Goal: Information Seeking & Learning: Check status

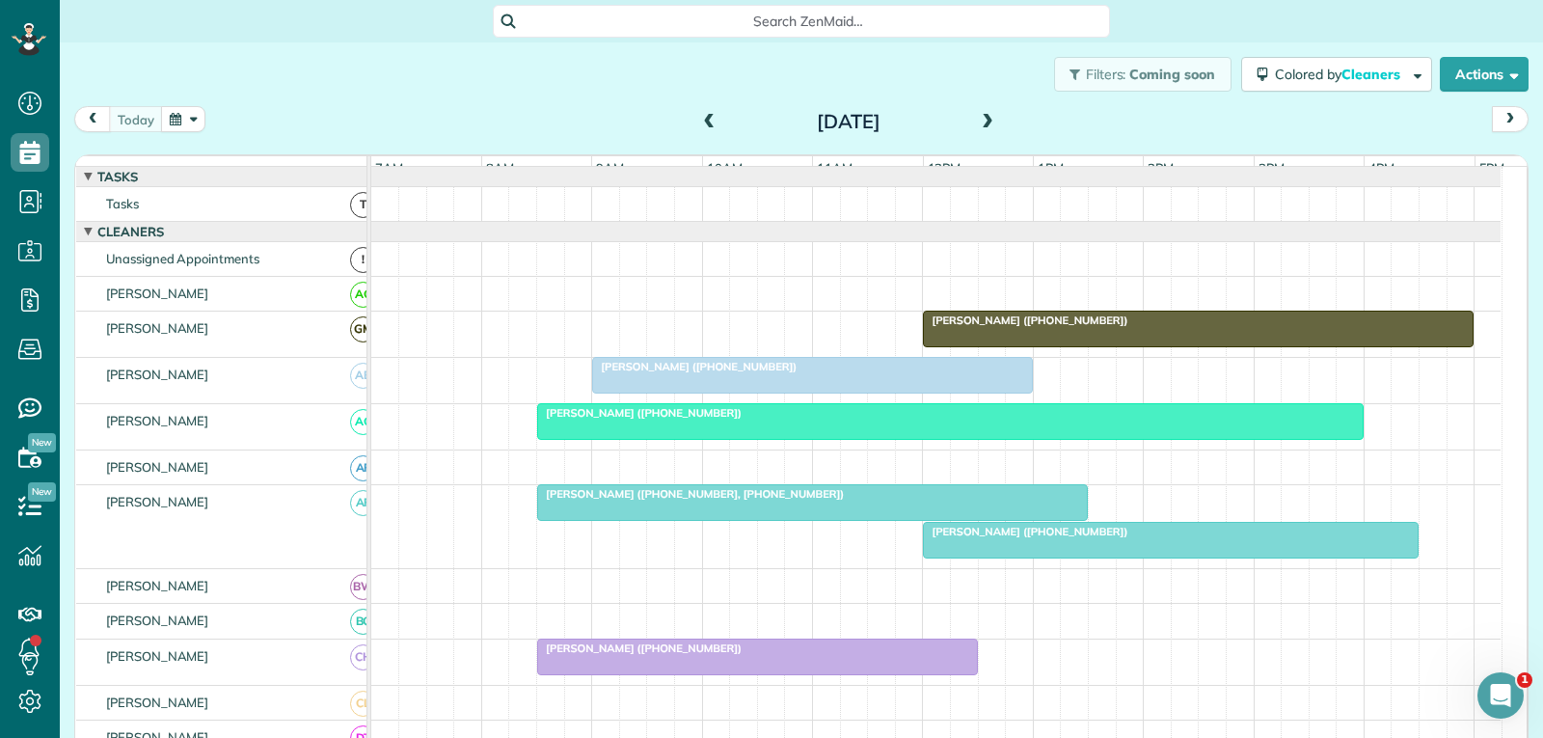
click at [686, 393] on div at bounding box center [812, 375] width 439 height 35
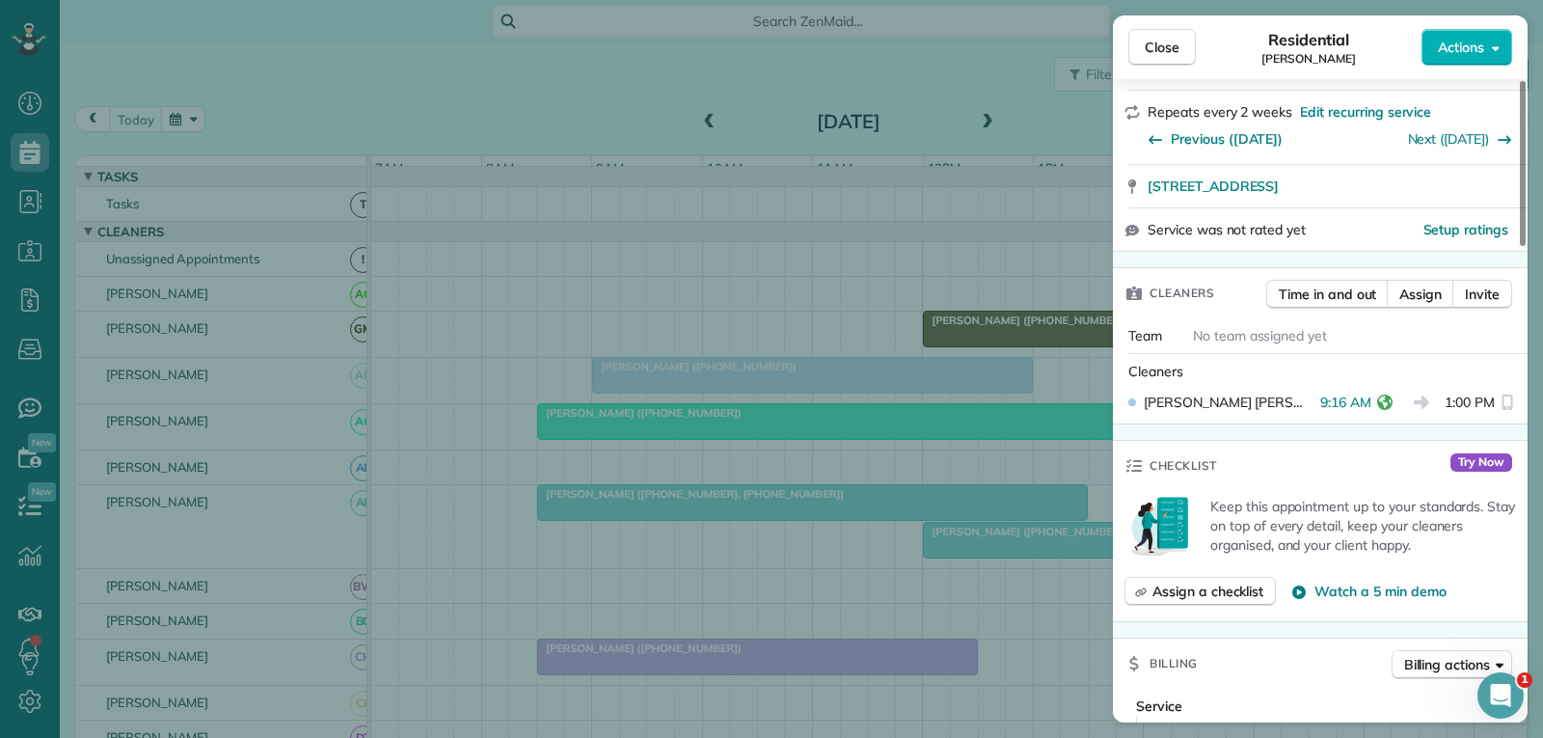
scroll to position [386, 0]
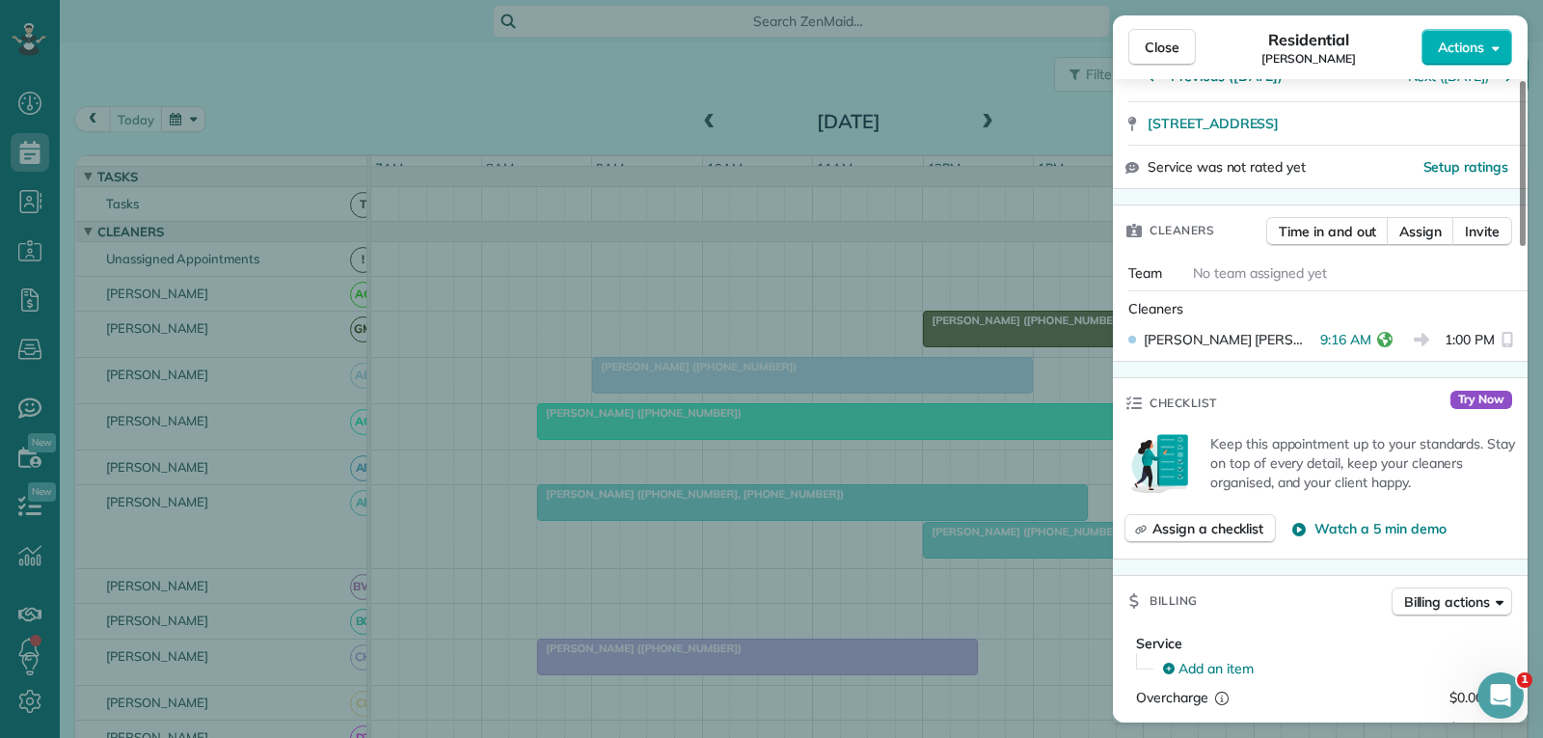
drag, startPoint x: 1171, startPoint y: 45, endPoint x: 1084, endPoint y: 142, distance: 129.7
click at [1171, 45] on span "Close" at bounding box center [1162, 47] width 35 height 19
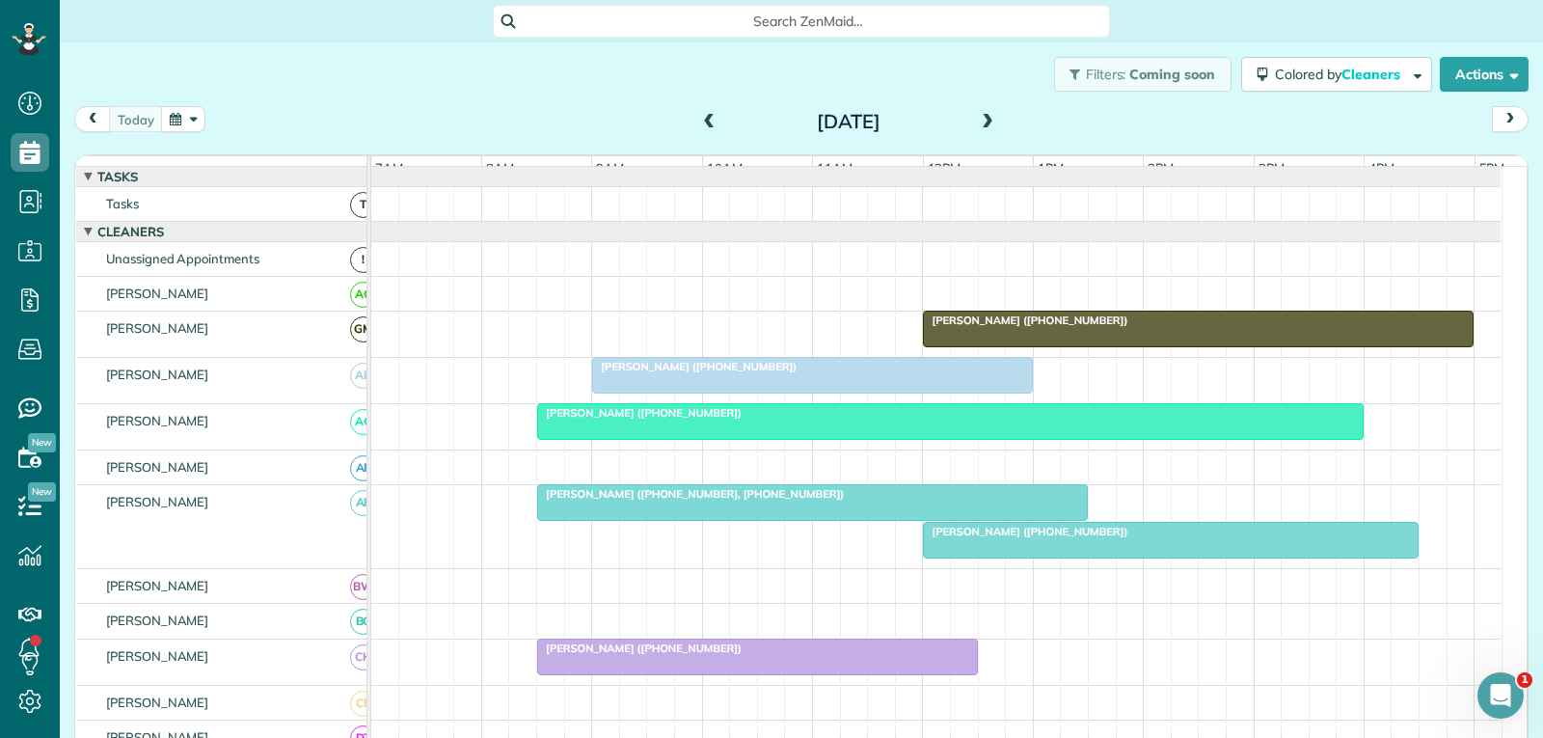
click at [821, 501] on div "Lou Arnold (+18177923914, +18173129644)" at bounding box center [812, 494] width 539 height 14
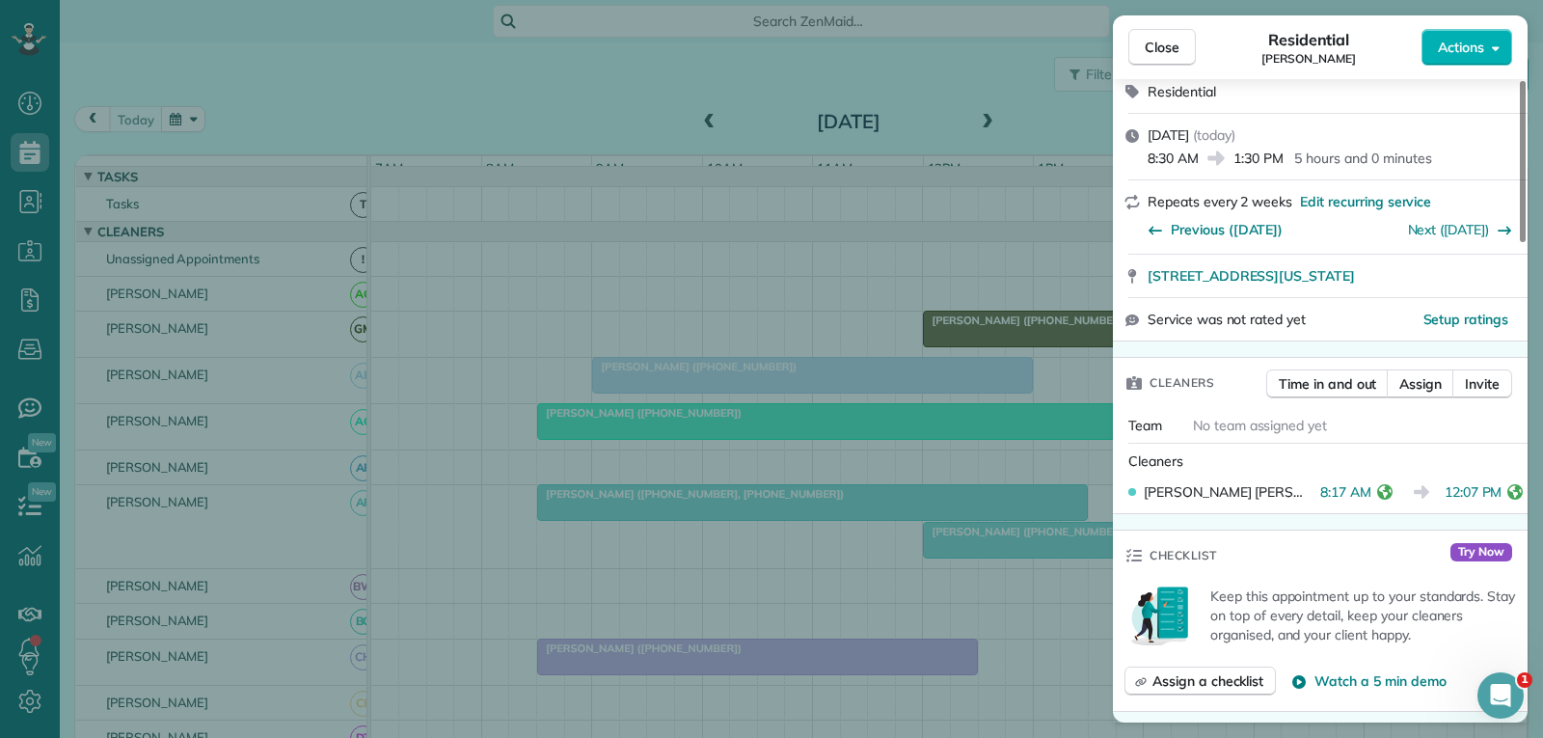
scroll to position [289, 0]
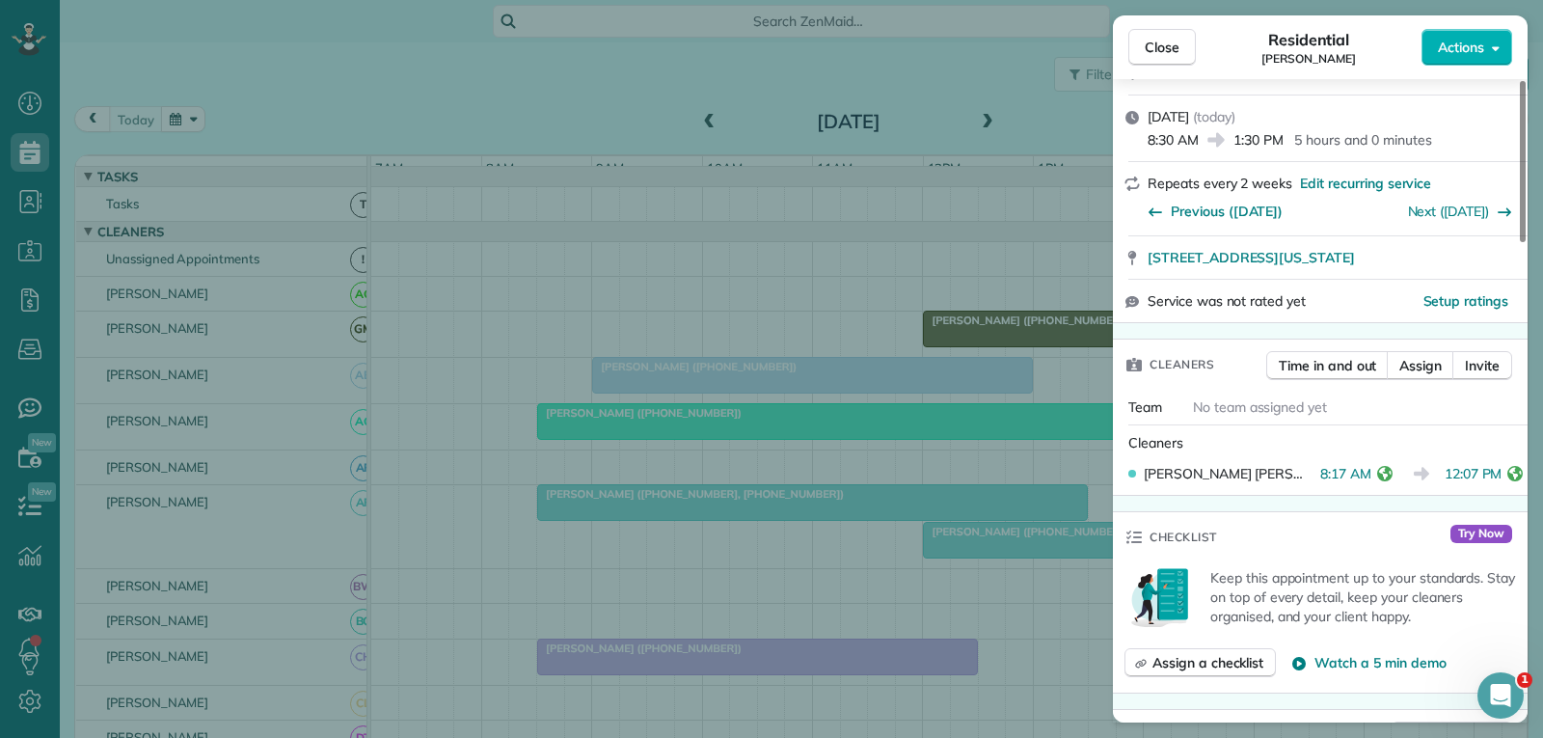
drag, startPoint x: 1159, startPoint y: 39, endPoint x: 1100, endPoint y: 167, distance: 141.1
click at [1159, 39] on span "Close" at bounding box center [1162, 47] width 35 height 19
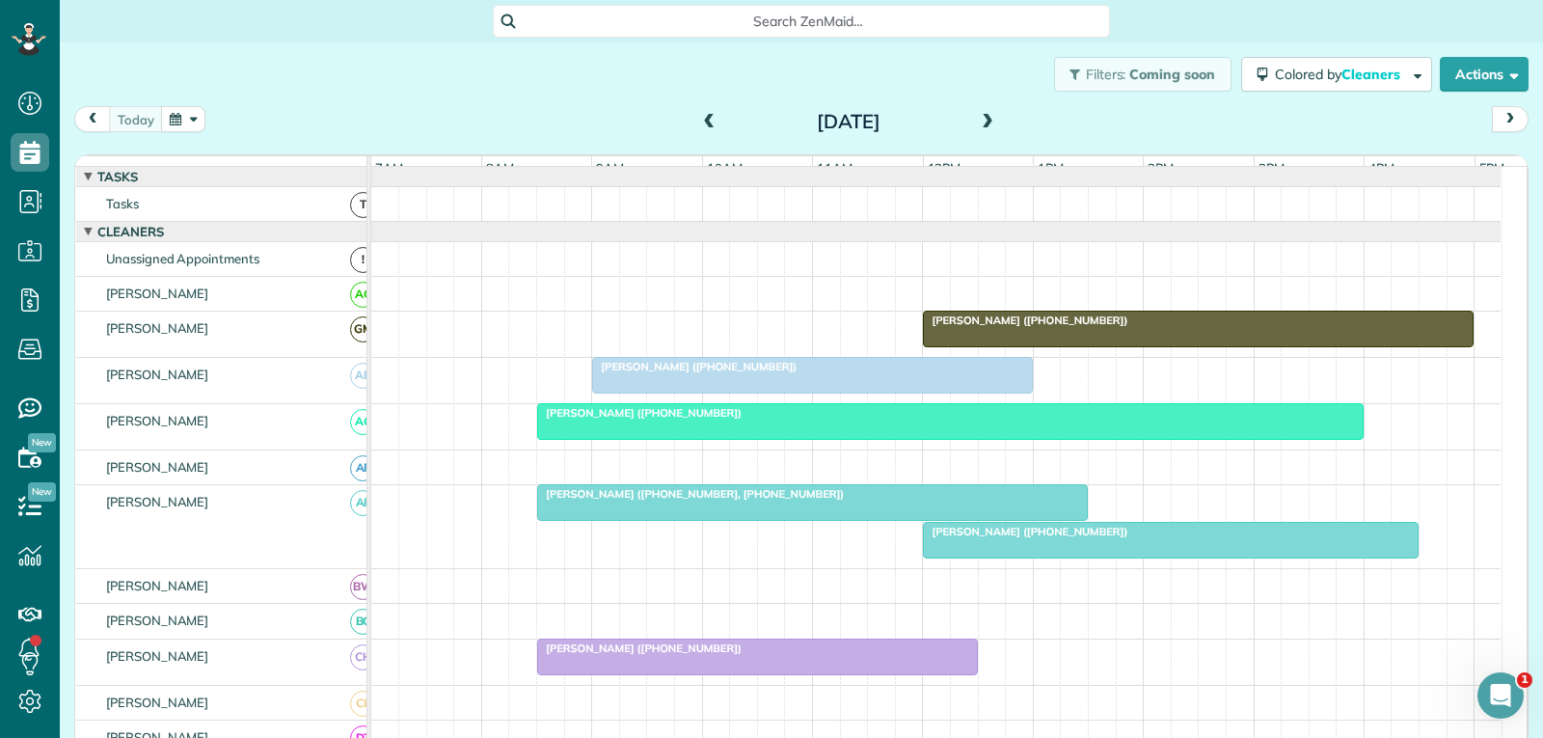
click at [964, 554] on div at bounding box center [1171, 540] width 494 height 35
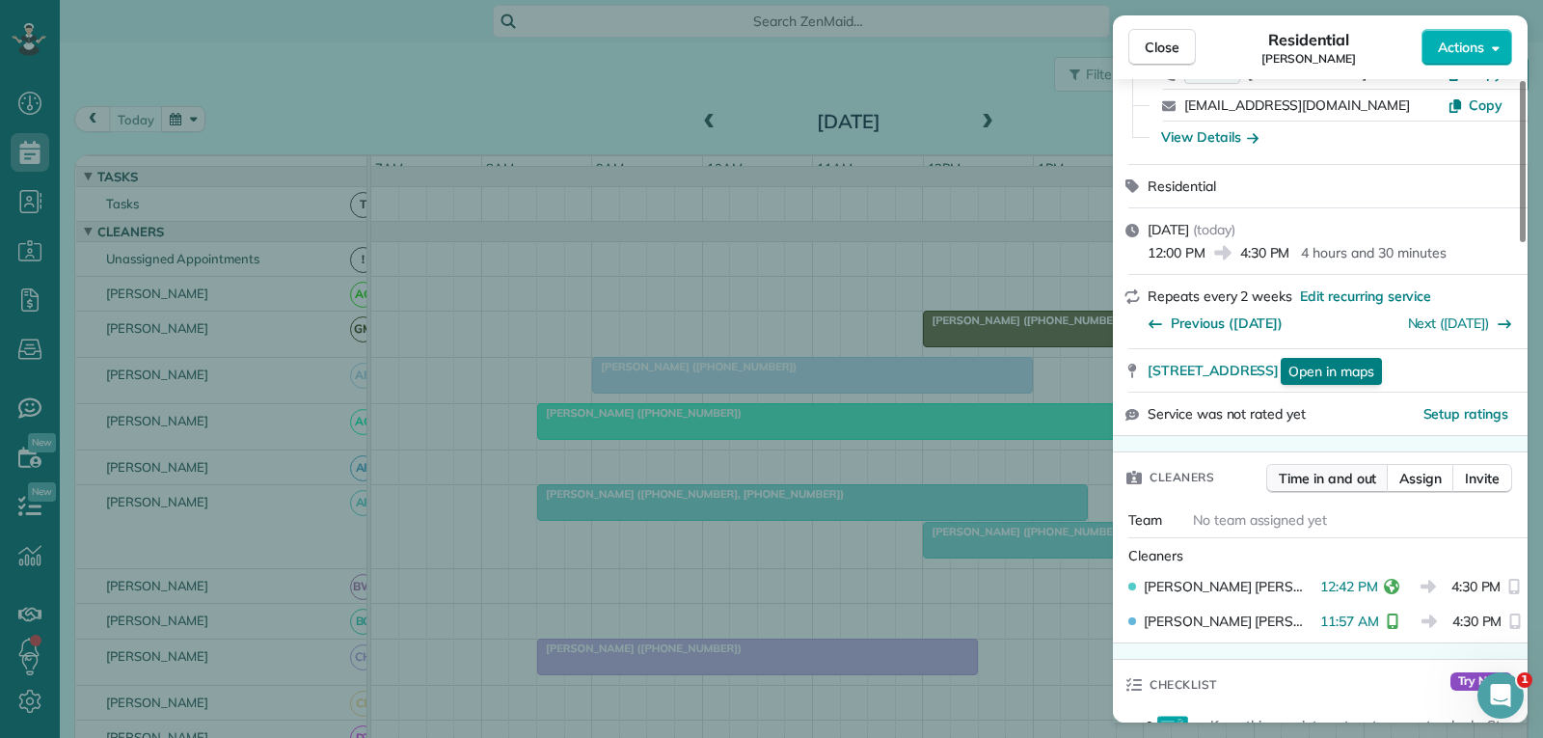
scroll to position [193, 0]
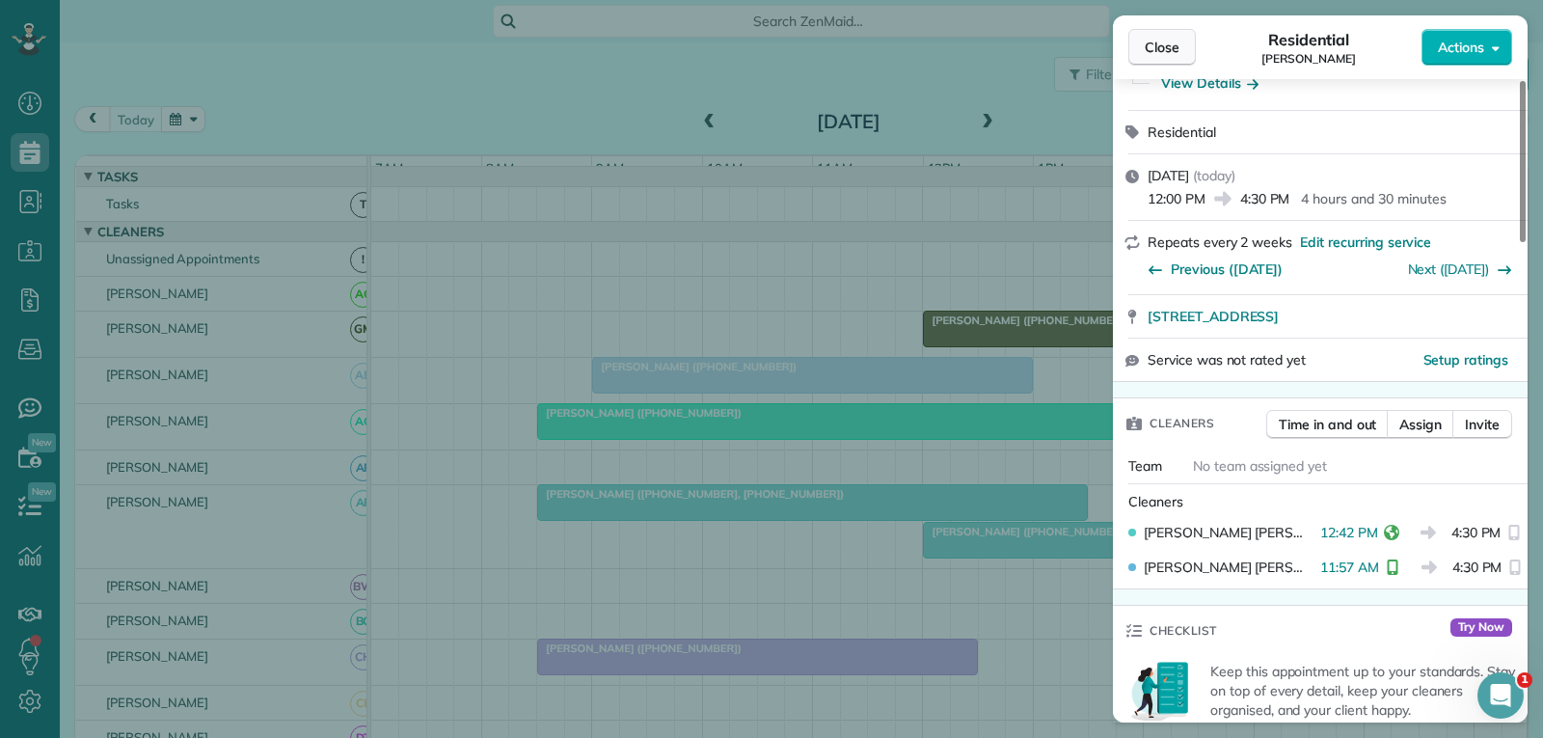
click at [1175, 48] on span "Close" at bounding box center [1162, 47] width 35 height 19
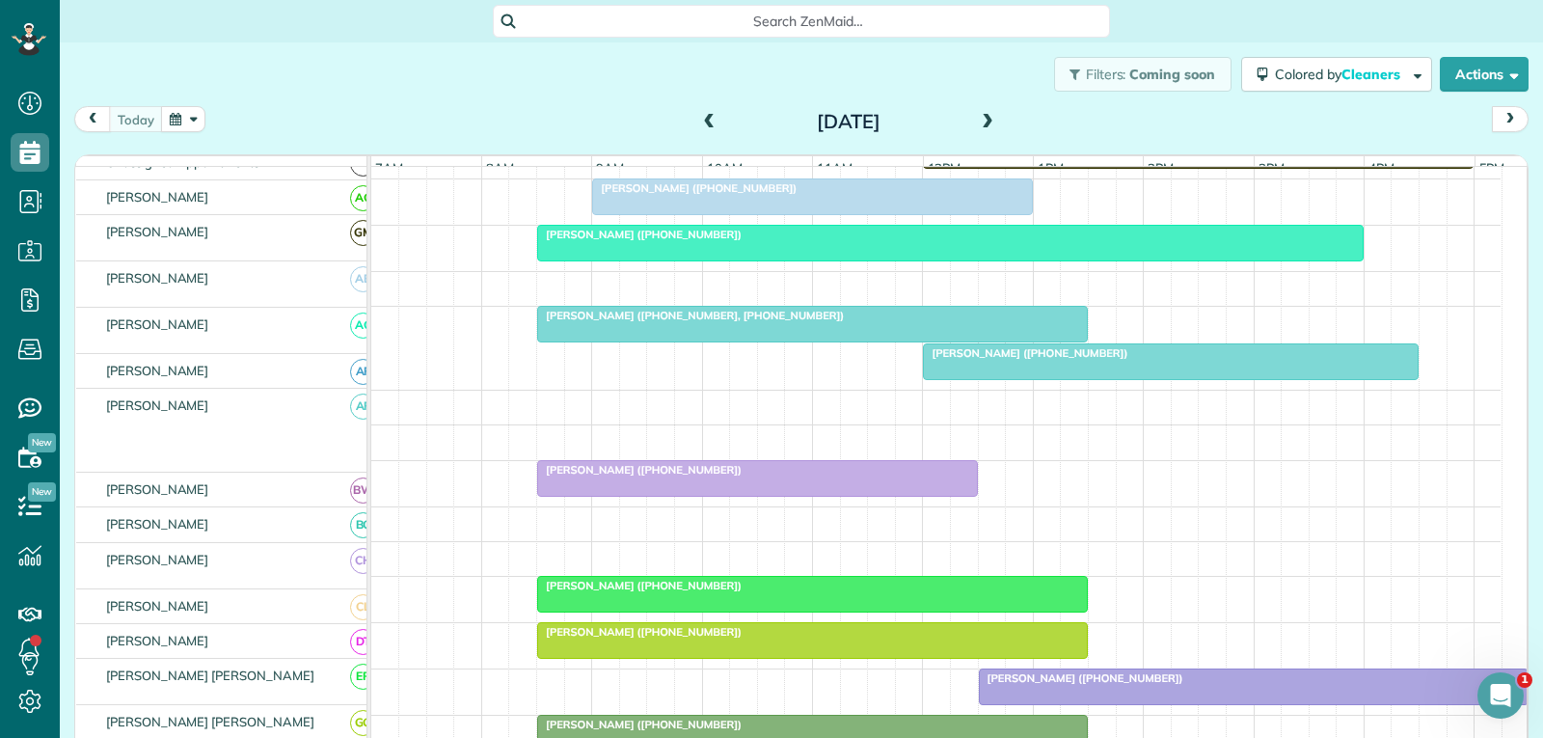
scroll to position [193, 0]
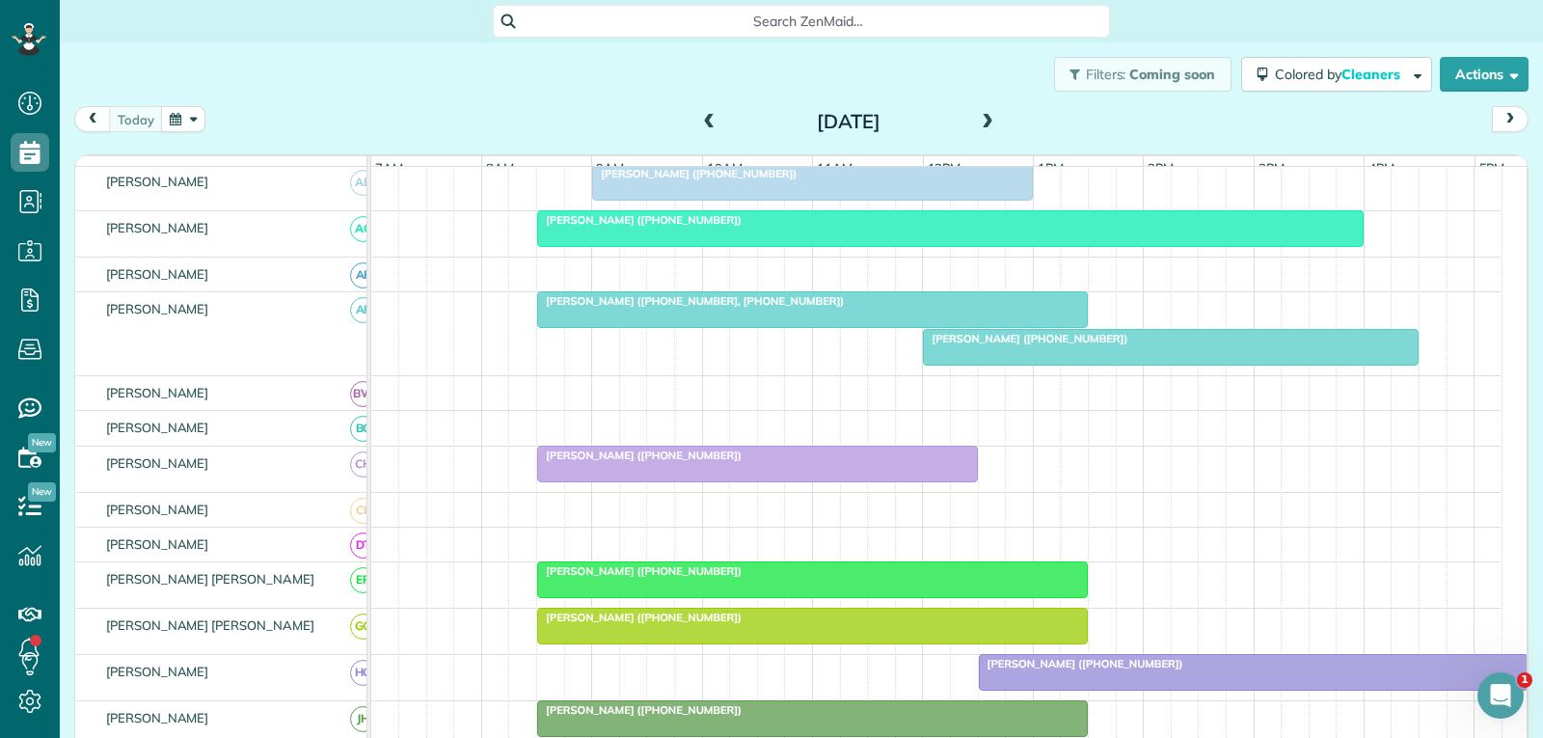
click at [809, 481] on div at bounding box center [757, 464] width 439 height 35
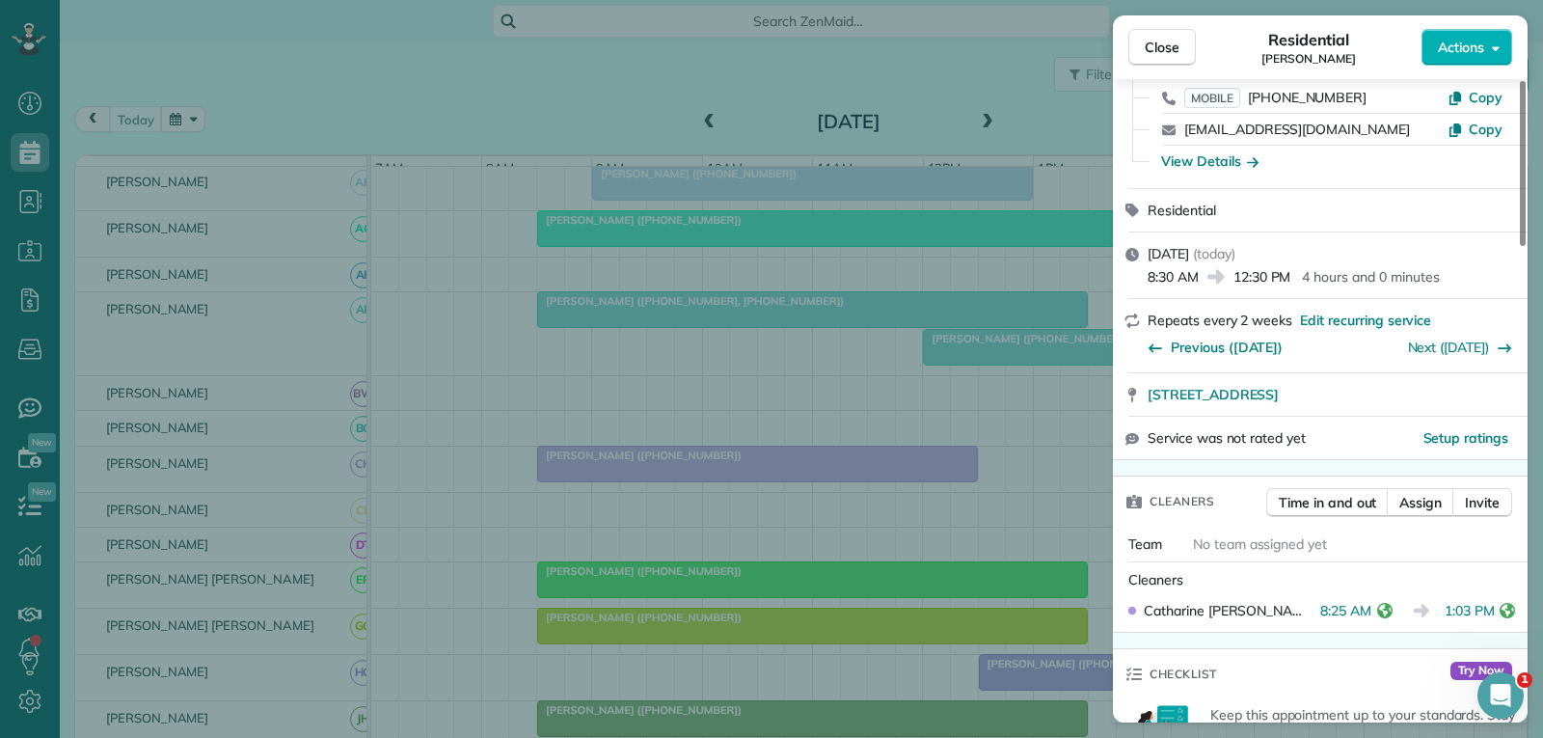
scroll to position [193, 0]
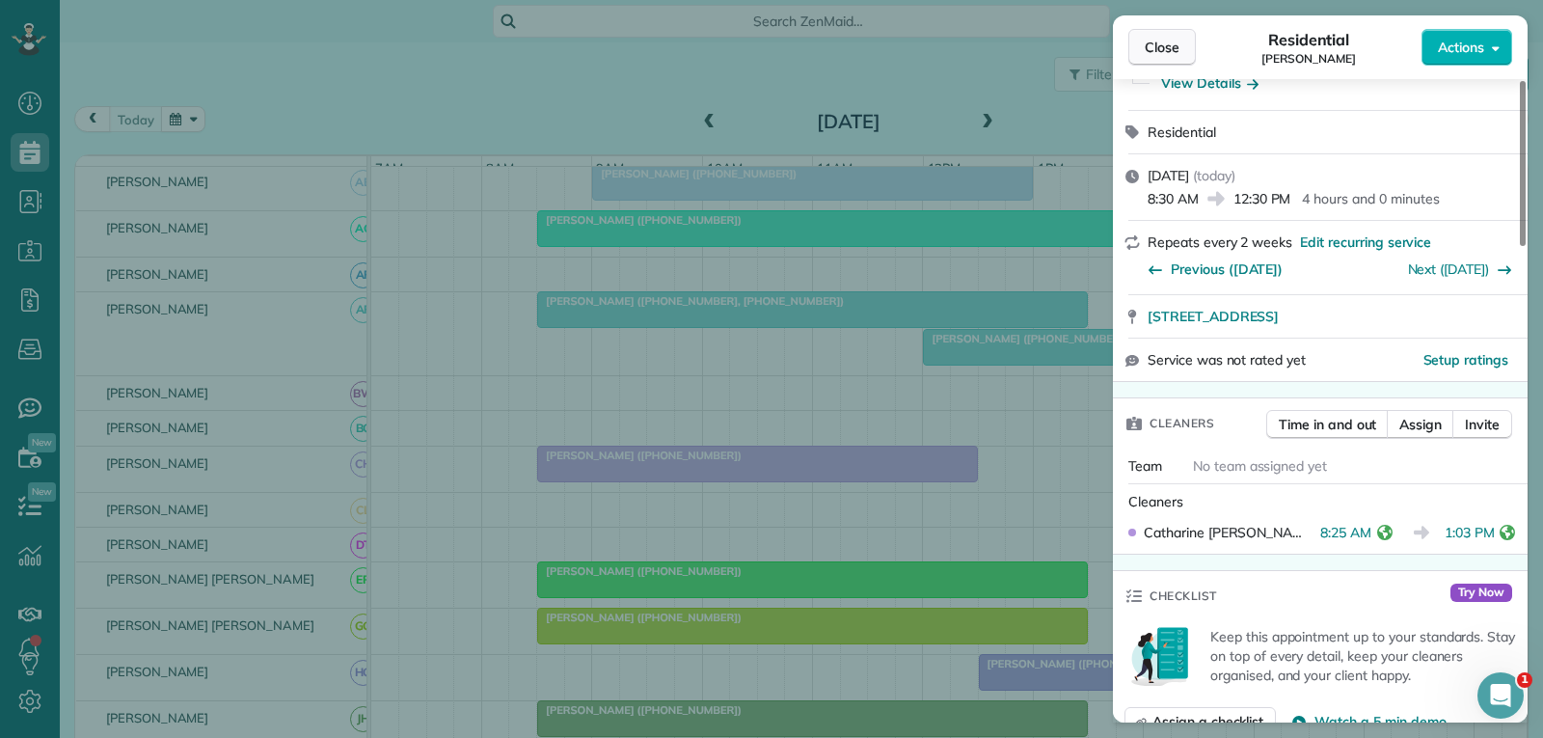
click at [1172, 44] on span "Close" at bounding box center [1162, 47] width 35 height 19
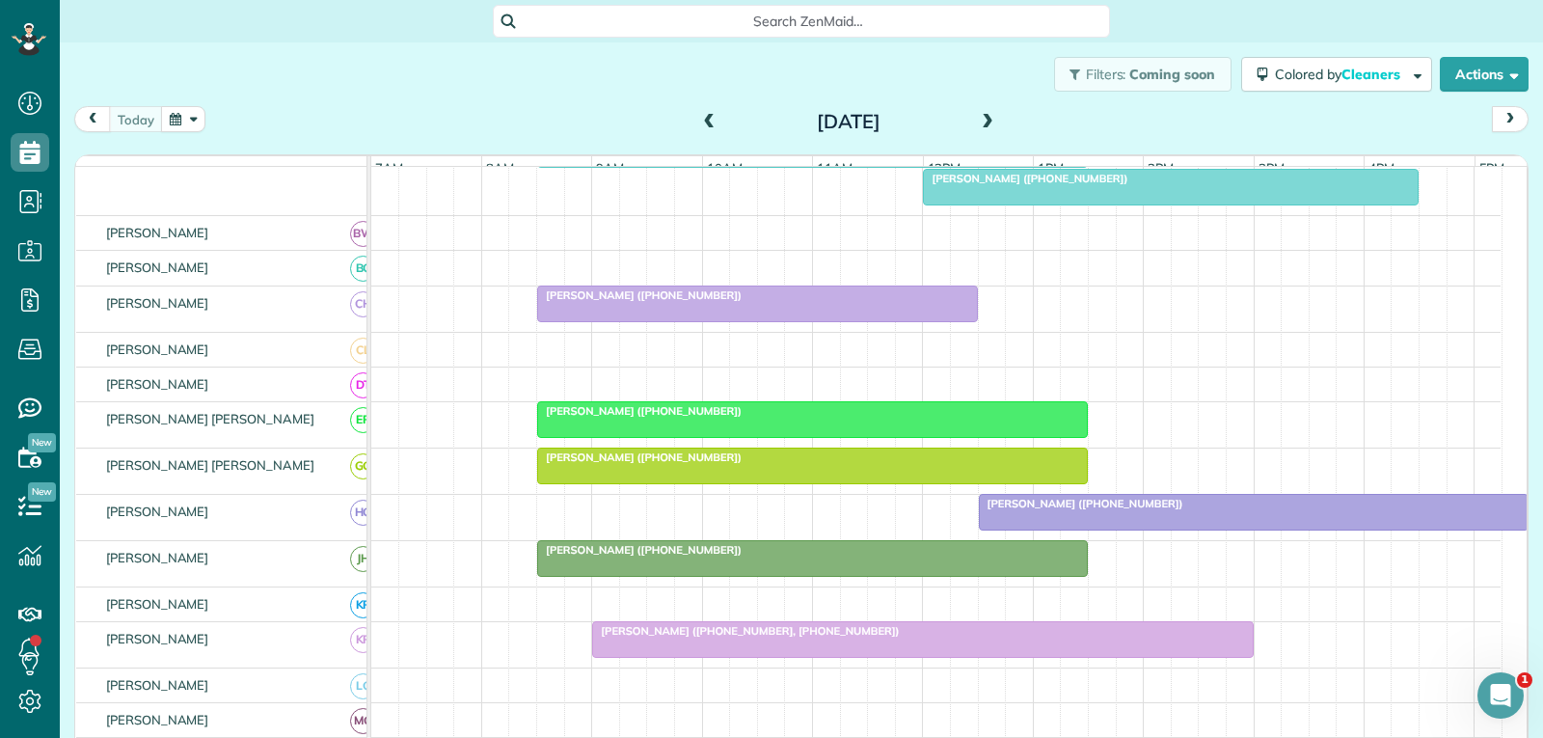
scroll to position [386, 0]
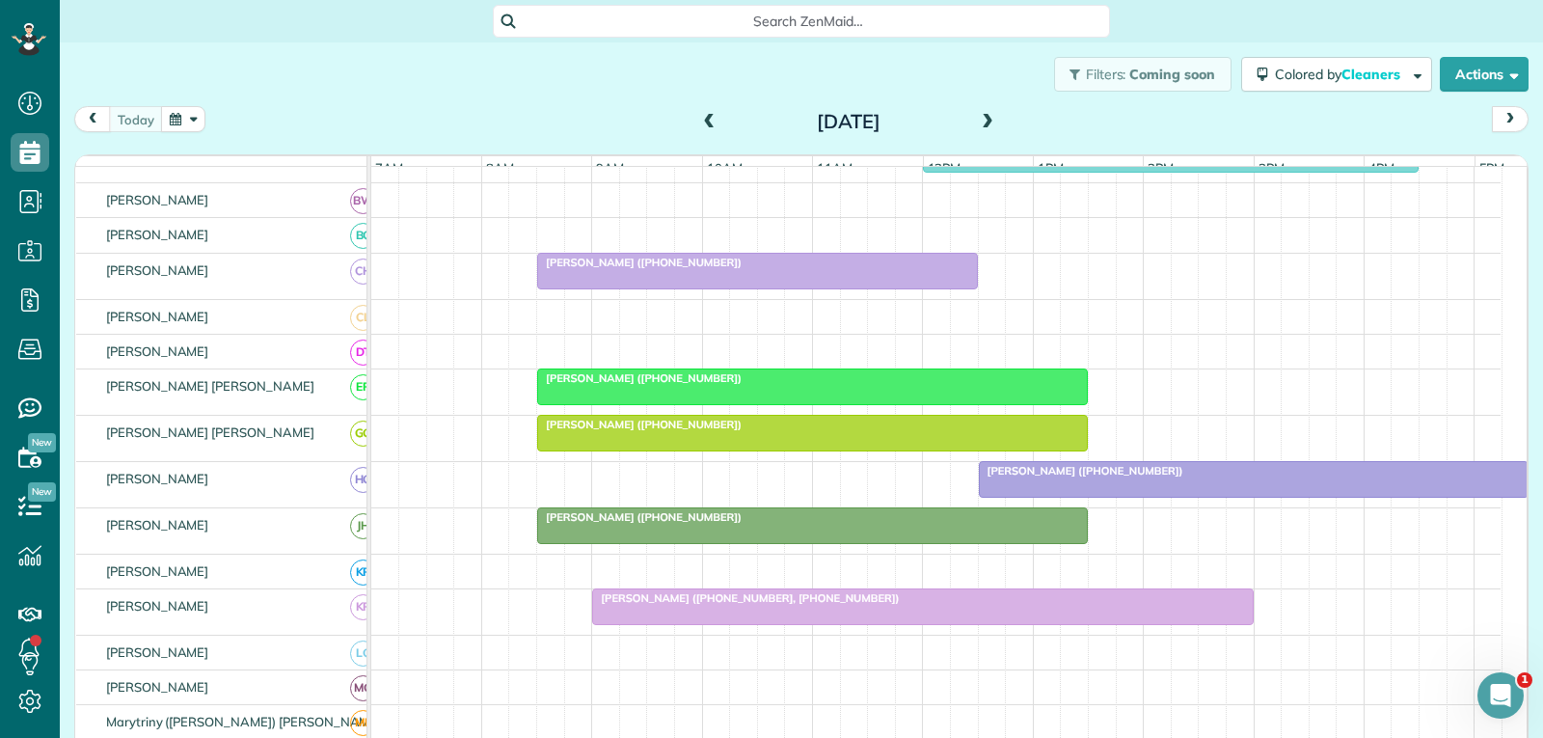
click at [936, 385] on div "[PERSON_NAME] ([PHONE_NUMBER])" at bounding box center [812, 378] width 539 height 14
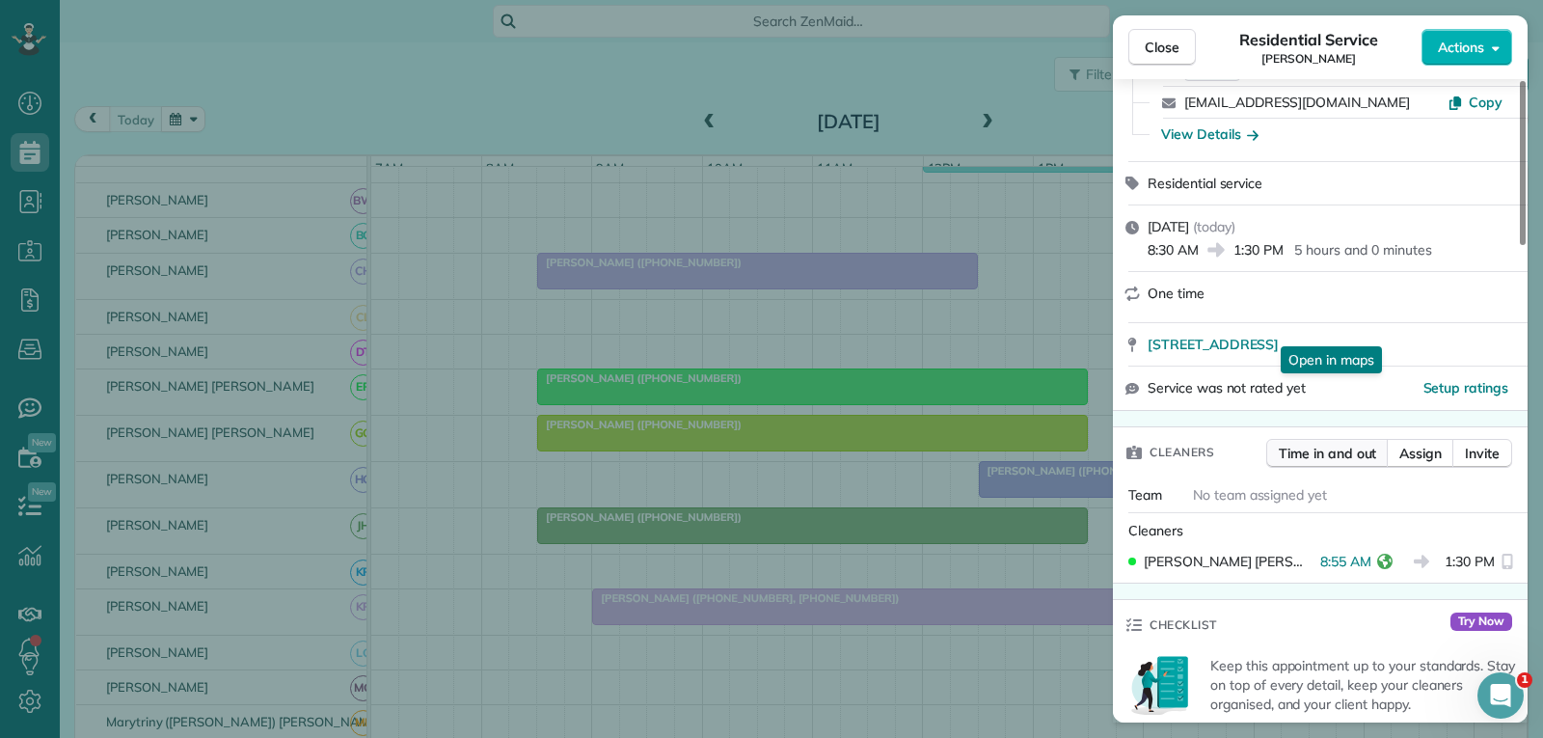
scroll to position [193, 0]
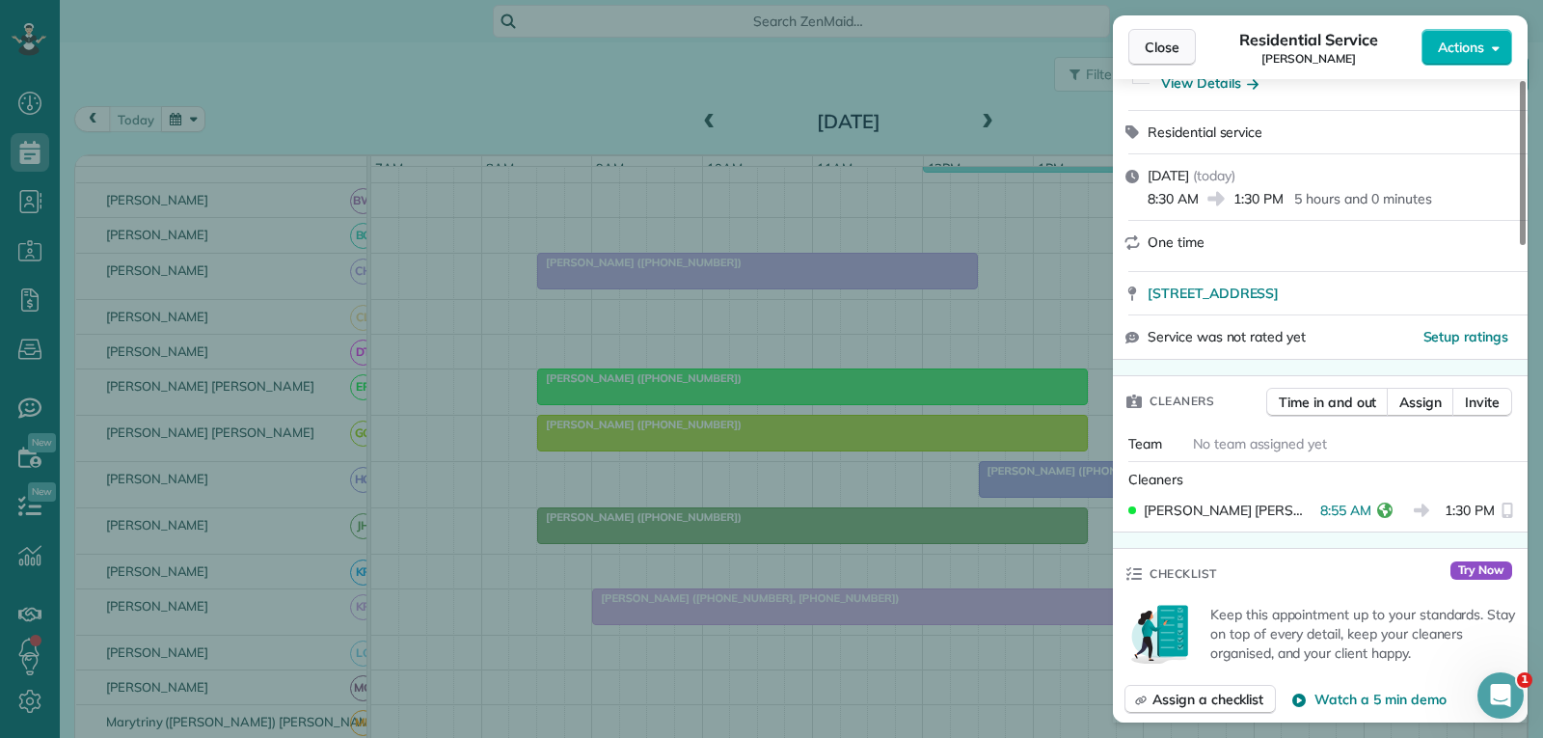
click at [1164, 44] on span "Close" at bounding box center [1162, 47] width 35 height 19
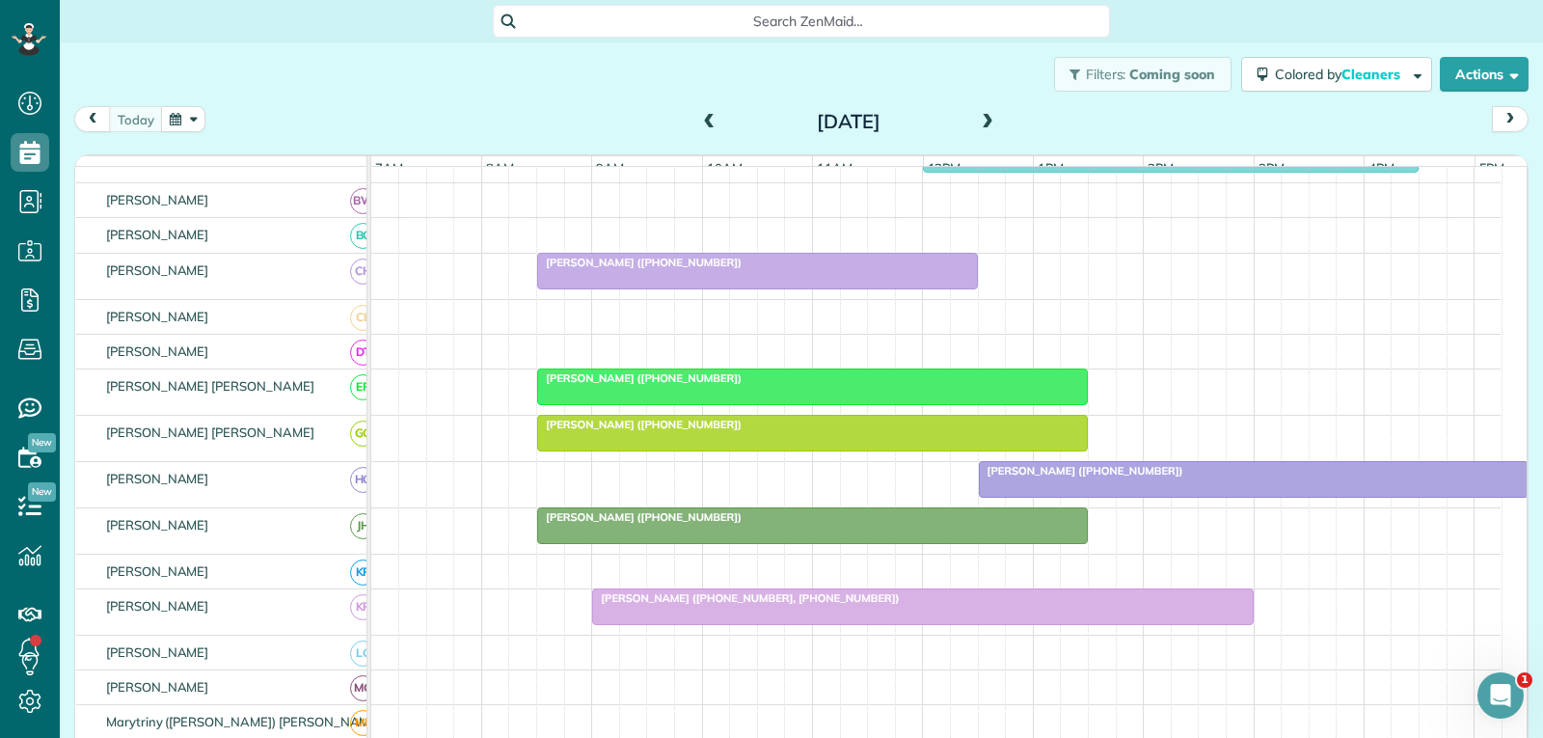
click at [772, 450] on div at bounding box center [812, 433] width 549 height 35
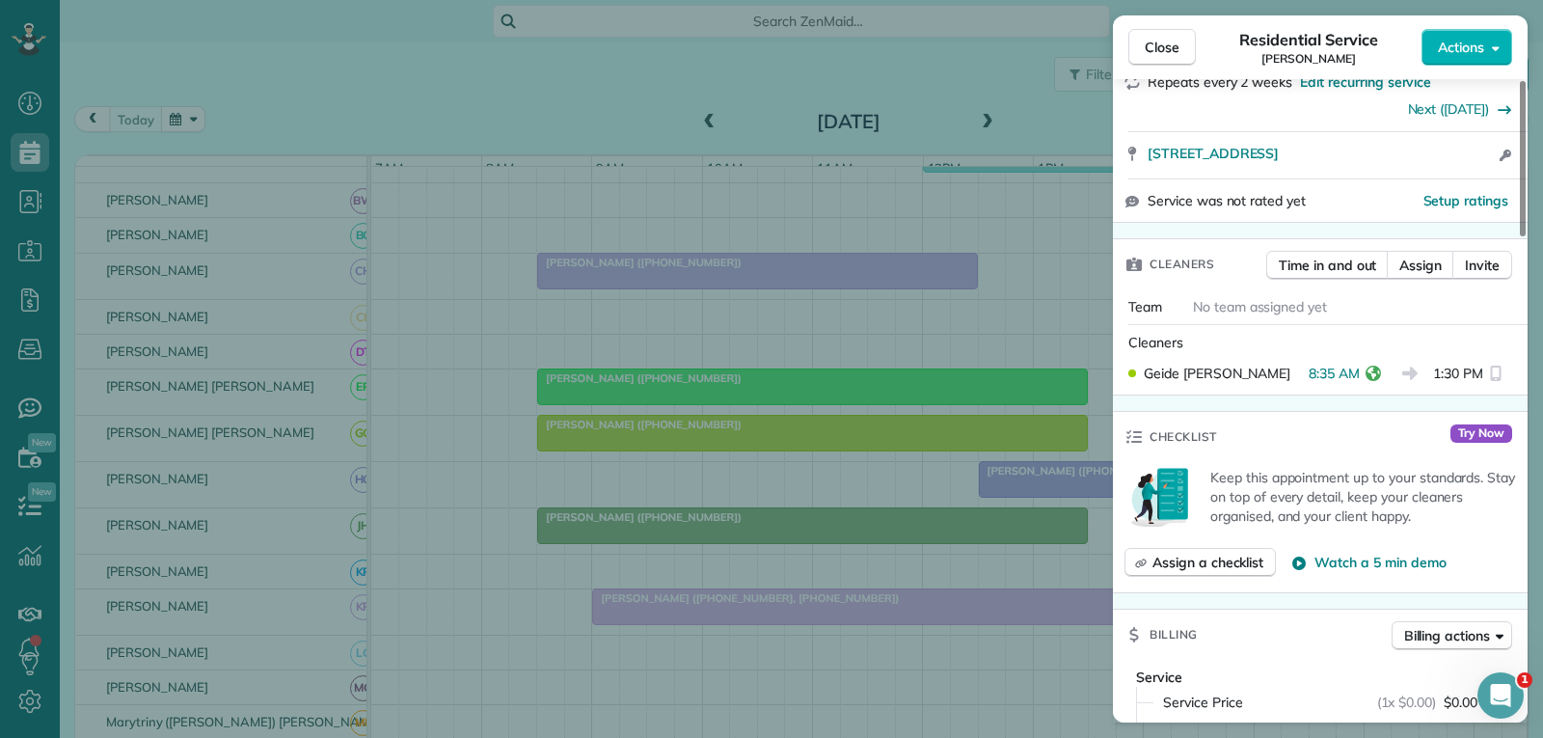
scroll to position [393, 0]
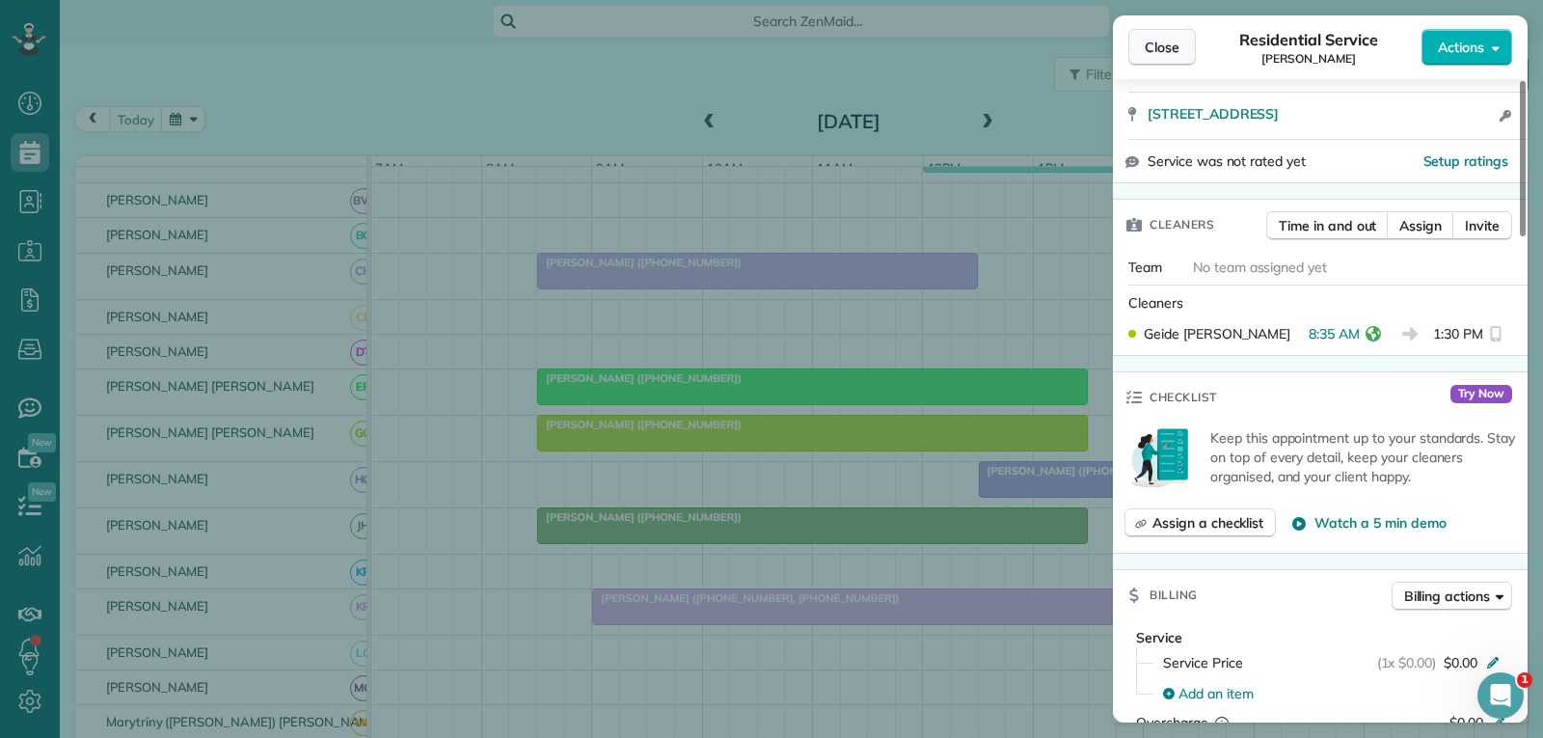
click at [1161, 46] on span "Close" at bounding box center [1162, 47] width 35 height 19
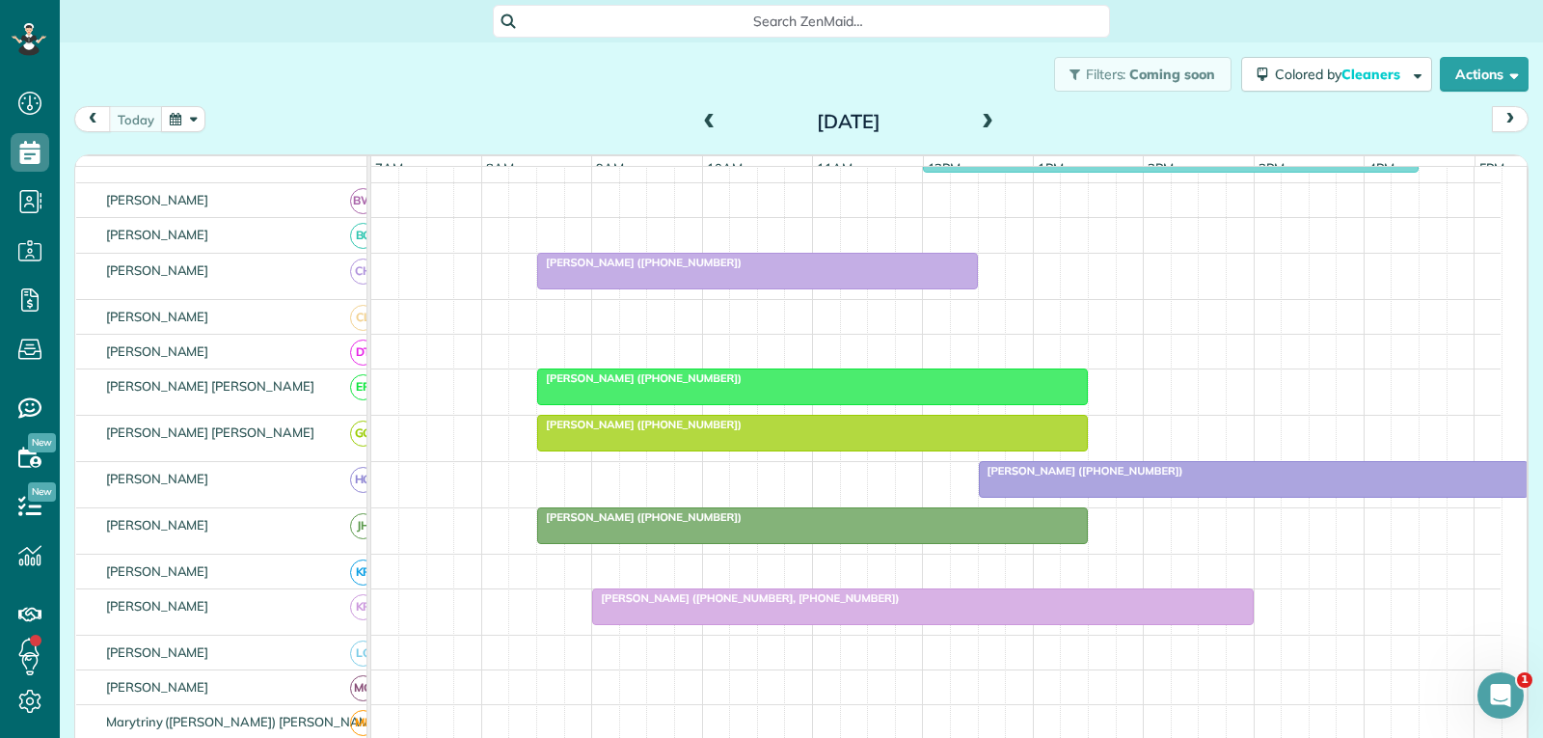
click at [770, 538] on div at bounding box center [812, 525] width 549 height 35
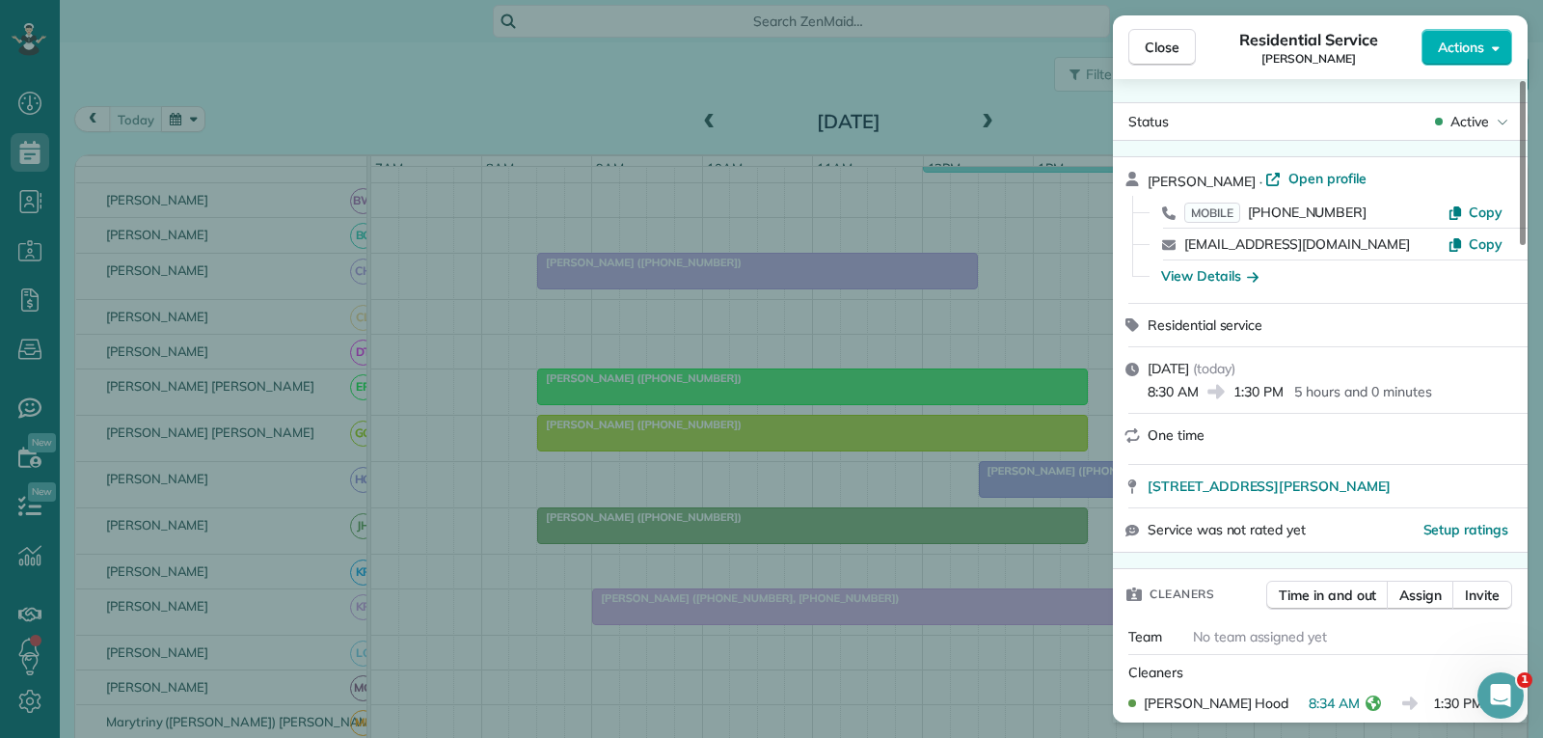
scroll to position [193, 0]
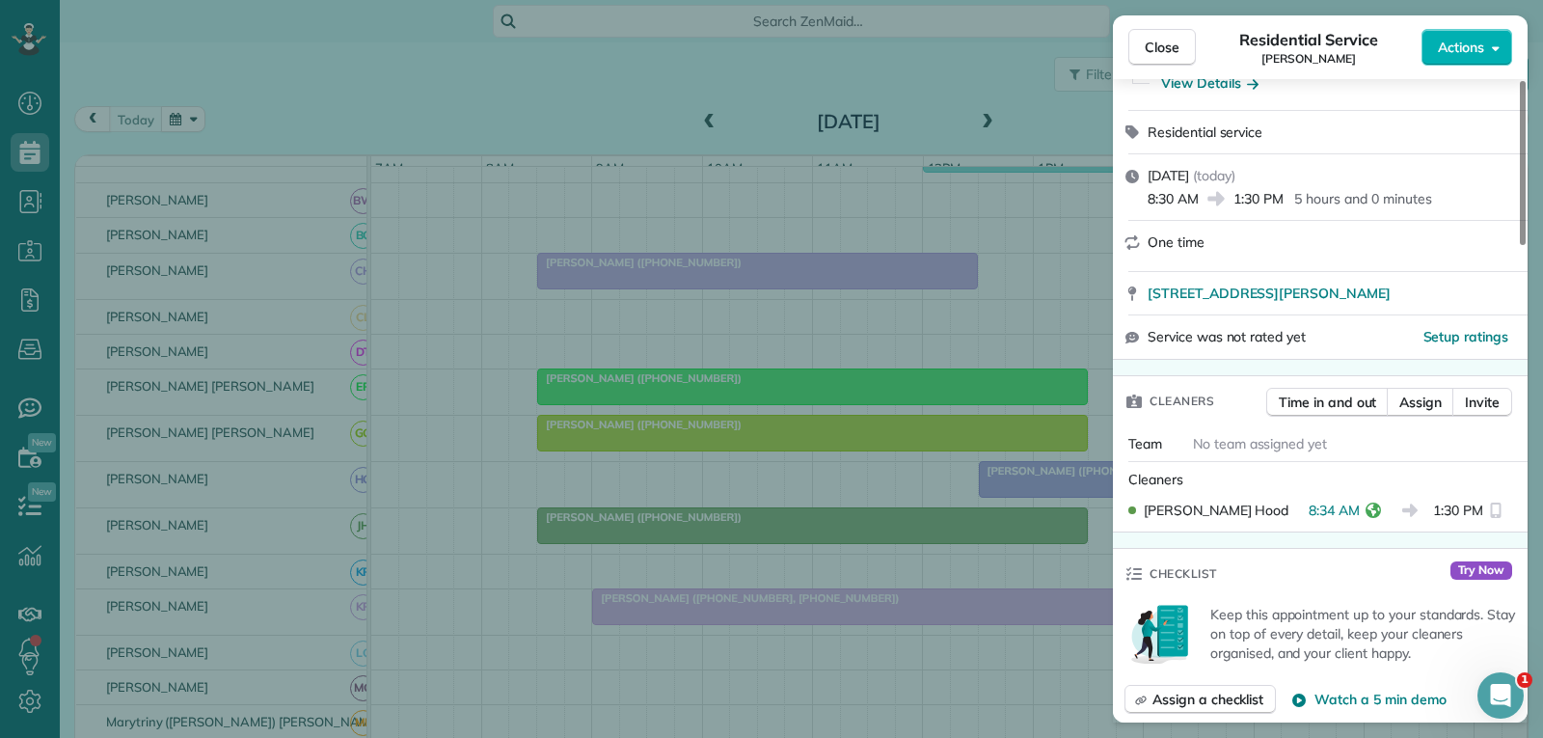
drag, startPoint x: 1155, startPoint y: 41, endPoint x: 1014, endPoint y: 140, distance: 173.1
click at [1155, 41] on span "Close" at bounding box center [1162, 47] width 35 height 19
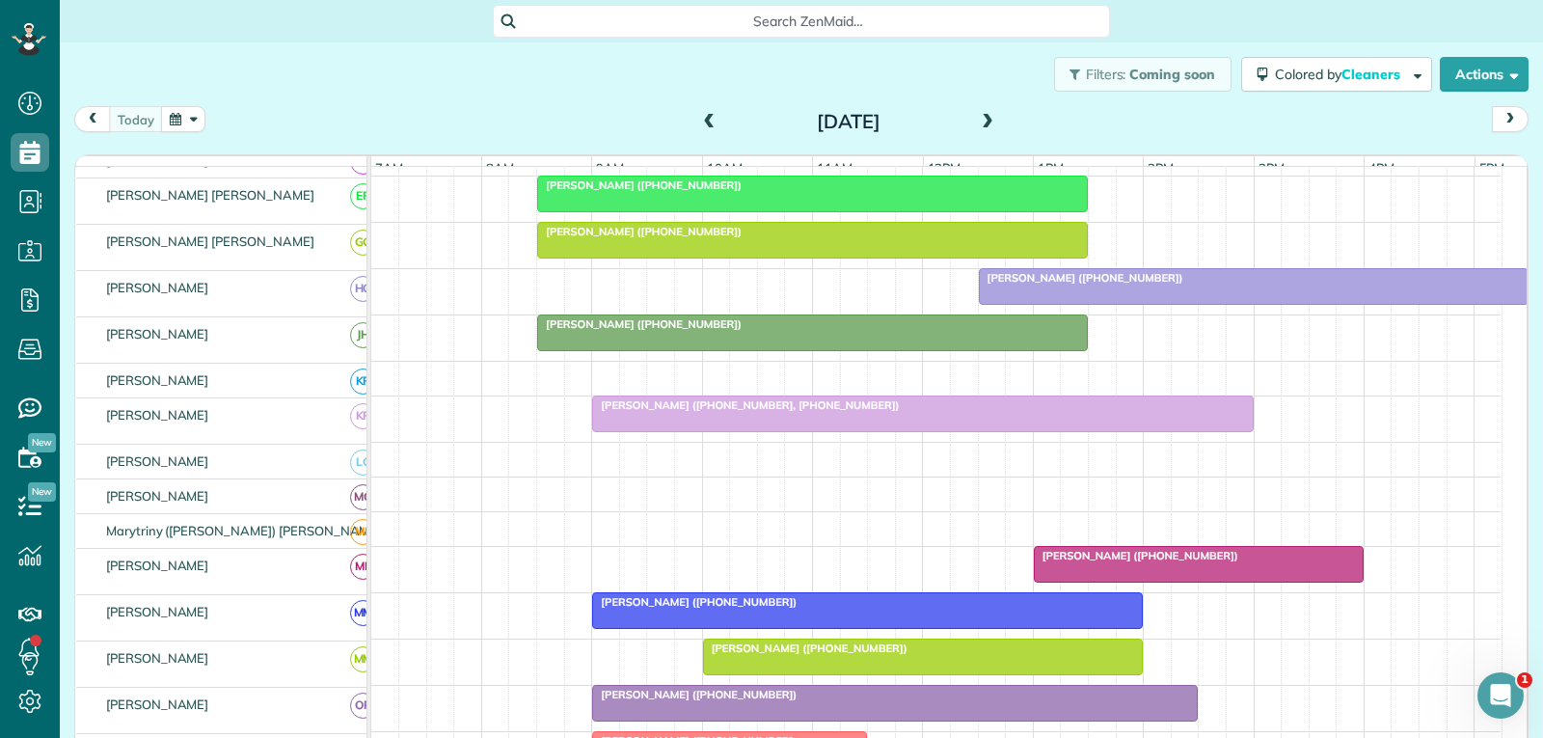
scroll to position [579, 0]
click at [848, 412] on div "Josh Degrado (+17194699119, +17199487104)" at bounding box center [922, 405] width 649 height 14
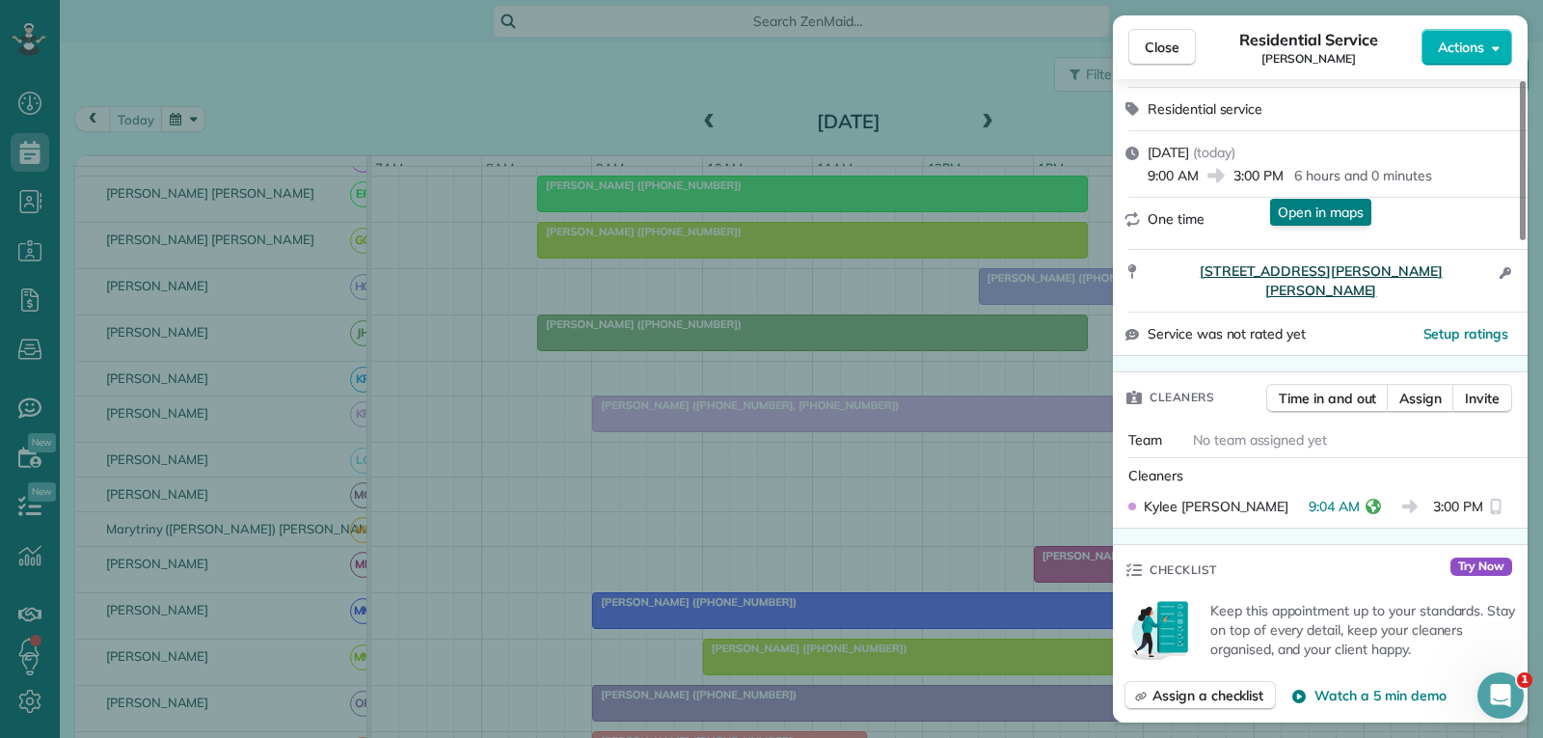
scroll to position [386, 0]
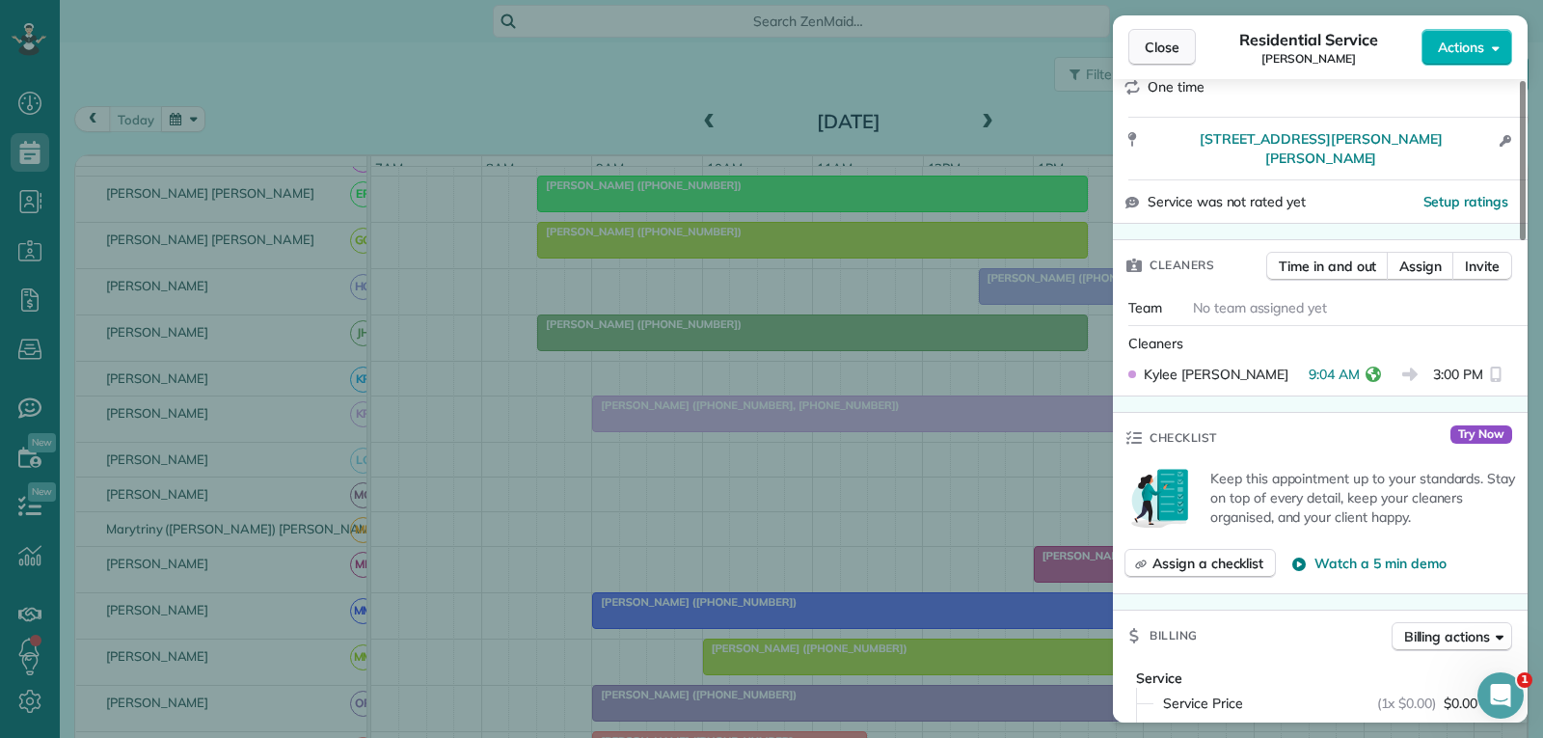
click at [1156, 49] on span "Close" at bounding box center [1162, 47] width 35 height 19
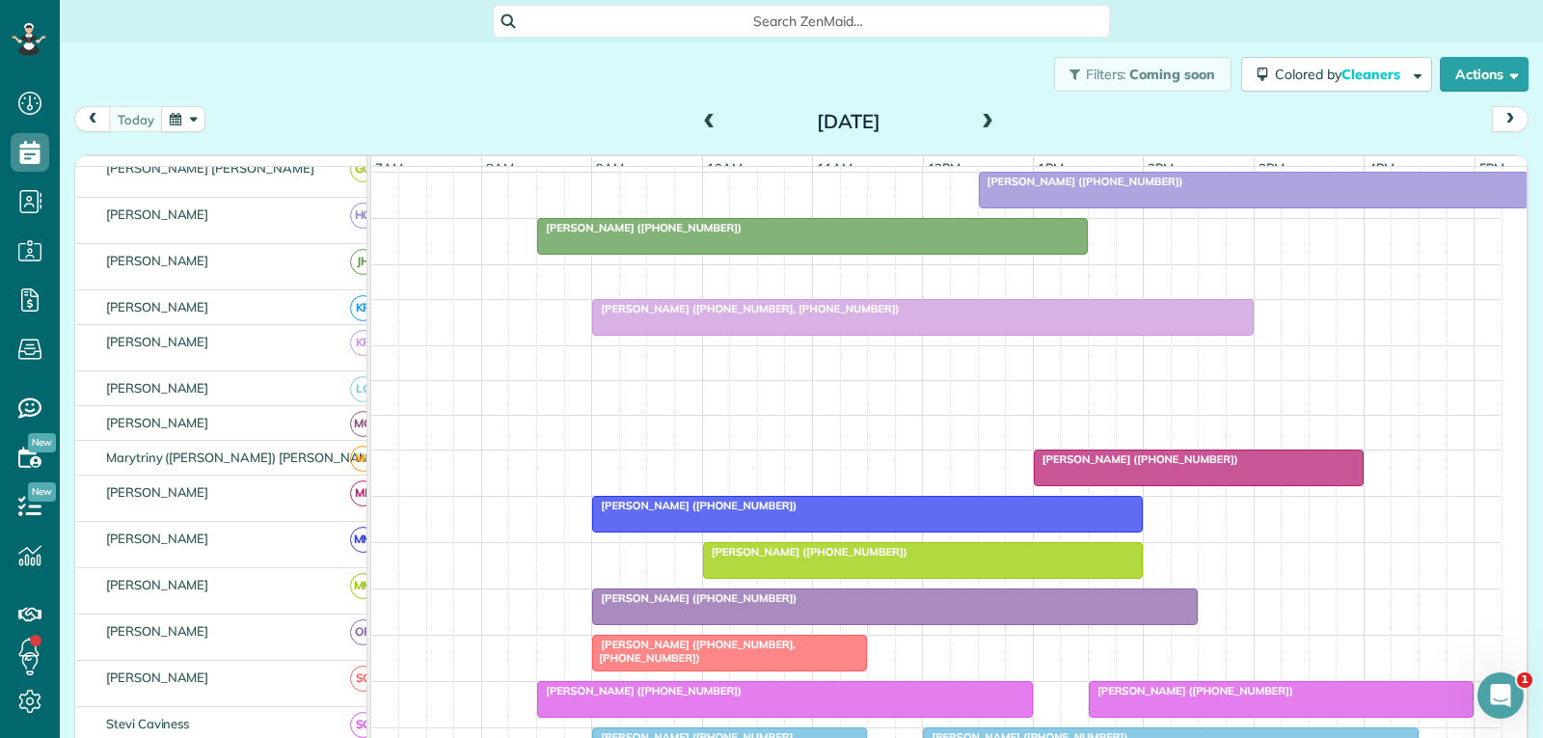
scroll to position [675, 0]
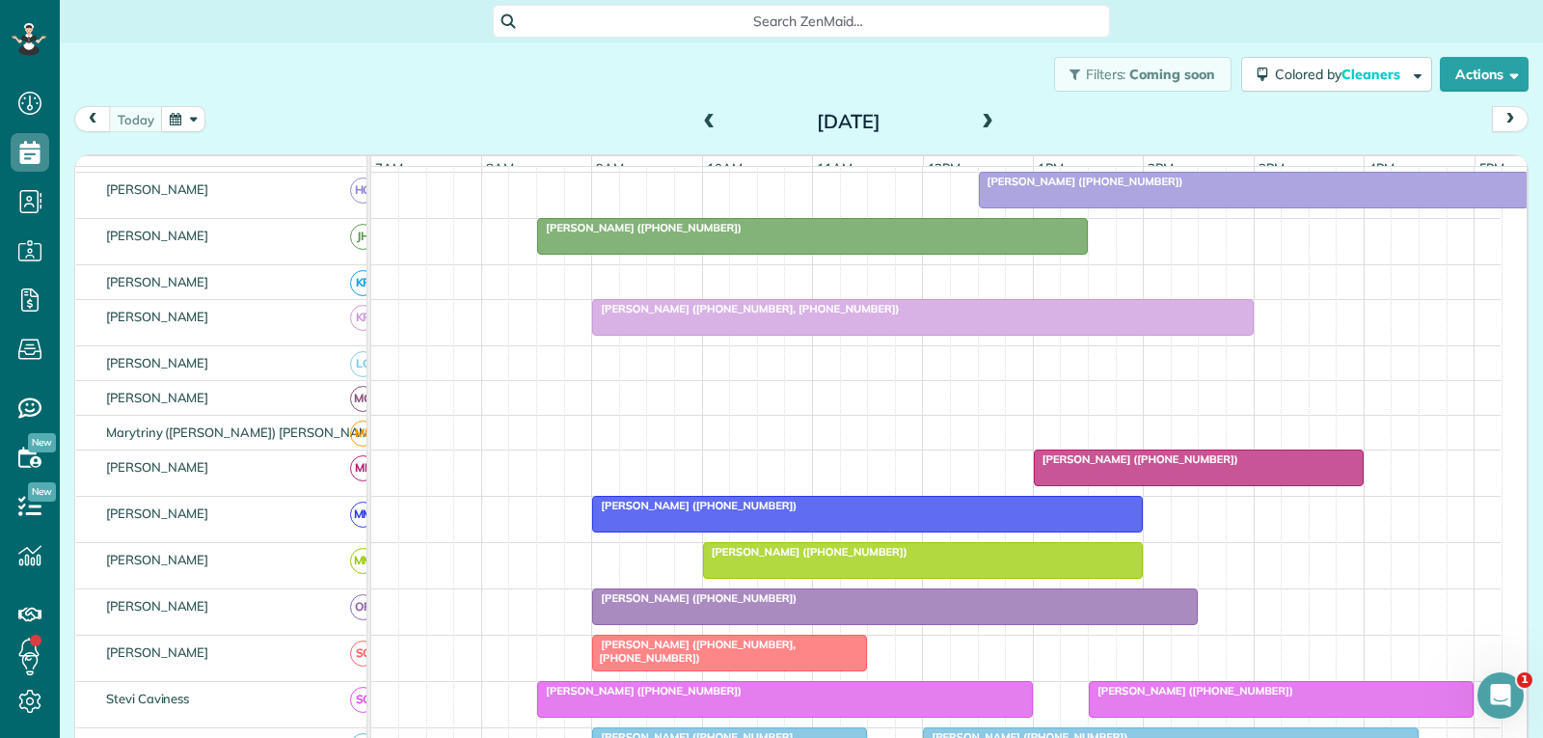
click at [1150, 484] on div at bounding box center [1199, 467] width 328 height 35
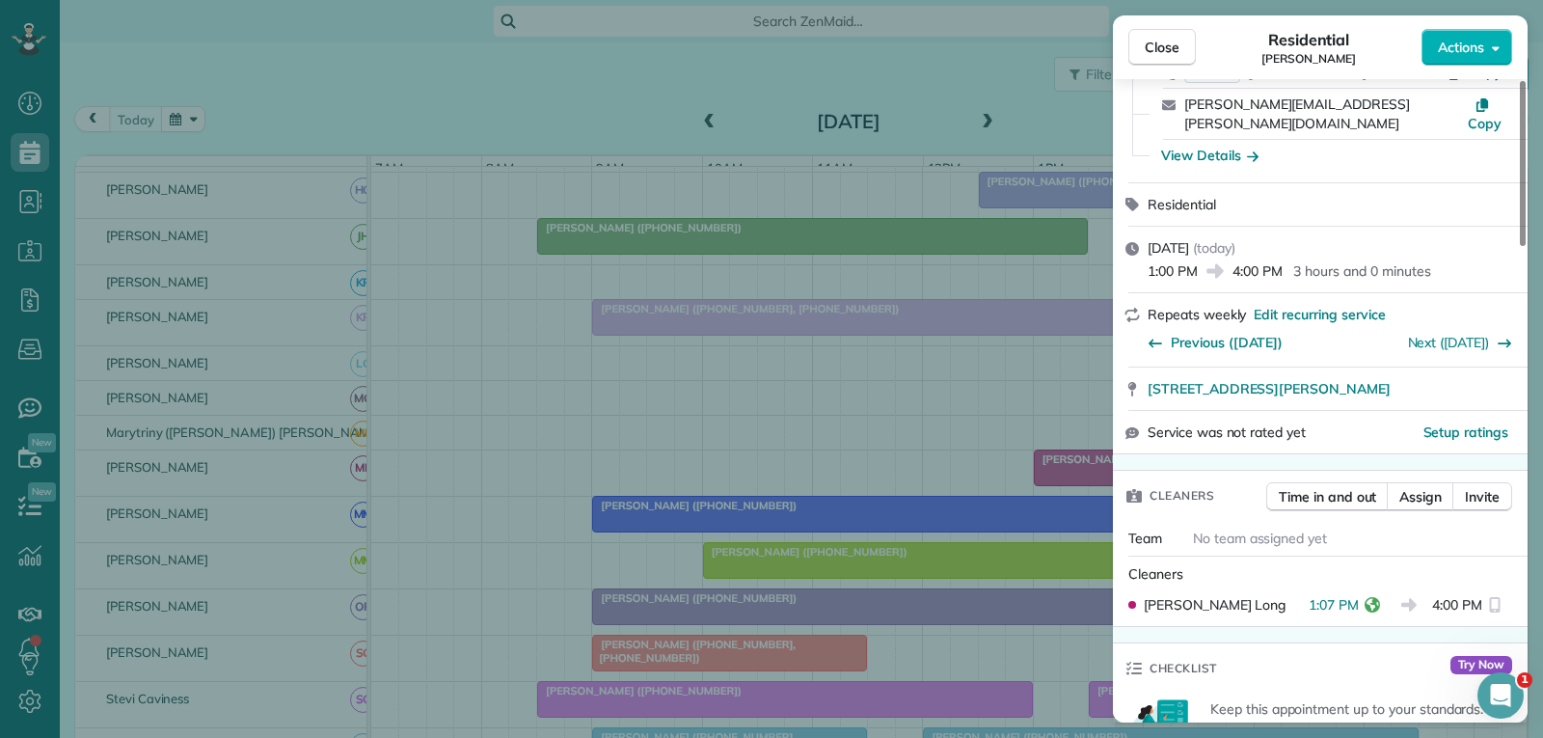
scroll to position [193, 0]
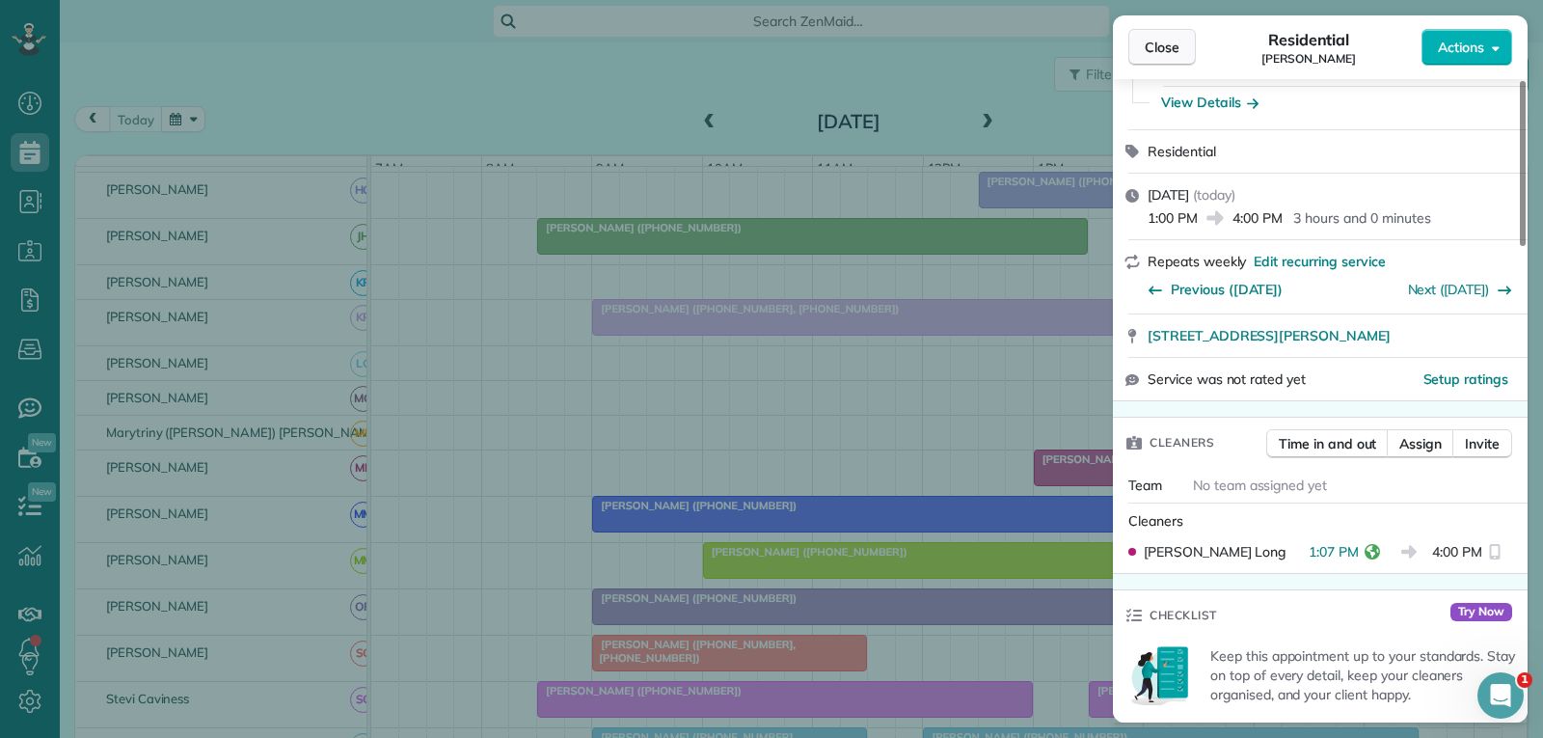
drag, startPoint x: 1164, startPoint y: 46, endPoint x: 1158, endPoint y: 64, distance: 18.3
click at [1166, 46] on span "Close" at bounding box center [1162, 47] width 35 height 19
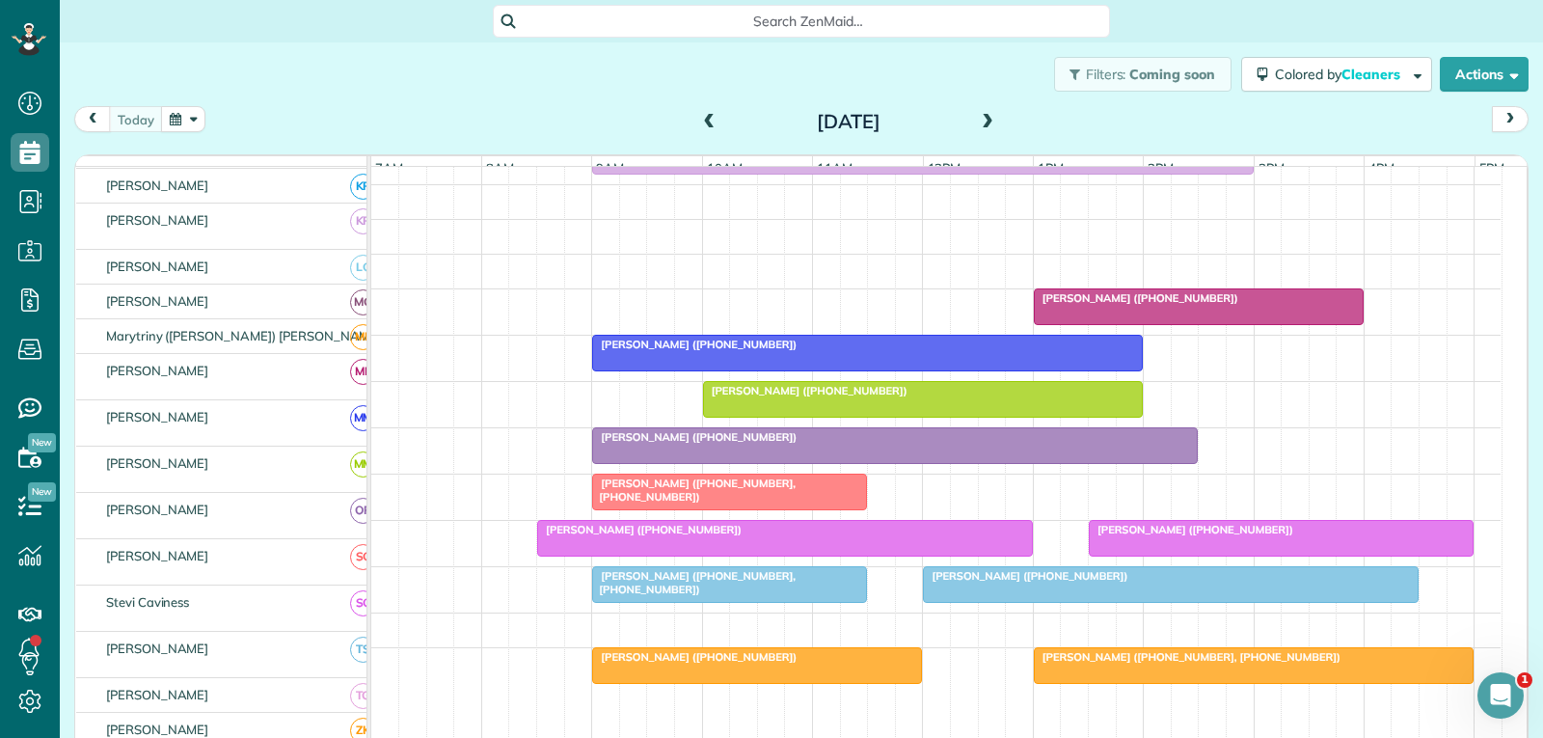
scroll to position [868, 0]
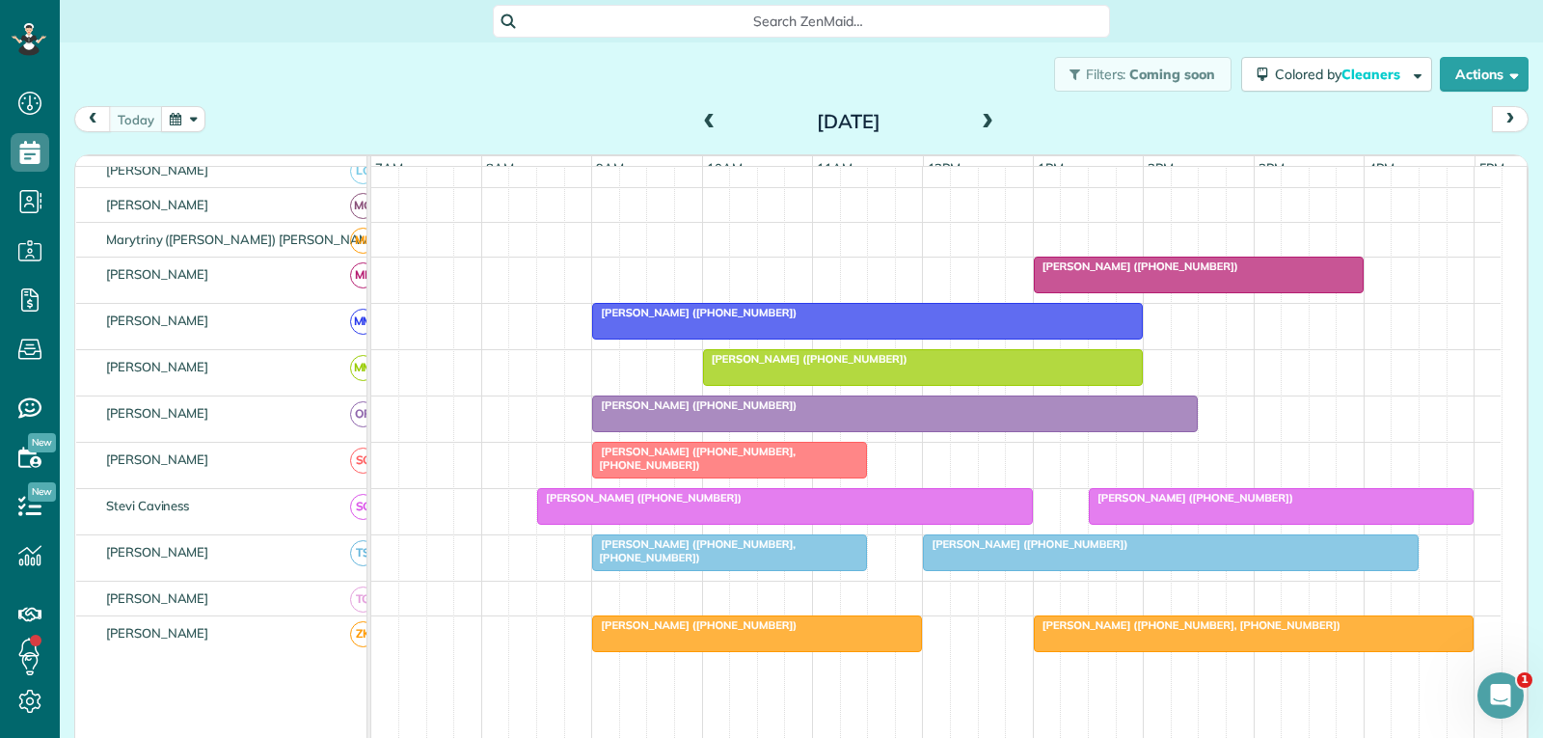
click at [893, 319] on div "[PERSON_NAME] ([PHONE_NUMBER])" at bounding box center [867, 313] width 539 height 14
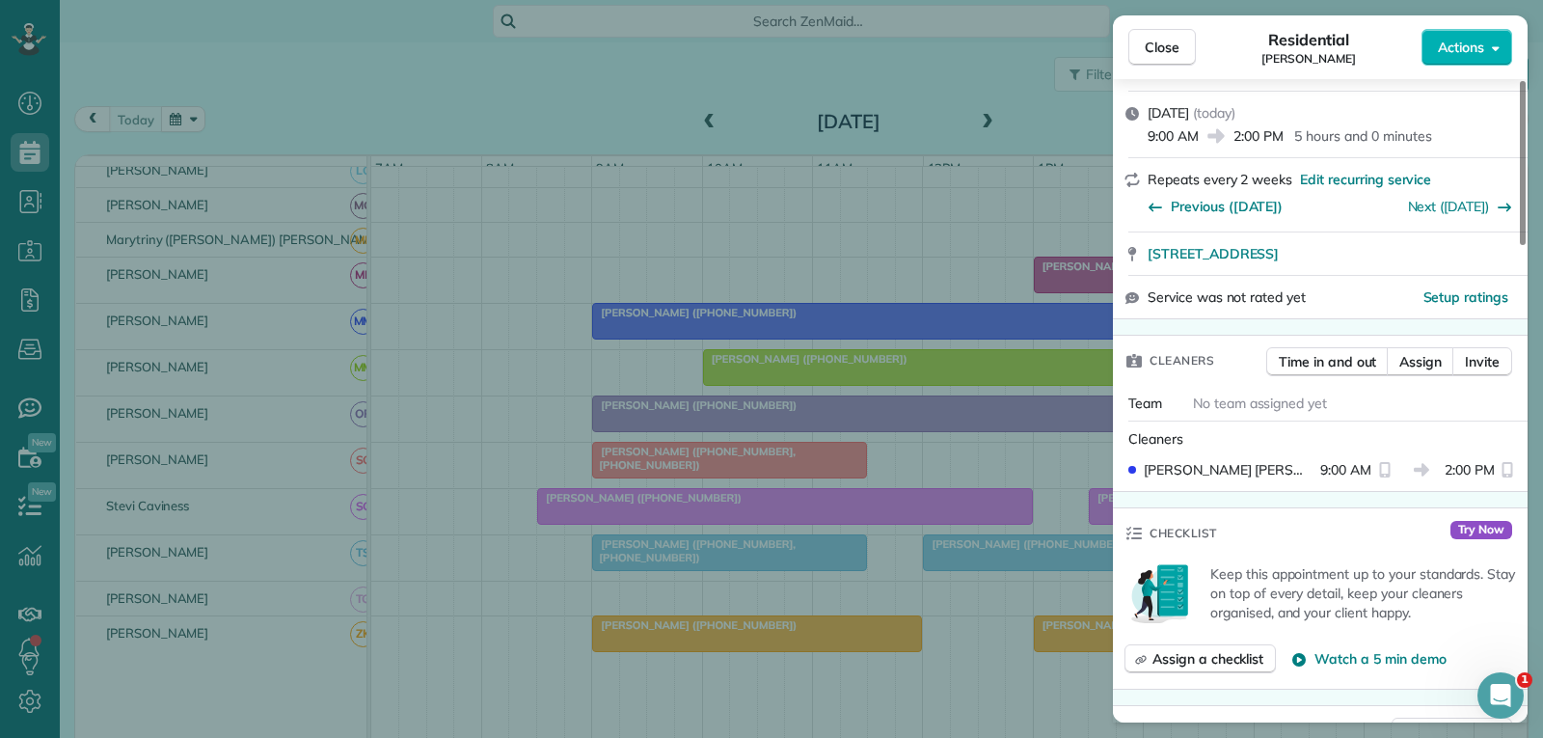
scroll to position [386, 0]
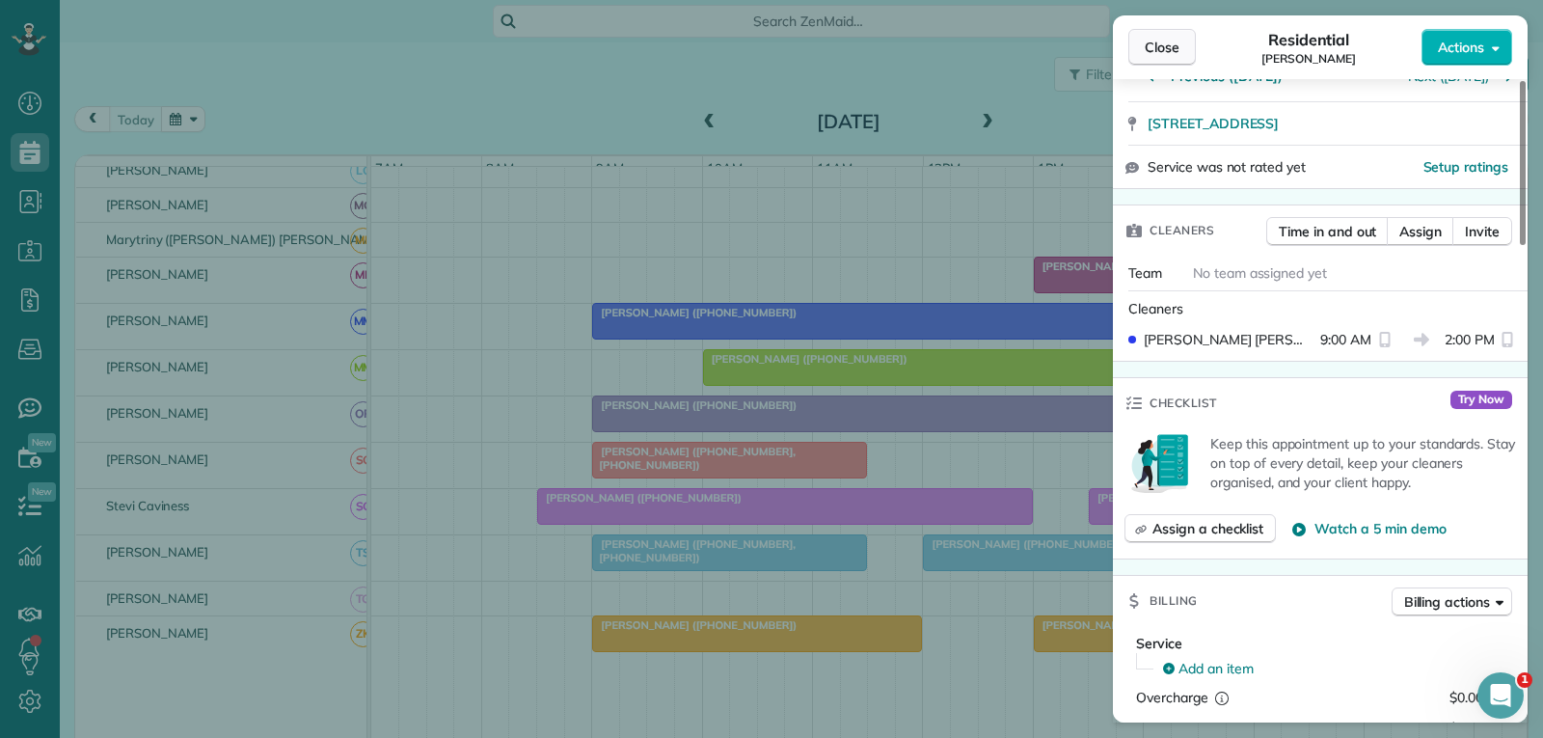
click at [1161, 49] on span "Close" at bounding box center [1162, 47] width 35 height 19
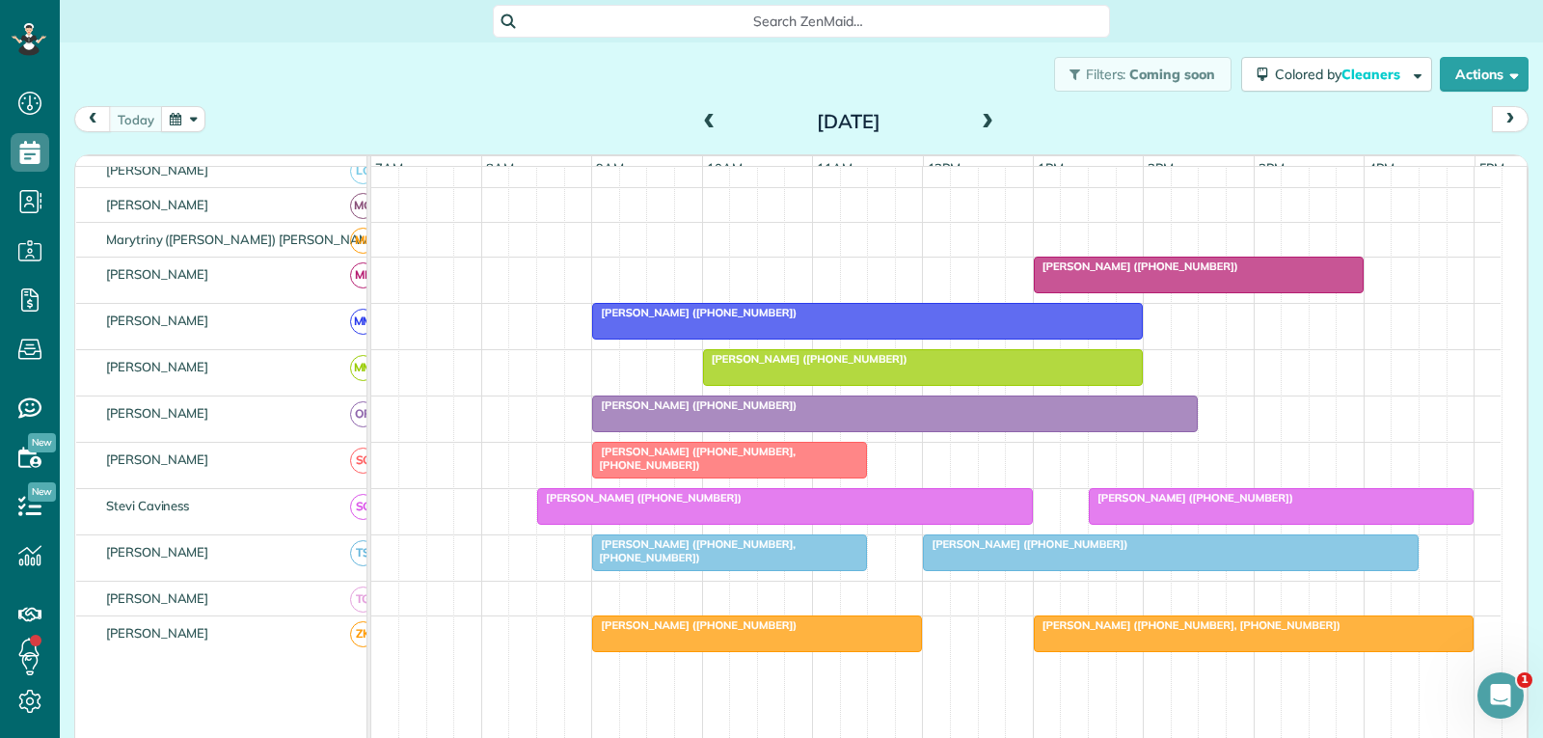
click at [849, 427] on div at bounding box center [895, 413] width 604 height 35
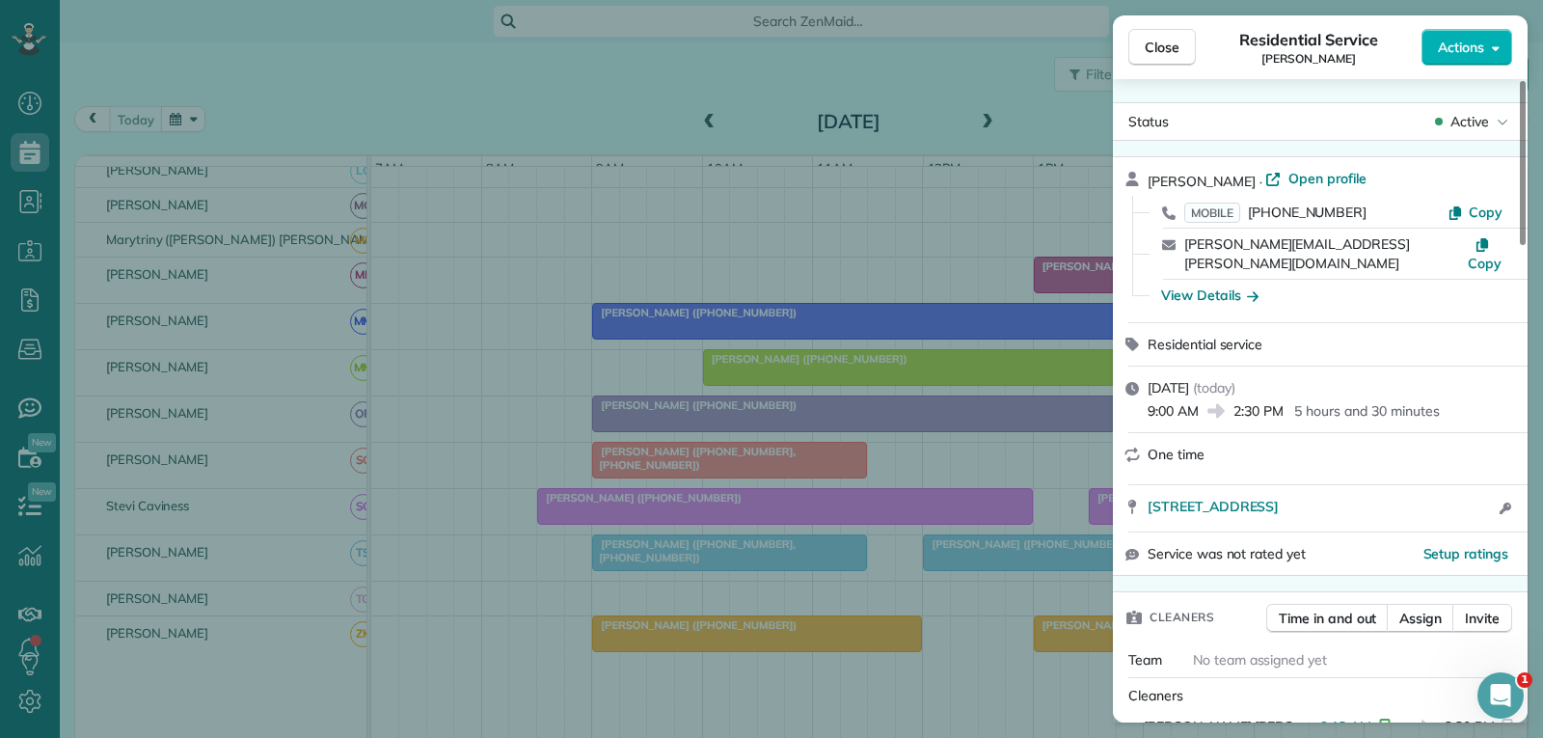
scroll to position [193, 0]
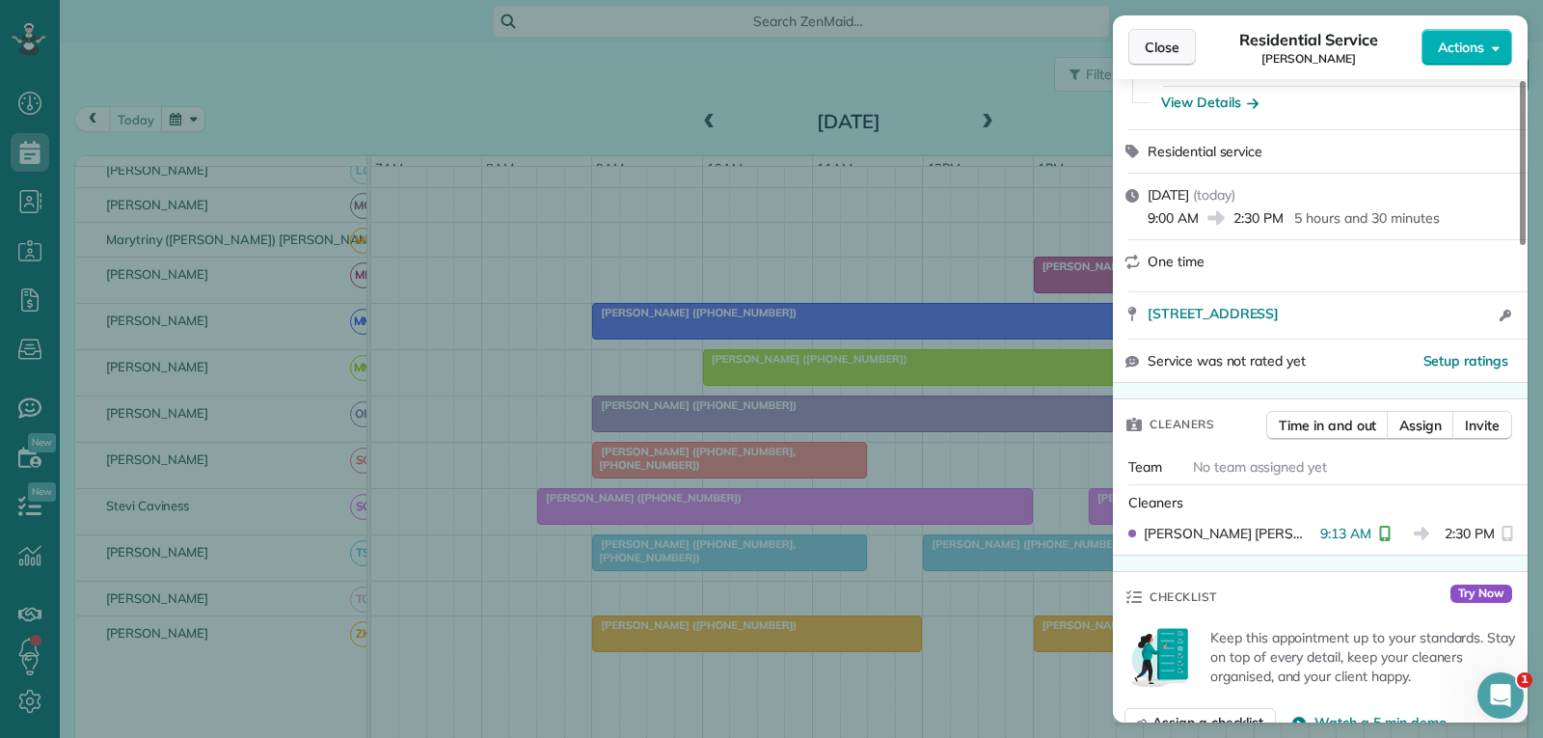
click at [1165, 52] on span "Close" at bounding box center [1162, 47] width 35 height 19
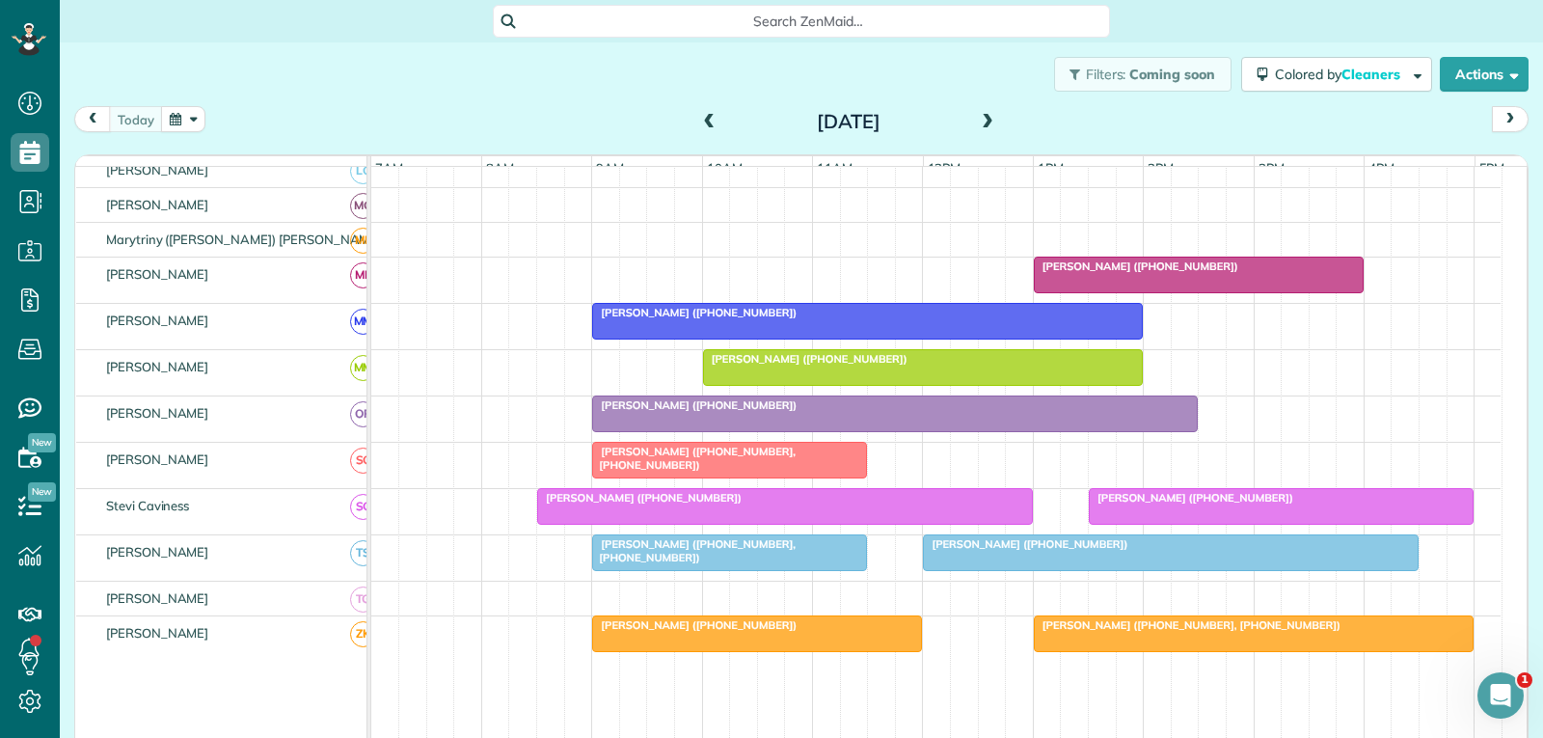
drag, startPoint x: 862, startPoint y: 519, endPoint x: 875, endPoint y: 518, distance: 12.6
click at [864, 504] on div "[PERSON_NAME] ([PHONE_NUMBER])" at bounding box center [785, 498] width 484 height 14
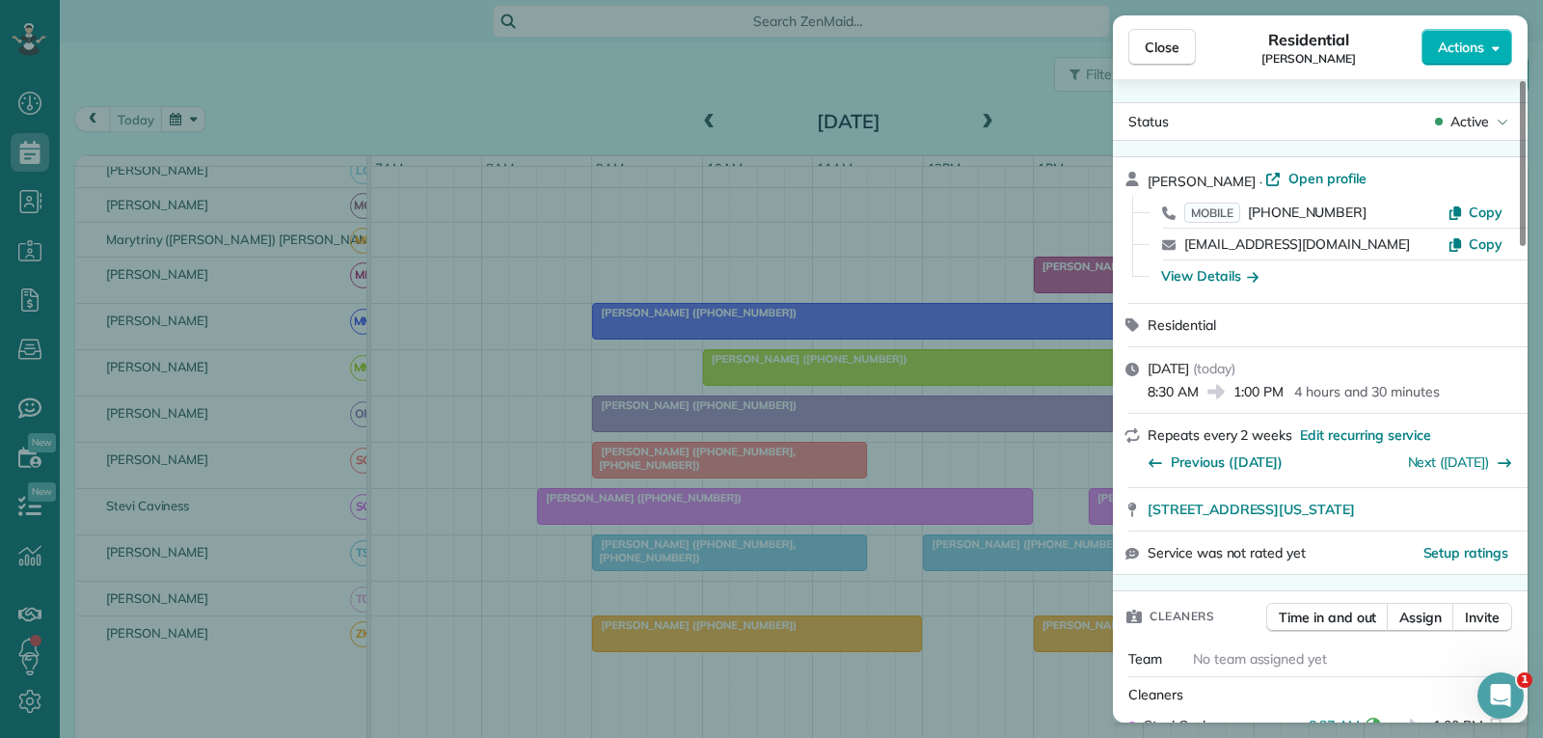
scroll to position [193, 0]
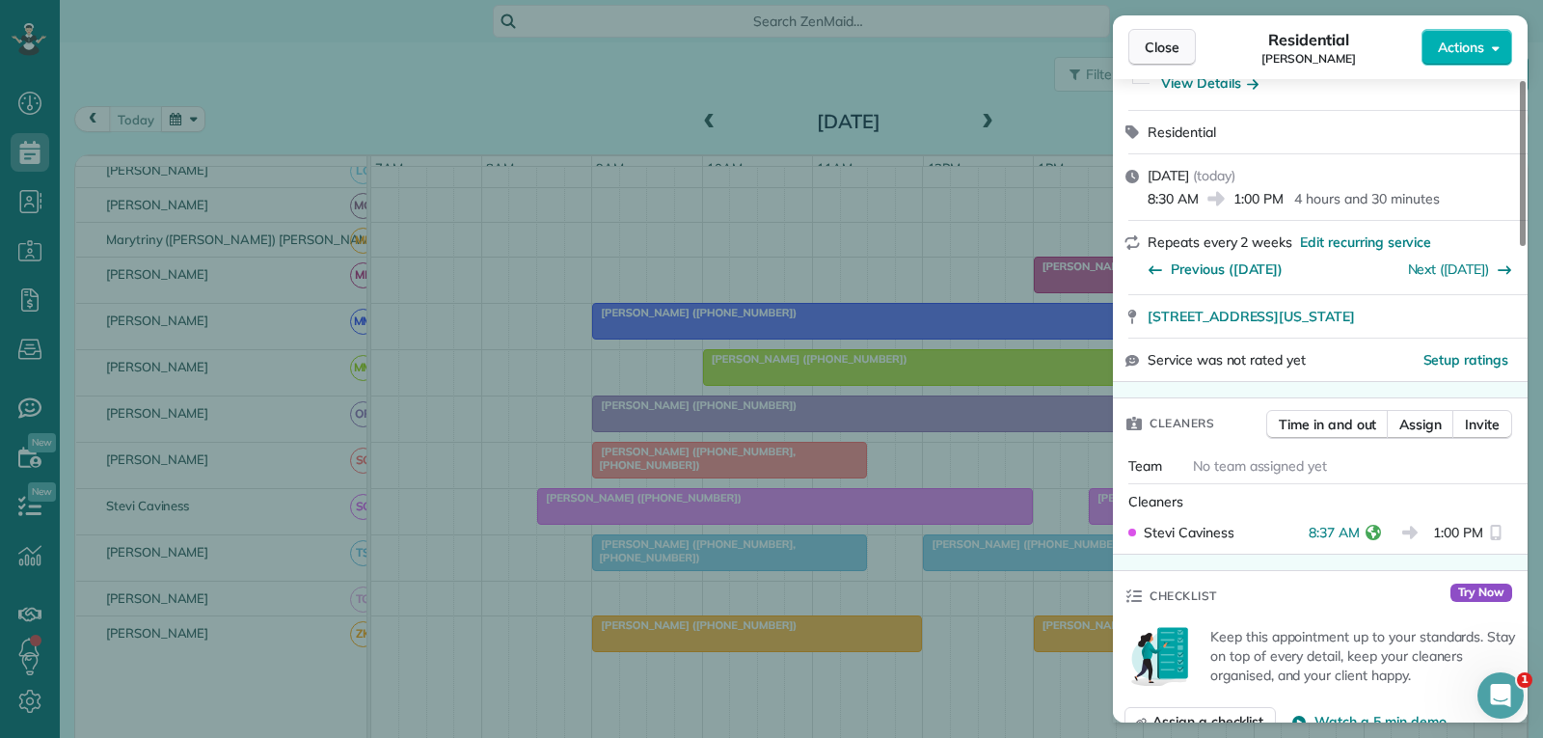
click at [1173, 54] on span "Close" at bounding box center [1162, 47] width 35 height 19
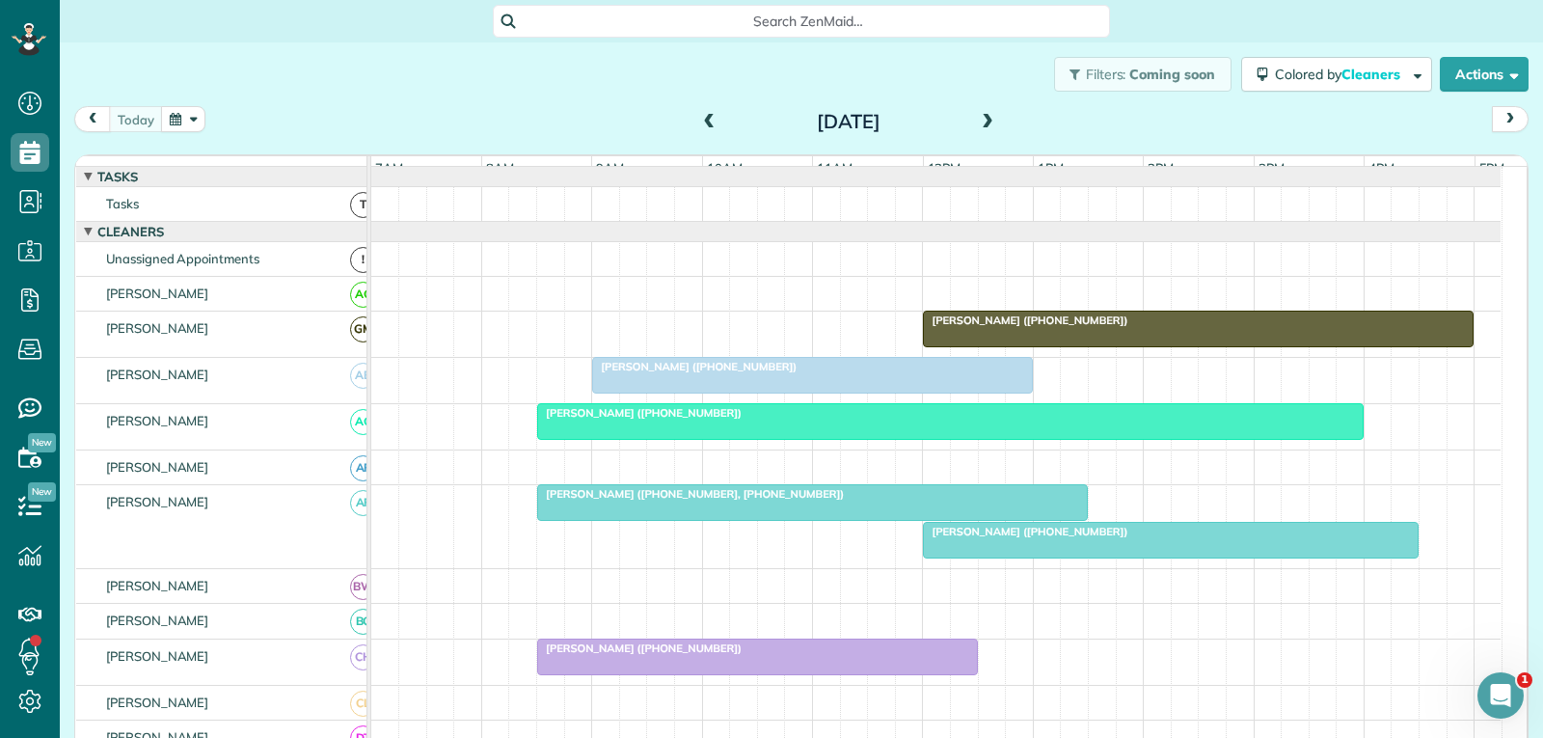
click at [858, 373] on div "[PERSON_NAME] ([PHONE_NUMBER])" at bounding box center [812, 367] width 429 height 14
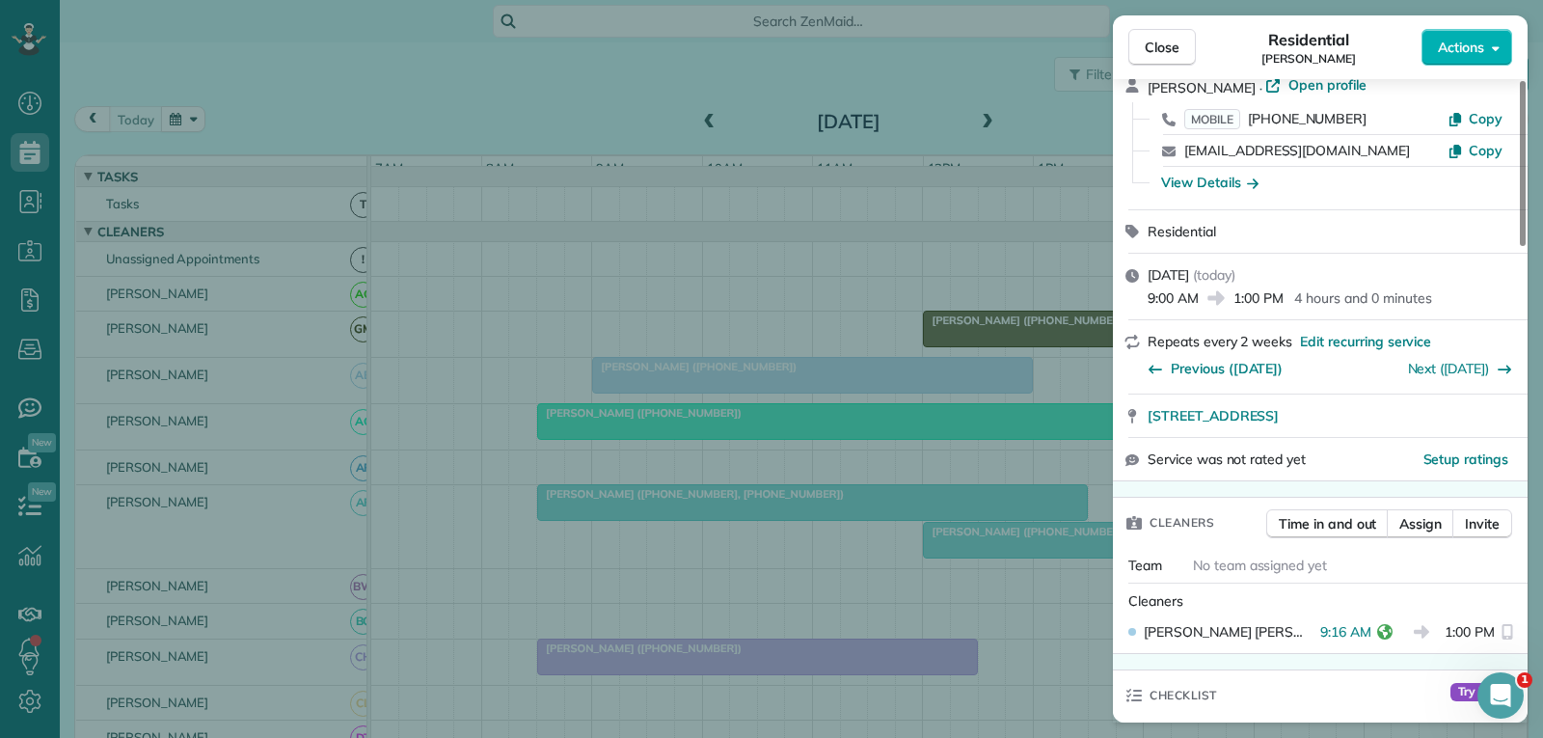
scroll to position [193, 0]
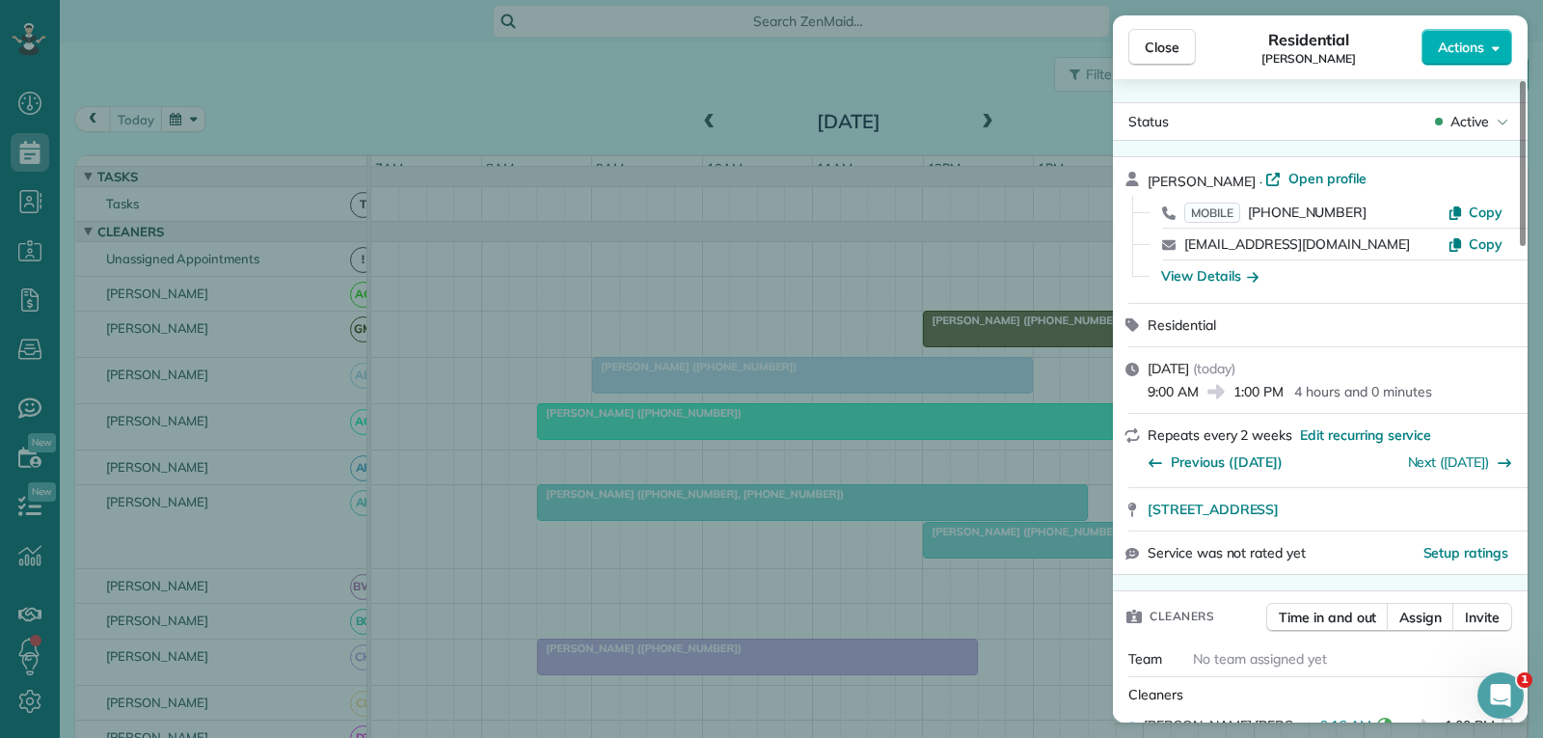
drag, startPoint x: 1159, startPoint y: 48, endPoint x: 988, endPoint y: 229, distance: 249.0
click at [1159, 48] on span "Close" at bounding box center [1162, 47] width 35 height 19
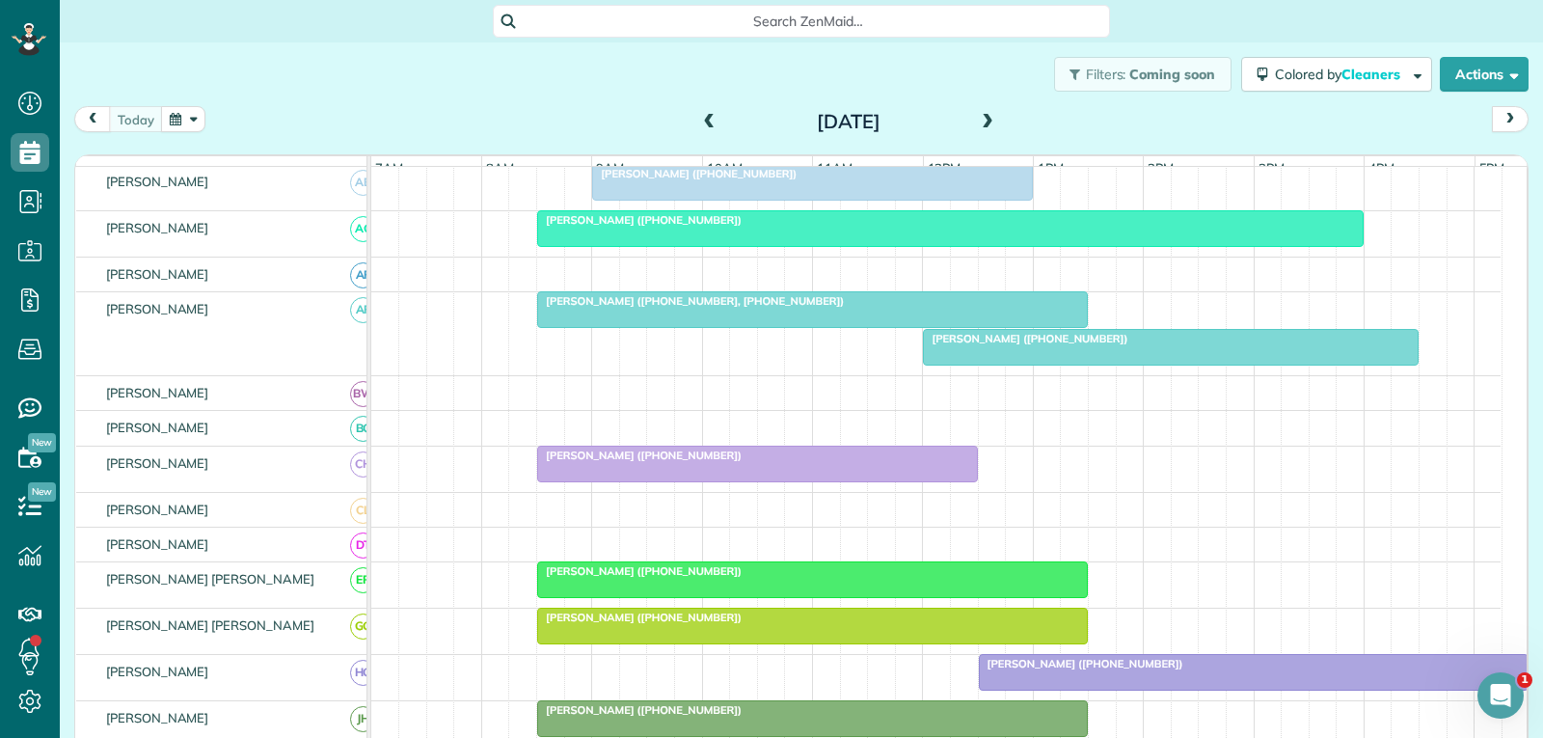
scroll to position [289, 0]
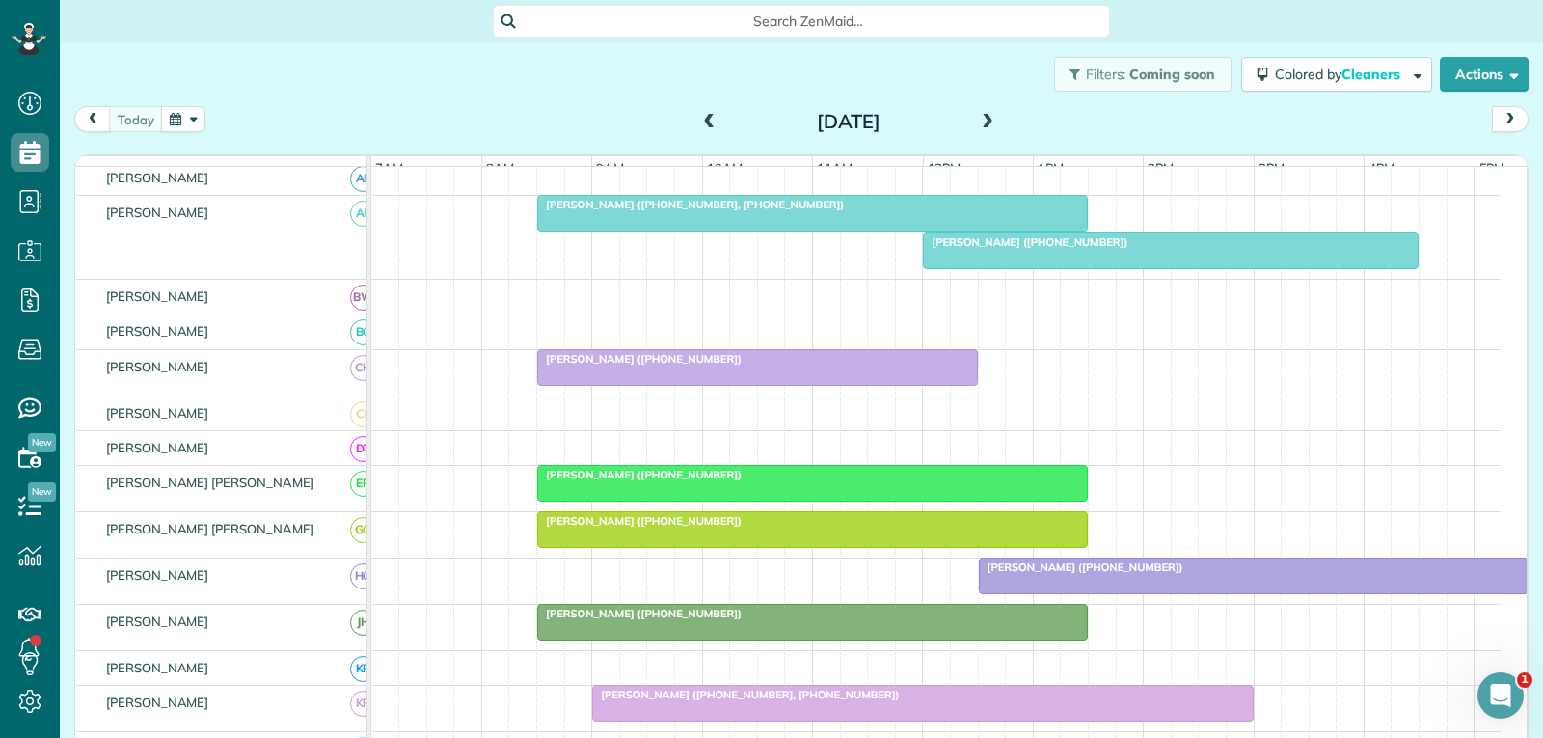
click at [872, 501] on div at bounding box center [812, 483] width 549 height 35
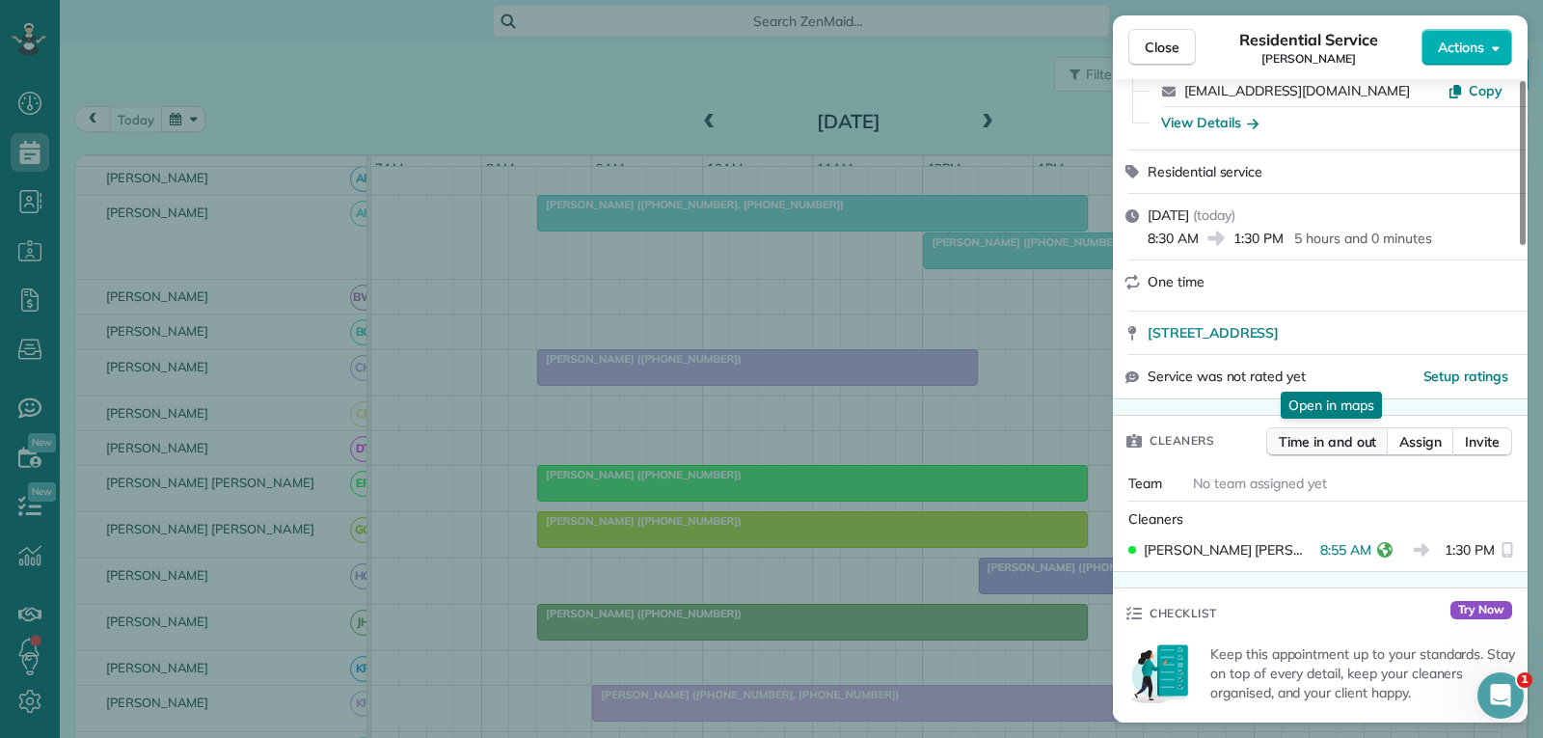
scroll to position [193, 0]
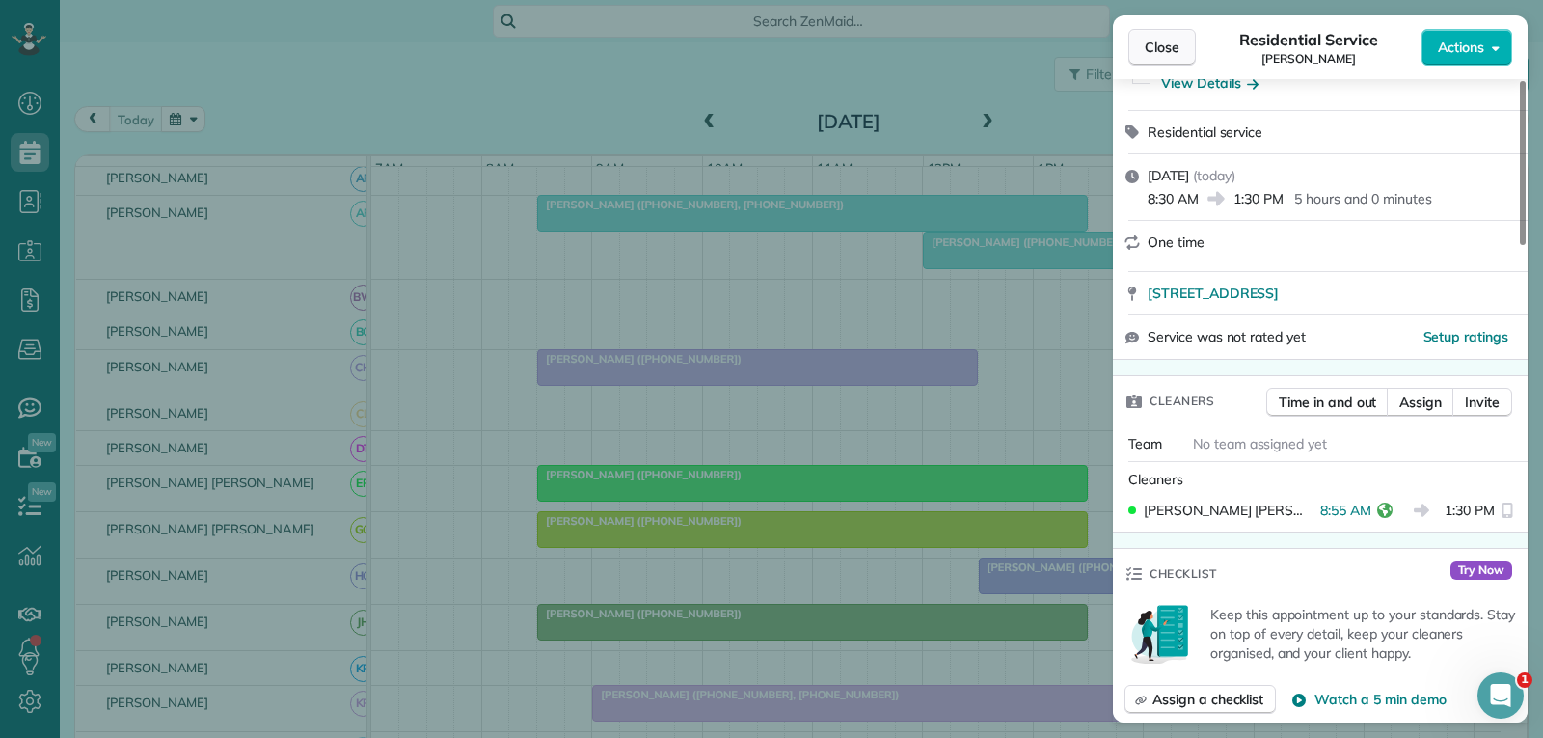
click at [1148, 57] on button "Close" at bounding box center [1162, 47] width 68 height 37
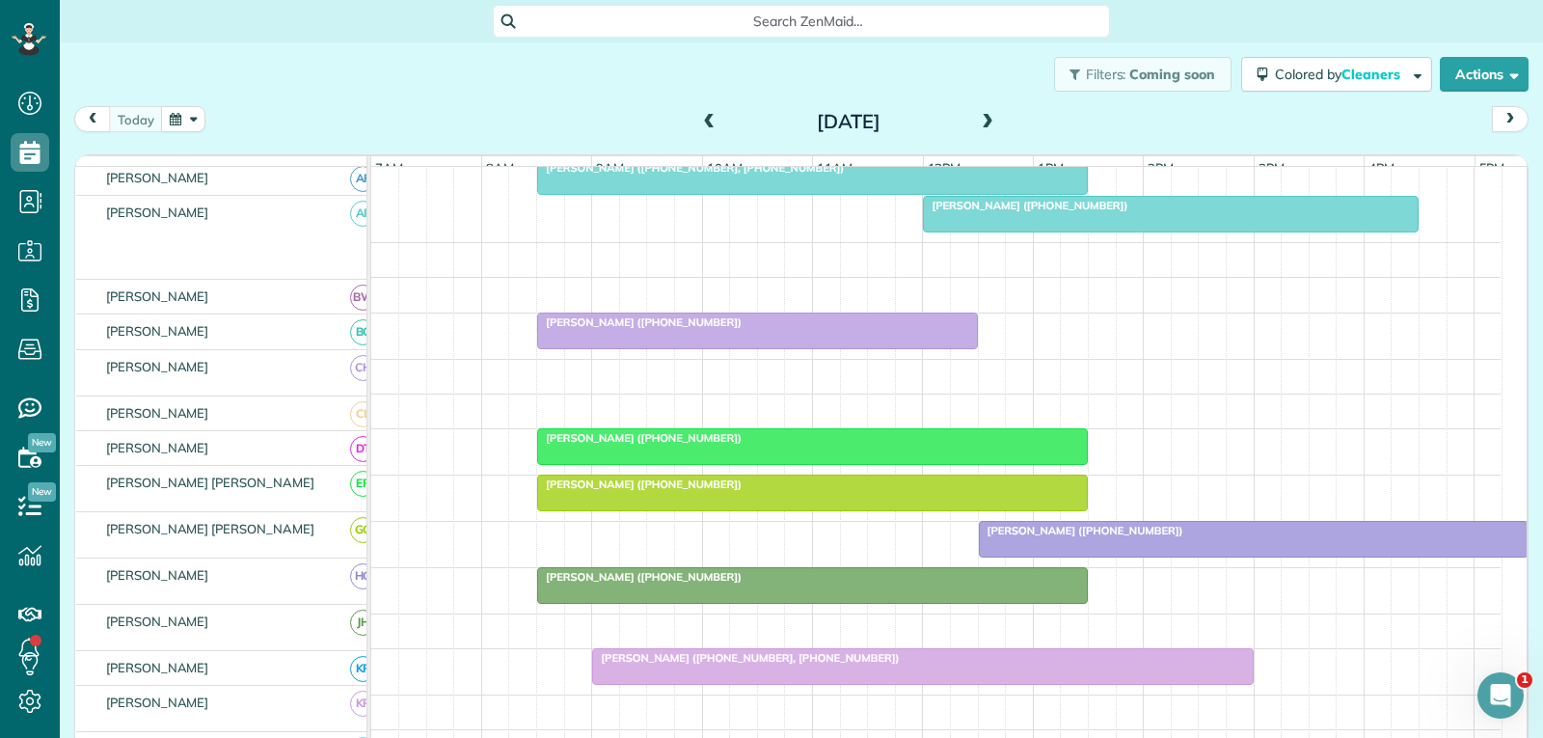
scroll to position [386, 0]
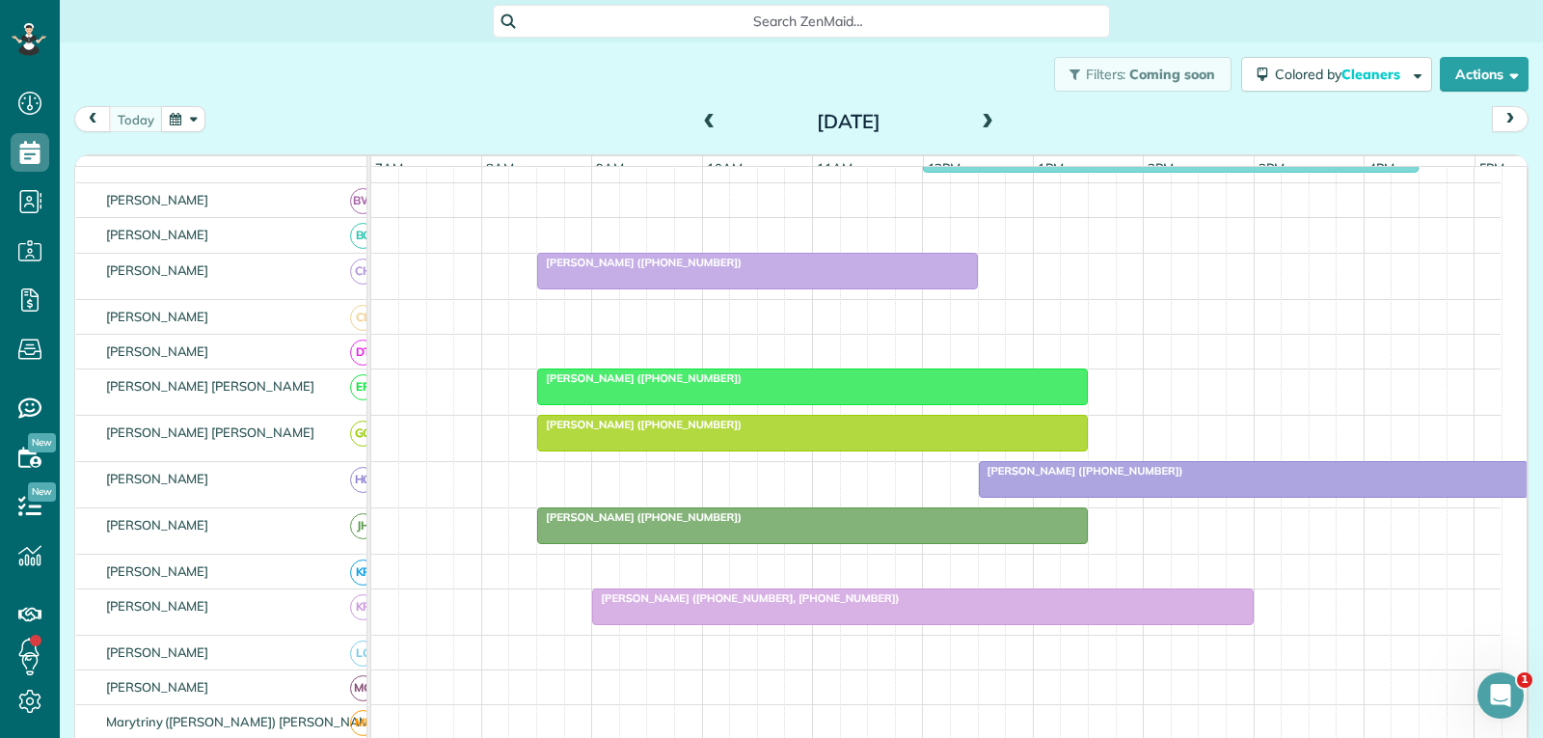
click at [819, 450] on div at bounding box center [812, 433] width 549 height 35
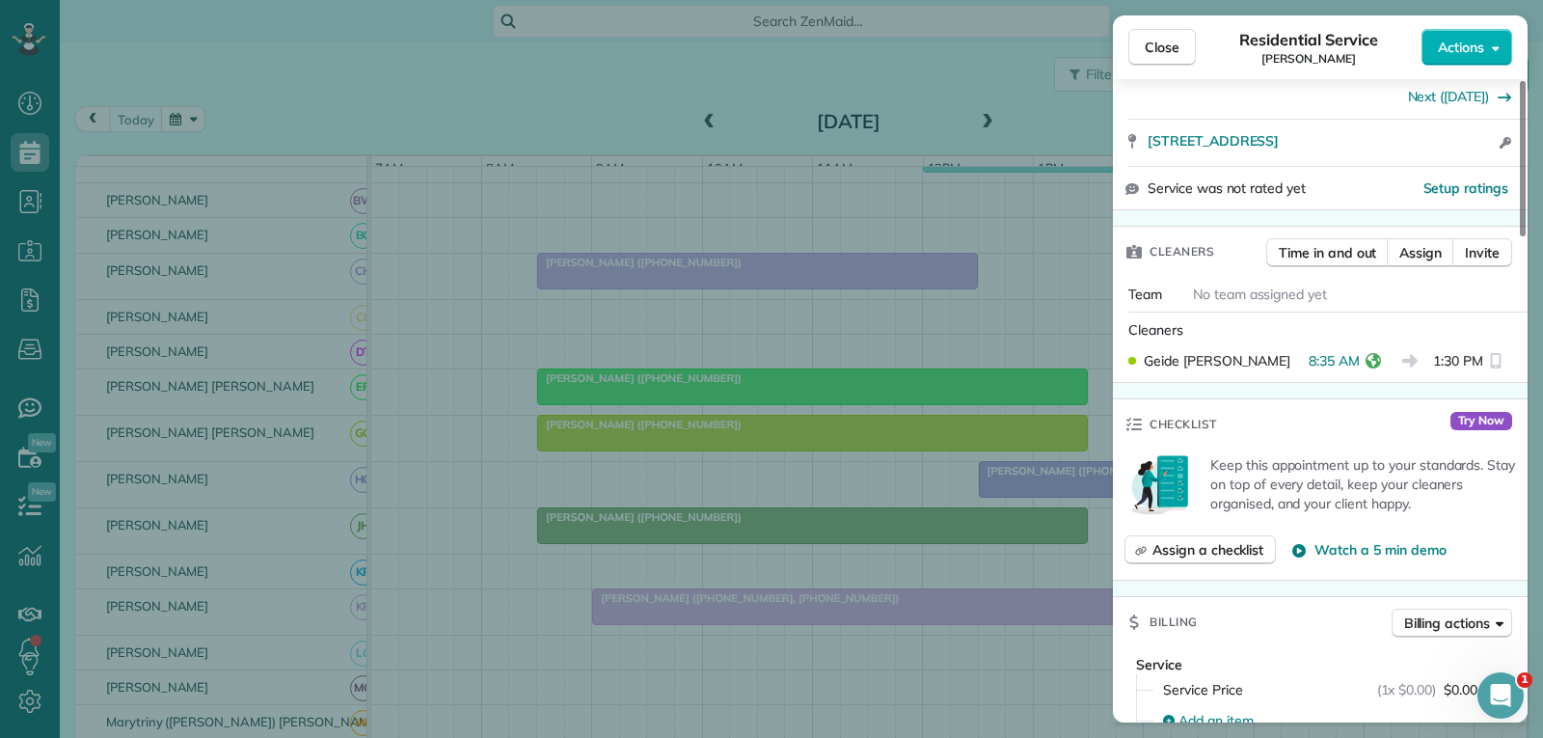
scroll to position [386, 0]
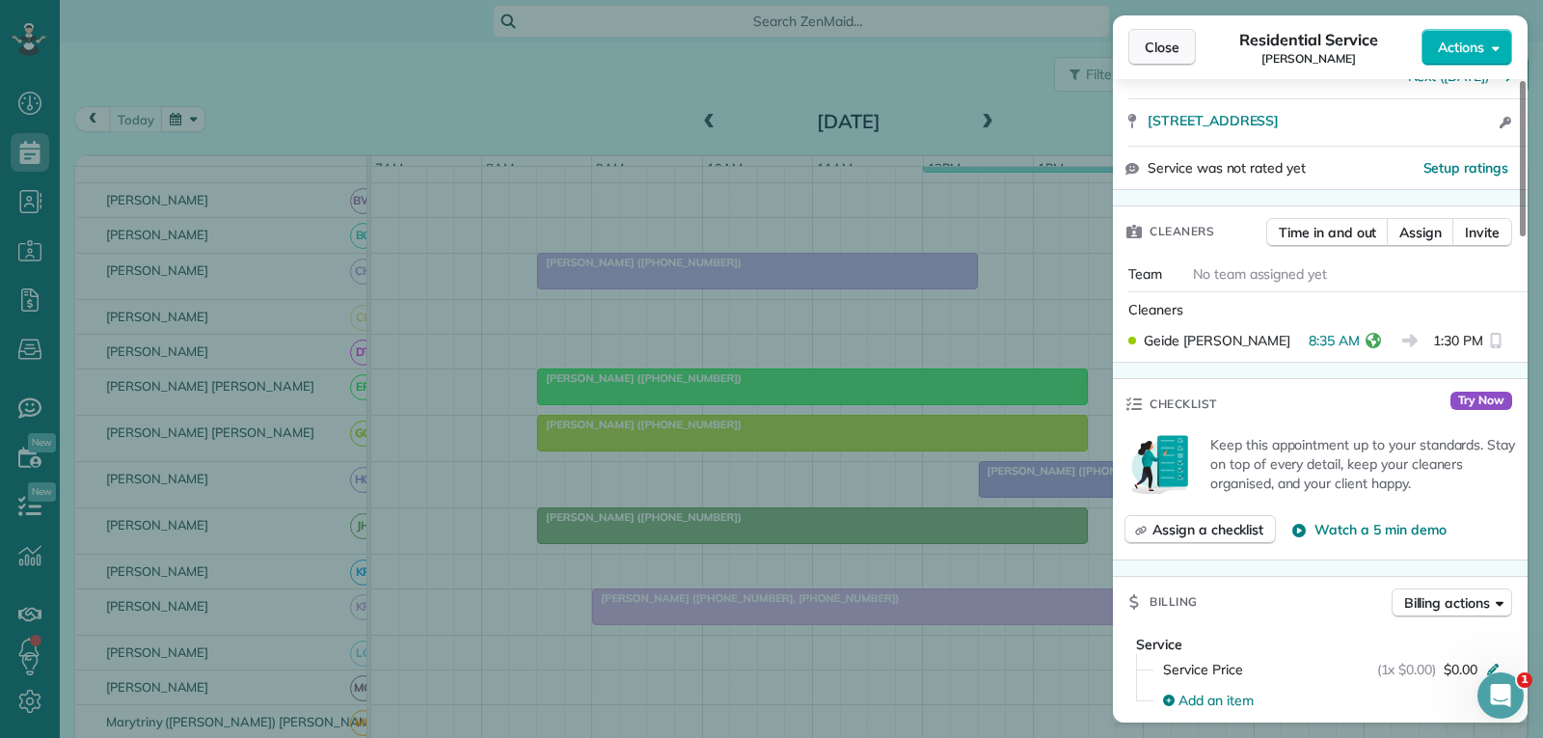
click at [1159, 45] on span "Close" at bounding box center [1162, 47] width 35 height 19
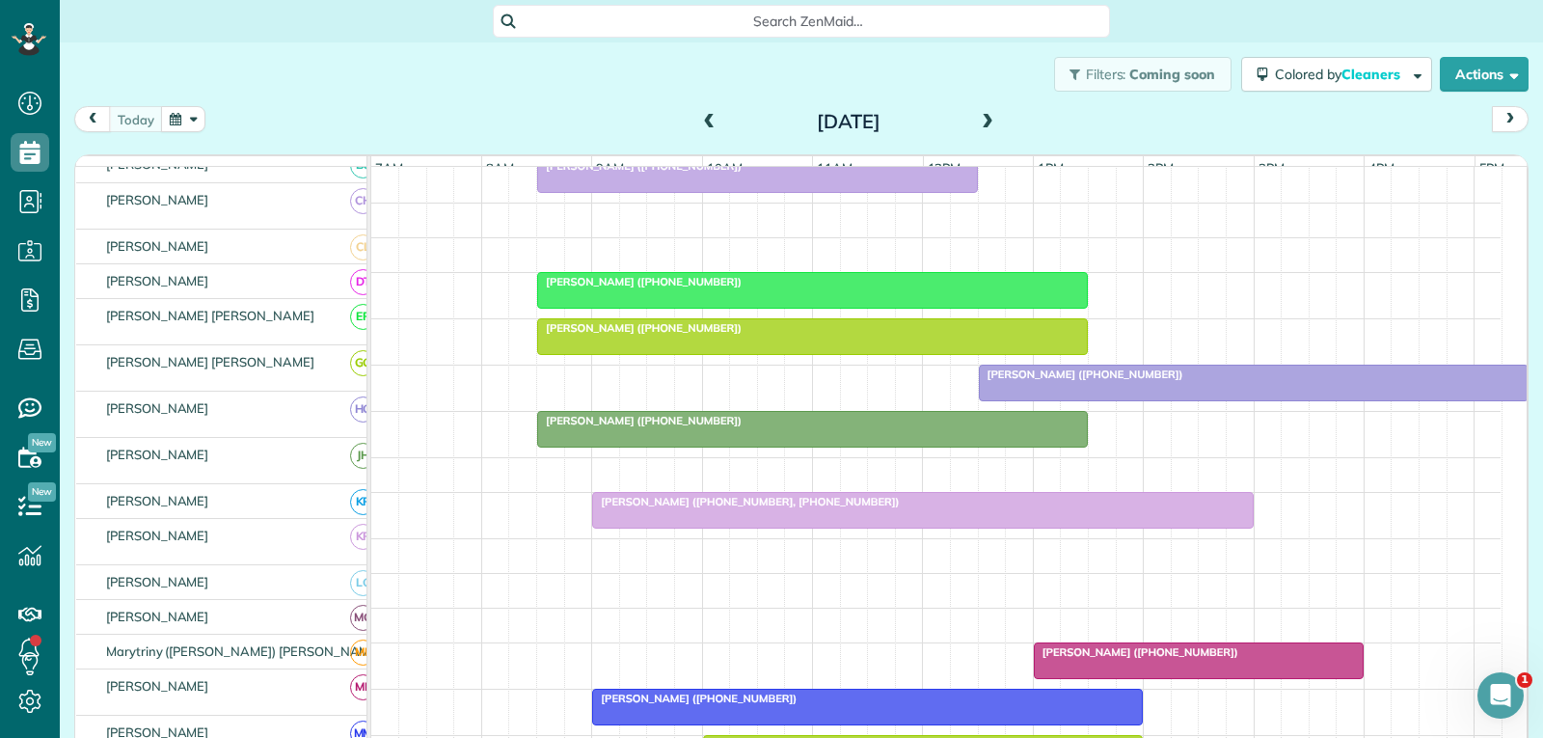
scroll to position [482, 0]
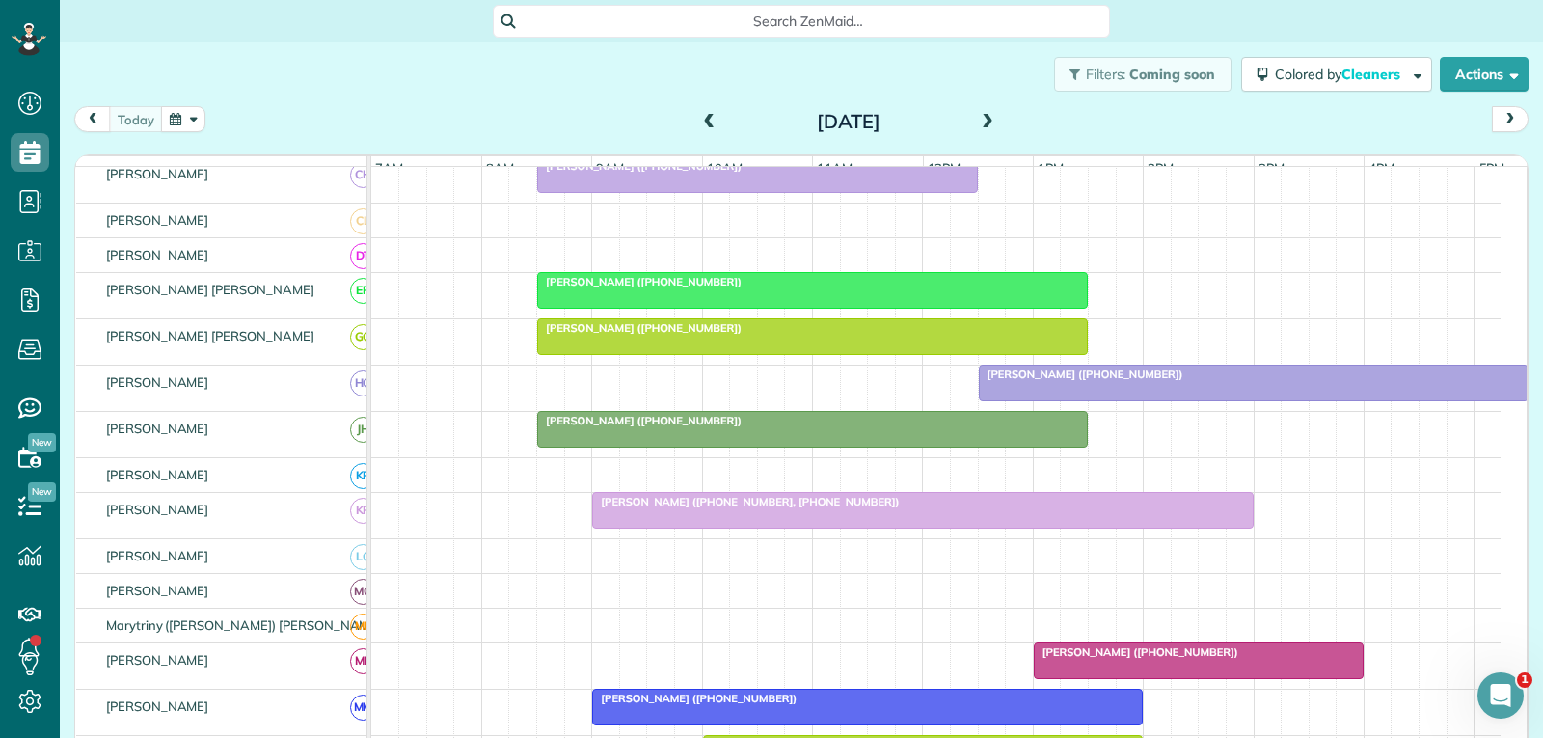
click at [857, 447] on div at bounding box center [812, 429] width 549 height 35
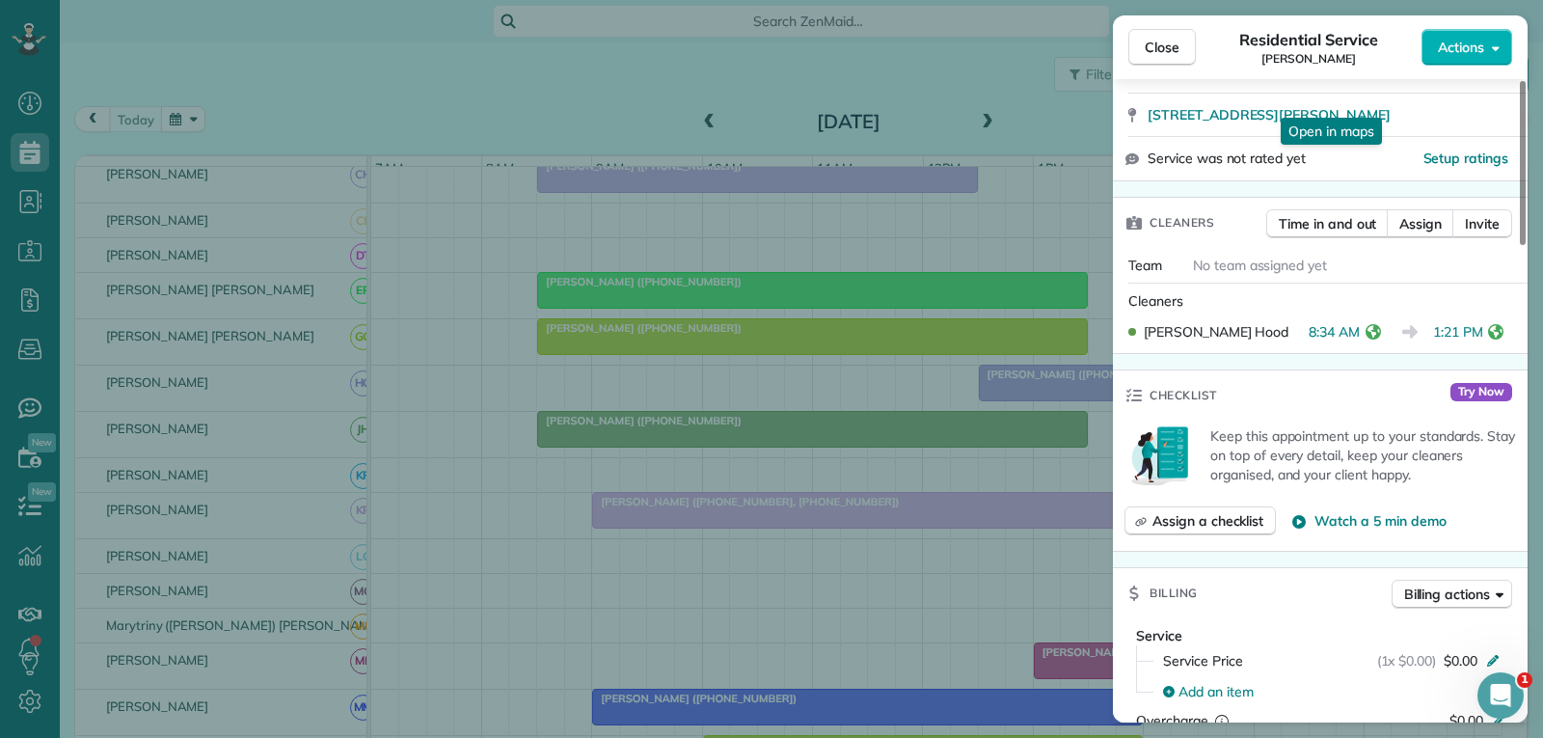
scroll to position [386, 0]
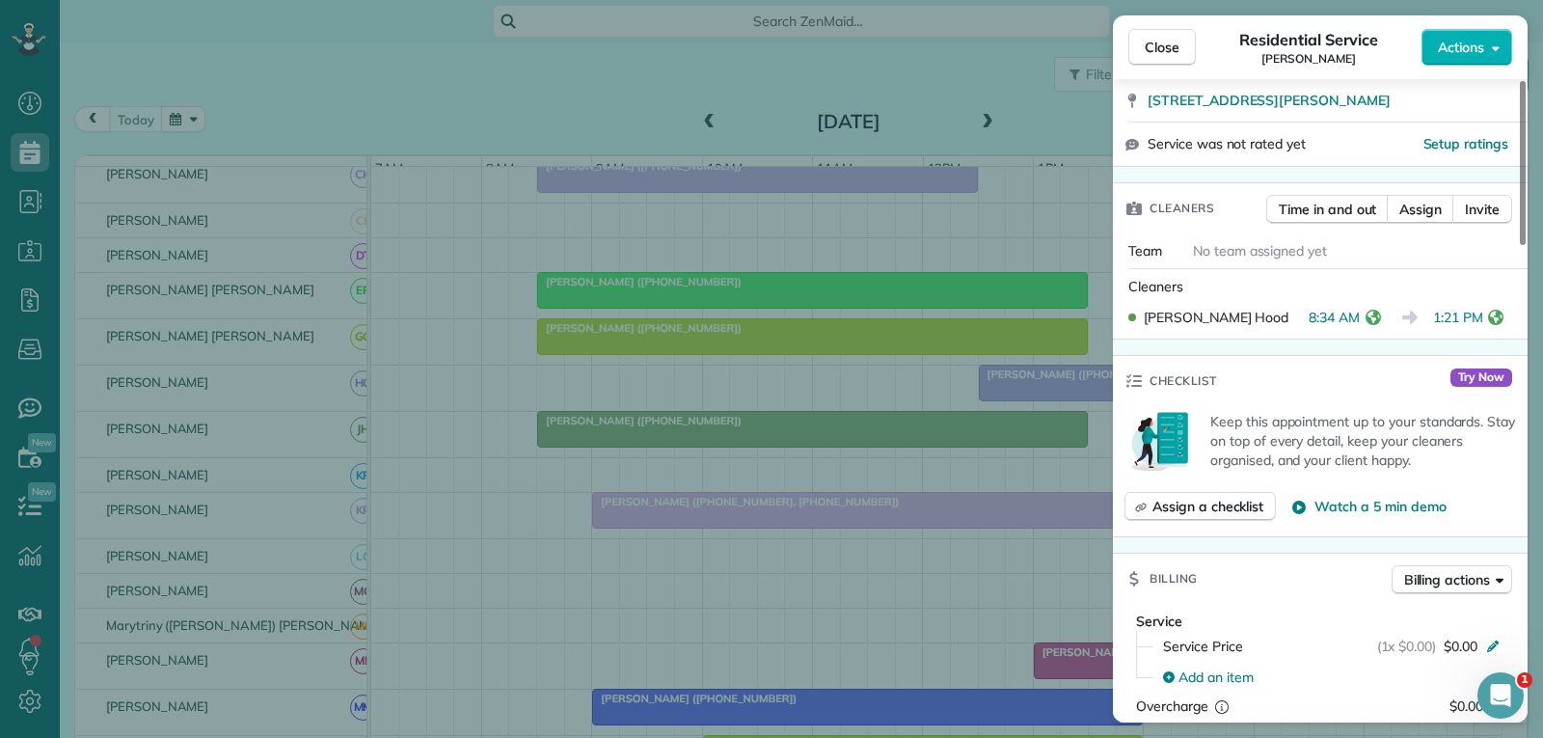
drag, startPoint x: 1170, startPoint y: 45, endPoint x: 1133, endPoint y: 99, distance: 65.3
click at [1170, 45] on span "Close" at bounding box center [1162, 47] width 35 height 19
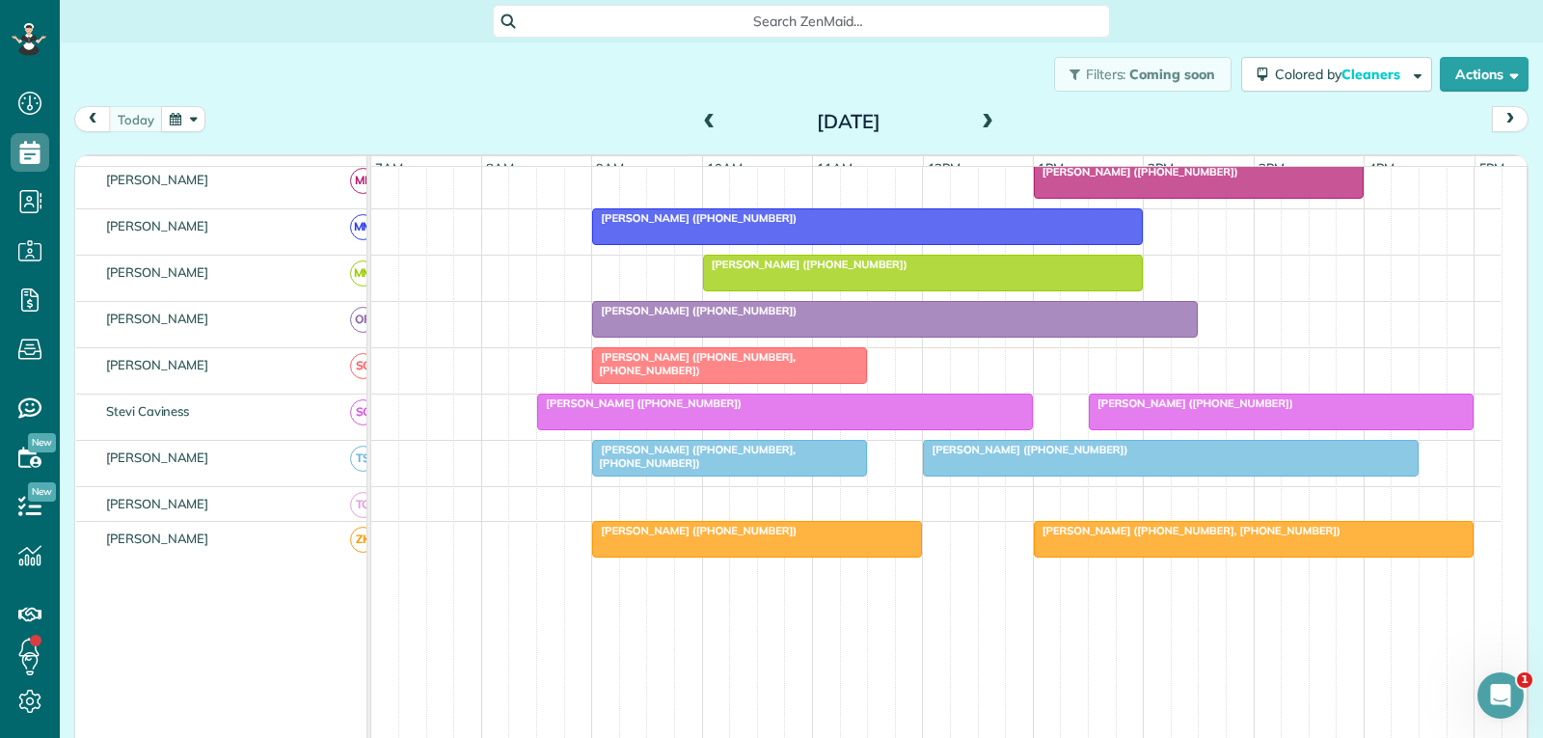
scroll to position [964, 0]
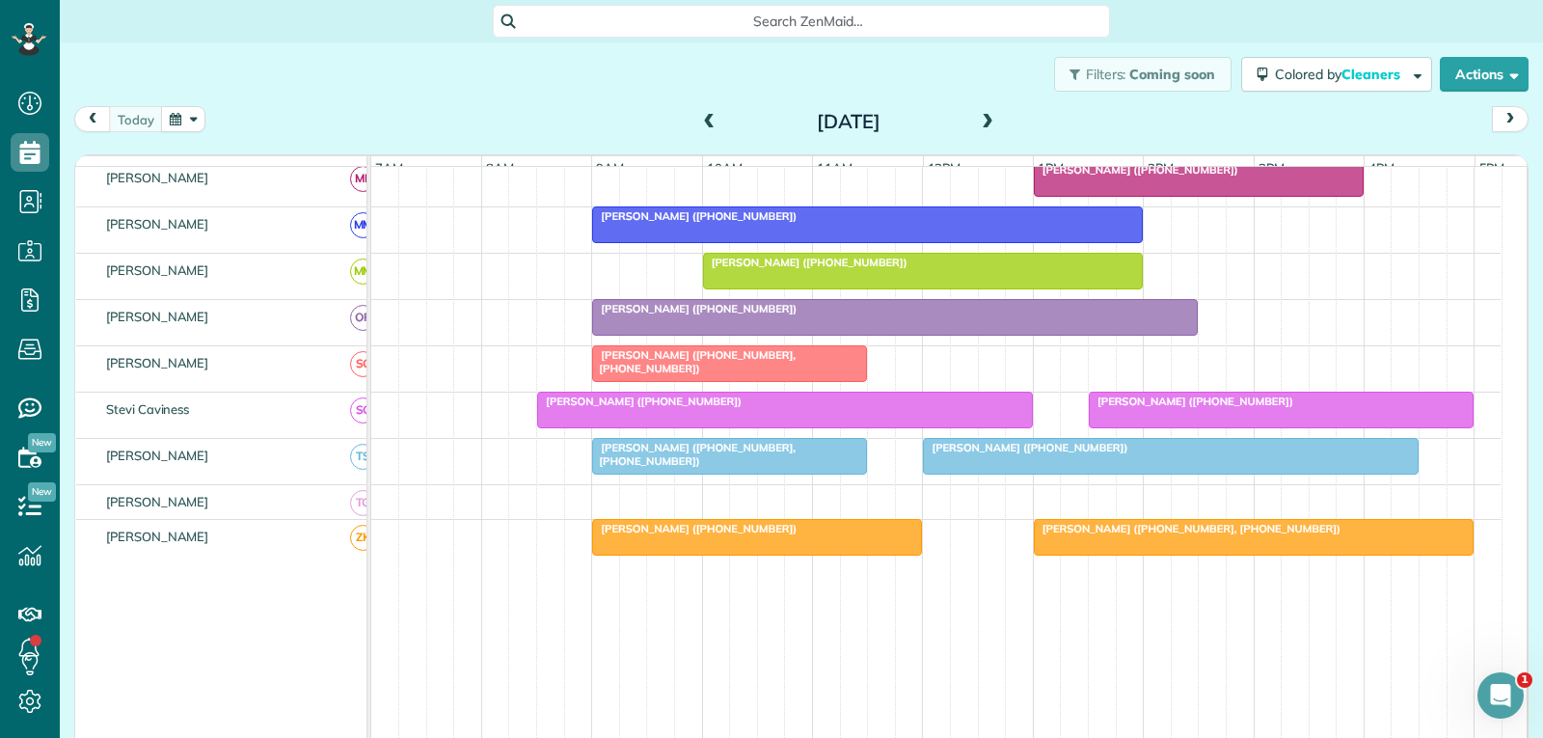
click at [960, 408] on div "[PERSON_NAME] ([PHONE_NUMBER])" at bounding box center [785, 401] width 484 height 14
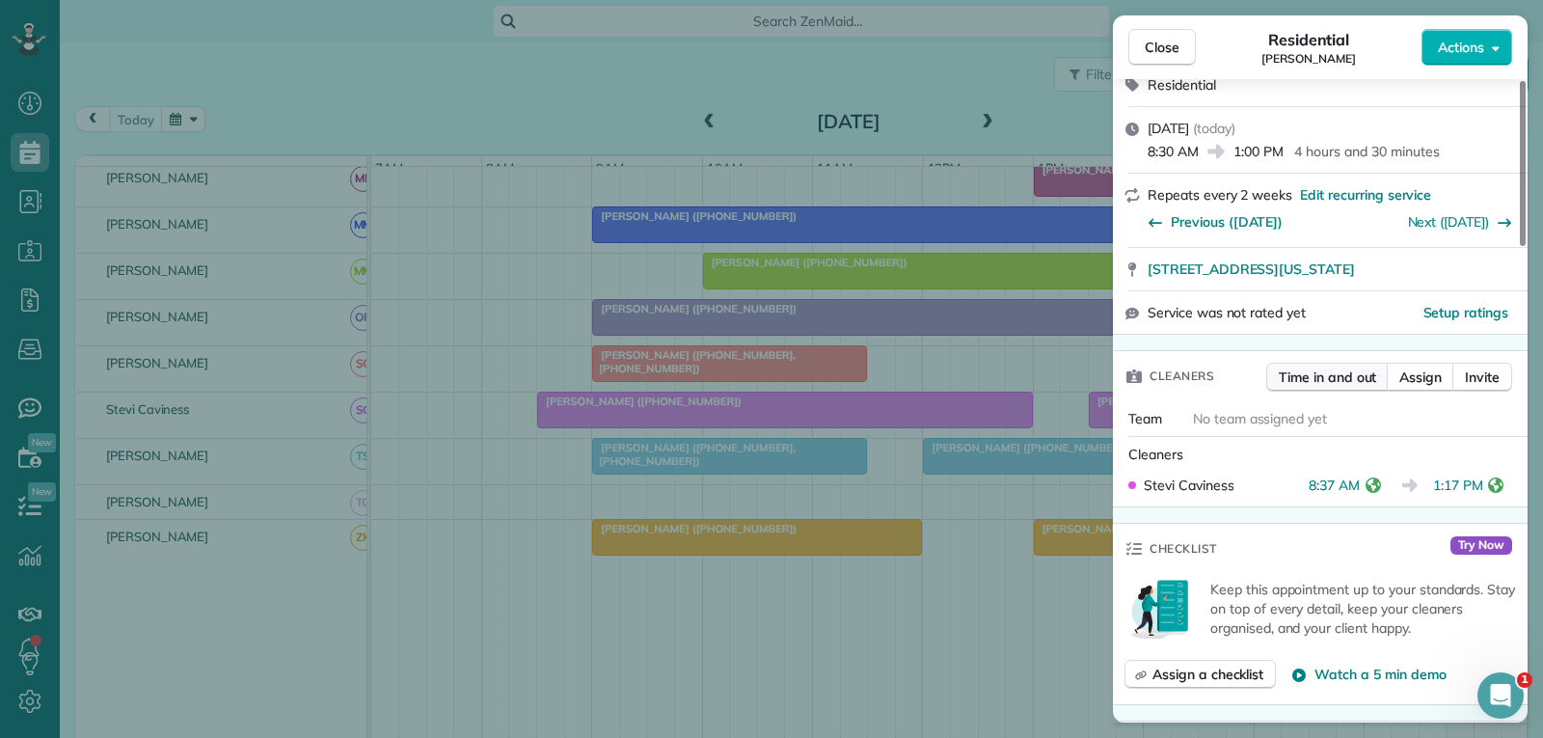
scroll to position [386, 0]
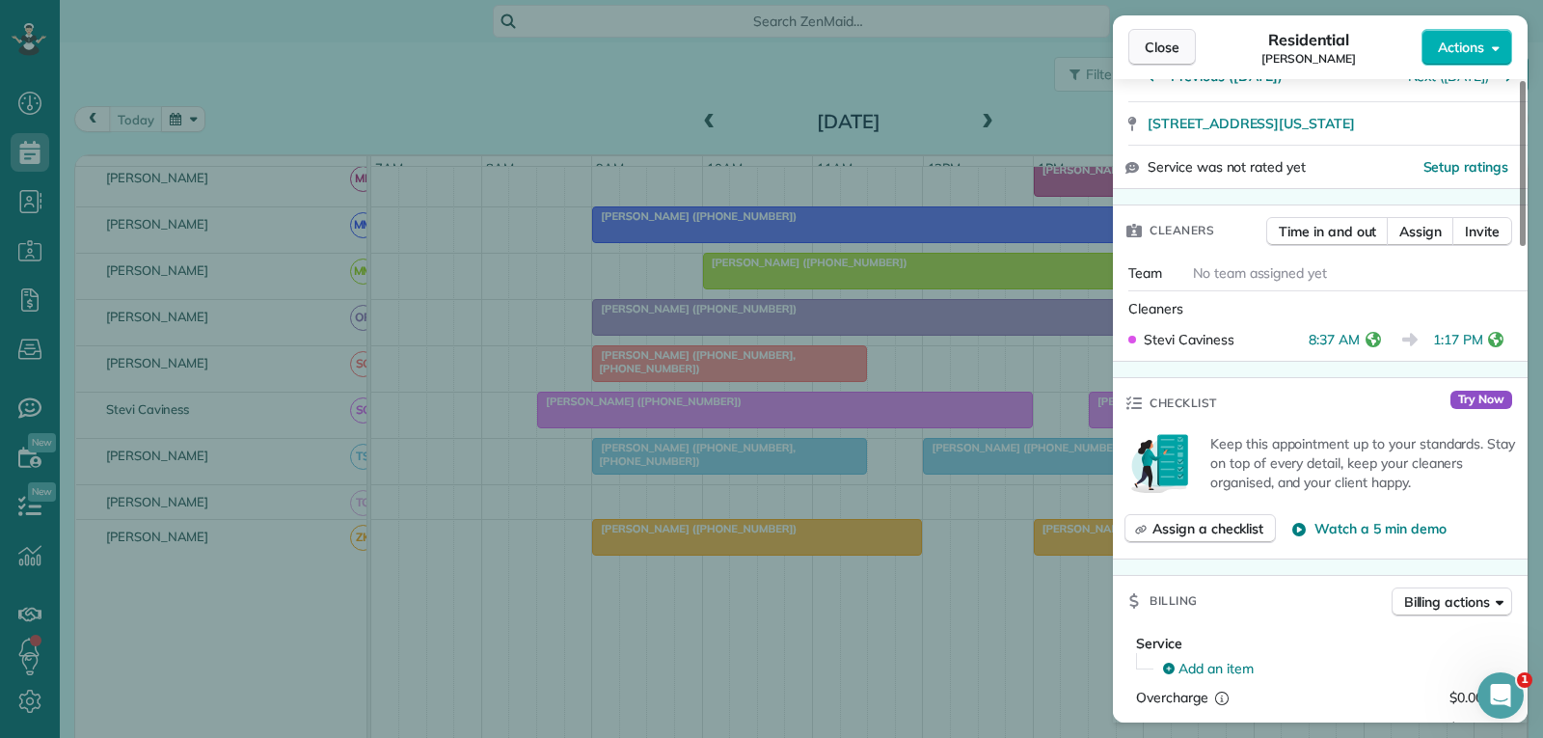
click at [1158, 51] on span "Close" at bounding box center [1162, 47] width 35 height 19
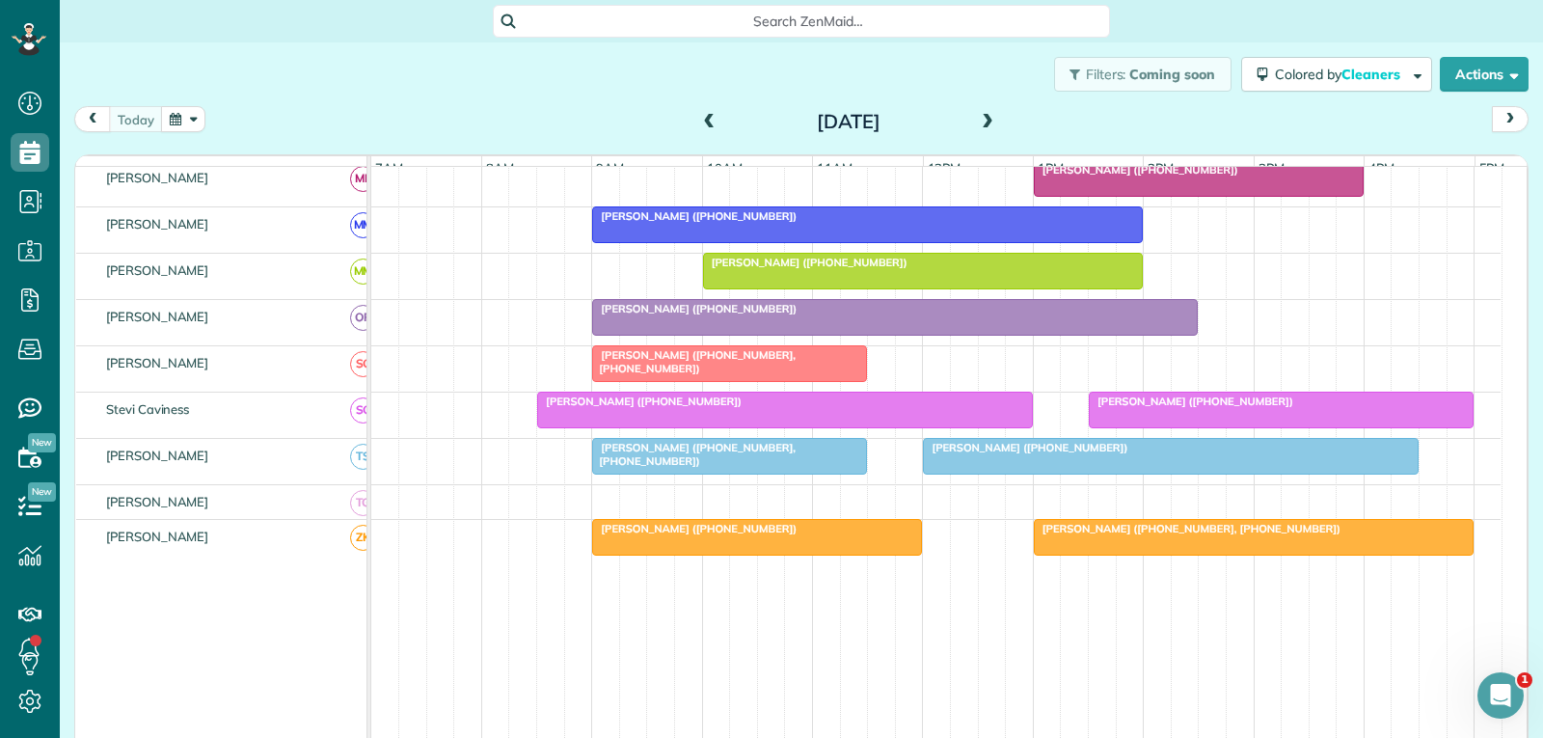
click at [815, 473] on div at bounding box center [729, 456] width 273 height 35
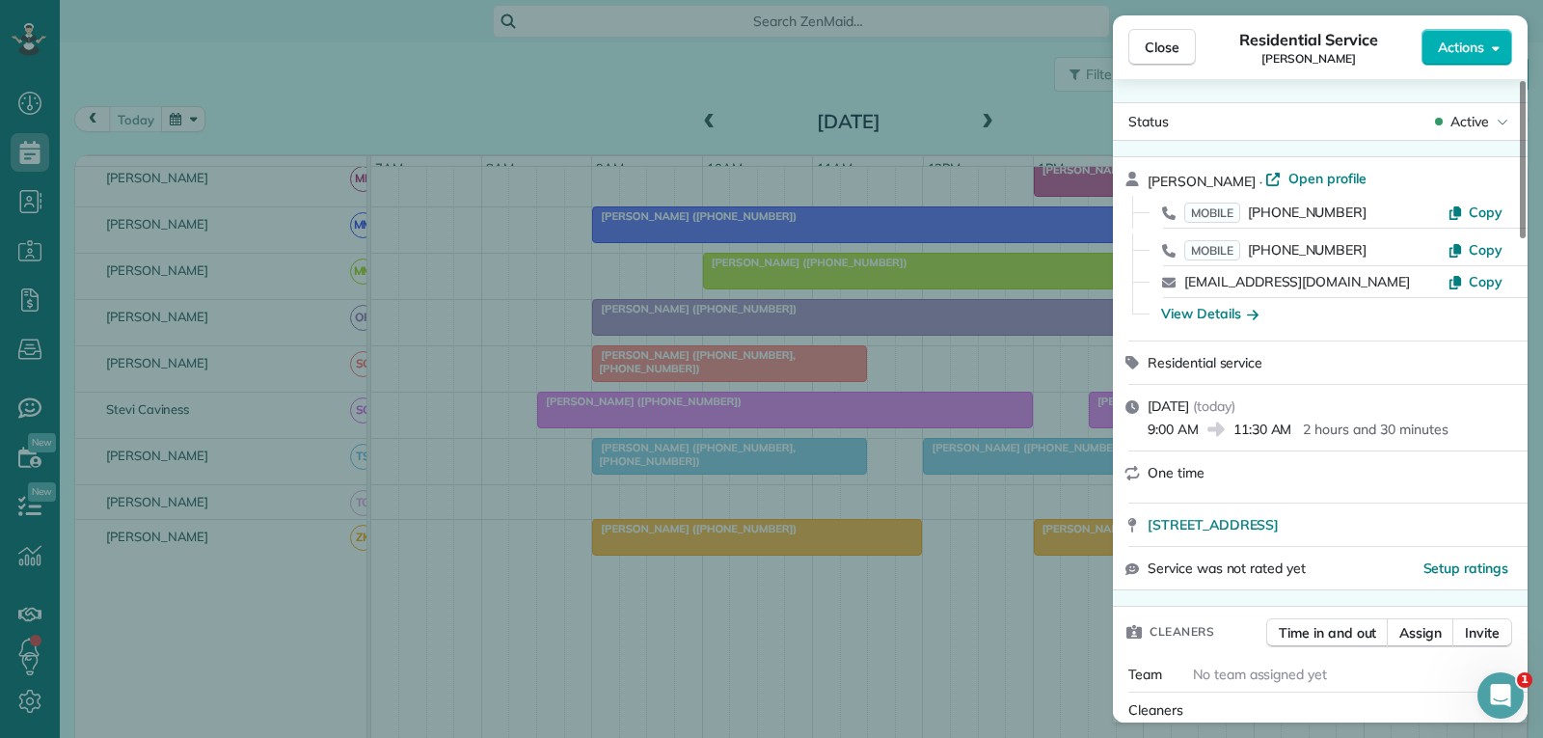
scroll to position [193, 0]
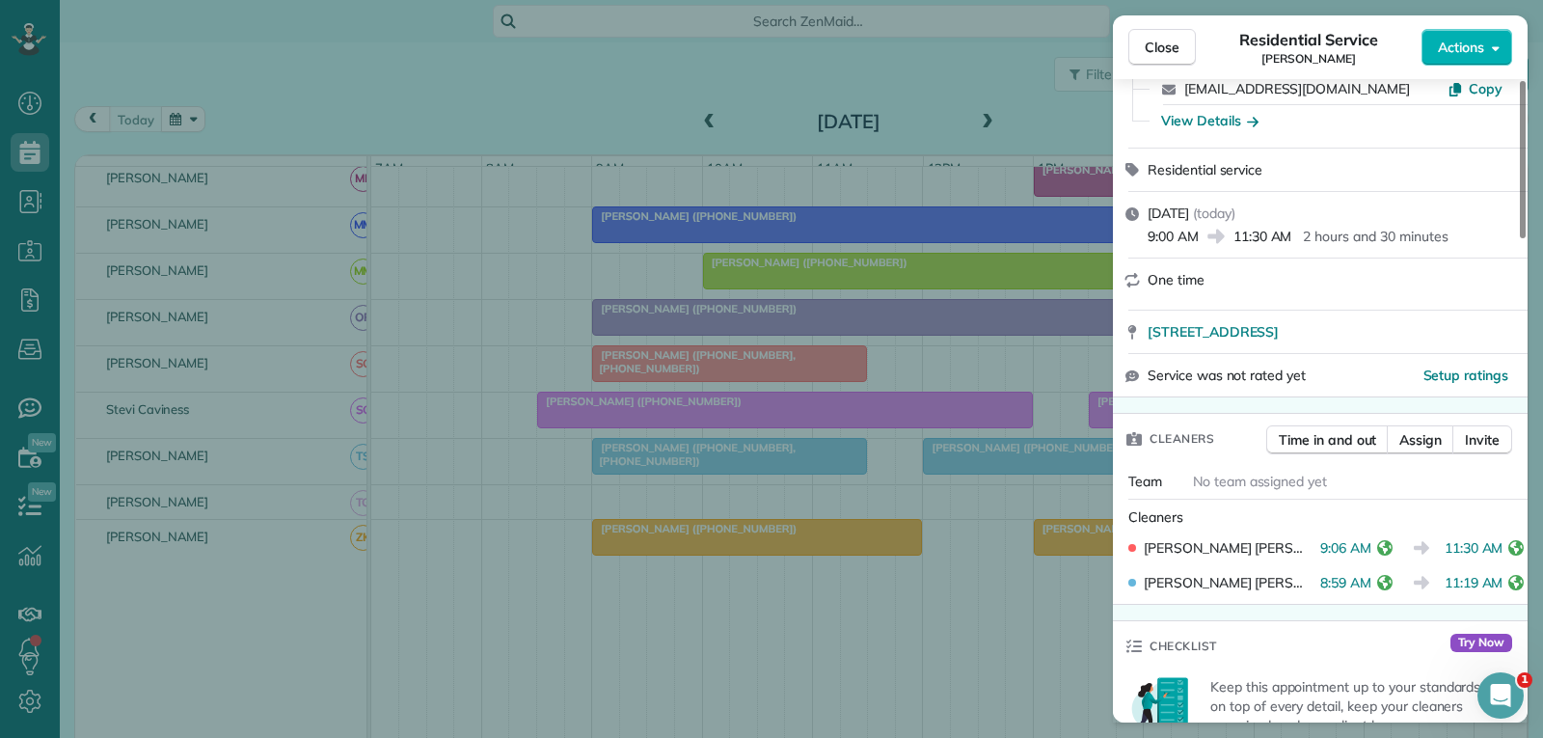
drag, startPoint x: 1172, startPoint y: 44, endPoint x: 1160, endPoint y: 79, distance: 36.6
click at [1172, 44] on span "Close" at bounding box center [1162, 47] width 35 height 19
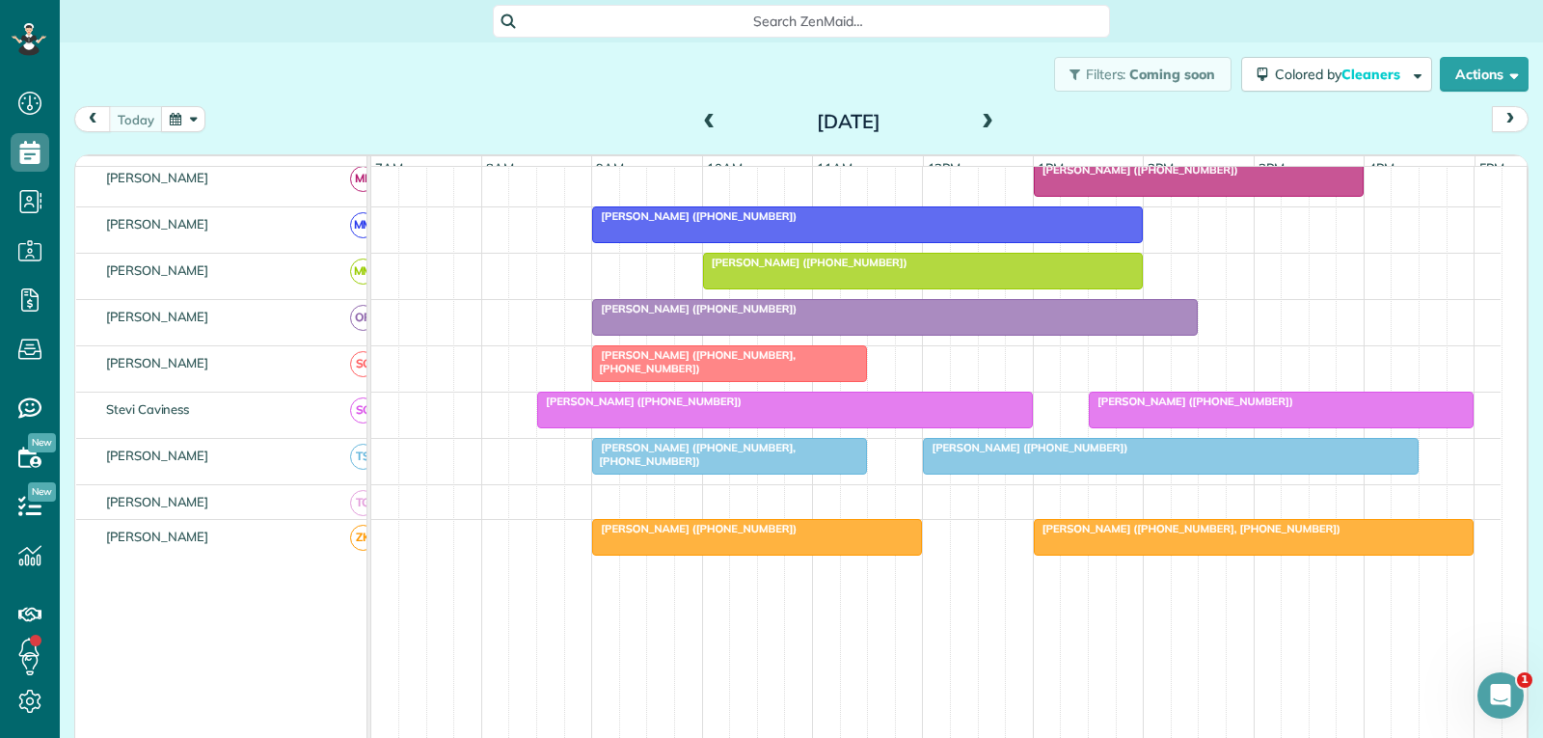
click at [1239, 408] on div "[PERSON_NAME] ([PHONE_NUMBER])" at bounding box center [1281, 401] width 373 height 14
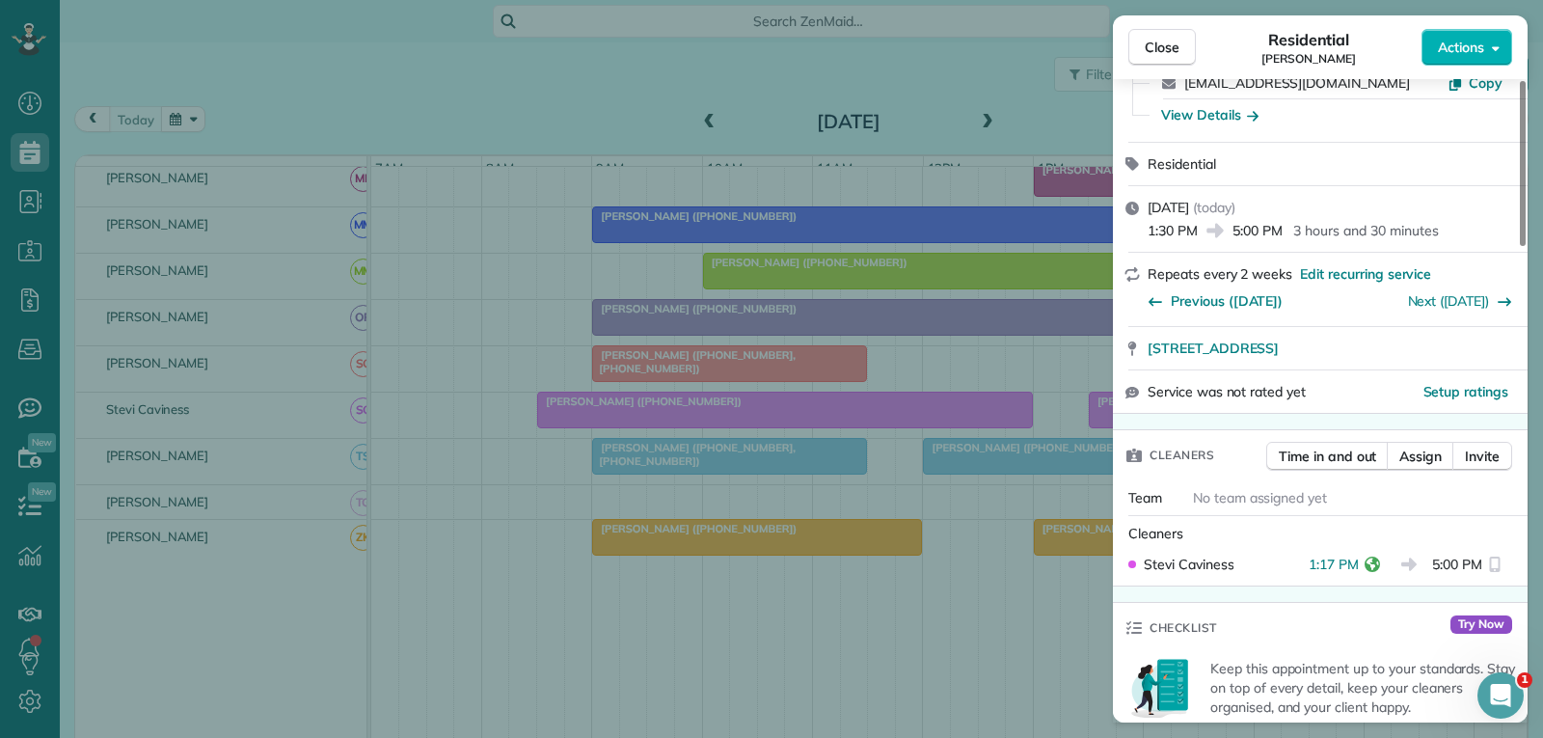
scroll to position [193, 0]
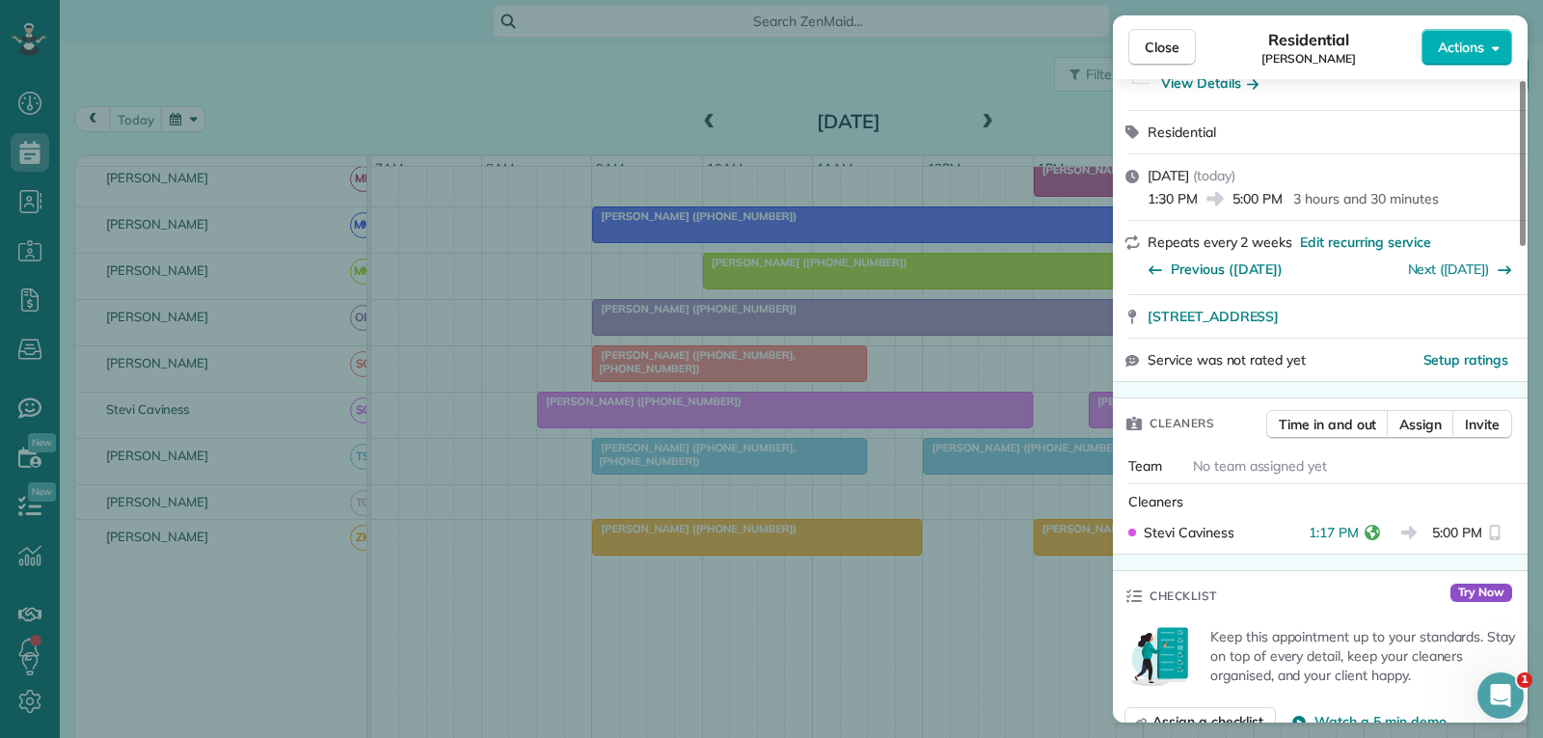
drag, startPoint x: 1175, startPoint y: 43, endPoint x: 1129, endPoint y: 139, distance: 105.7
click at [1175, 43] on span "Close" at bounding box center [1162, 47] width 35 height 19
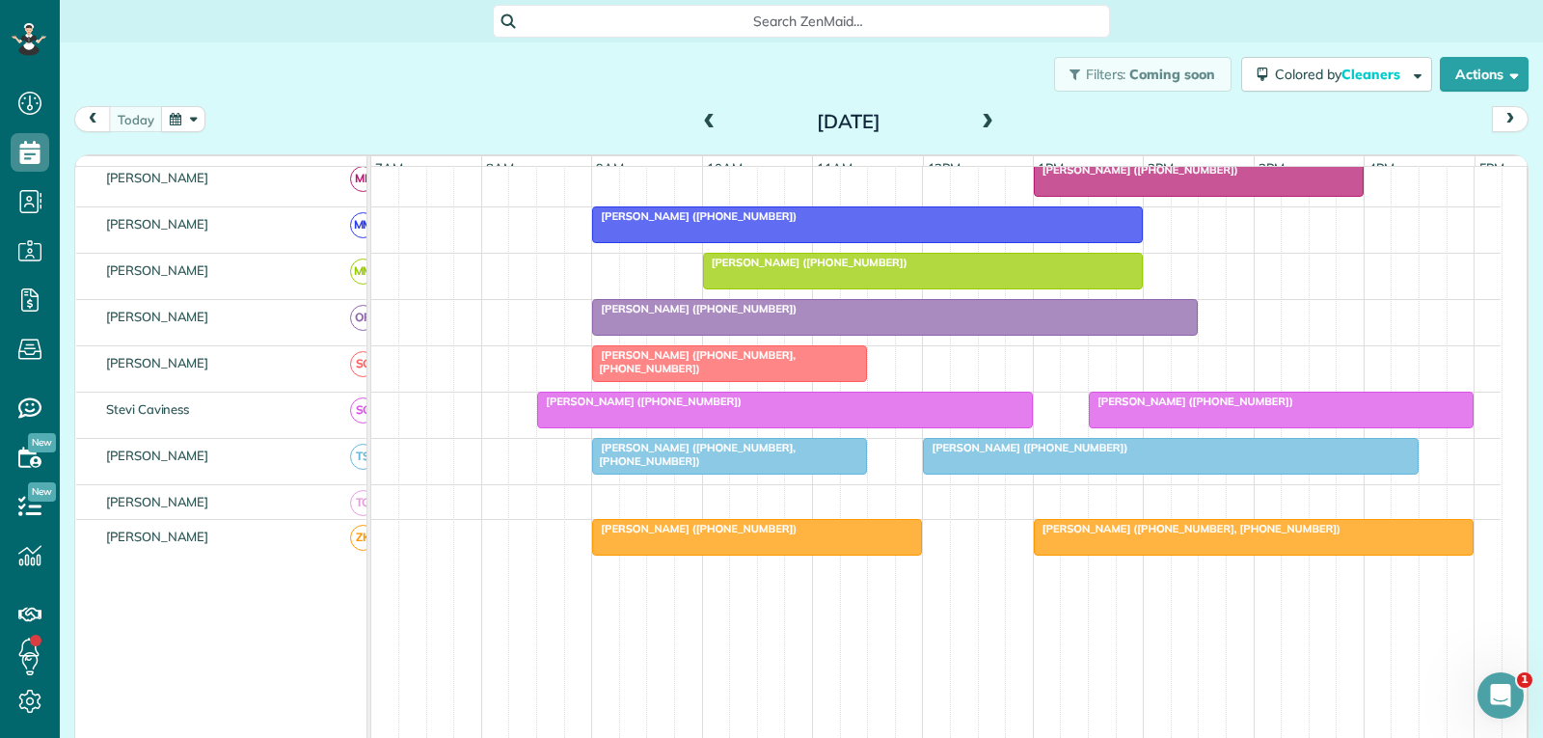
click at [1167, 426] on div at bounding box center [1281, 410] width 383 height 35
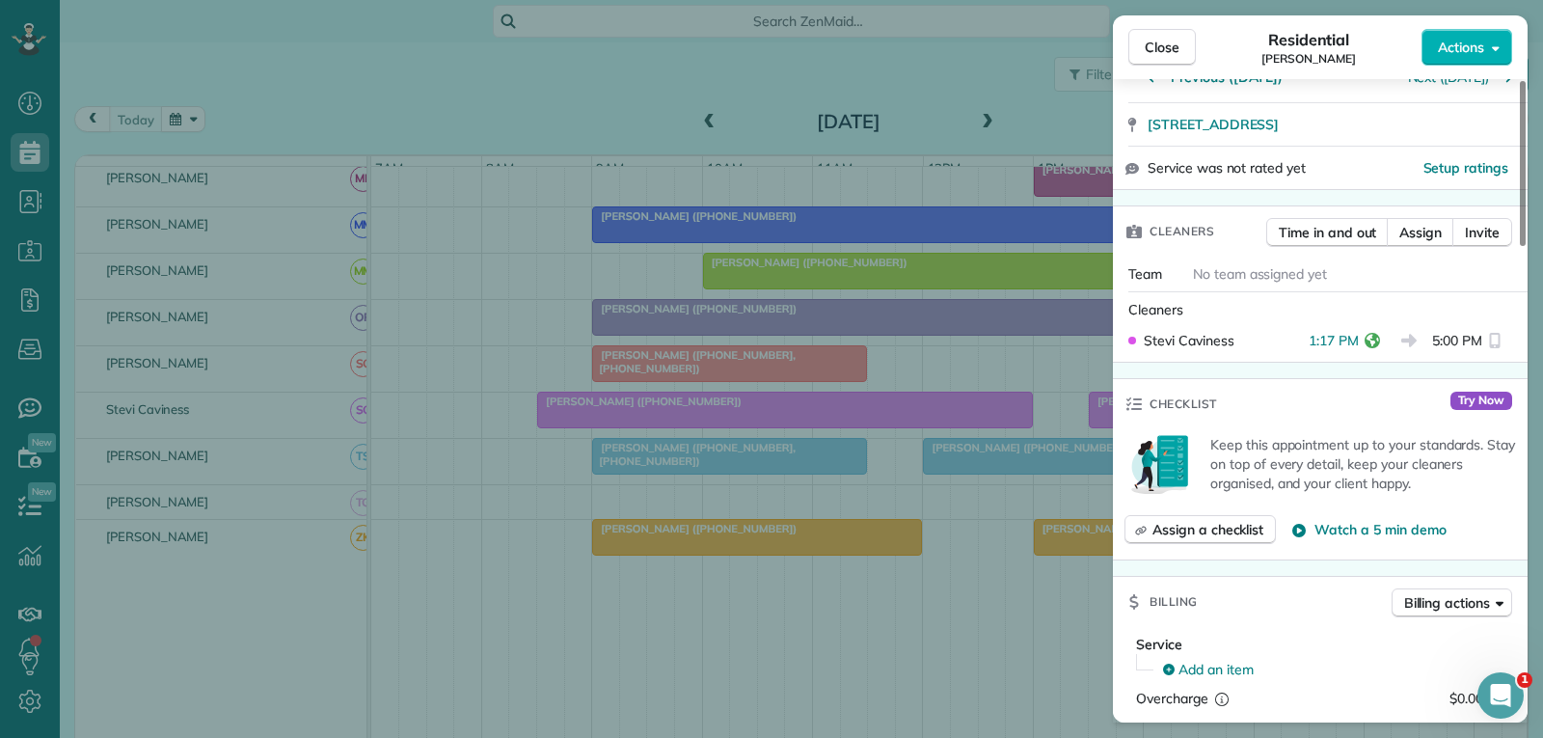
scroll to position [386, 0]
click at [1163, 50] on span "Close" at bounding box center [1162, 47] width 35 height 19
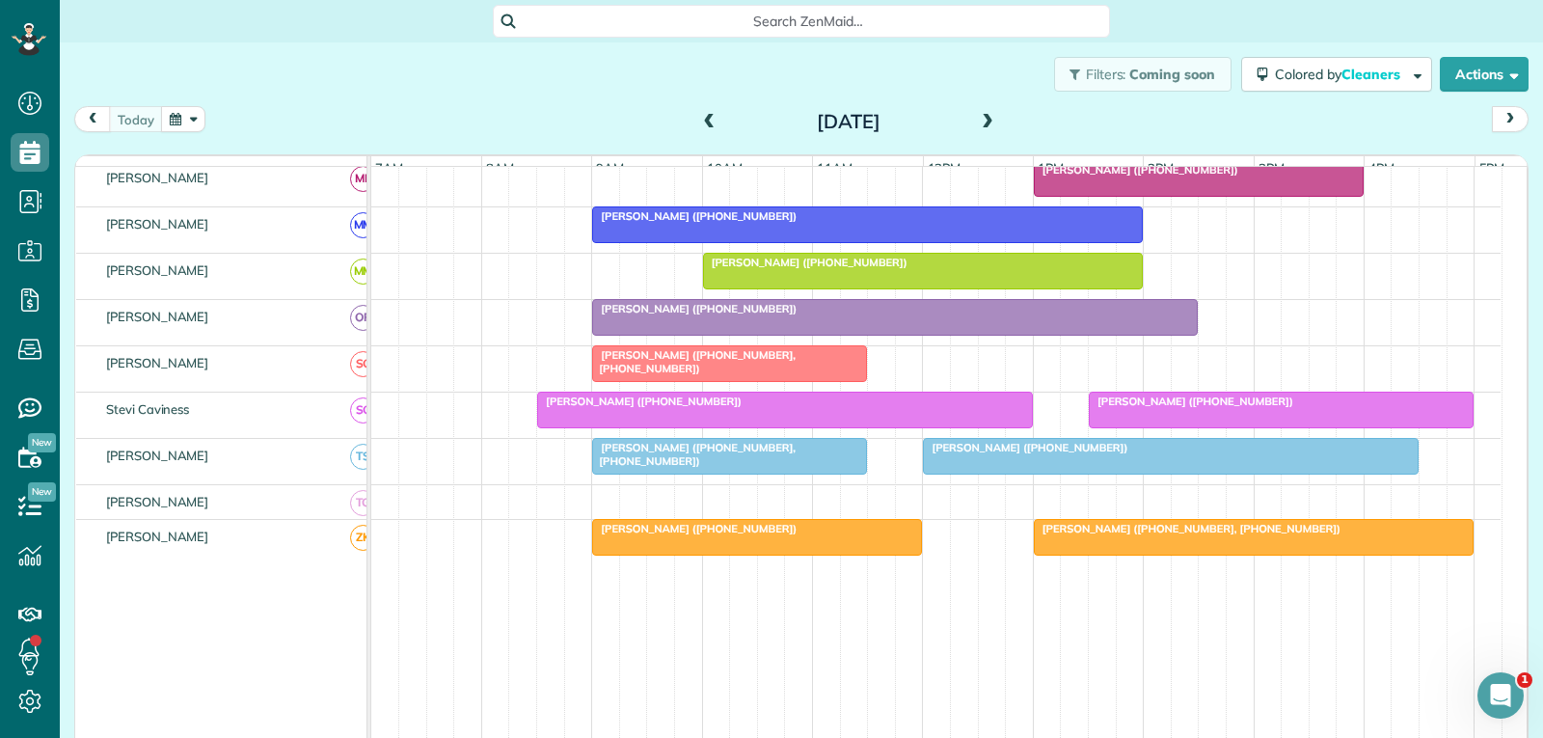
click at [791, 408] on div "[PERSON_NAME] ([PHONE_NUMBER])" at bounding box center [785, 401] width 484 height 14
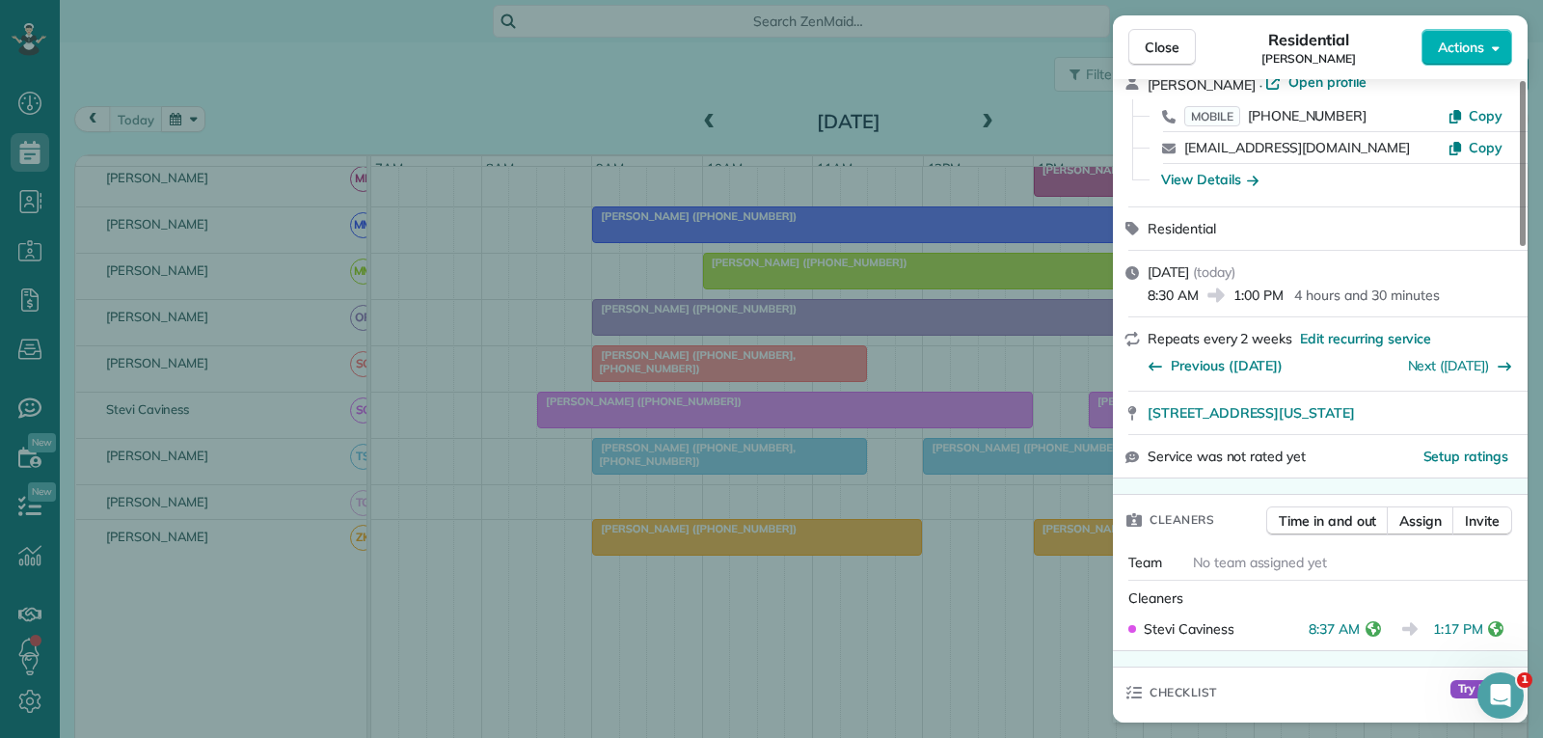
scroll to position [193, 0]
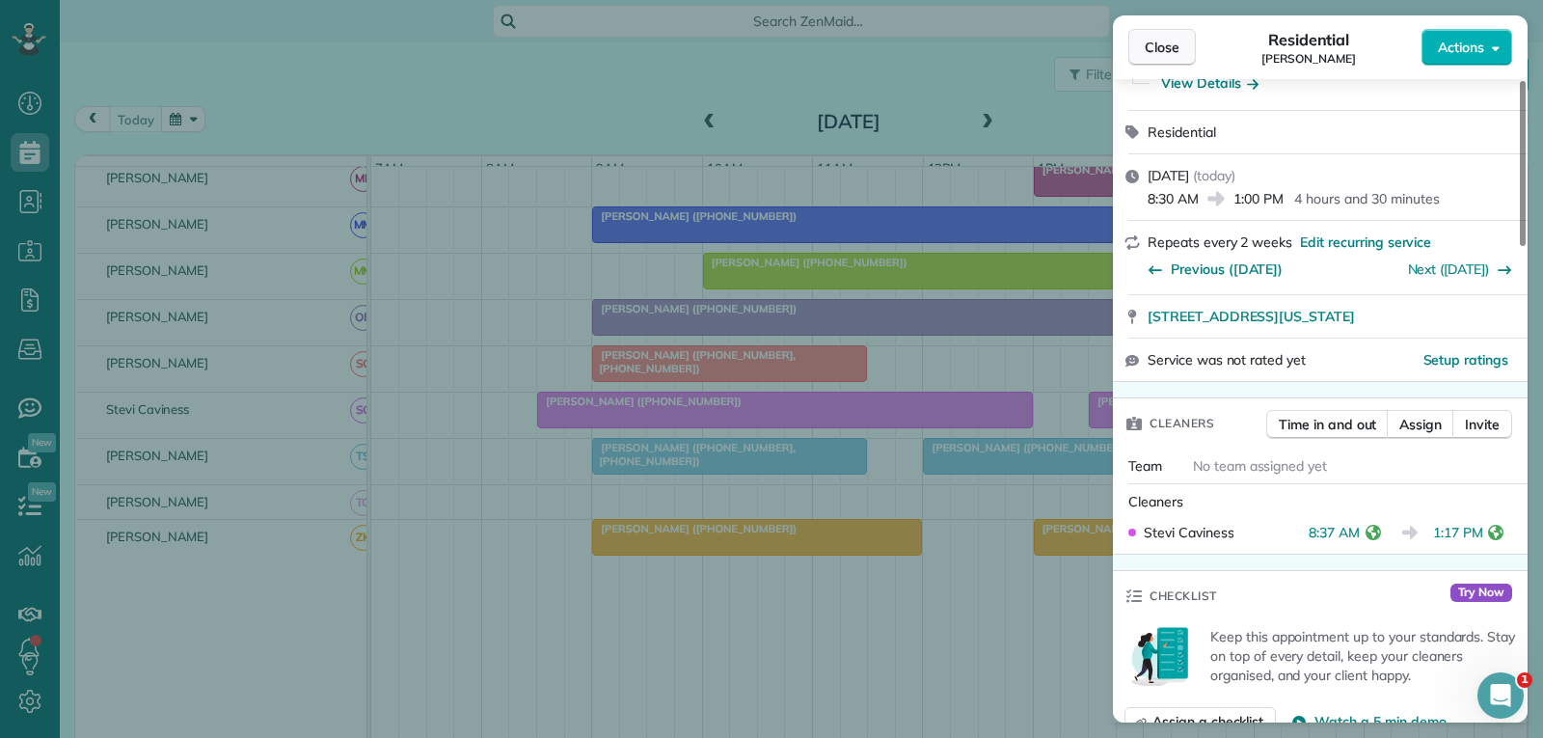
click at [1182, 41] on button "Close" at bounding box center [1162, 47] width 68 height 37
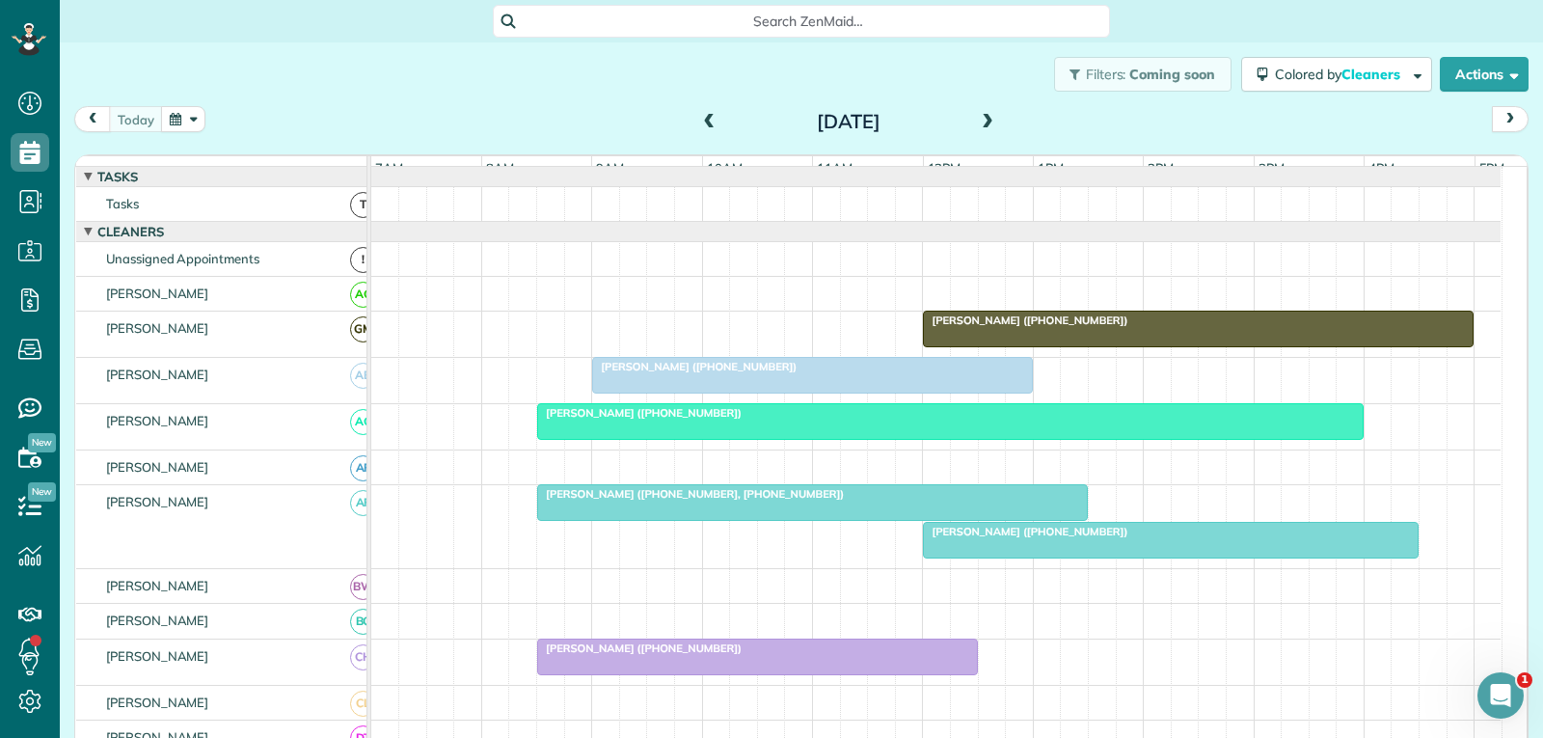
click at [869, 393] on div at bounding box center [812, 375] width 439 height 35
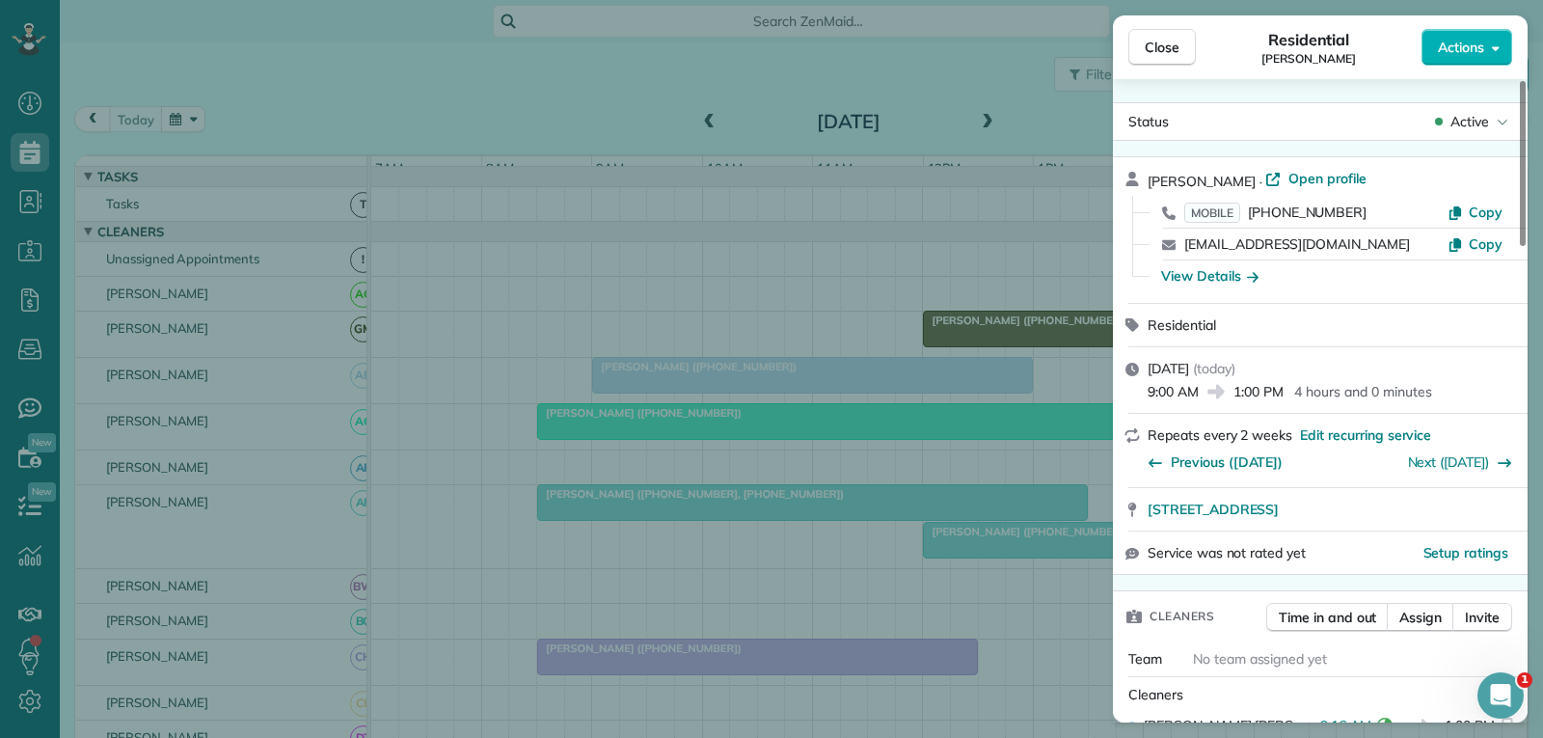
drag, startPoint x: 1167, startPoint y: 45, endPoint x: 1119, endPoint y: 52, distance: 48.7
click at [1167, 45] on span "Close" at bounding box center [1162, 47] width 35 height 19
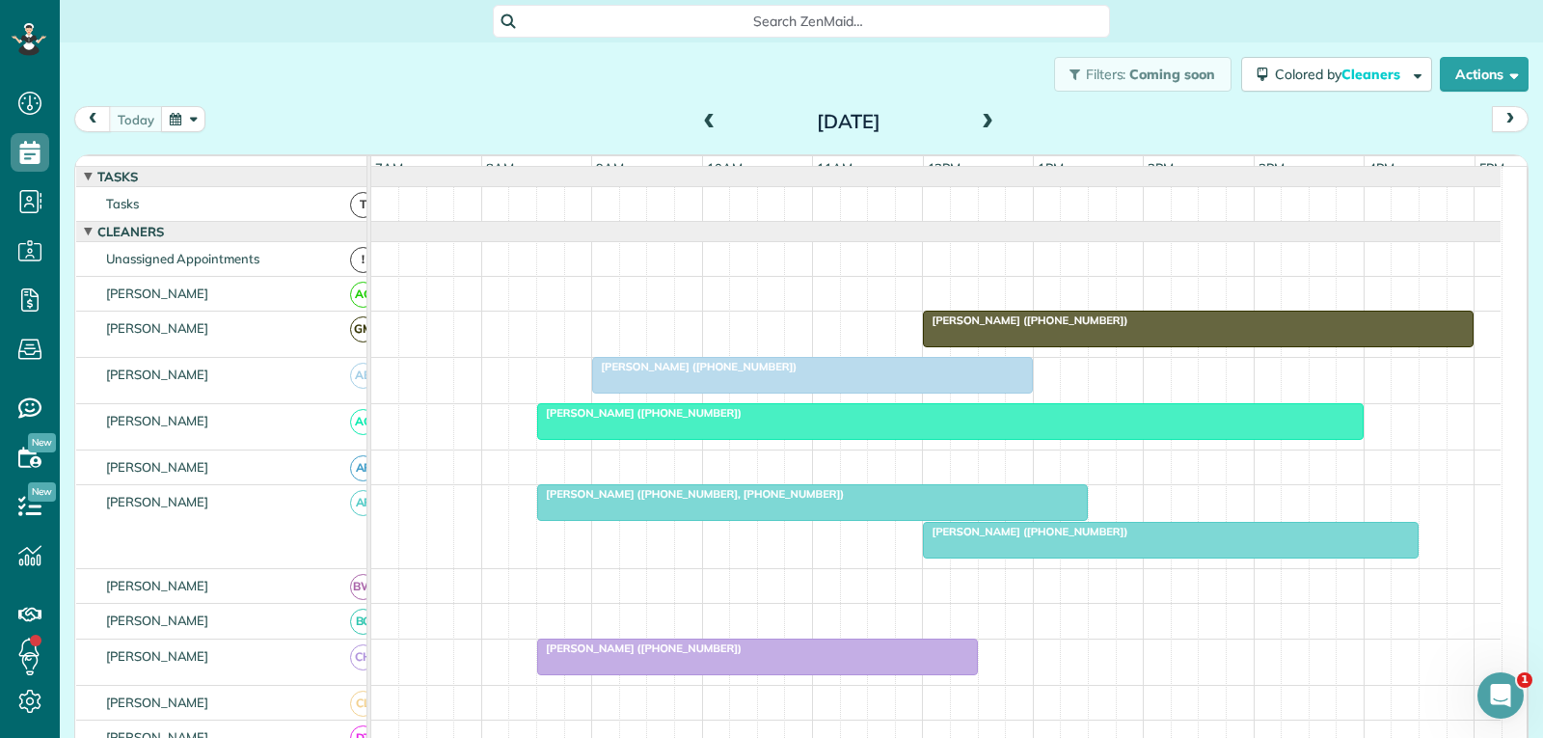
click at [935, 373] on div "[PERSON_NAME] ([PHONE_NUMBER])" at bounding box center [812, 367] width 429 height 14
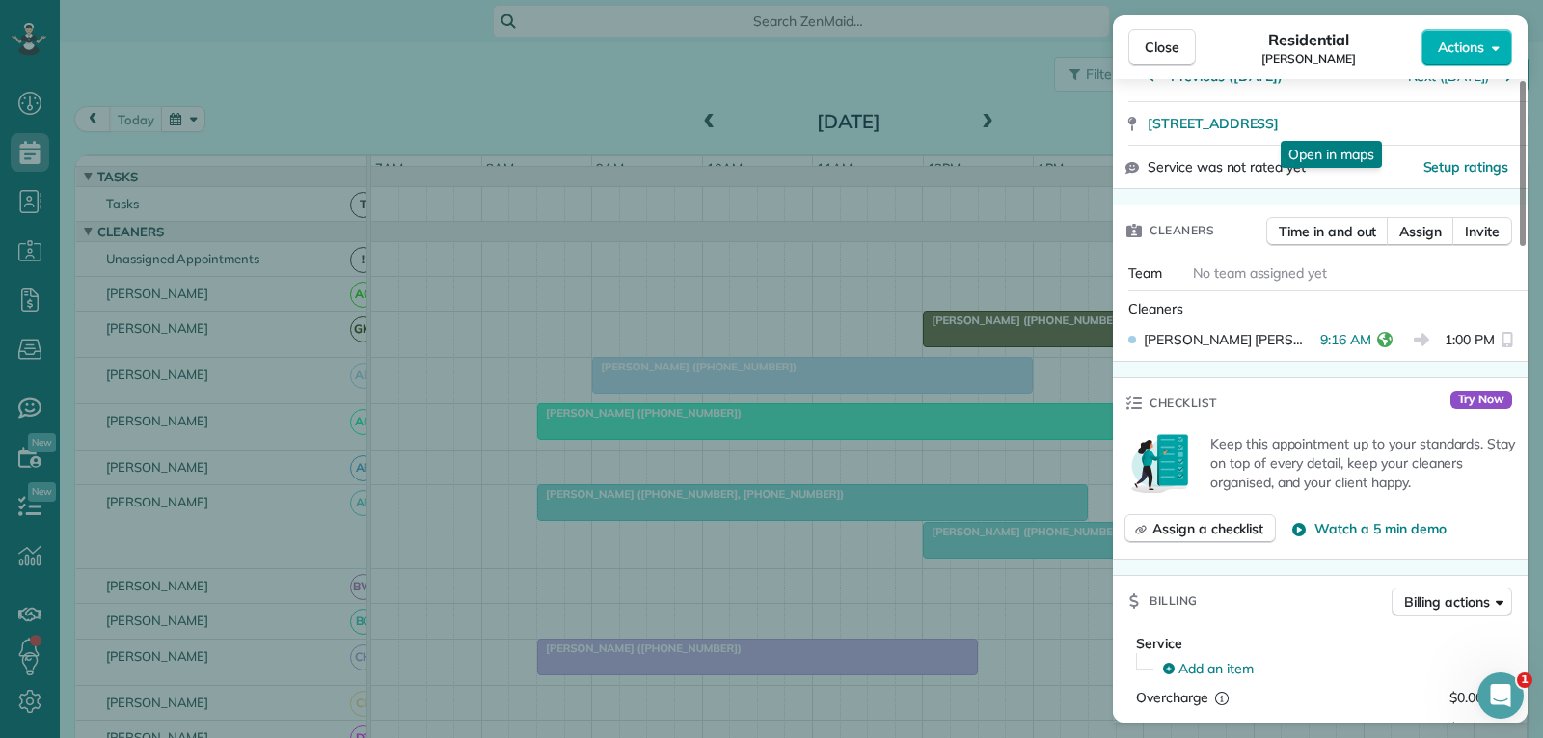
scroll to position [91, 0]
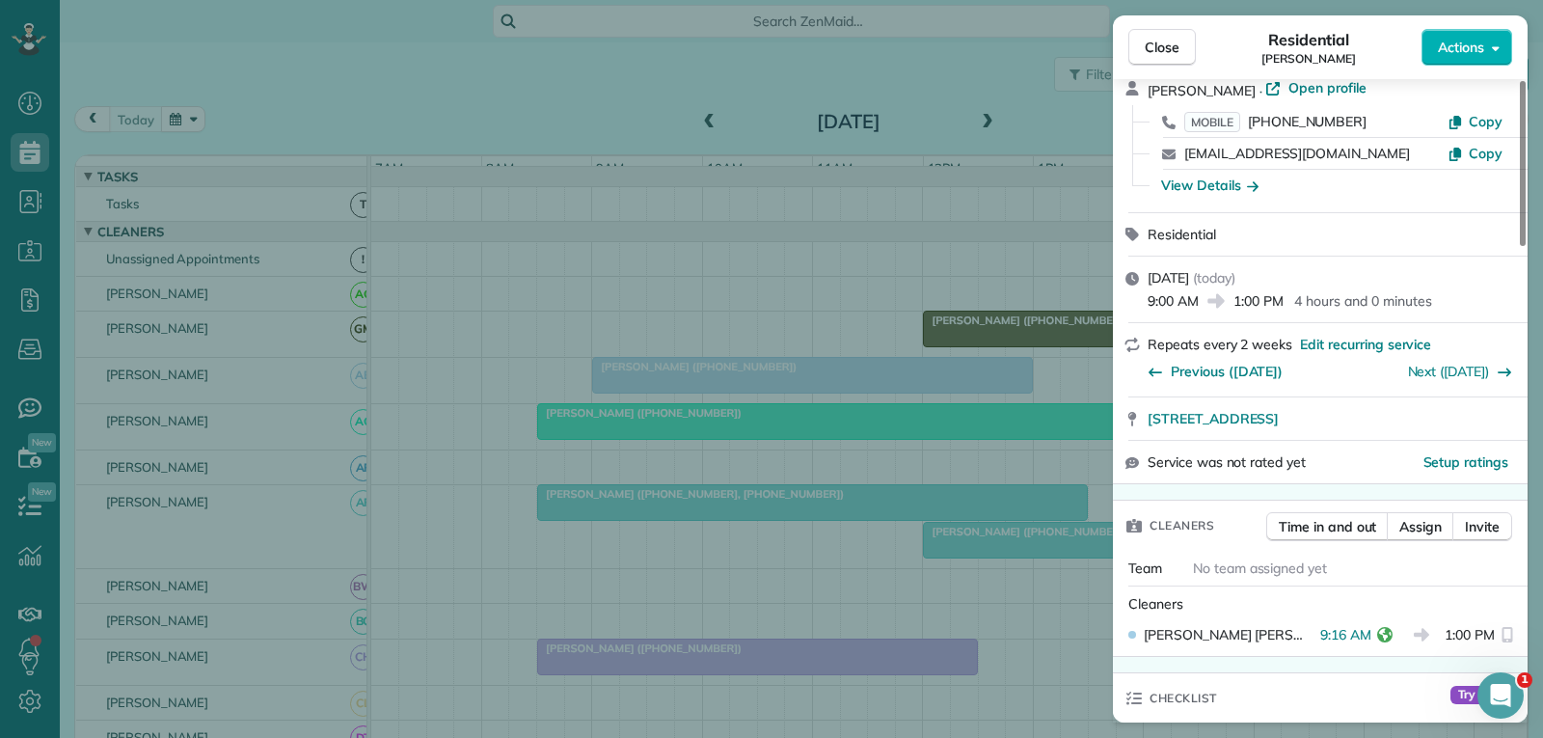
drag, startPoint x: 1163, startPoint y: 46, endPoint x: 1126, endPoint y: 107, distance: 71.0
click at [1163, 46] on span "Close" at bounding box center [1162, 47] width 35 height 19
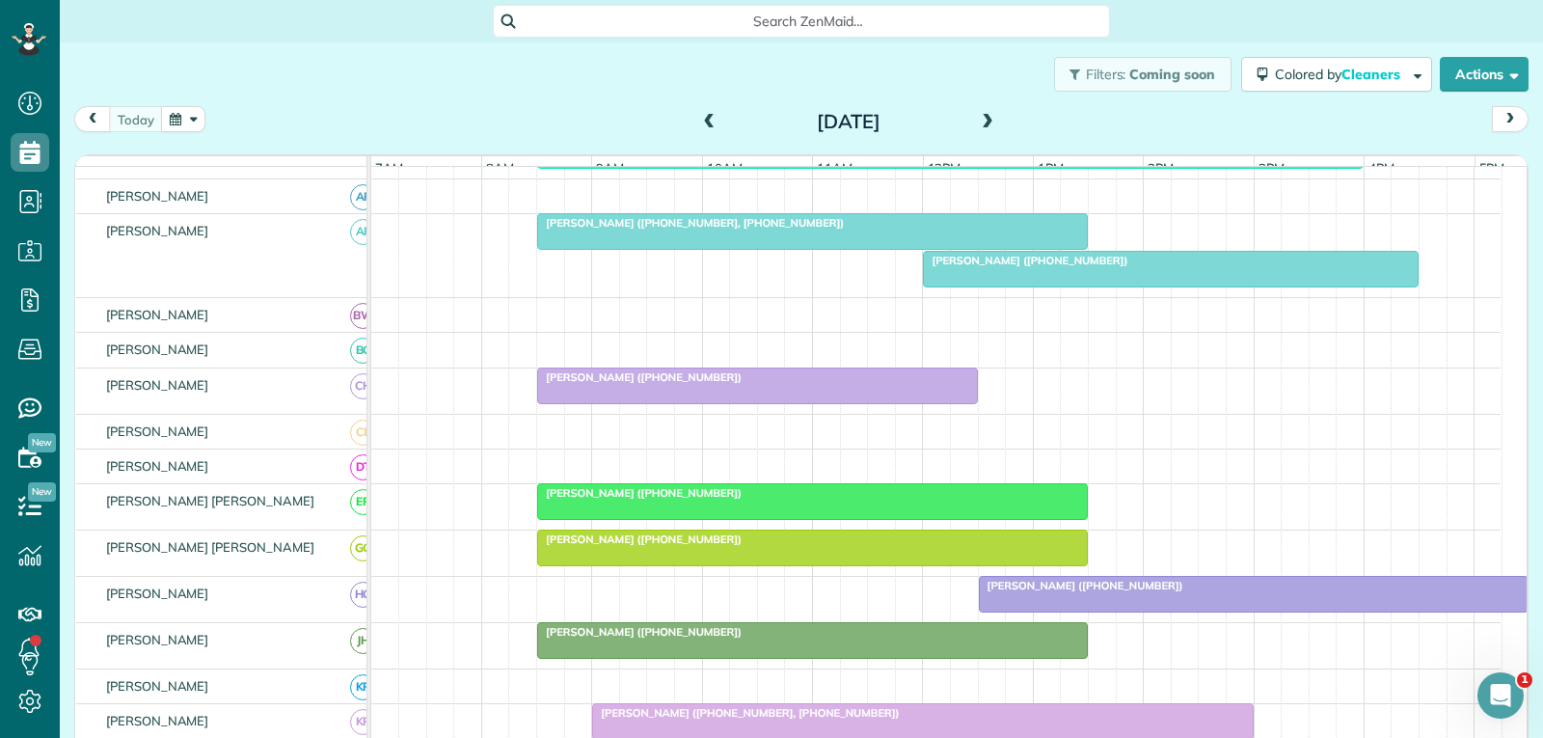
scroll to position [289, 0]
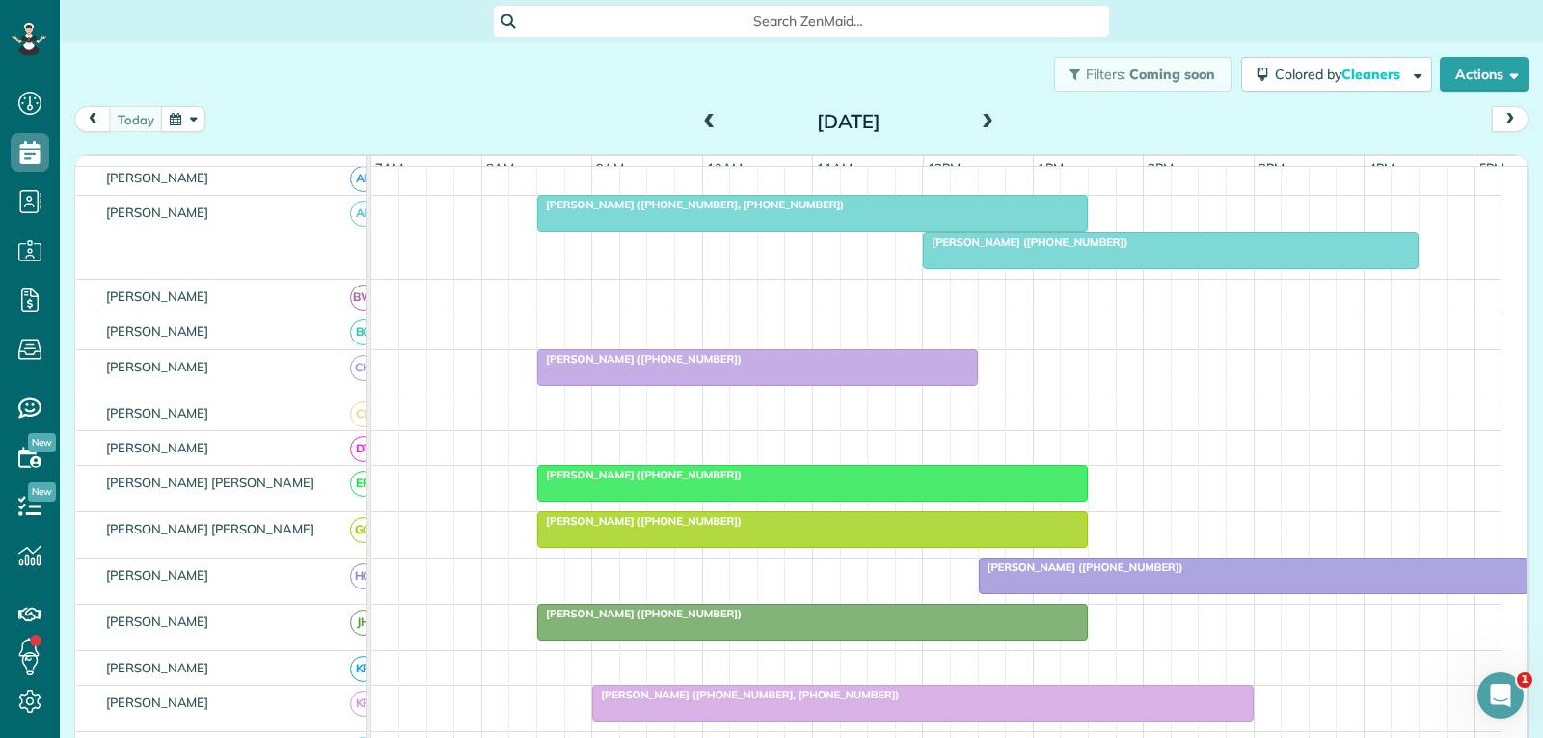
click at [851, 501] on div at bounding box center [812, 483] width 549 height 35
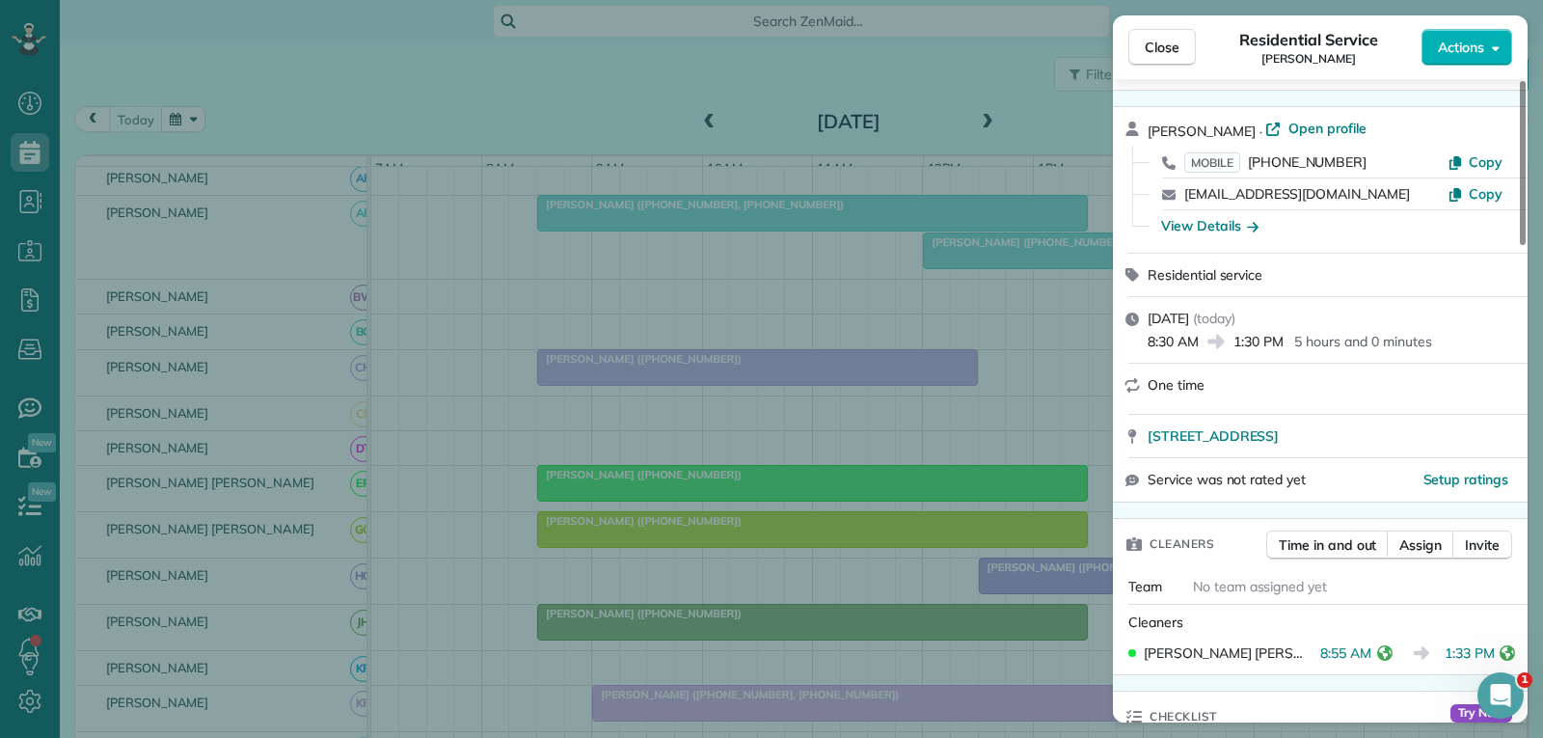
scroll to position [96, 0]
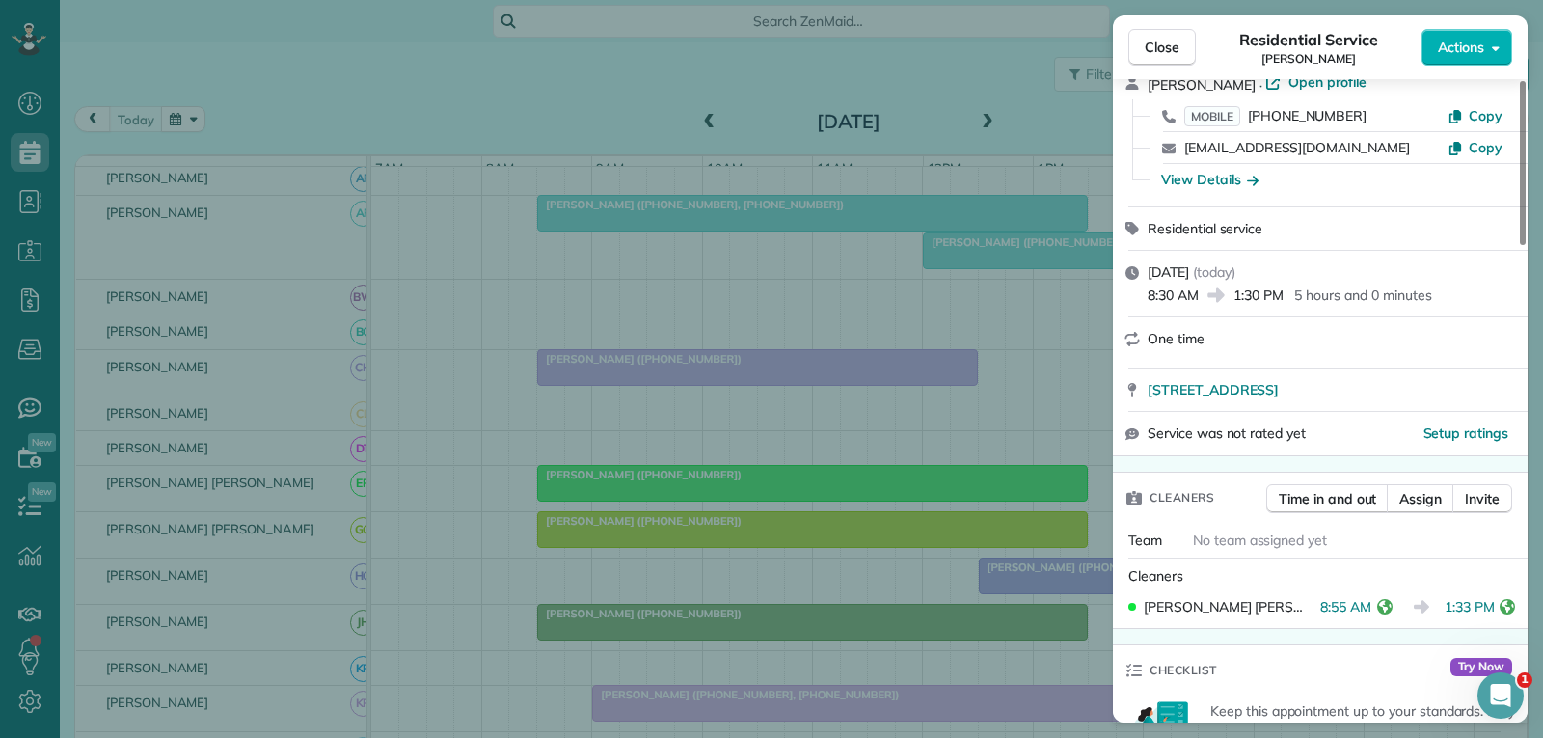
drag, startPoint x: 1158, startPoint y: 48, endPoint x: 1067, endPoint y: 172, distance: 153.7
click at [1160, 48] on span "Close" at bounding box center [1162, 47] width 35 height 19
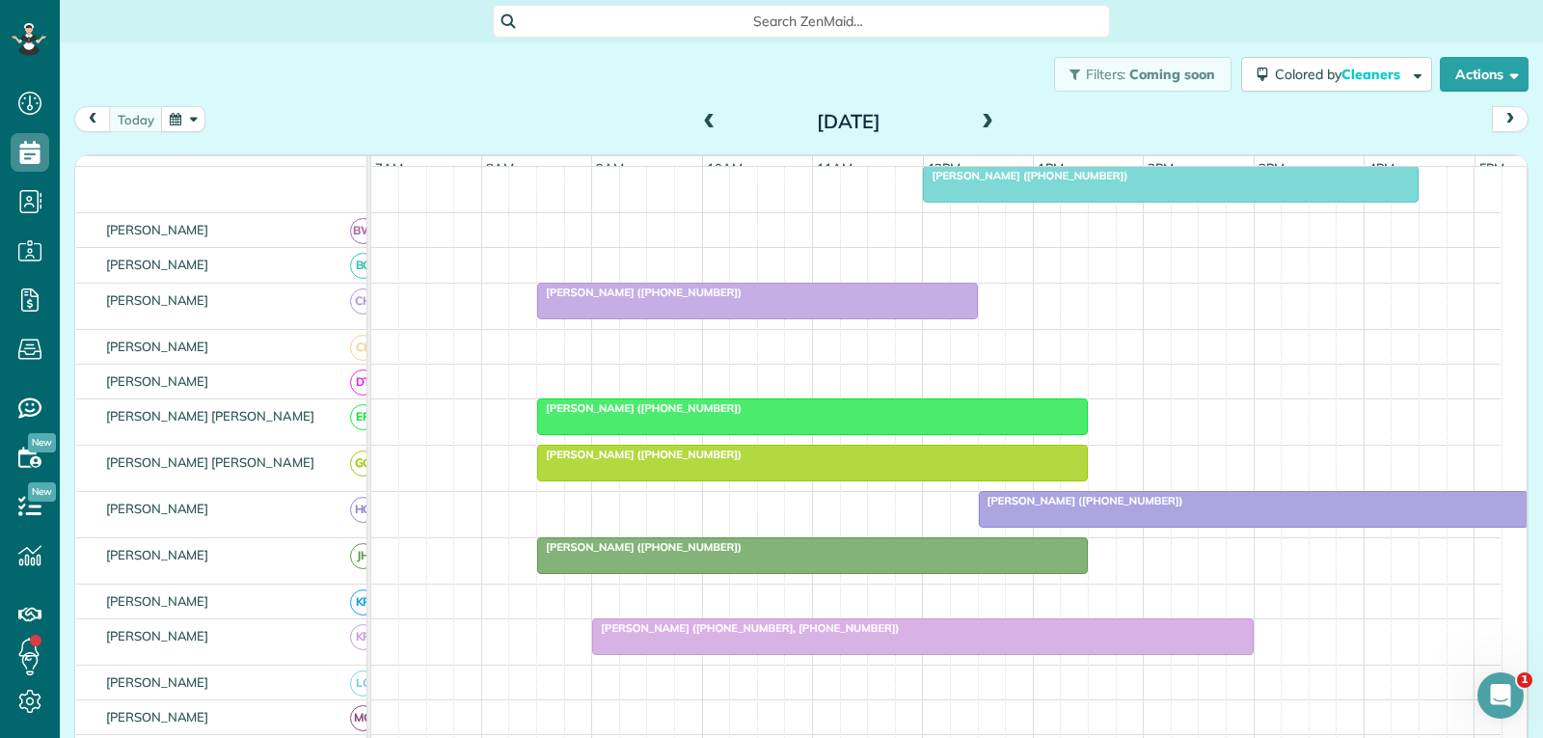
scroll to position [386, 0]
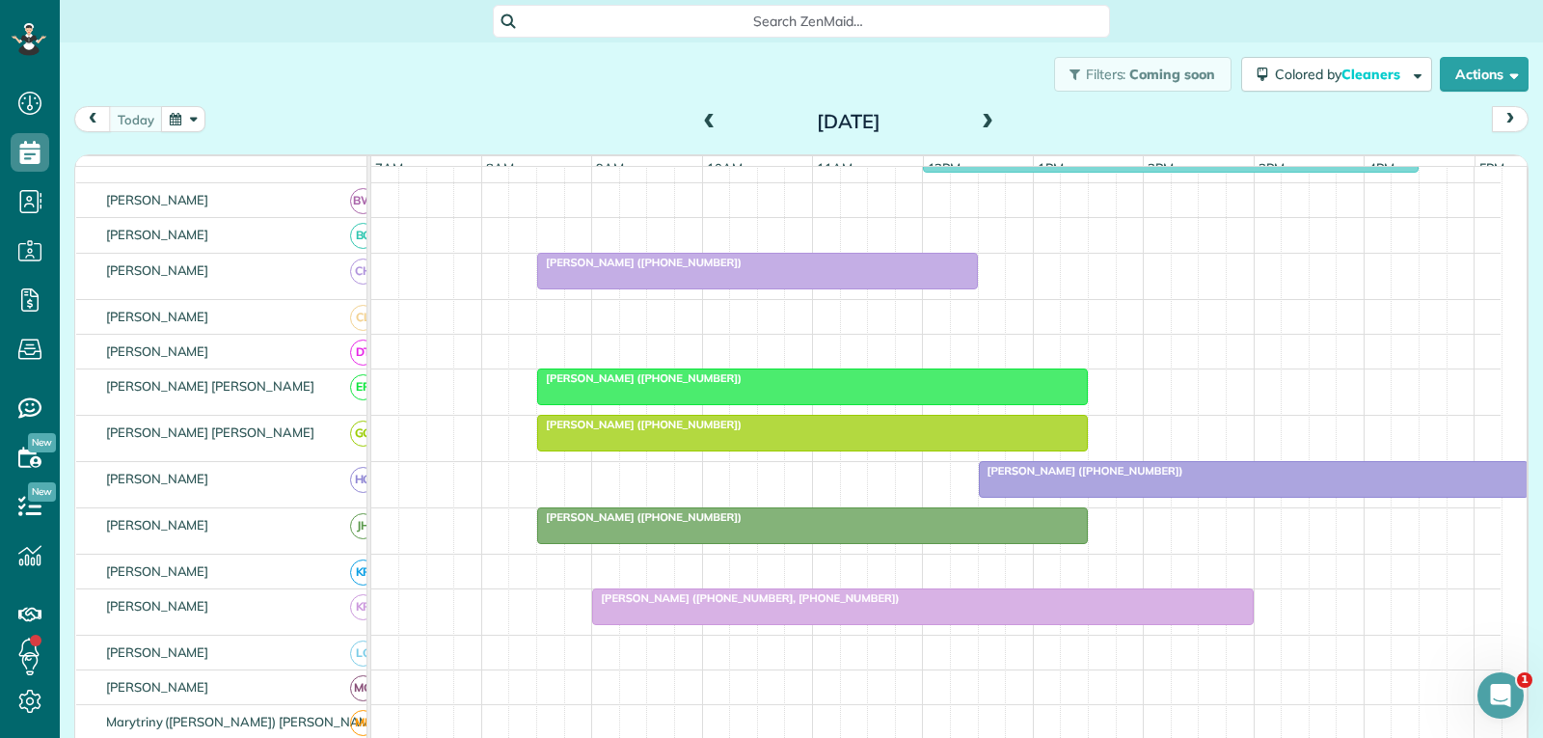
click at [822, 450] on div at bounding box center [812, 433] width 549 height 35
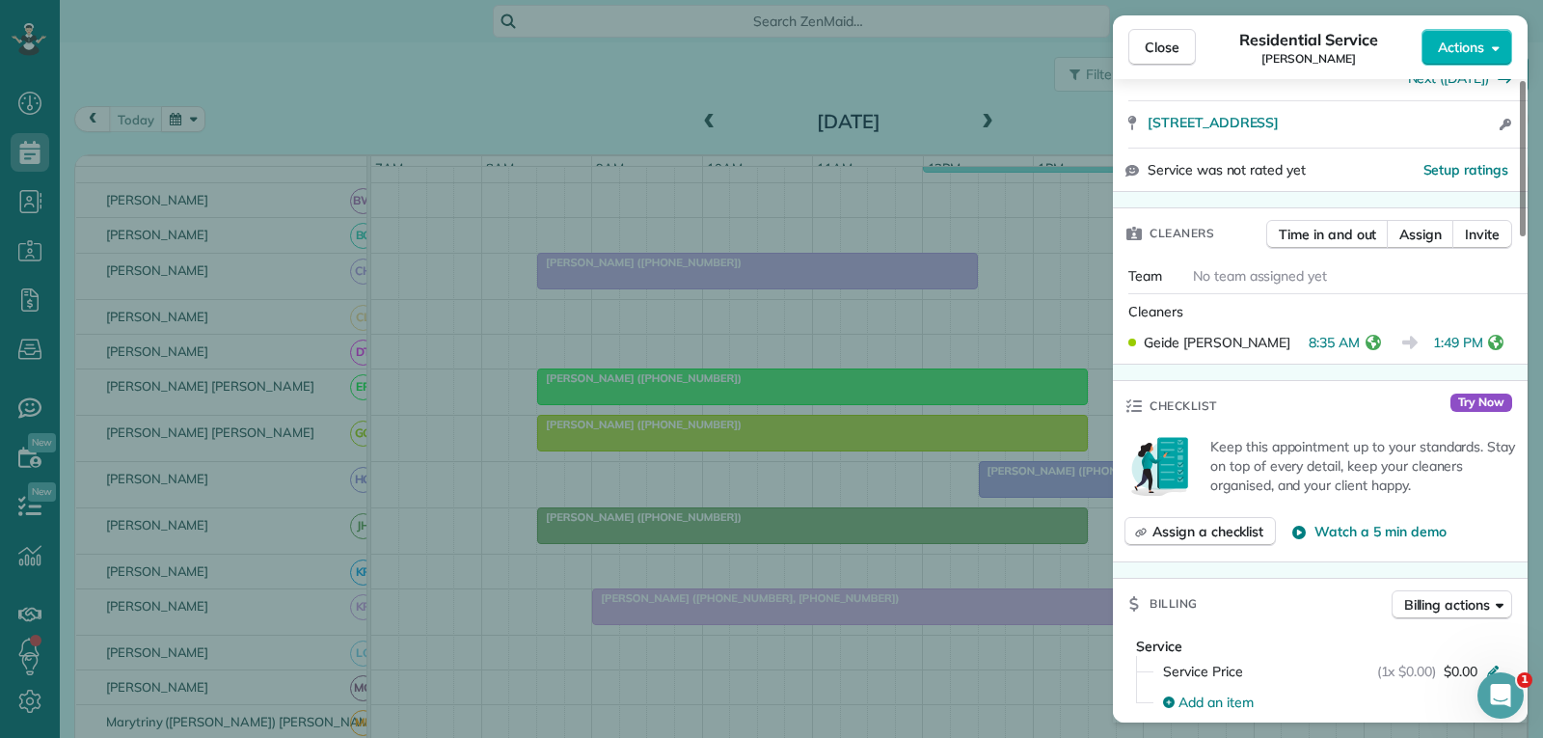
scroll to position [386, 0]
click at [1178, 39] on span "Close" at bounding box center [1162, 47] width 35 height 19
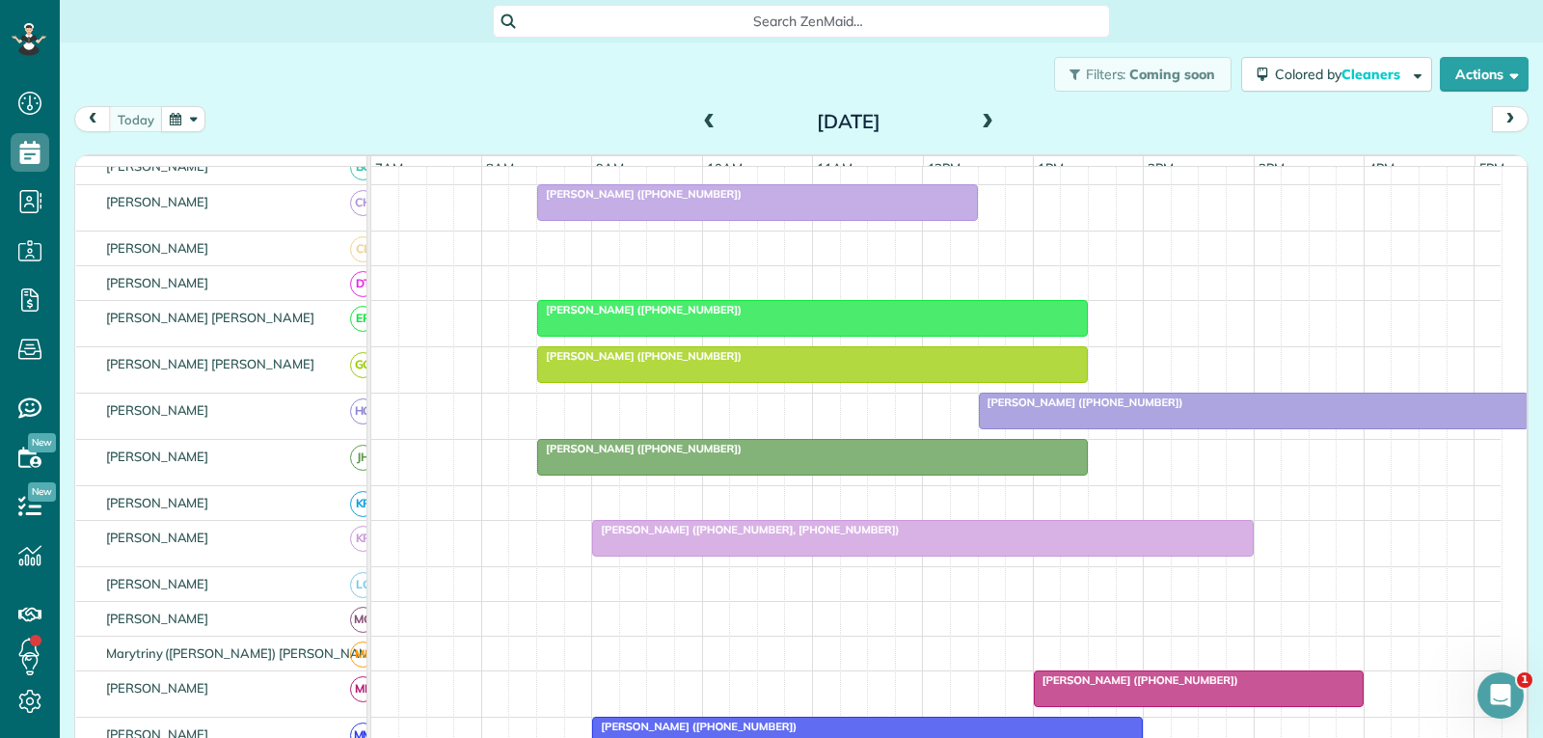
scroll to position [579, 0]
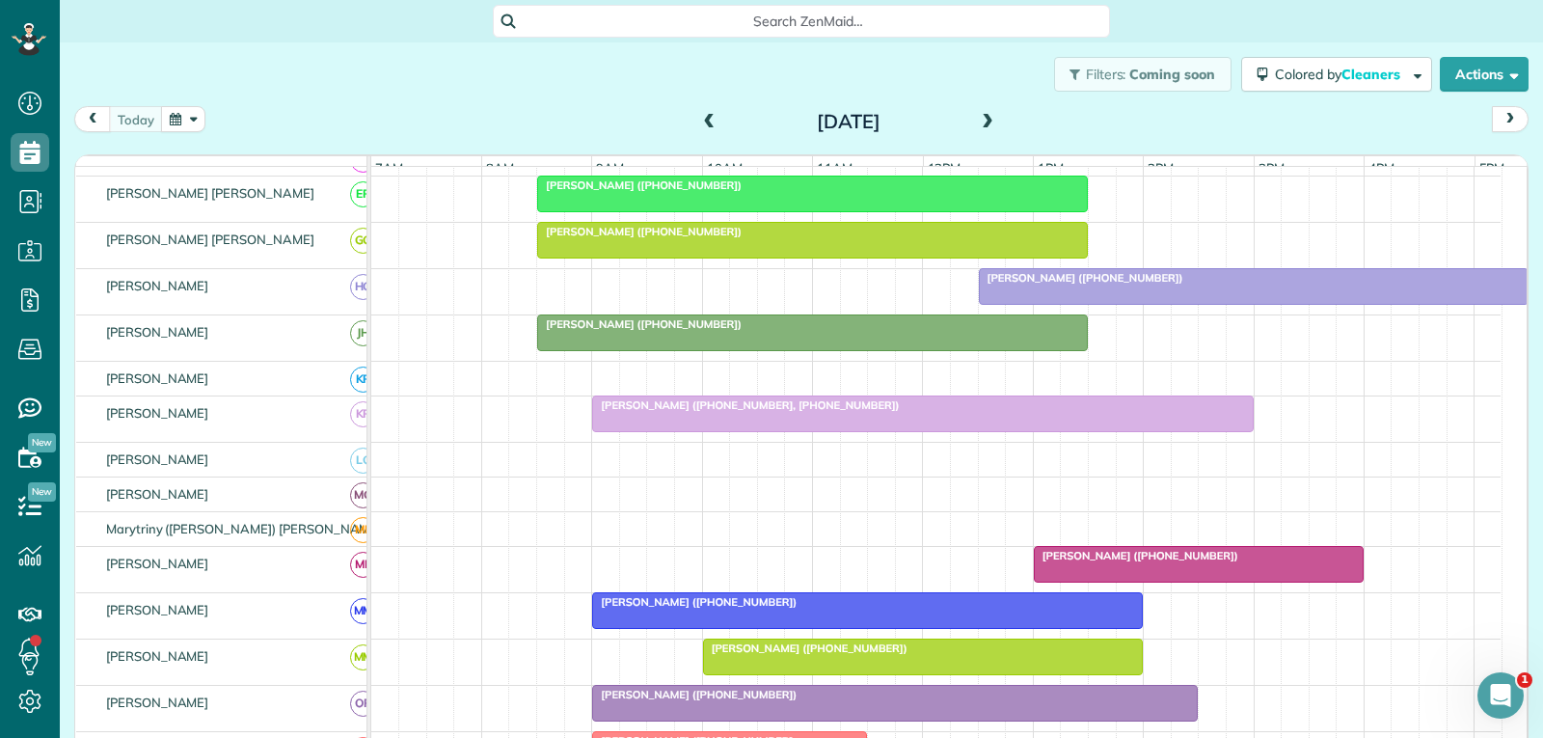
click at [840, 431] on div at bounding box center [922, 413] width 659 height 35
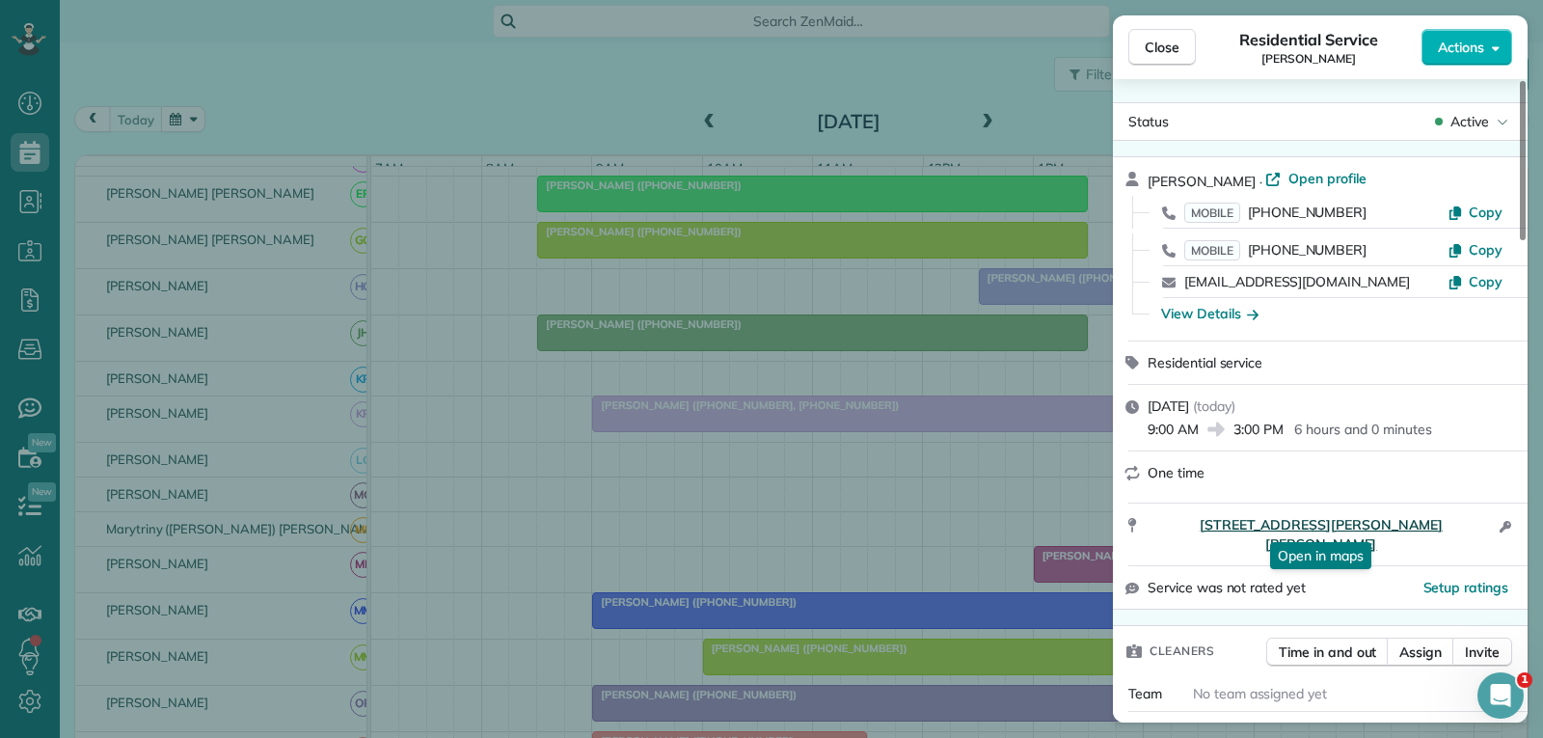
scroll to position [197, 0]
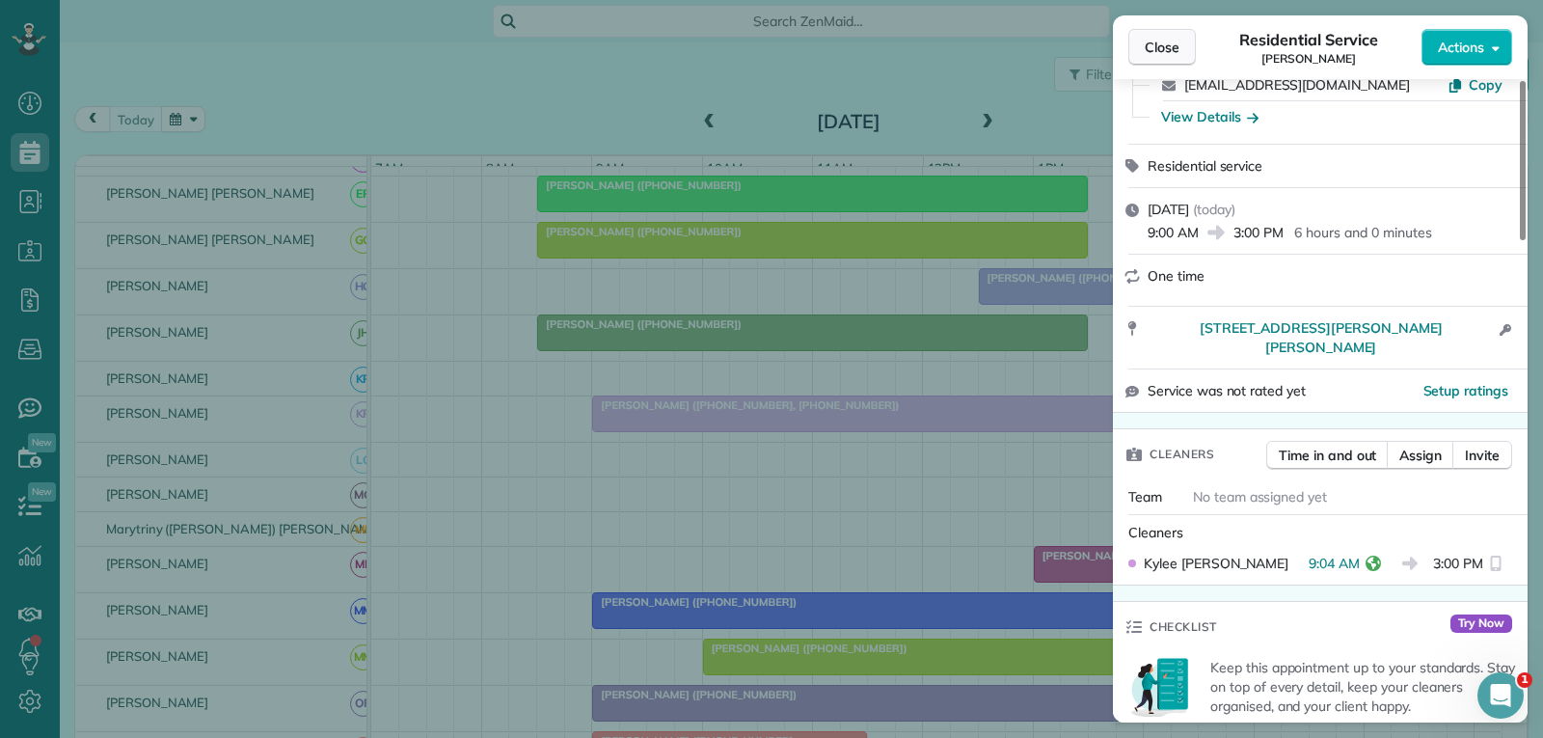
click at [1156, 48] on span "Close" at bounding box center [1162, 47] width 35 height 19
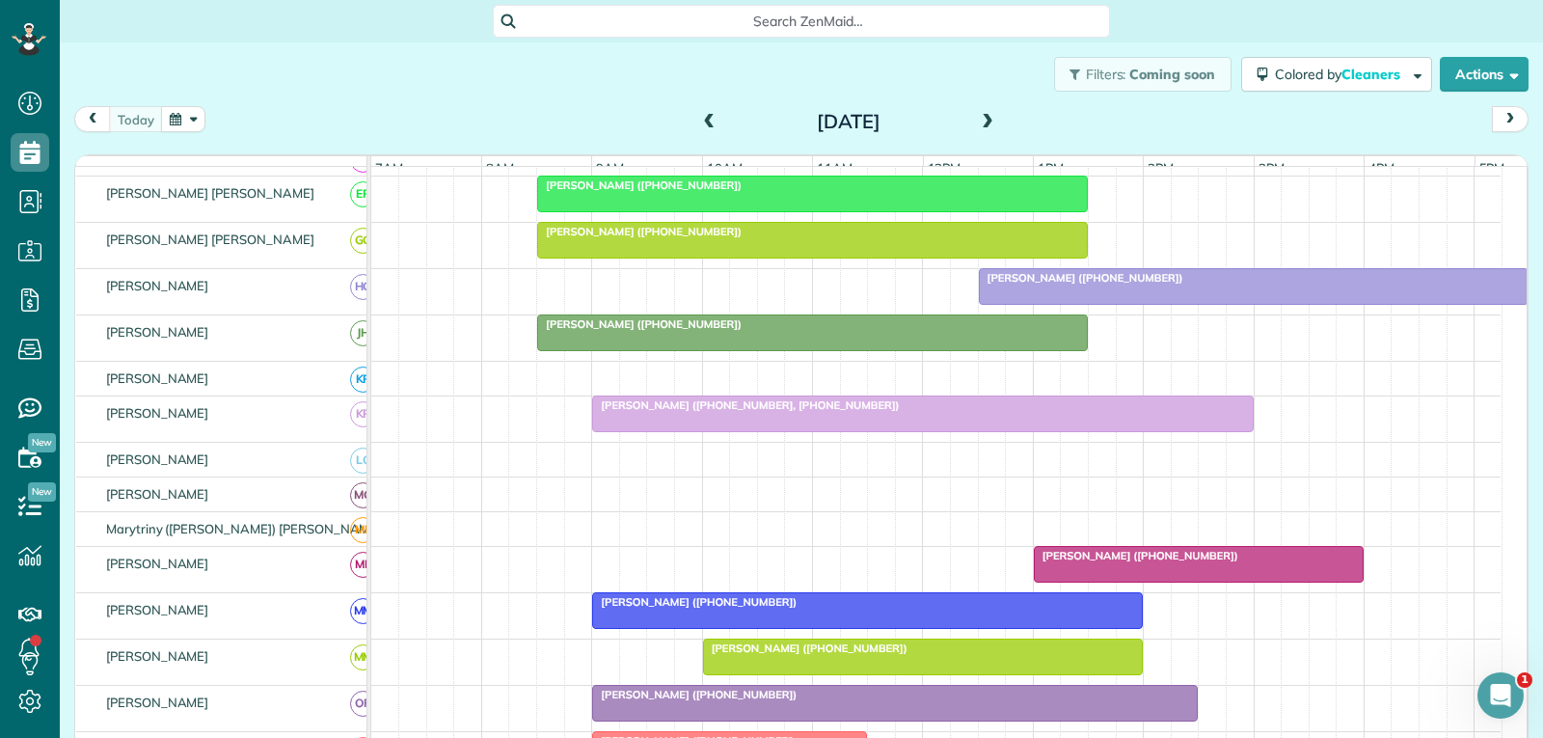
click at [1159, 578] on link "[PERSON_NAME] ([PHONE_NUMBER])" at bounding box center [1199, 564] width 330 height 37
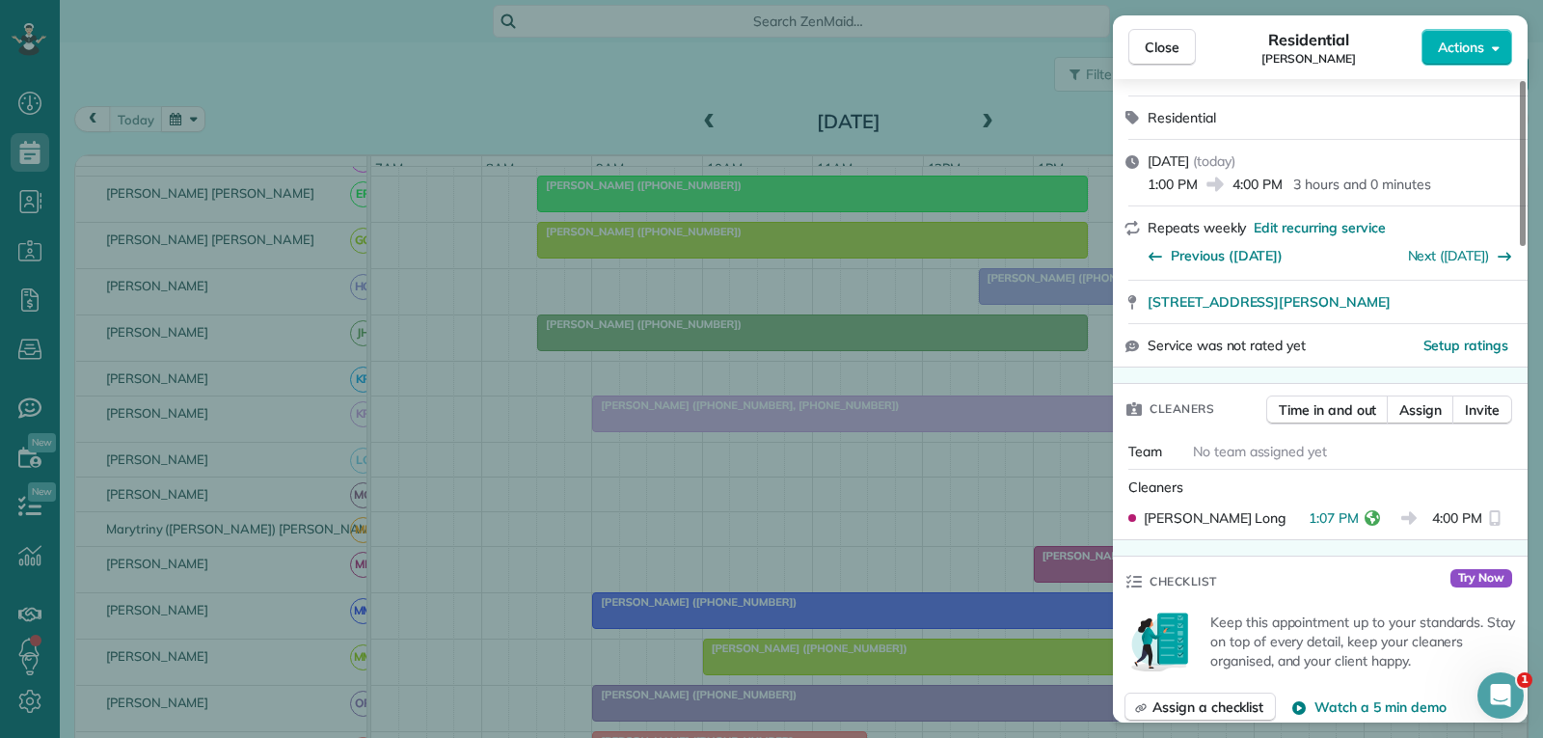
scroll to position [289, 0]
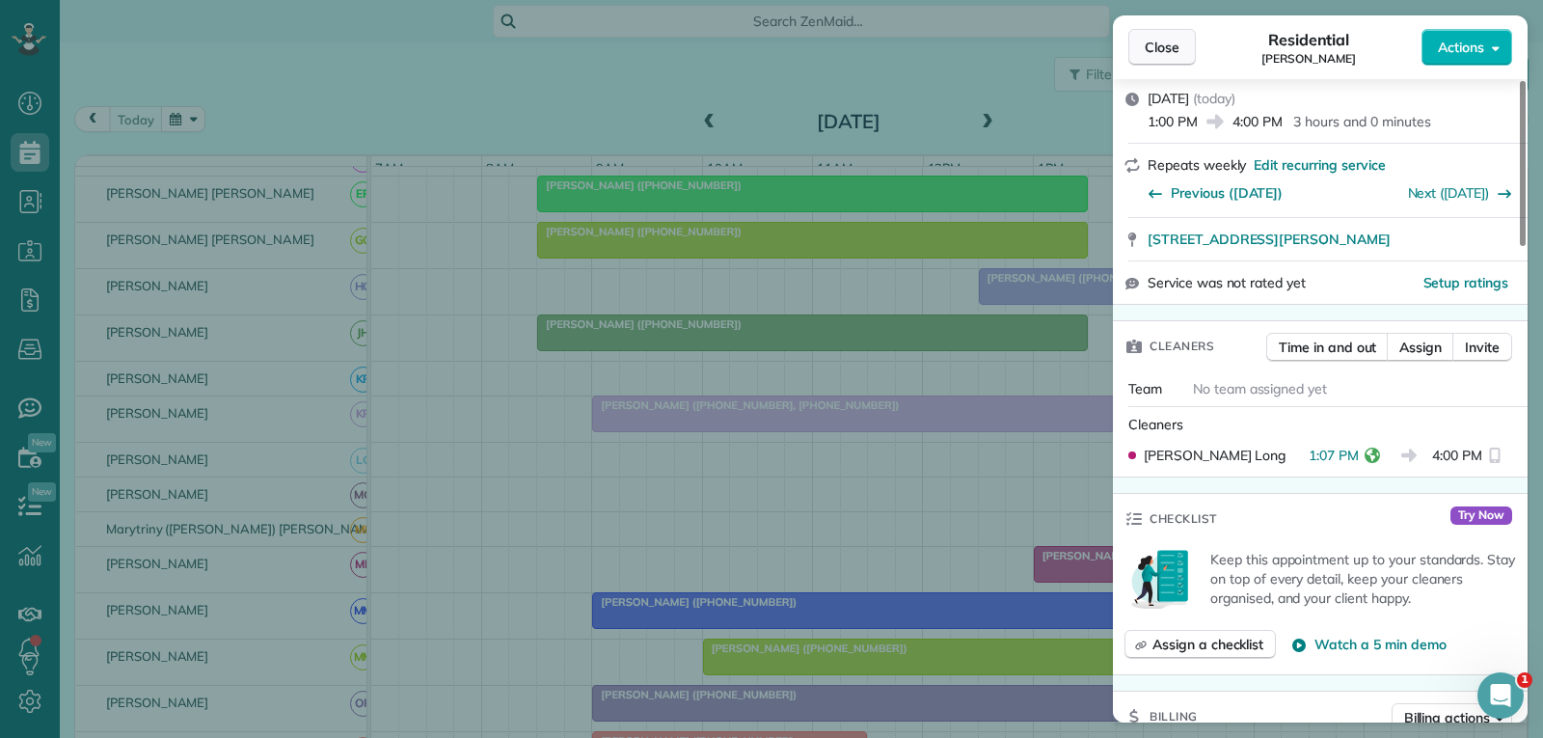
click at [1151, 41] on span "Close" at bounding box center [1162, 47] width 35 height 19
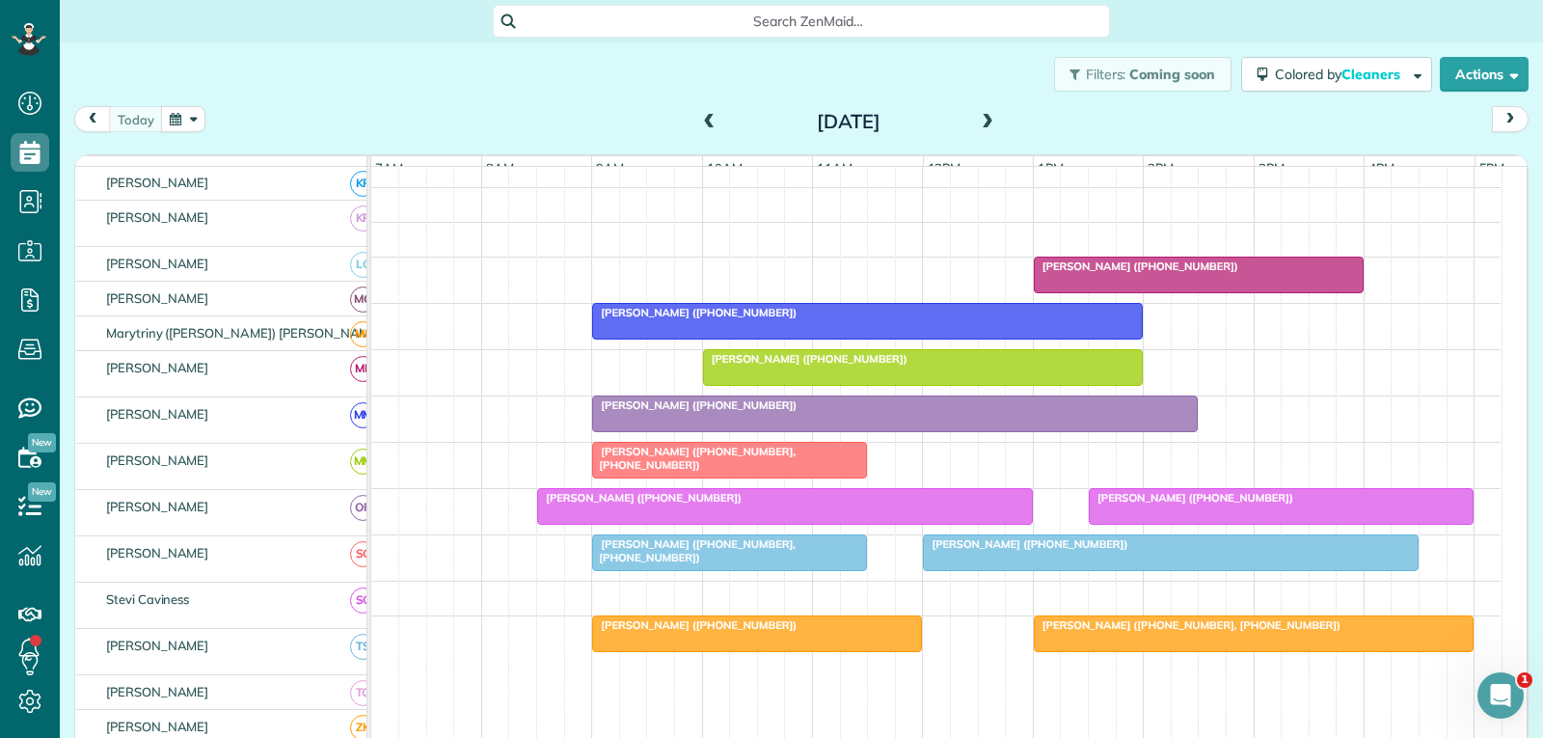
scroll to position [868, 0]
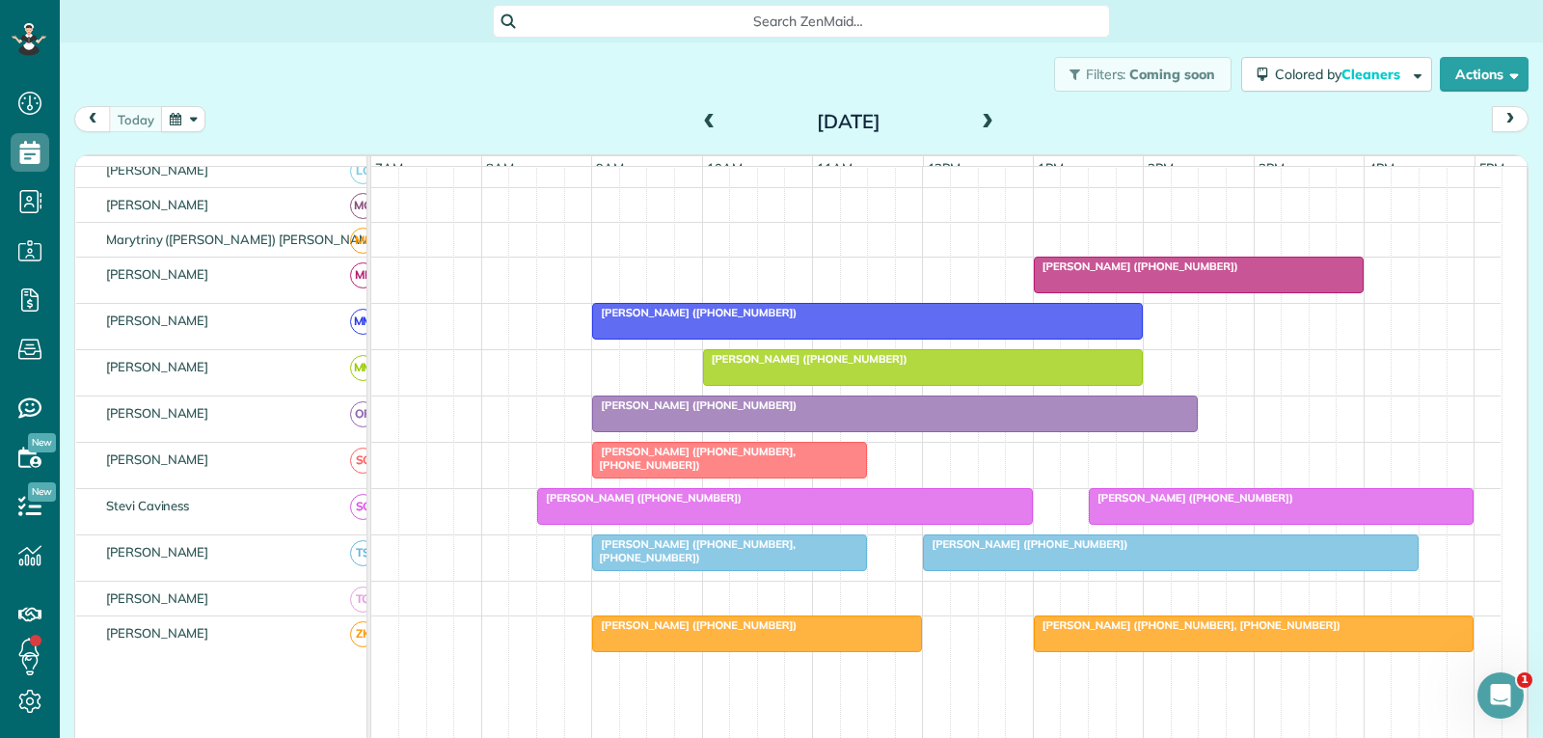
click at [876, 429] on div at bounding box center [895, 413] width 604 height 35
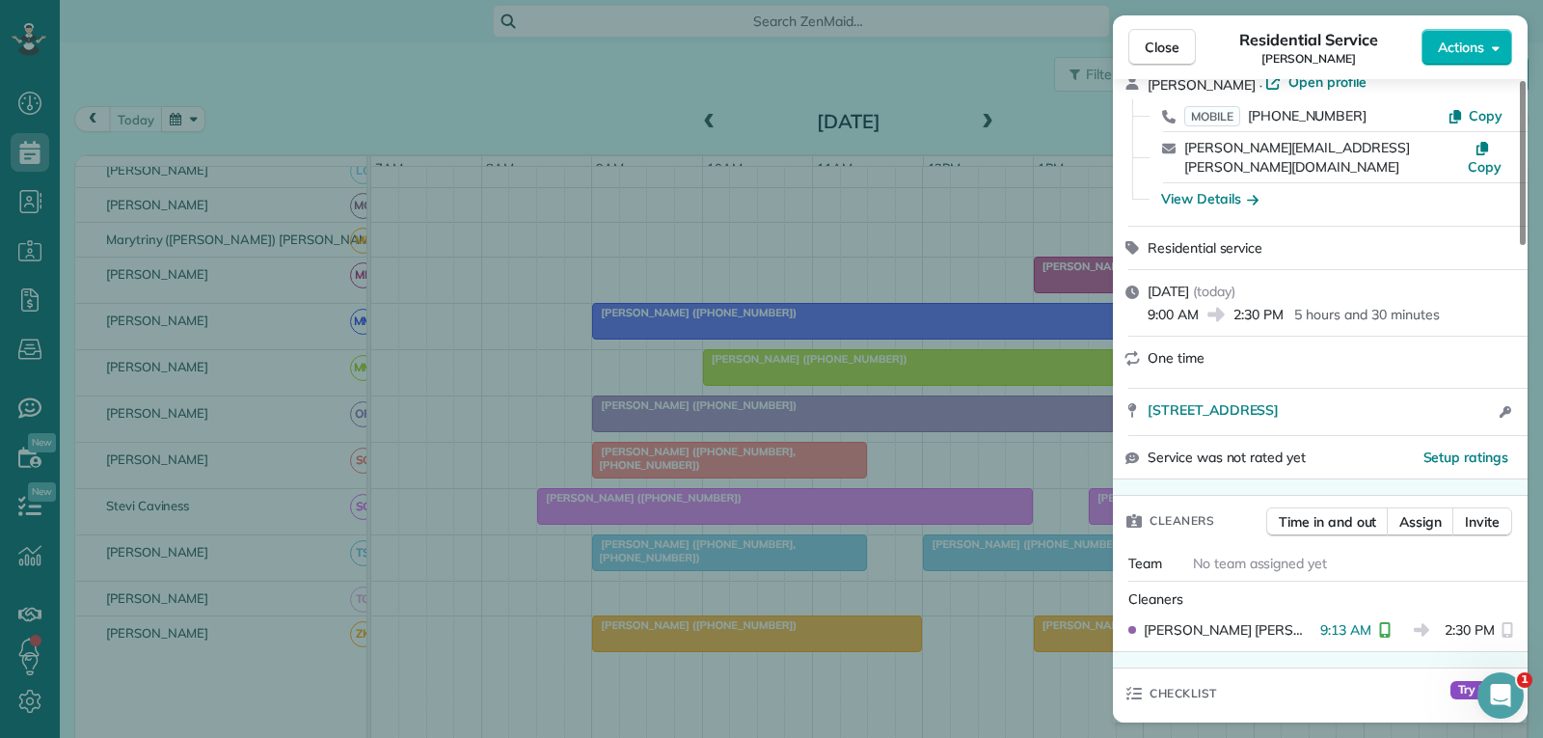
scroll to position [193, 0]
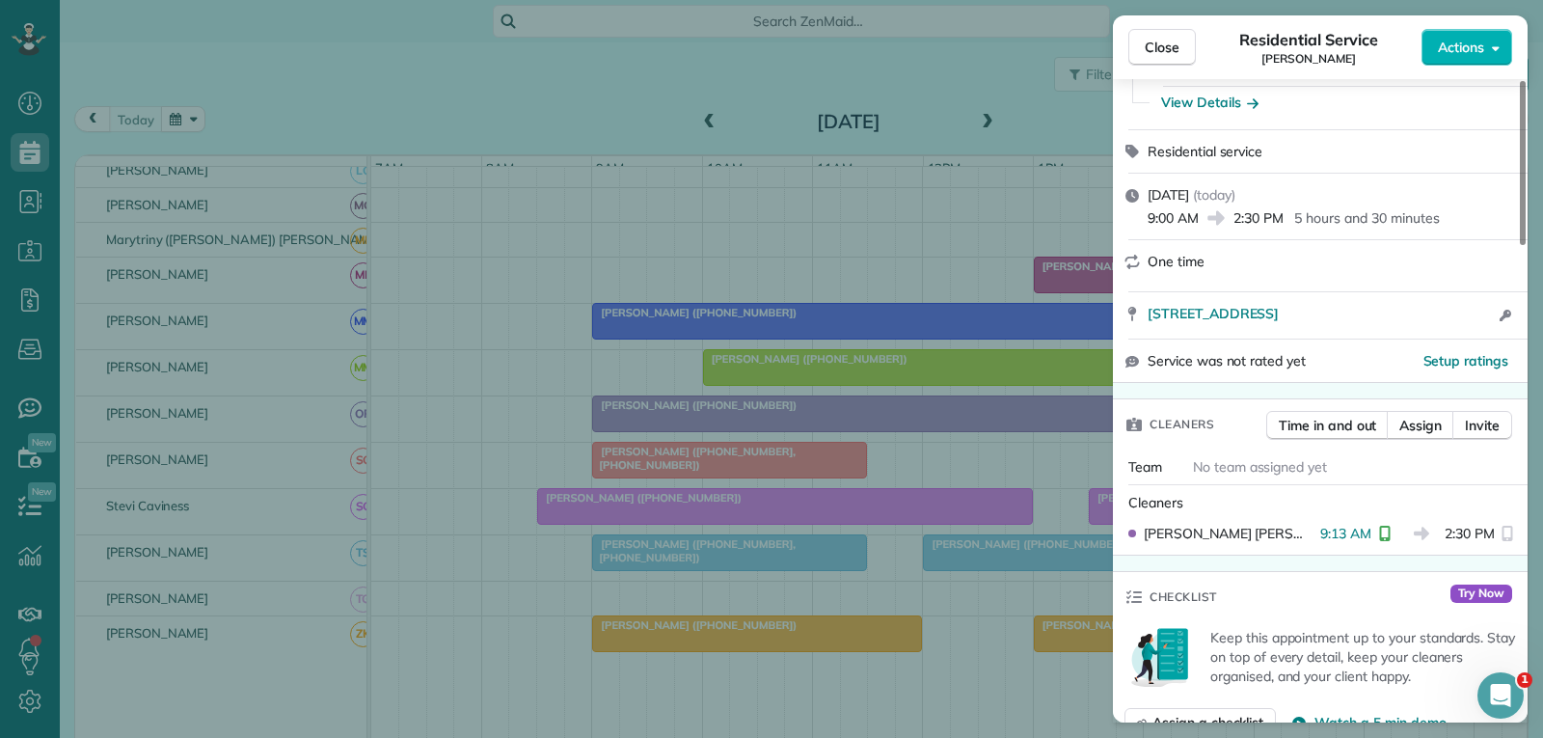
drag, startPoint x: 1152, startPoint y: 51, endPoint x: 1119, endPoint y: 95, distance: 55.7
click at [1152, 51] on span "Close" at bounding box center [1162, 47] width 35 height 19
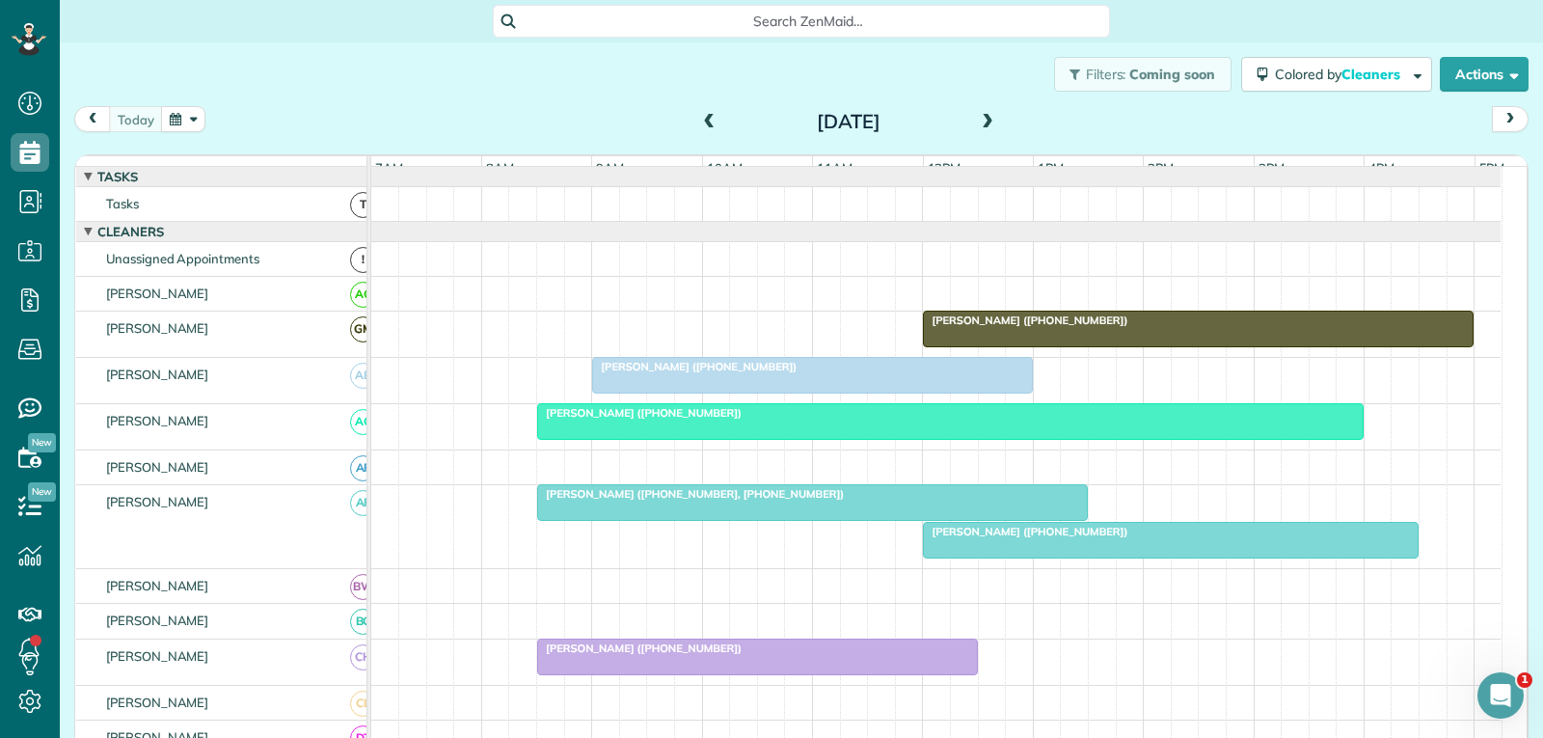
click at [802, 391] on div at bounding box center [812, 375] width 439 height 35
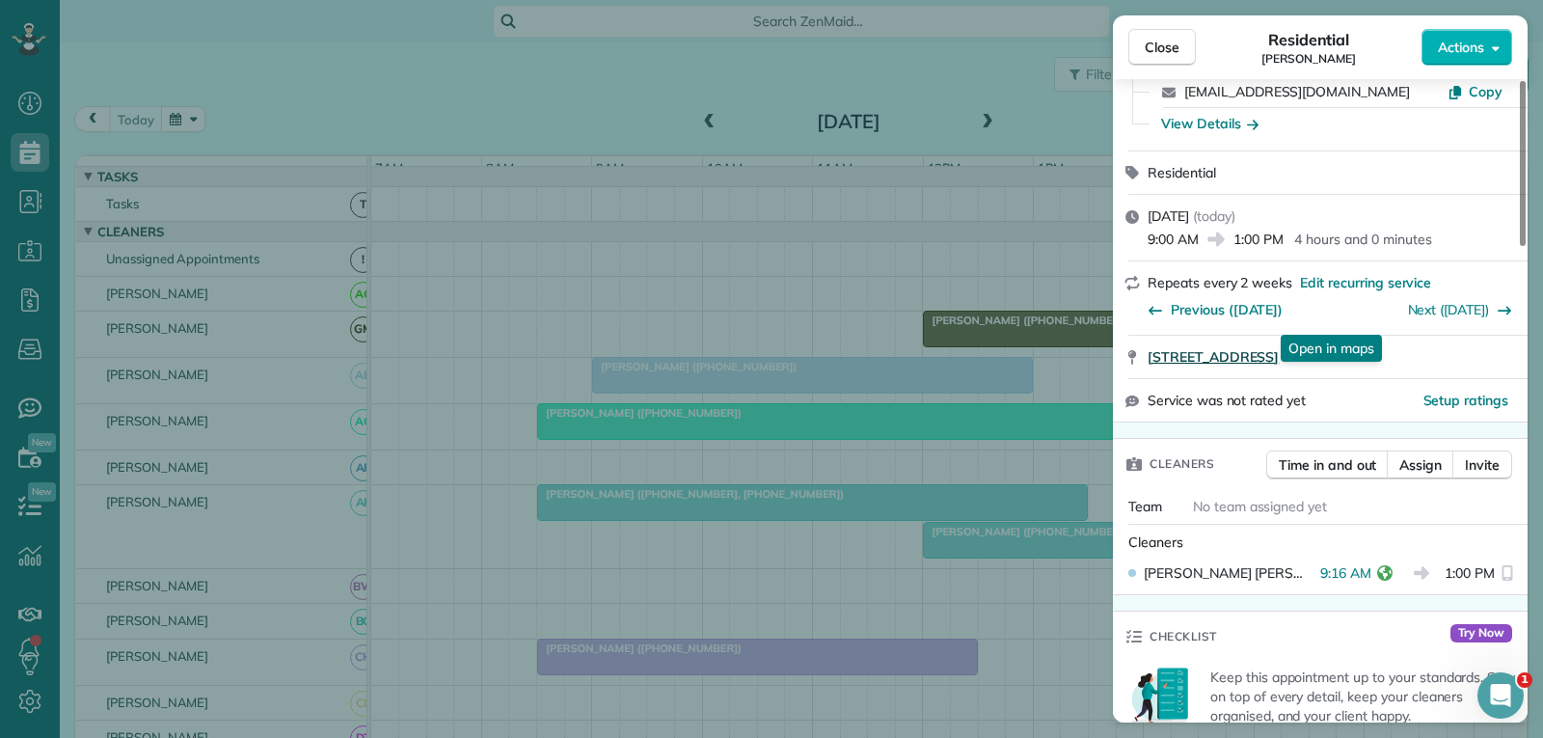
scroll to position [193, 0]
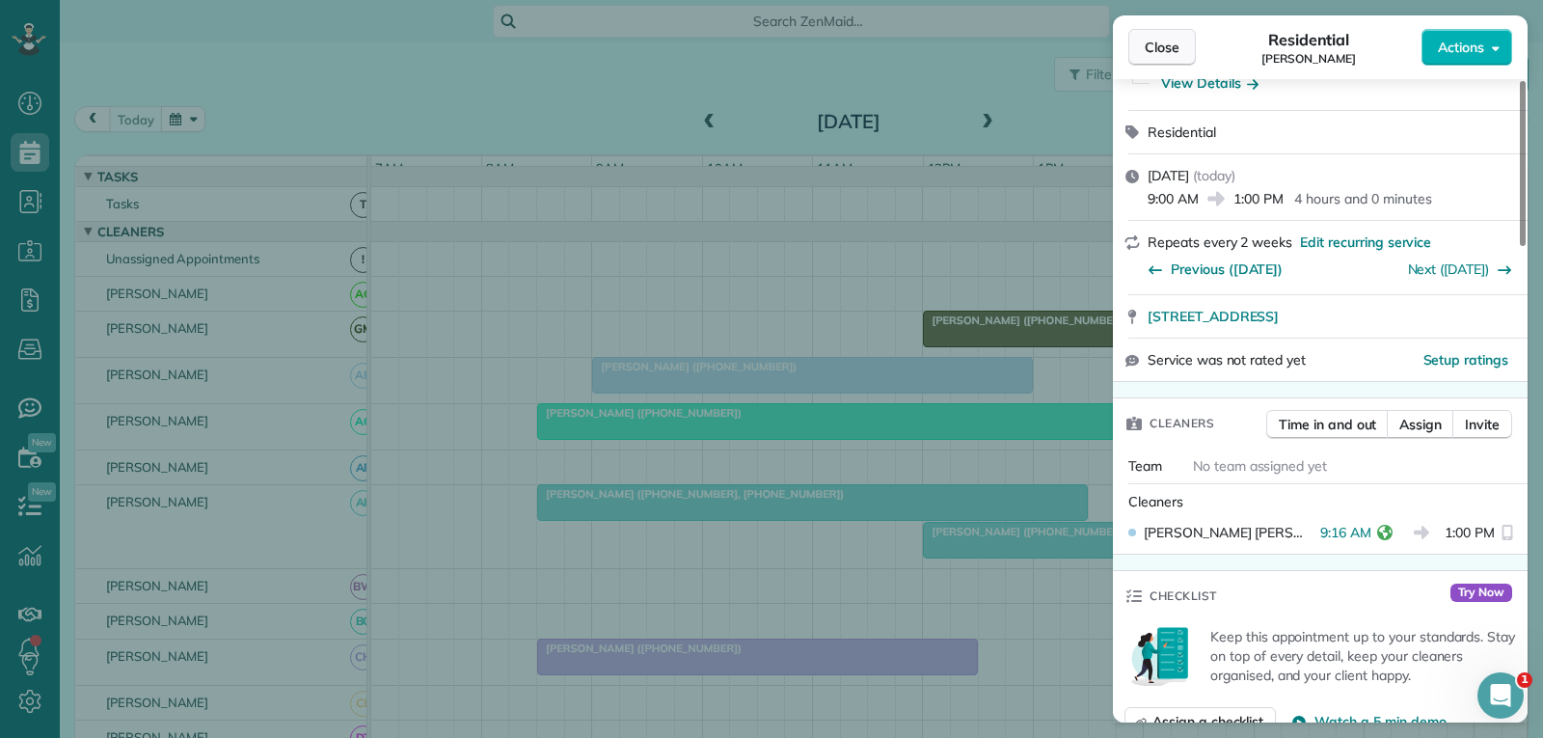
click at [1141, 37] on button "Close" at bounding box center [1162, 47] width 68 height 37
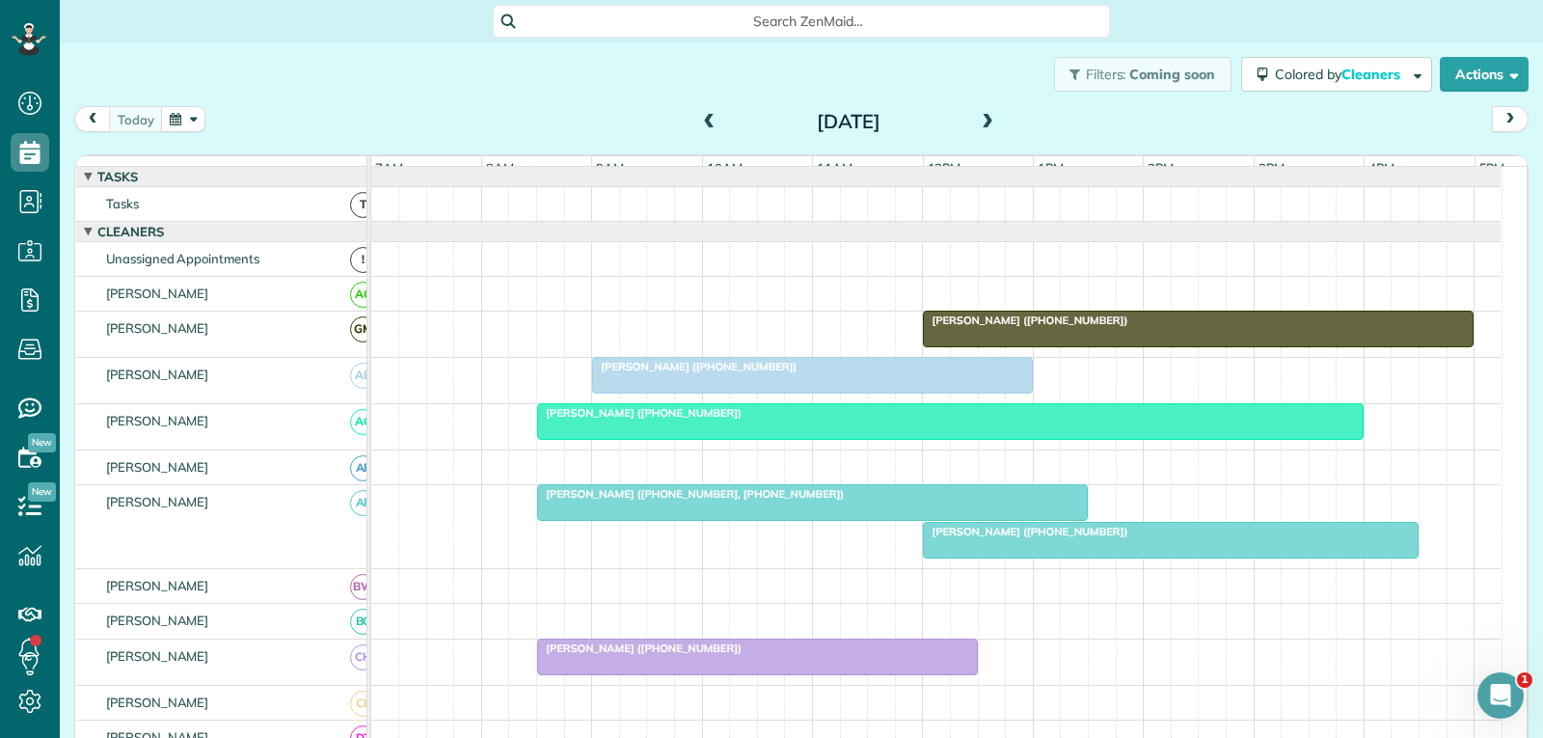
click at [913, 437] on div at bounding box center [950, 421] width 825 height 35
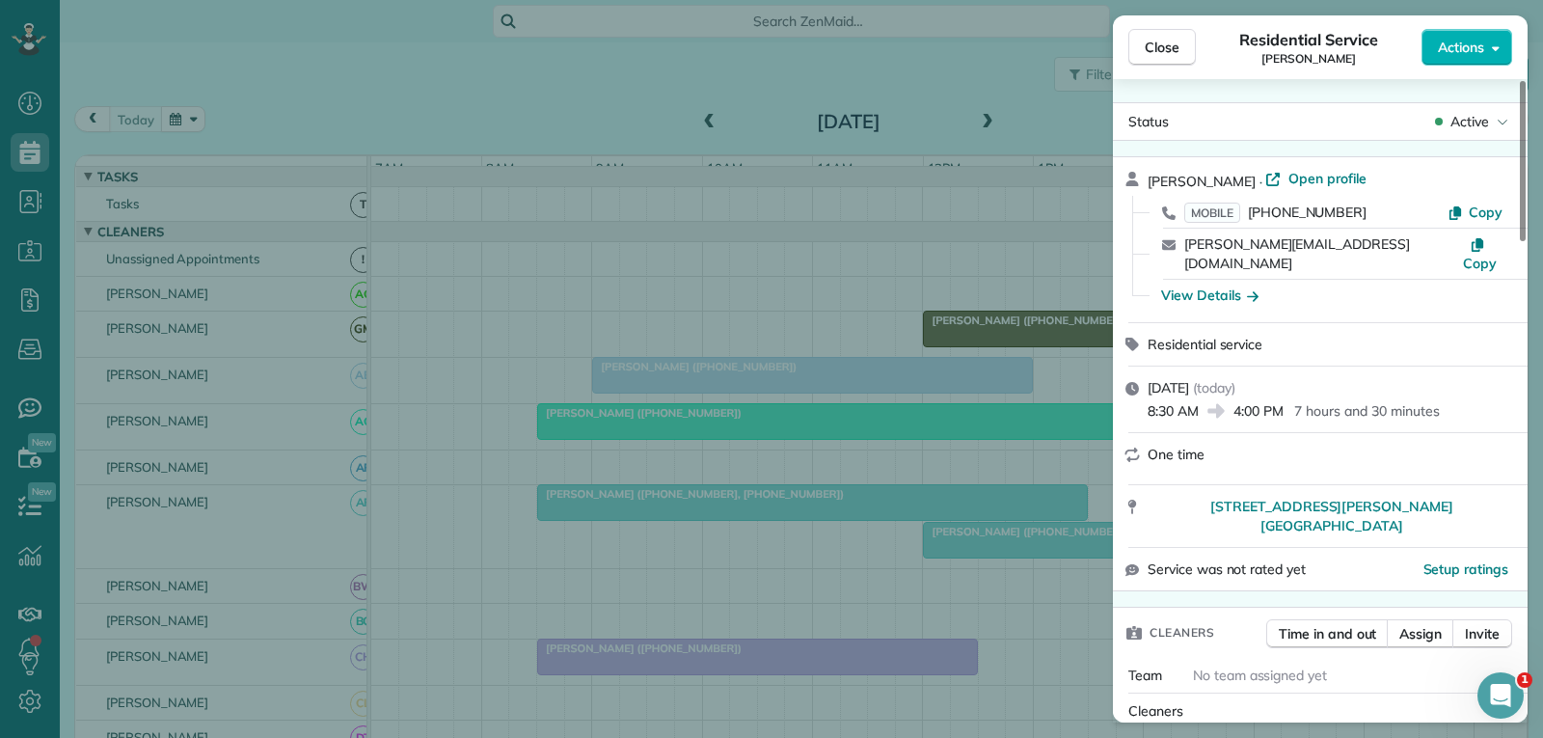
scroll to position [104, 0]
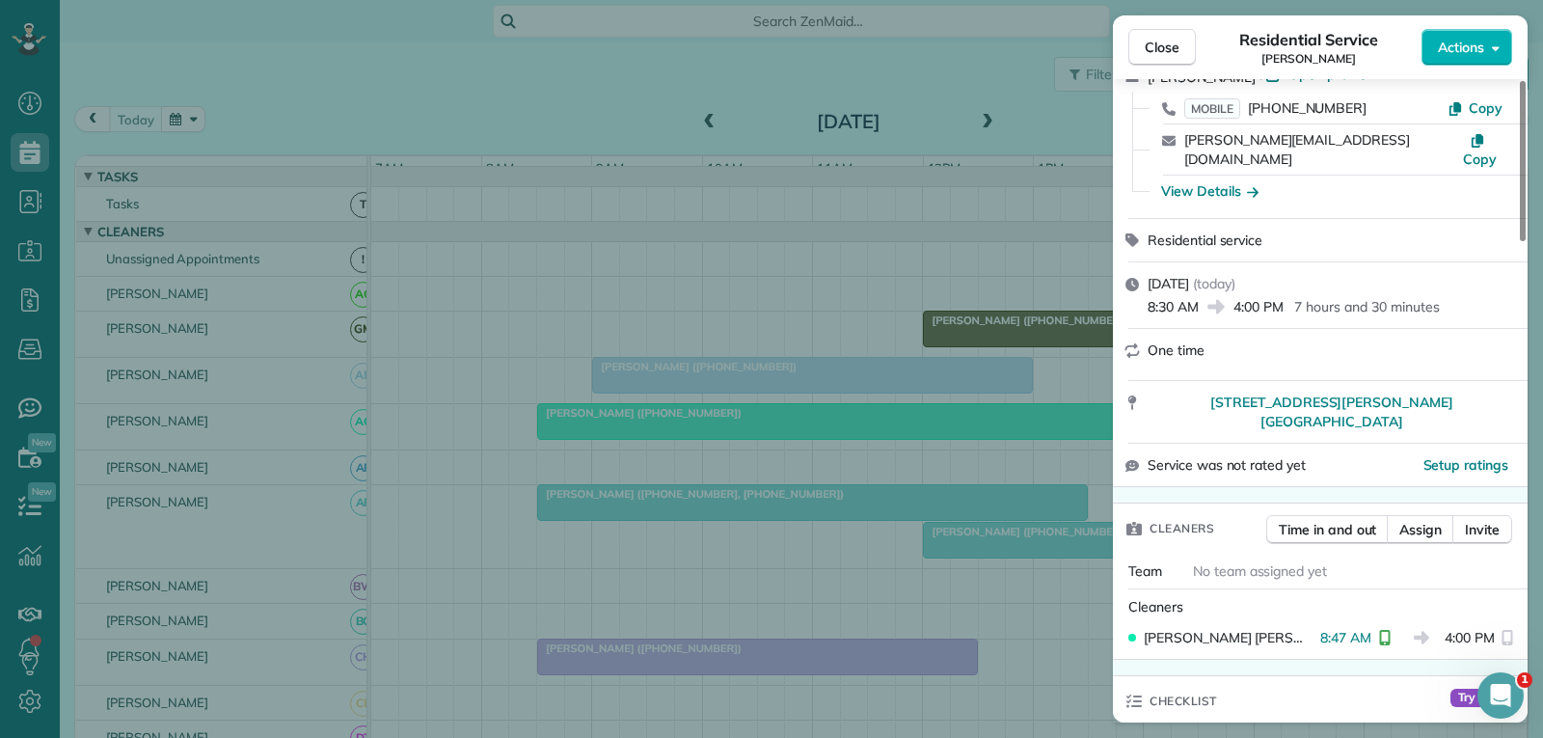
drag, startPoint x: 1160, startPoint y: 41, endPoint x: 1147, endPoint y: 100, distance: 61.3
click at [1160, 41] on span "Close" at bounding box center [1162, 47] width 35 height 19
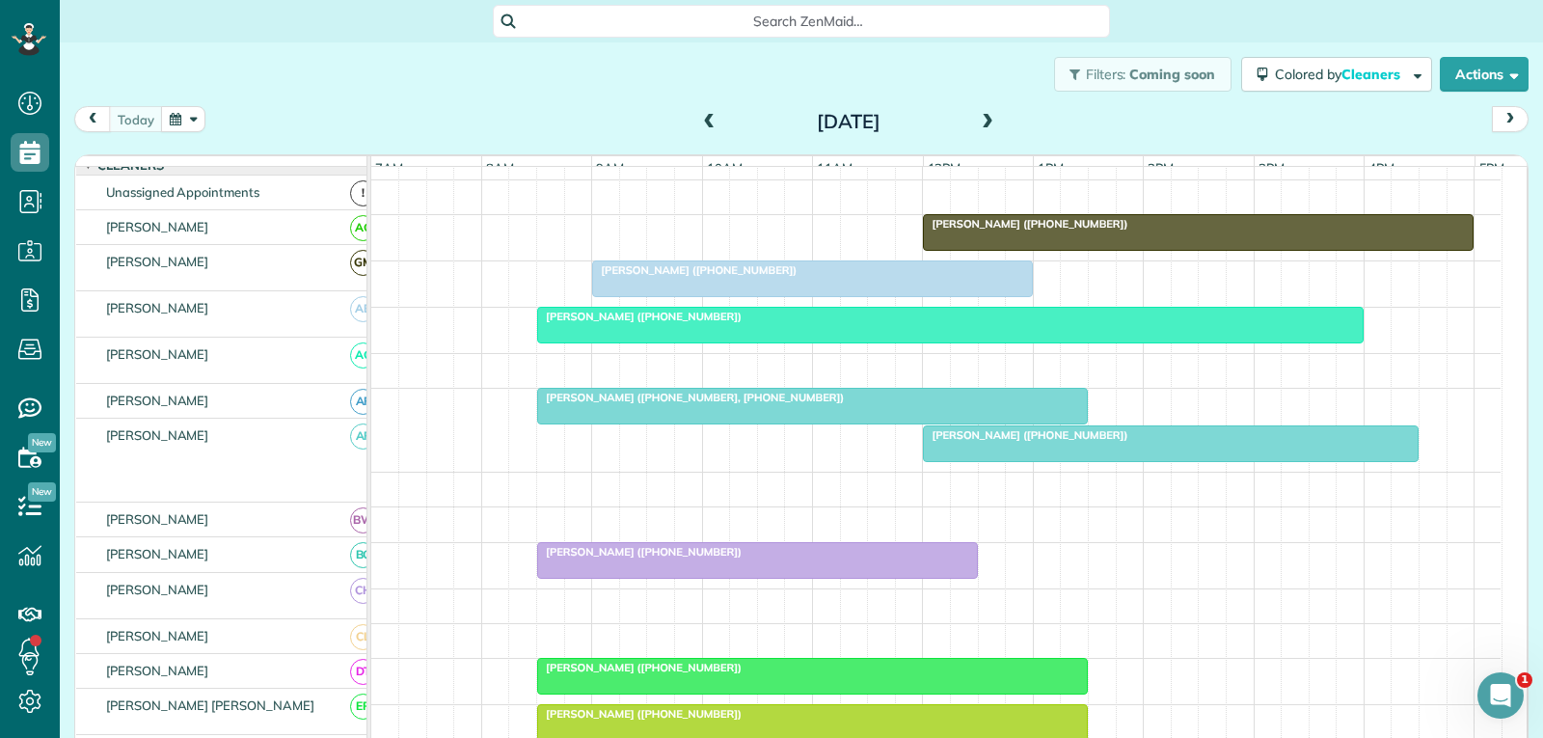
scroll to position [96, 0]
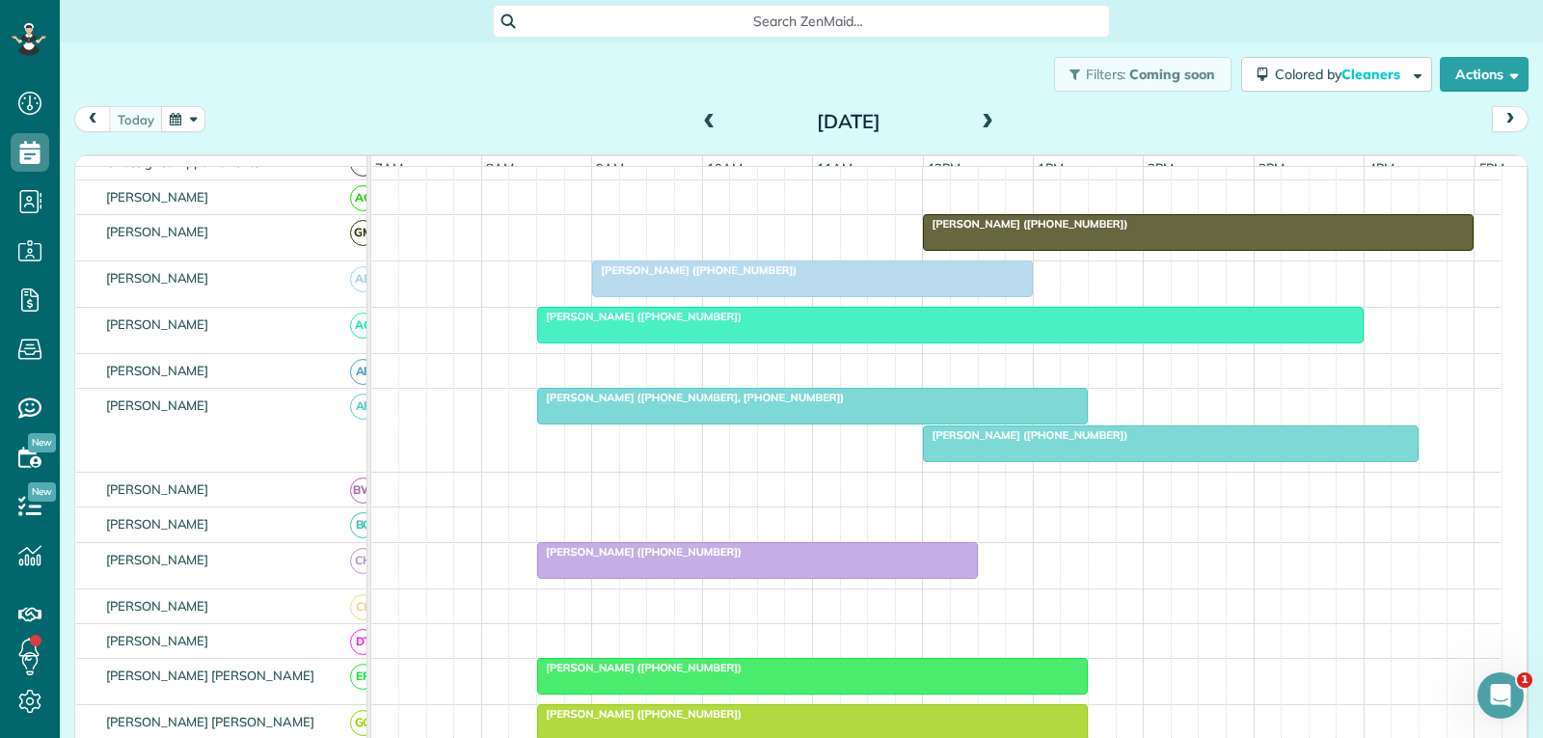
click at [909, 296] on div at bounding box center [812, 278] width 439 height 35
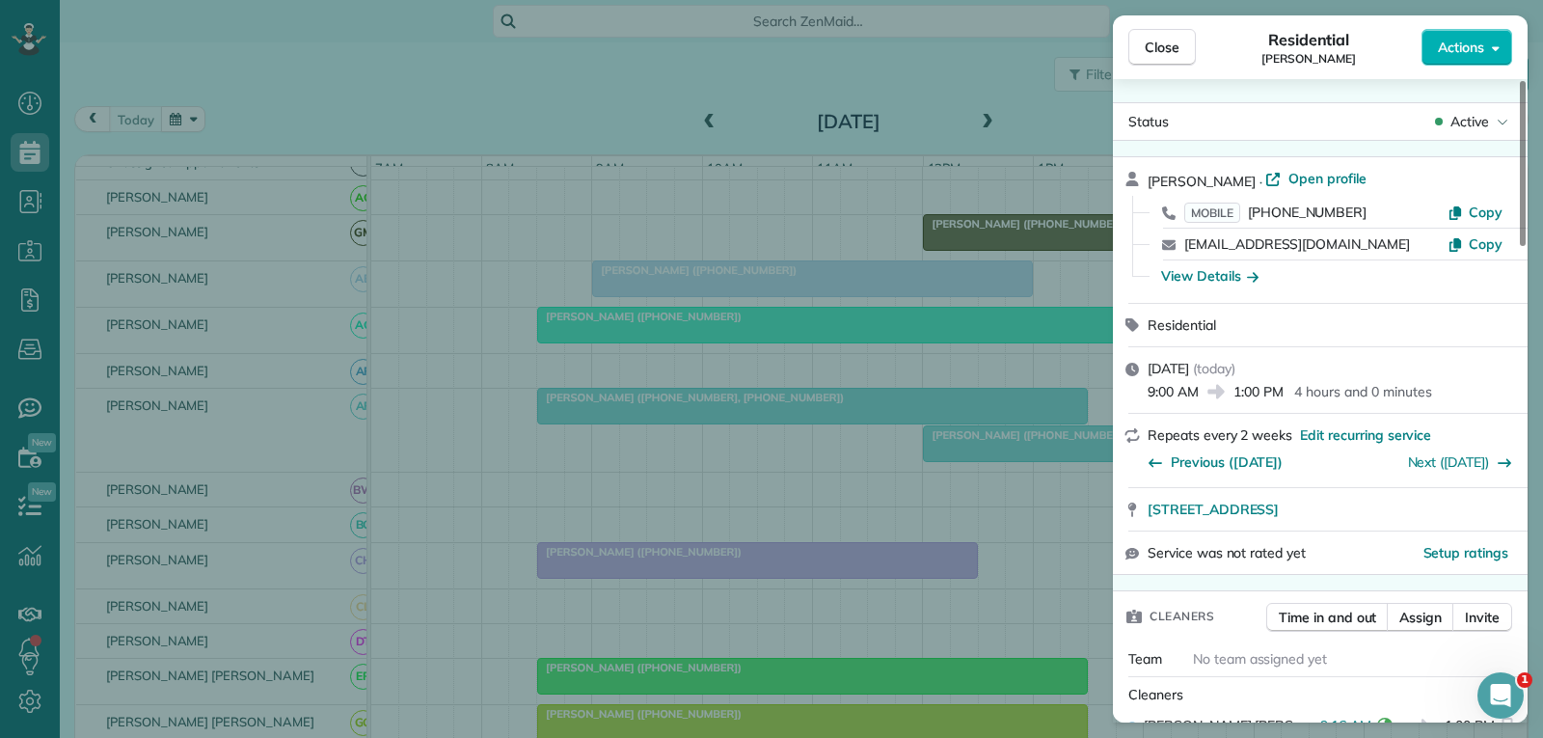
drag, startPoint x: 1179, startPoint y: 43, endPoint x: 1117, endPoint y: 155, distance: 128.2
click at [1179, 43] on button "Close" at bounding box center [1162, 47] width 68 height 37
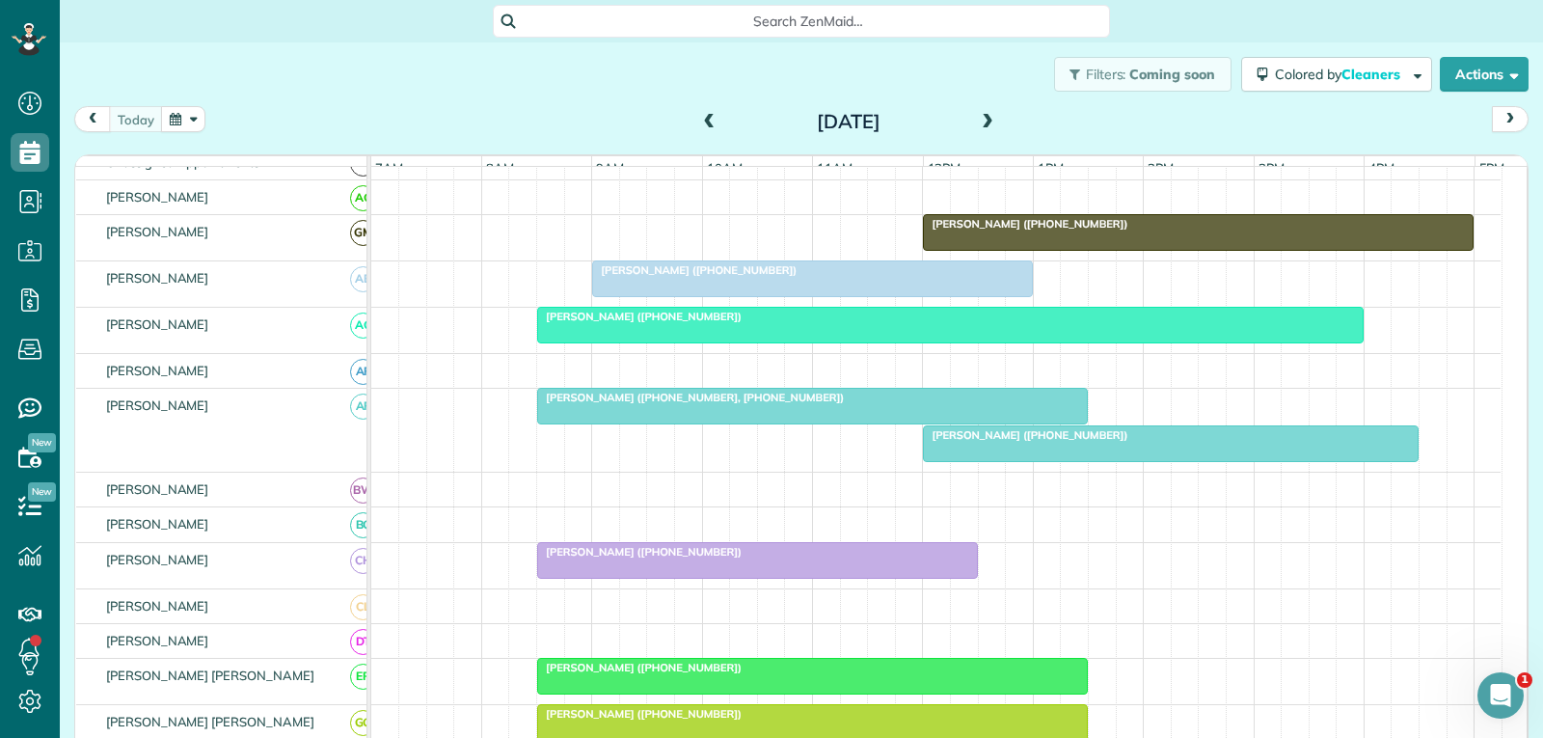
click at [1069, 323] on div "[PERSON_NAME] ([PHONE_NUMBER])" at bounding box center [950, 317] width 815 height 14
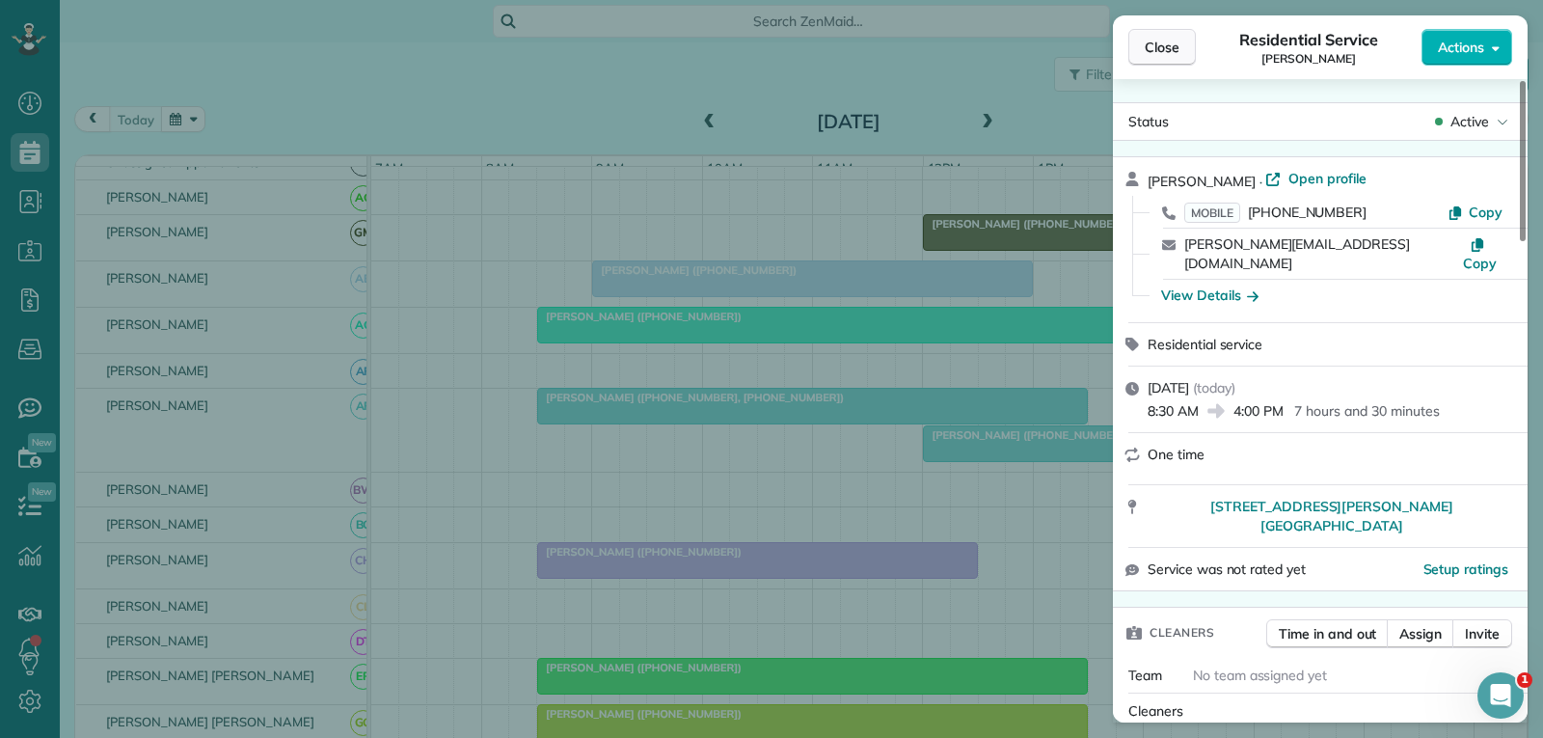
click at [1173, 48] on span "Close" at bounding box center [1162, 47] width 35 height 19
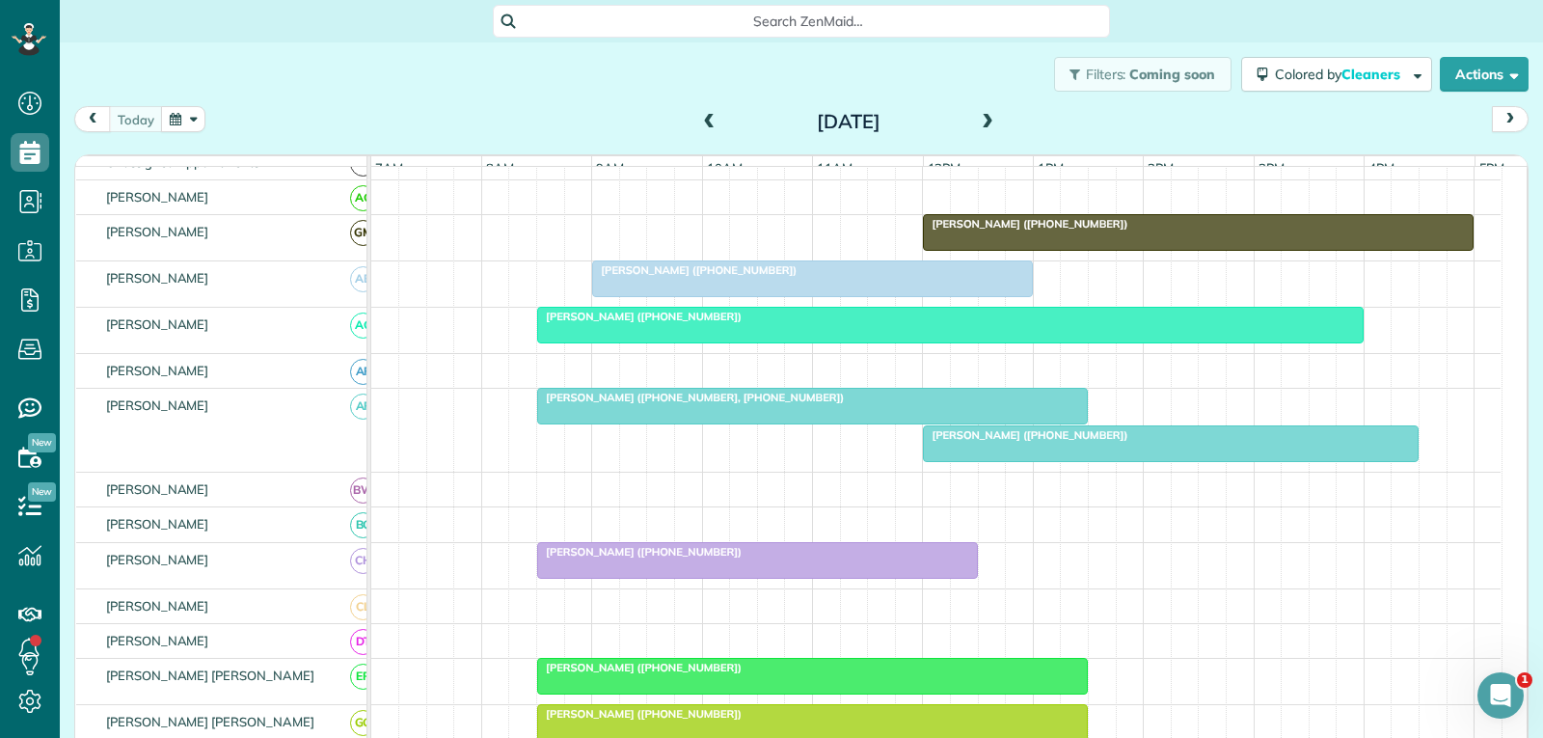
click at [1240, 459] on div at bounding box center [1171, 443] width 494 height 35
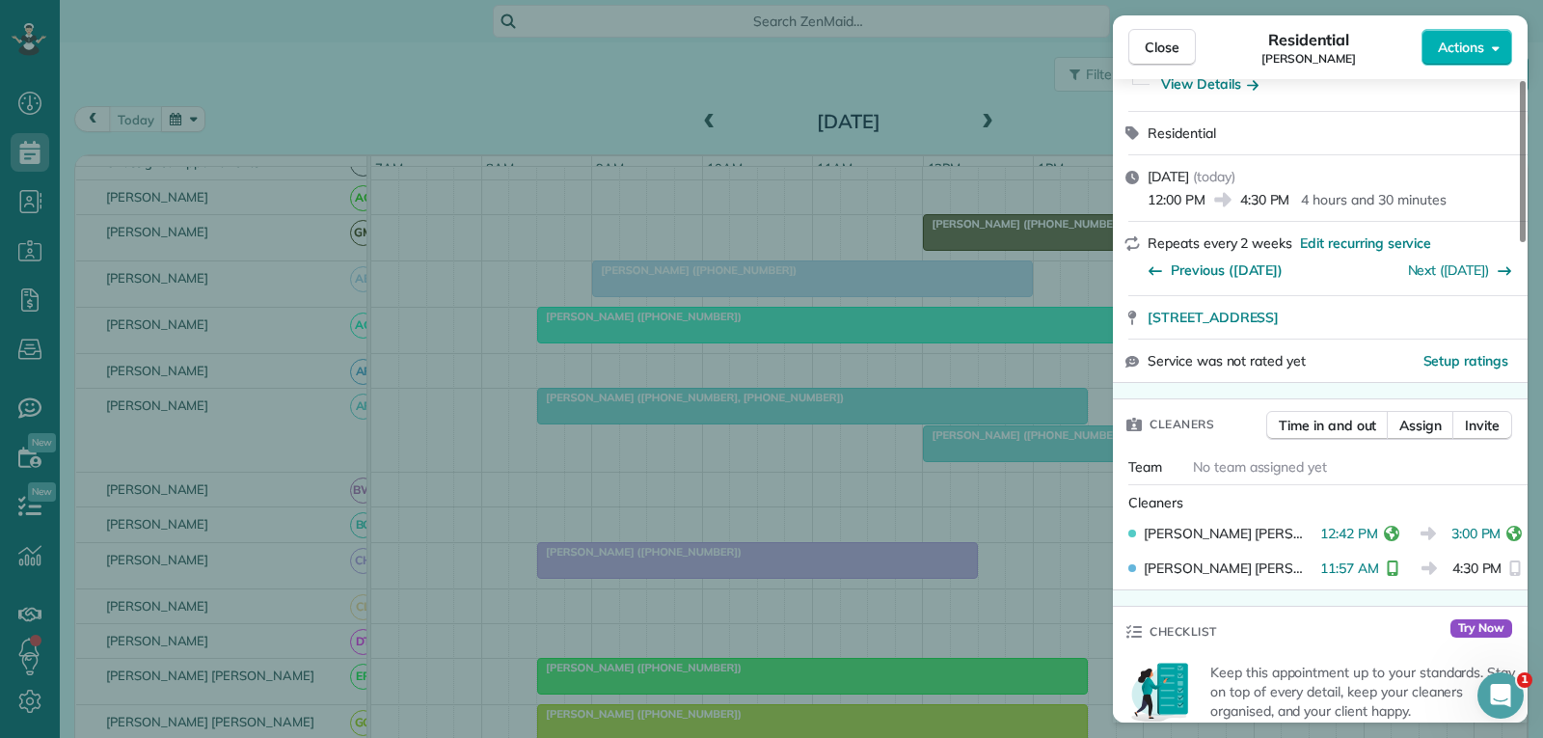
scroll to position [193, 0]
click at [1154, 49] on span "Close" at bounding box center [1162, 47] width 35 height 19
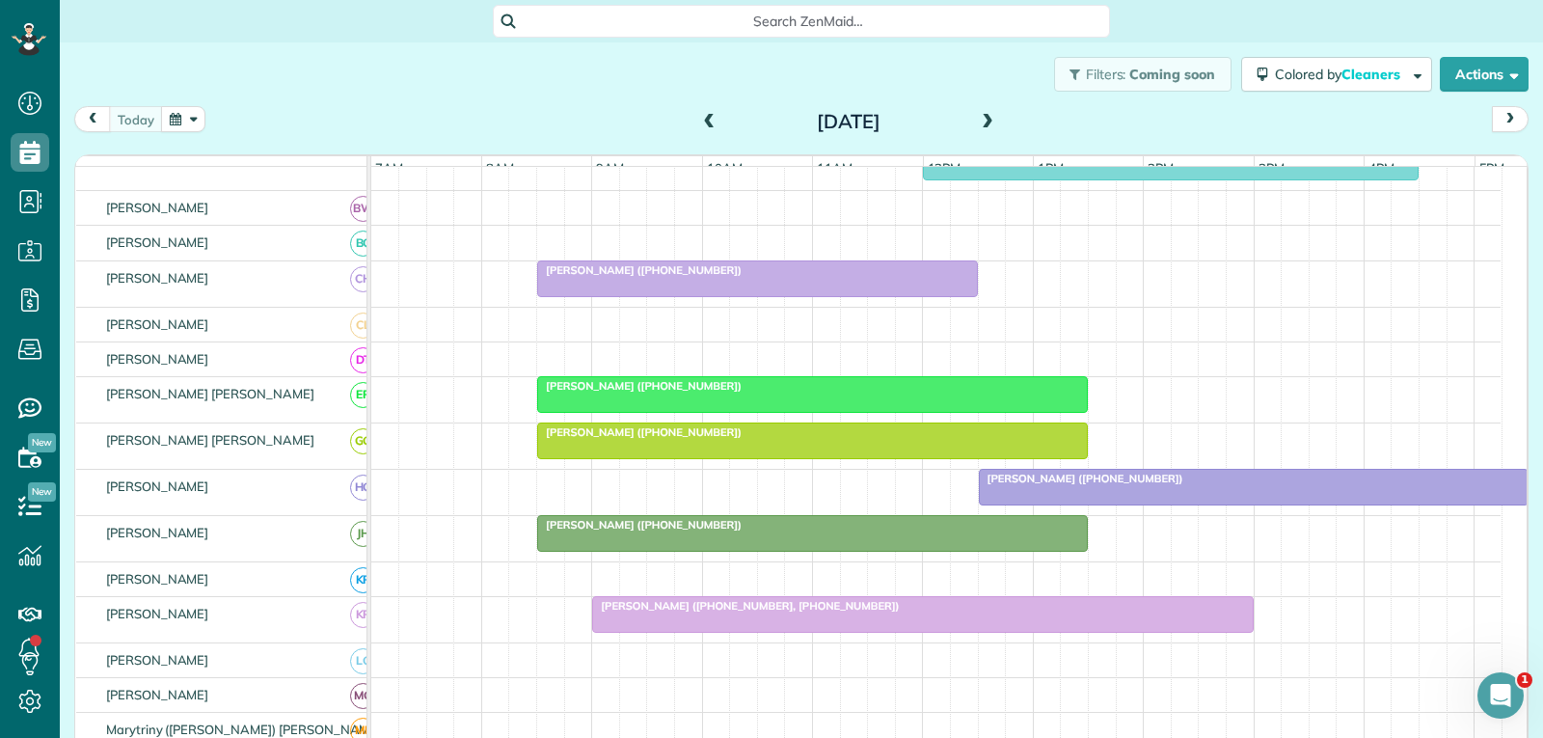
scroll to position [386, 0]
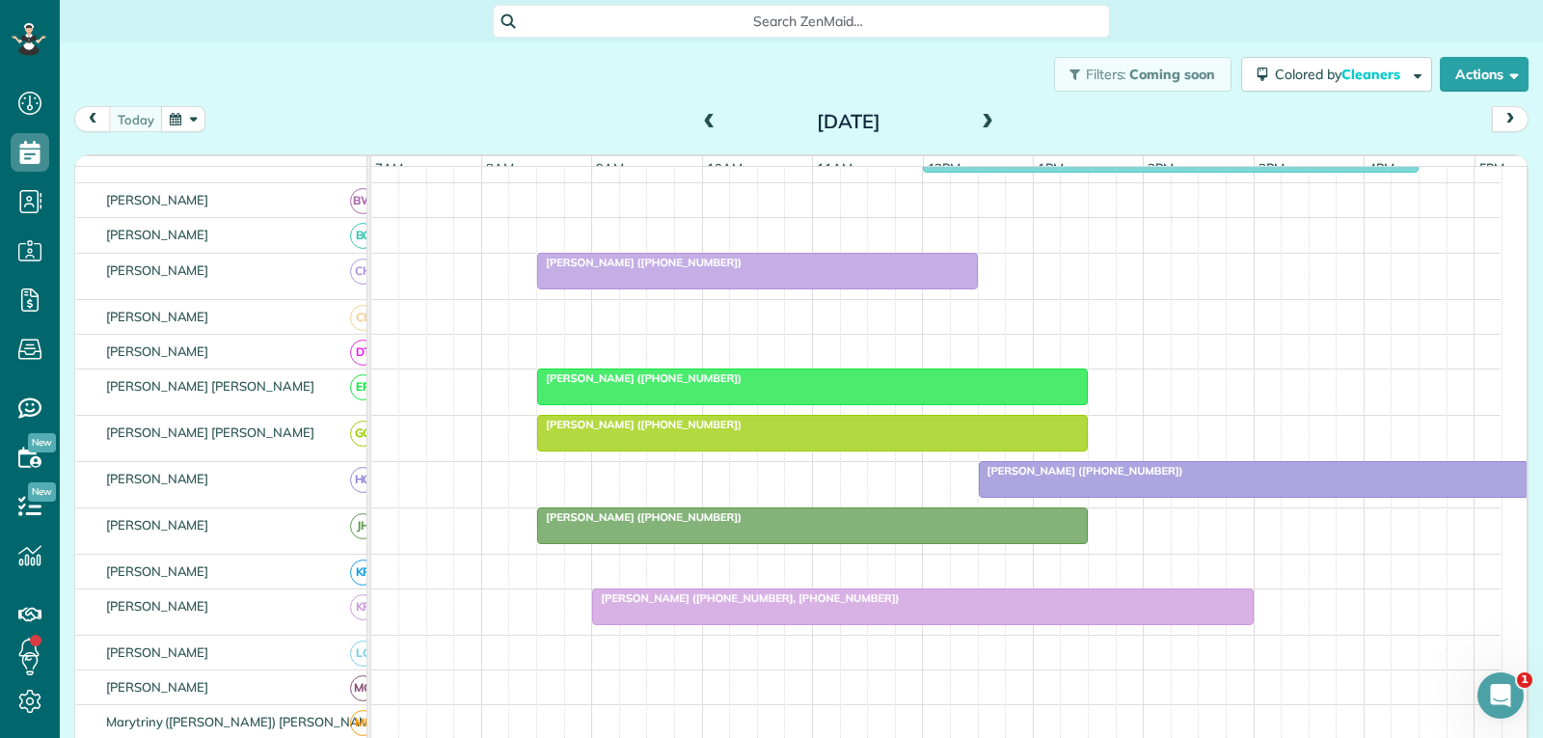
click at [783, 620] on div at bounding box center [922, 606] width 659 height 35
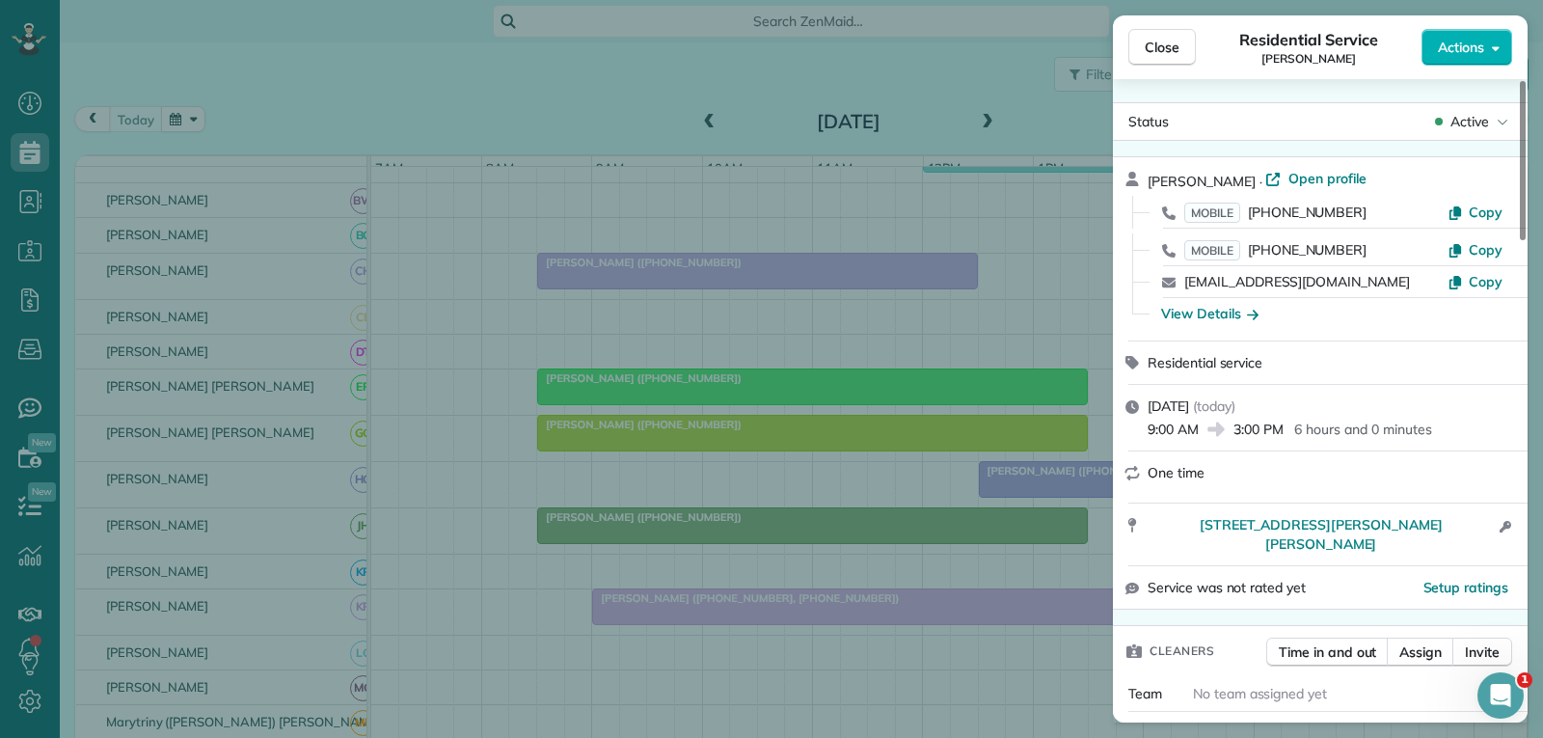
scroll to position [193, 0]
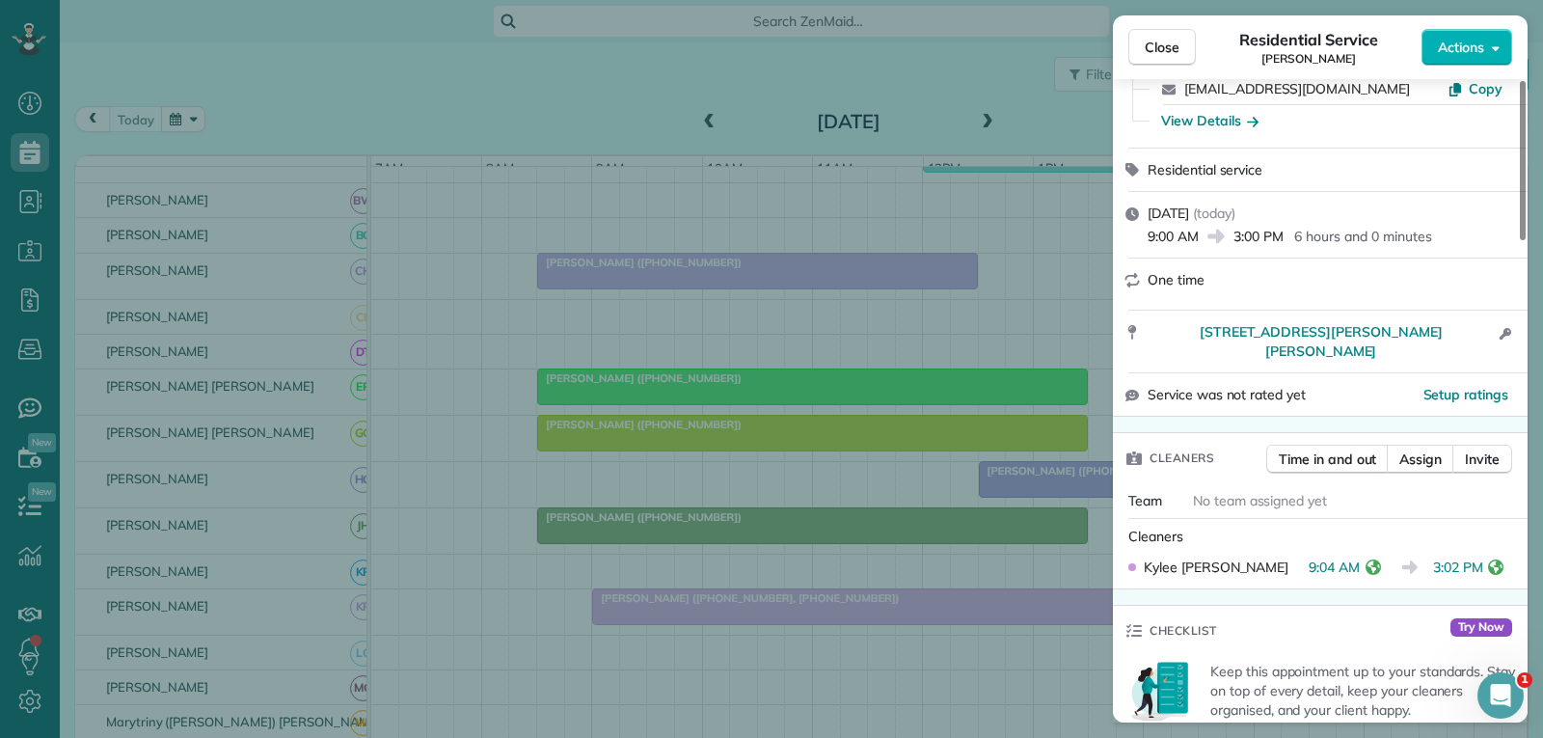
drag, startPoint x: 1161, startPoint y: 41, endPoint x: 1165, endPoint y: 101, distance: 60.9
click at [1162, 41] on span "Close" at bounding box center [1162, 47] width 35 height 19
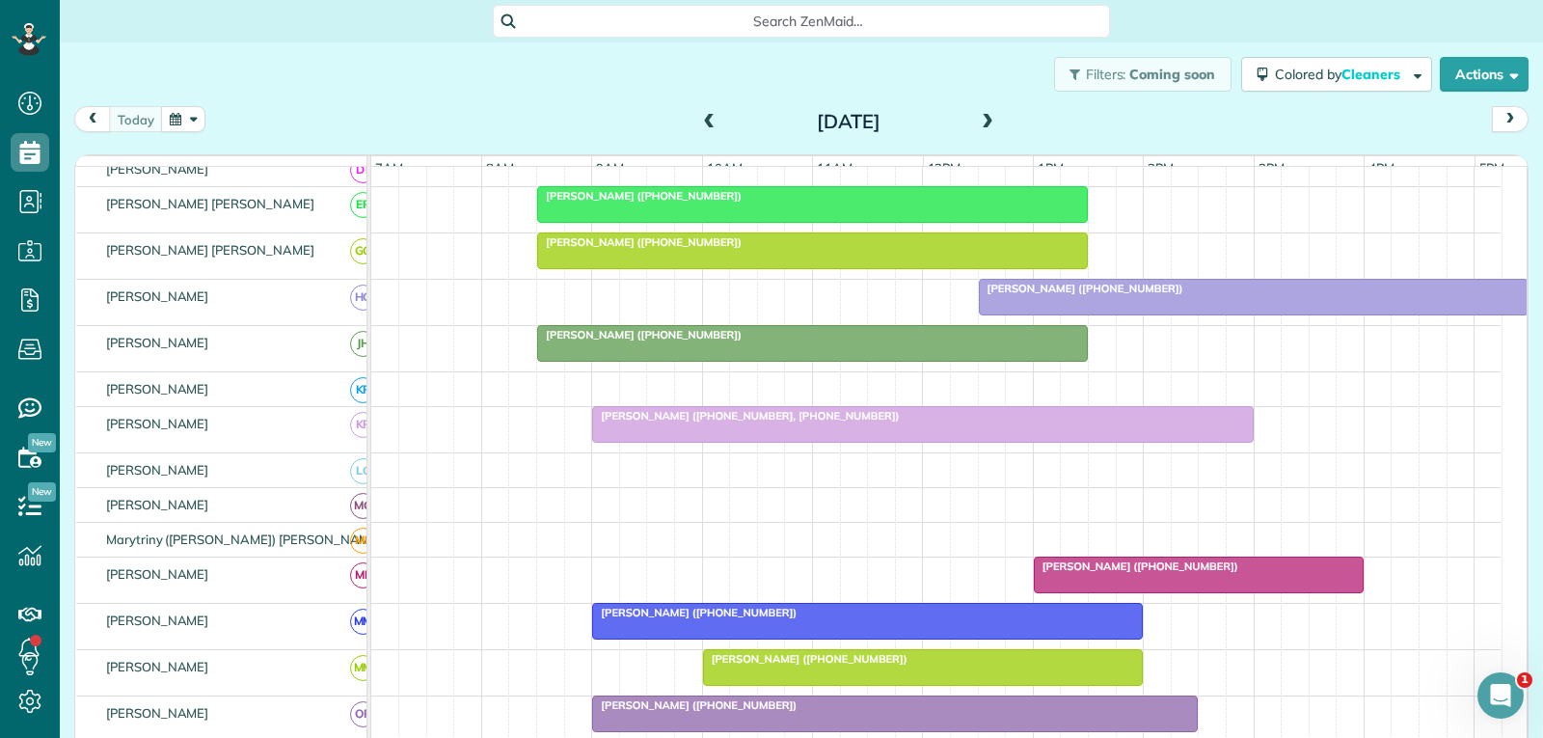
scroll to position [772, 0]
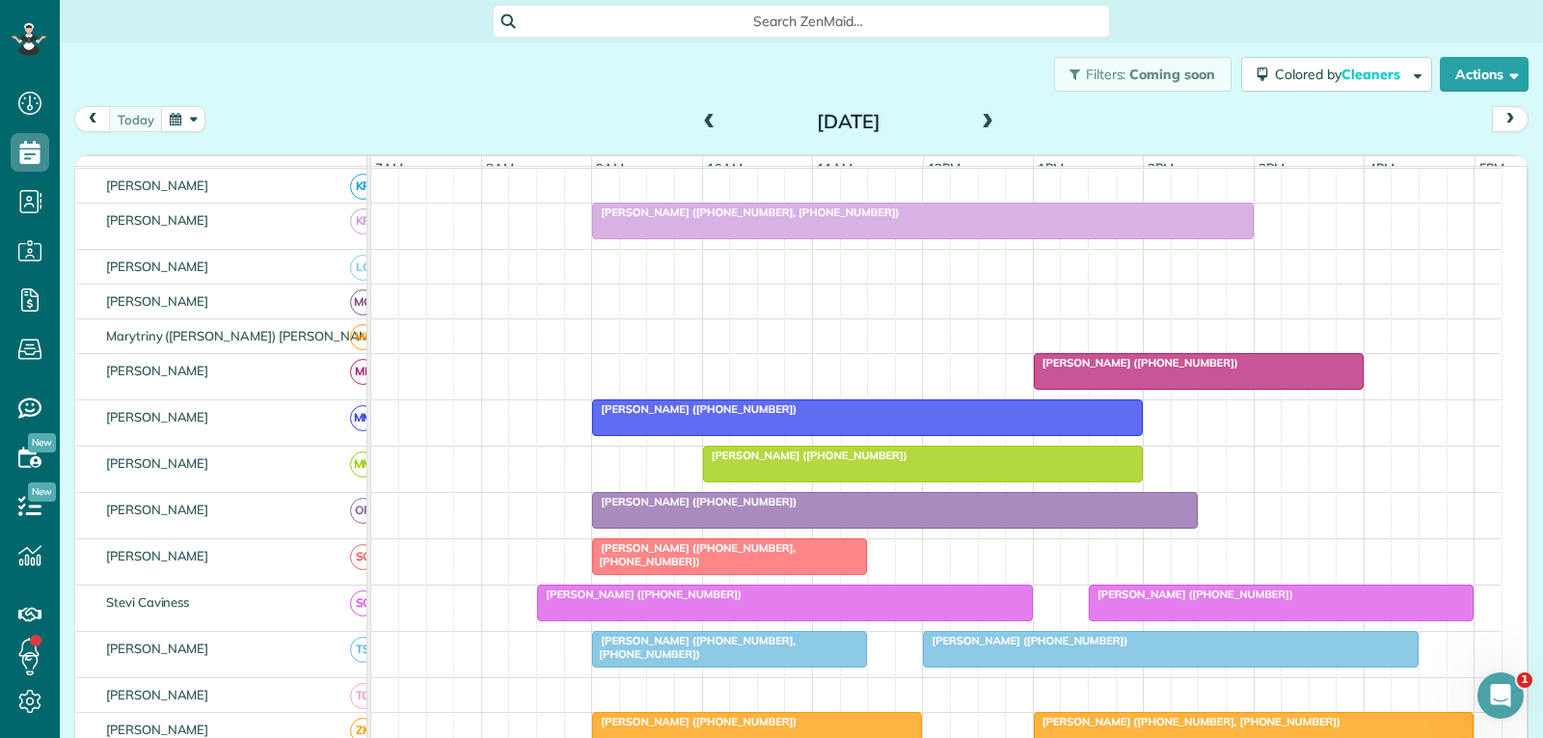
click at [1174, 389] on div at bounding box center [1199, 371] width 328 height 35
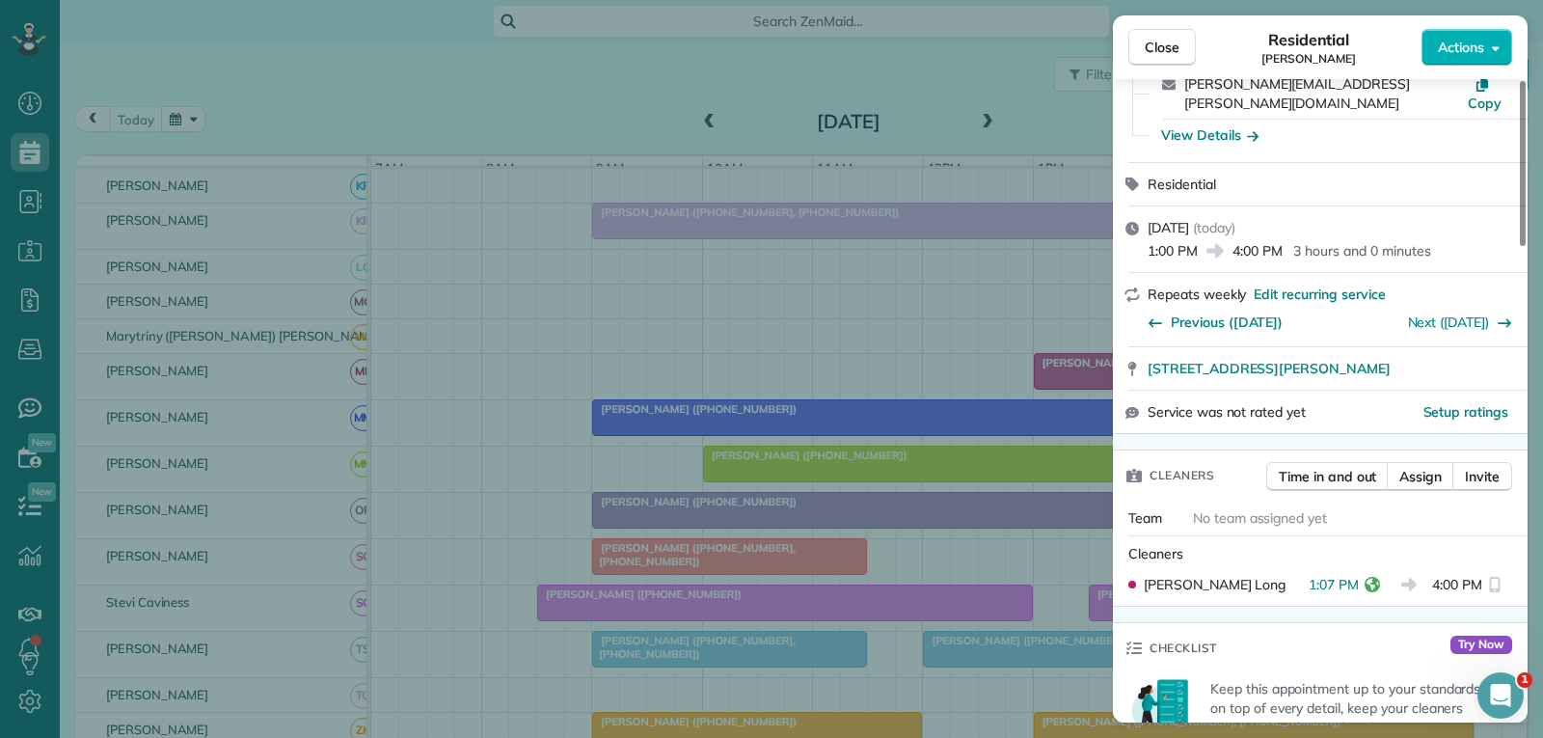
scroll to position [193, 0]
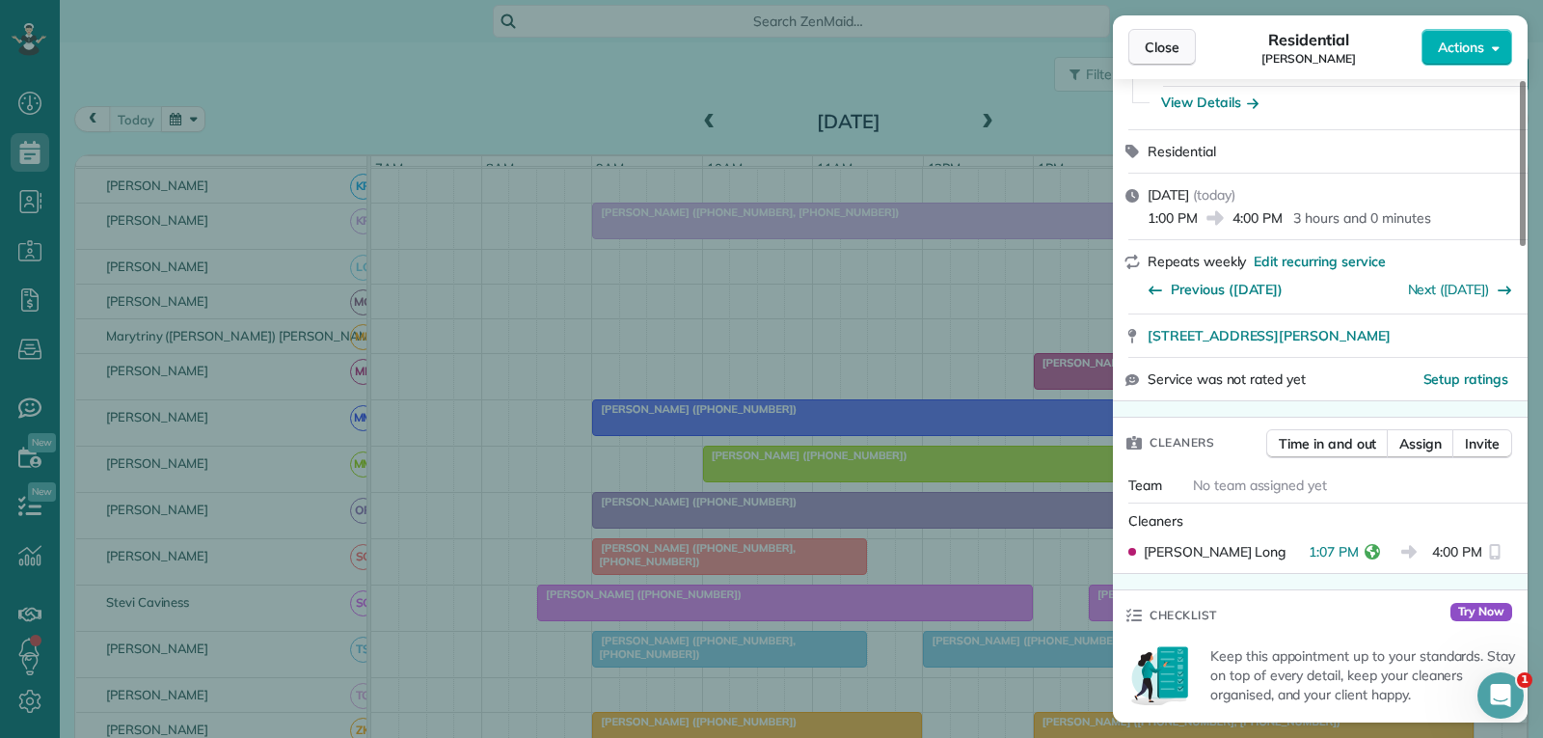
click at [1183, 48] on button "Close" at bounding box center [1162, 47] width 68 height 37
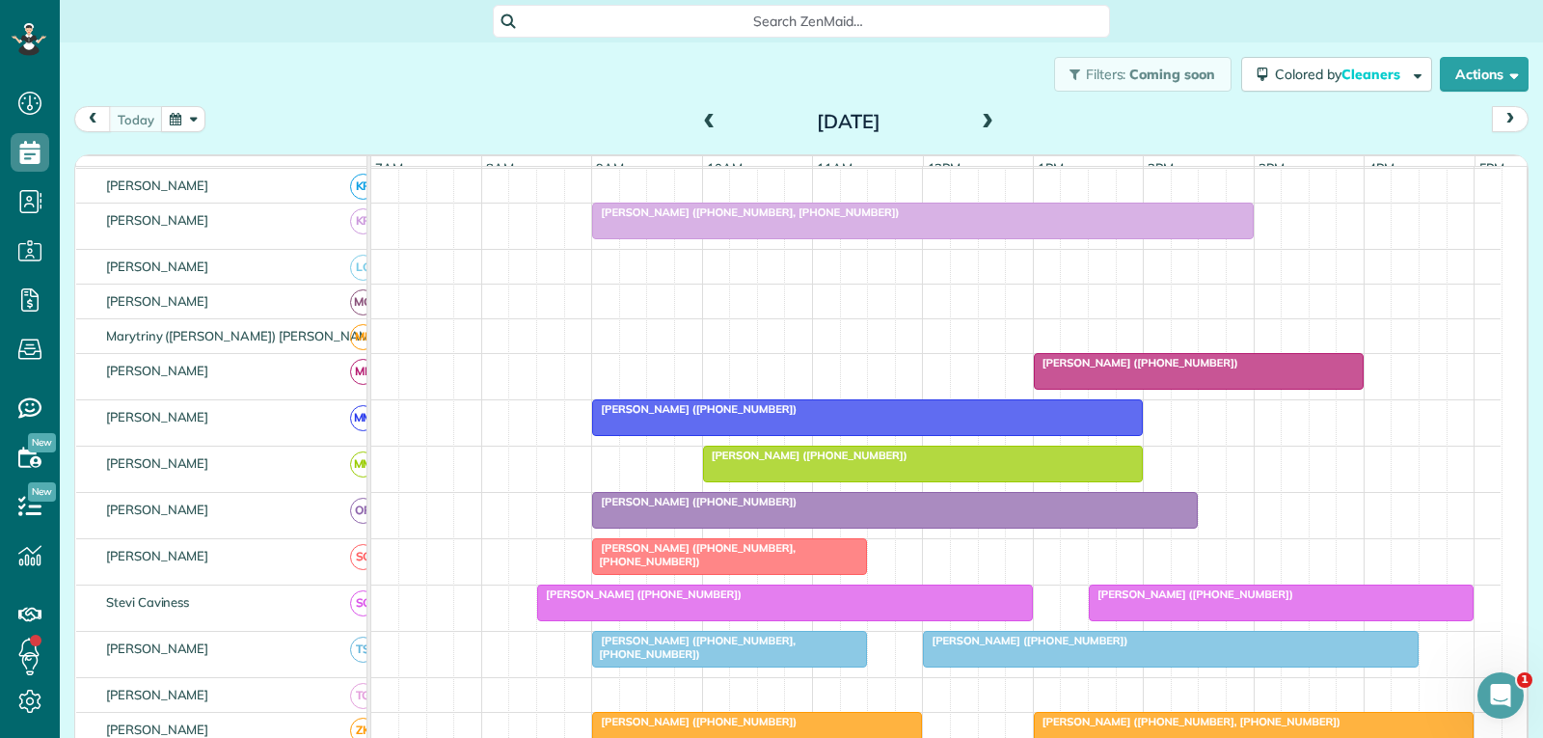
click at [799, 524] on div at bounding box center [895, 510] width 604 height 35
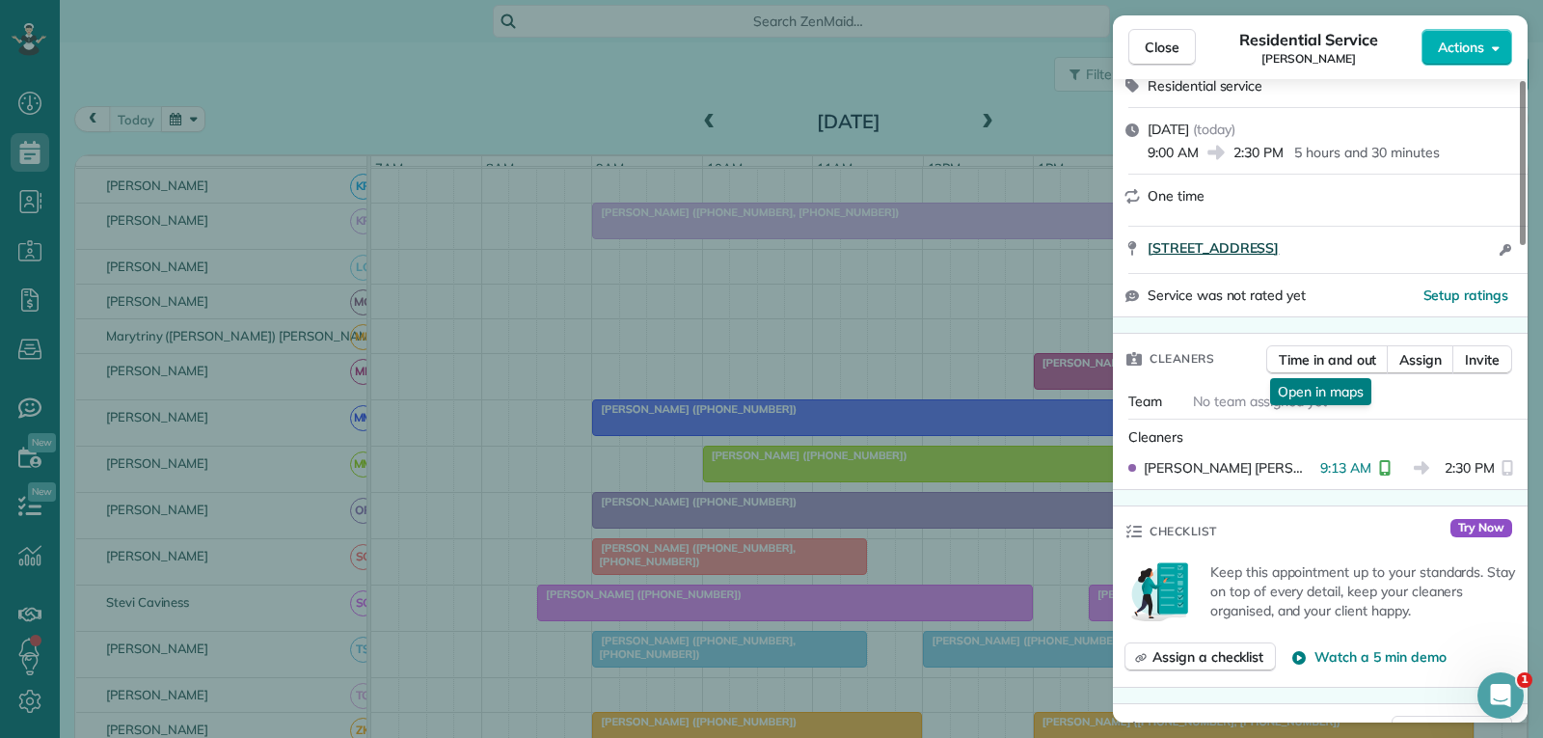
scroll to position [289, 0]
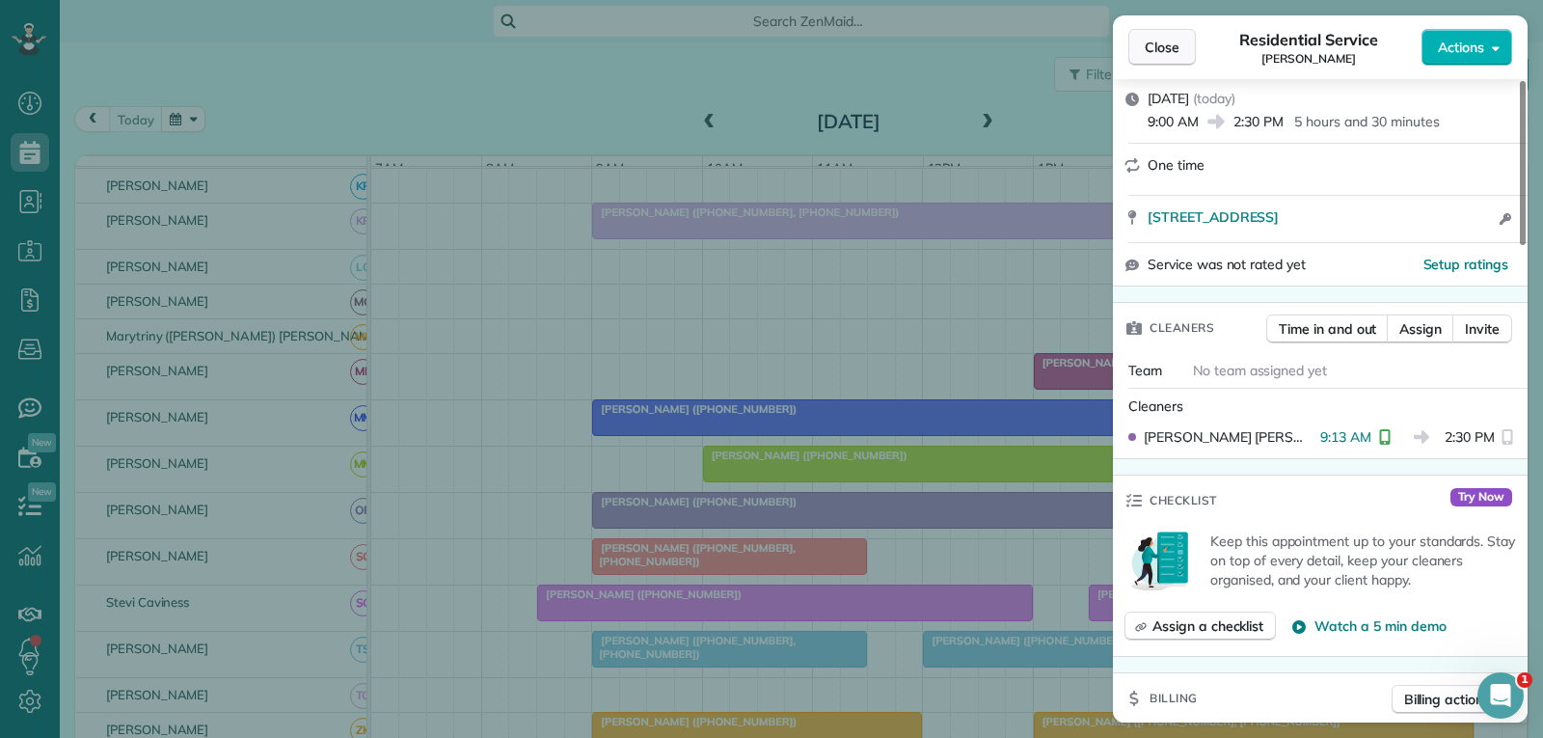
click at [1179, 49] on button "Close" at bounding box center [1162, 47] width 68 height 37
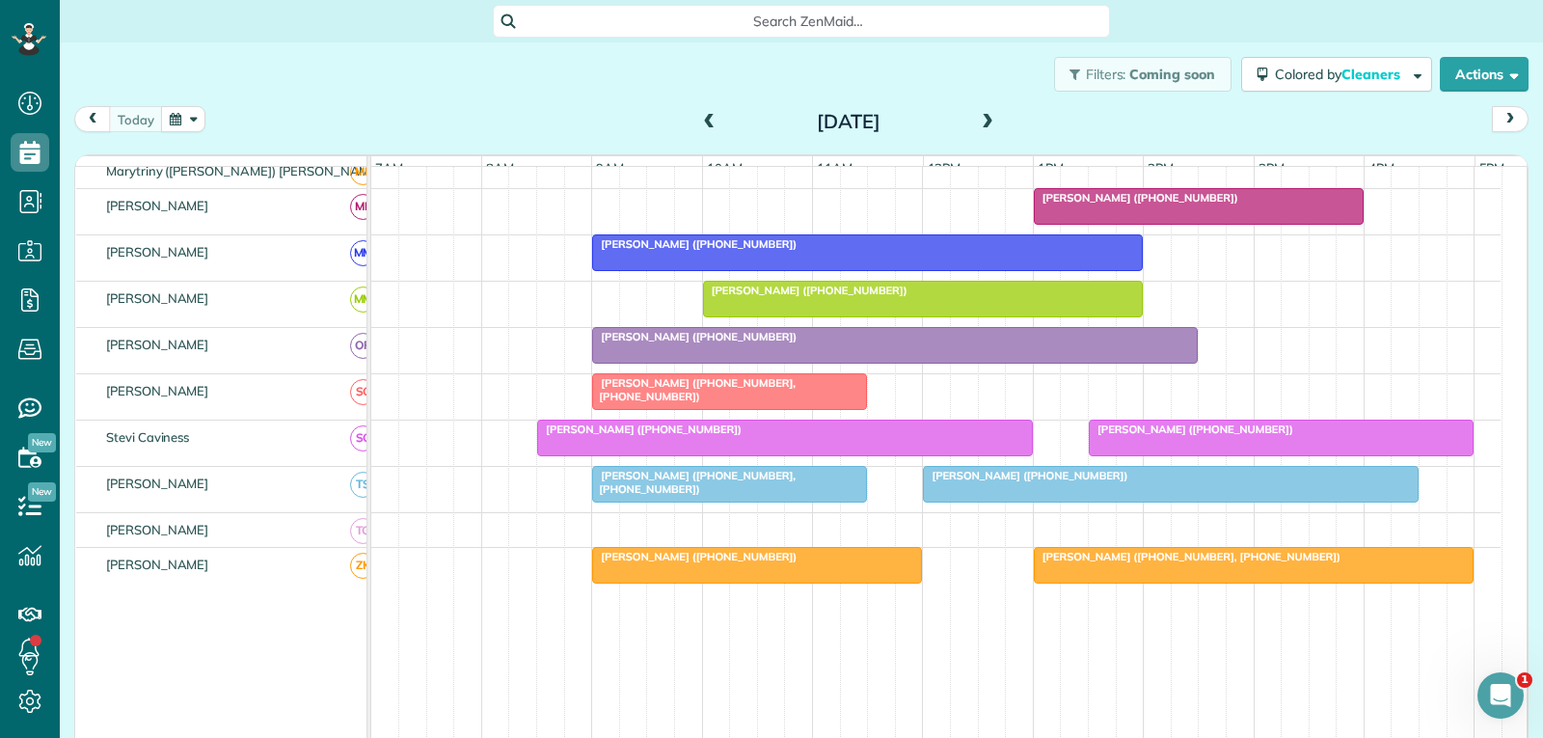
scroll to position [964, 0]
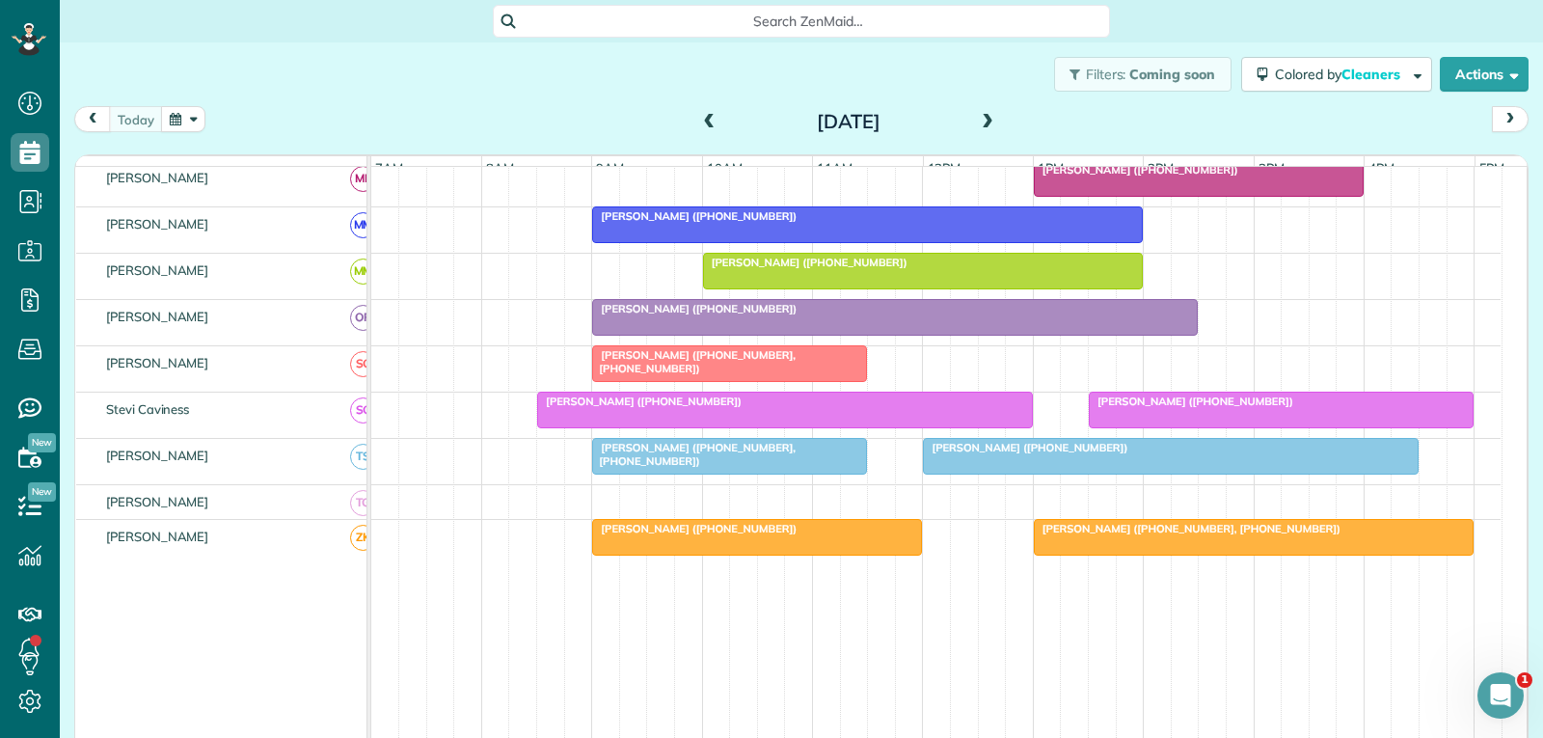
click at [1173, 427] on div at bounding box center [1281, 410] width 383 height 35
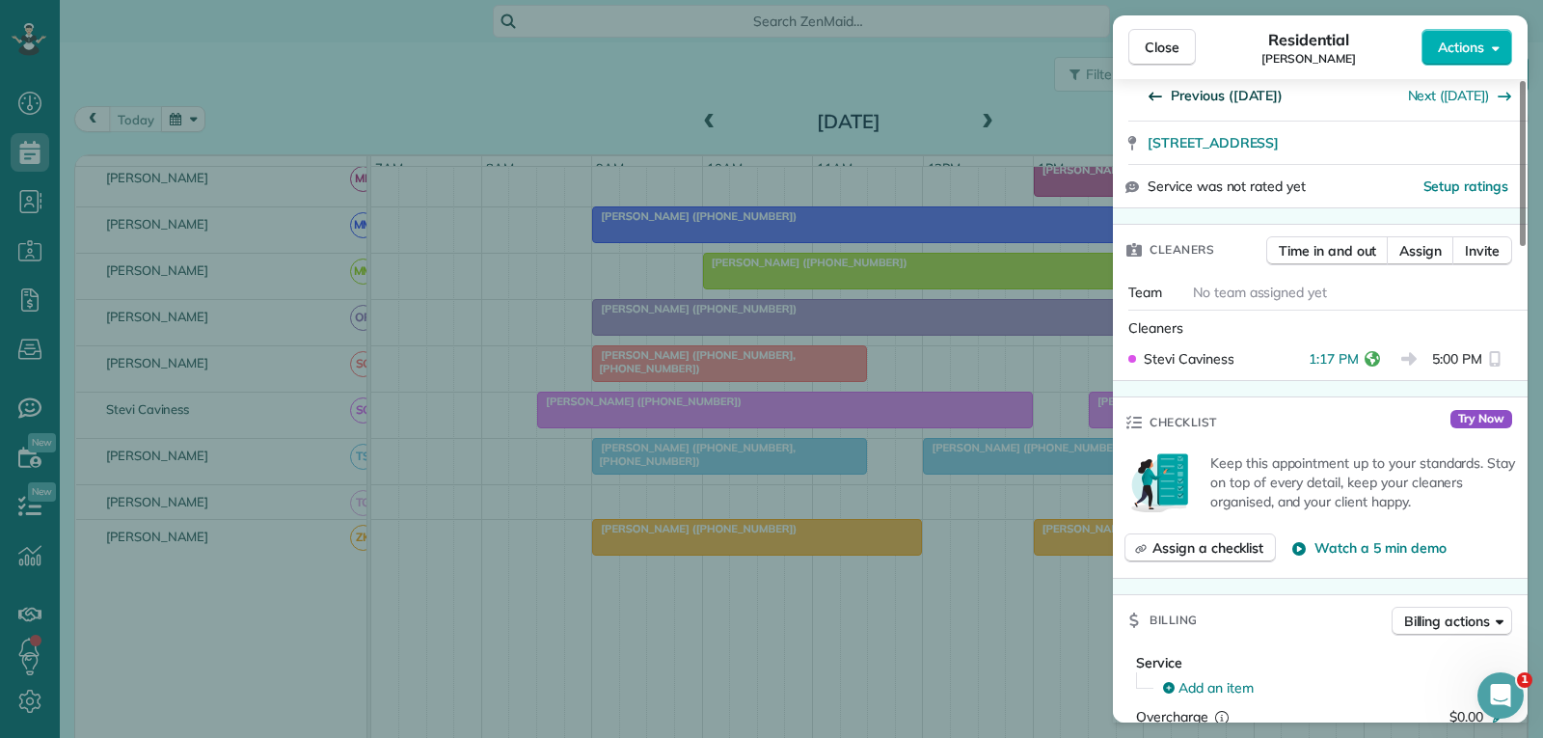
scroll to position [386, 0]
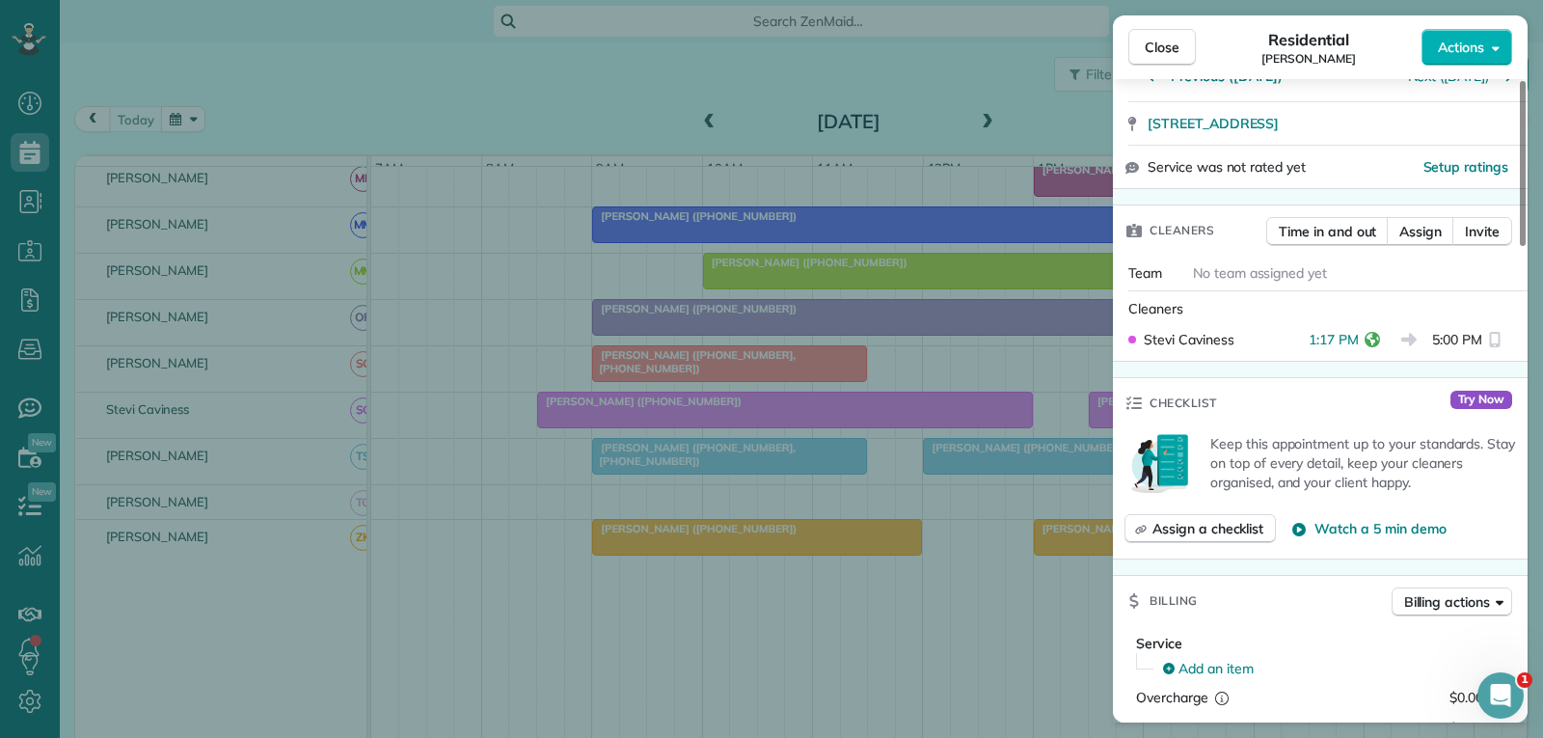
drag, startPoint x: 1178, startPoint y: 36, endPoint x: 1041, endPoint y: 222, distance: 231.1
click at [1178, 36] on button "Close" at bounding box center [1162, 47] width 68 height 37
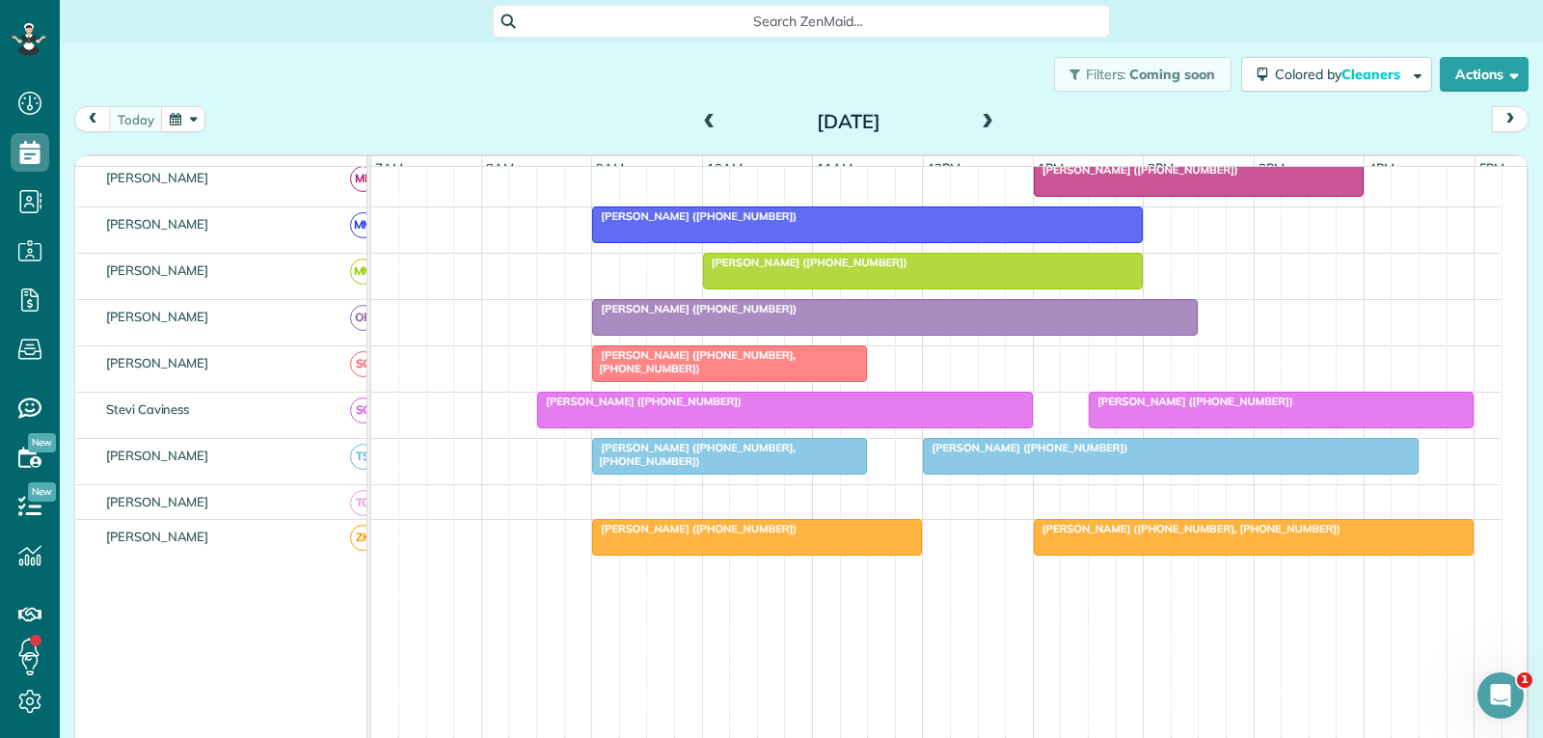
click at [958, 454] on span "[PERSON_NAME] ([PHONE_NUMBER])" at bounding box center [1025, 448] width 206 height 14
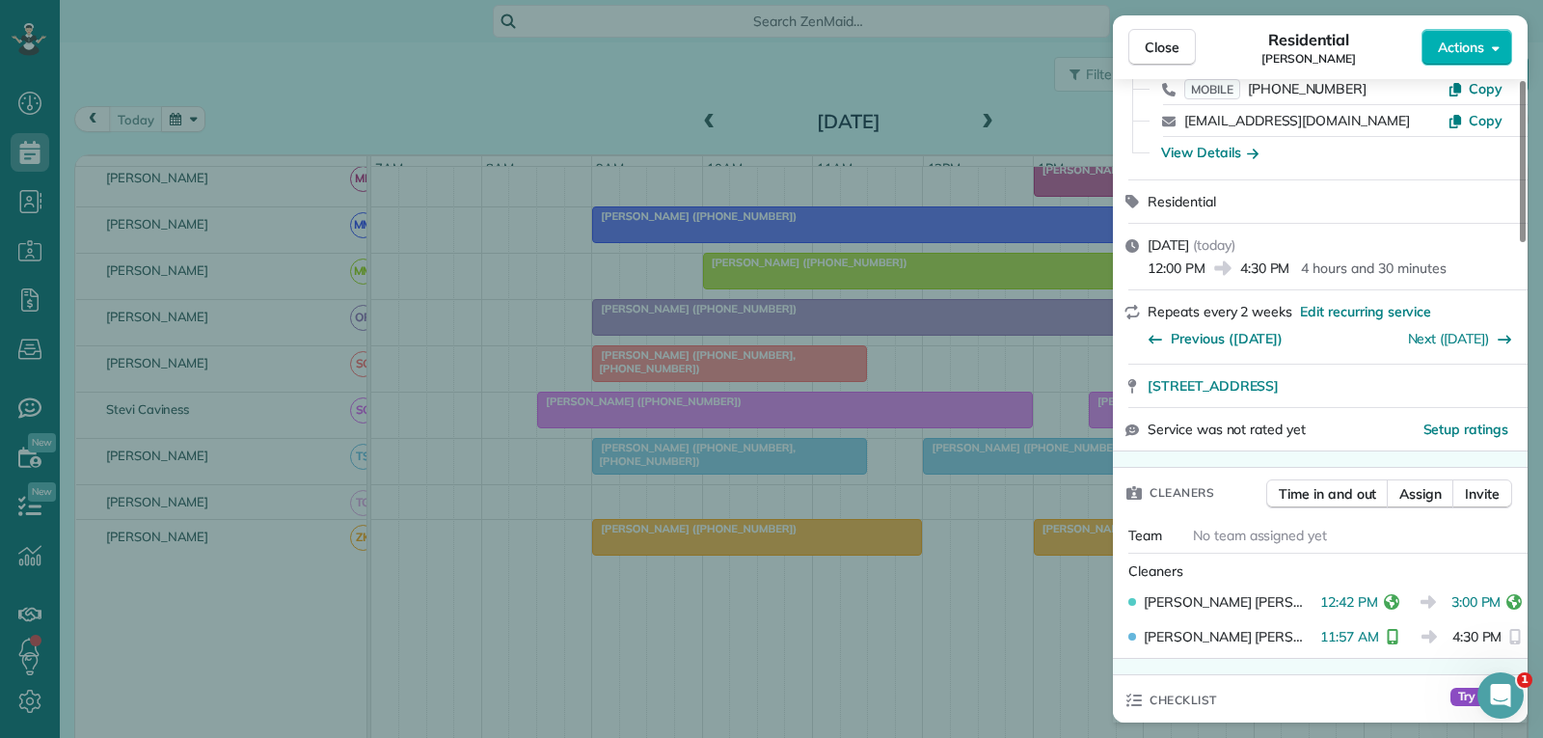
scroll to position [193, 0]
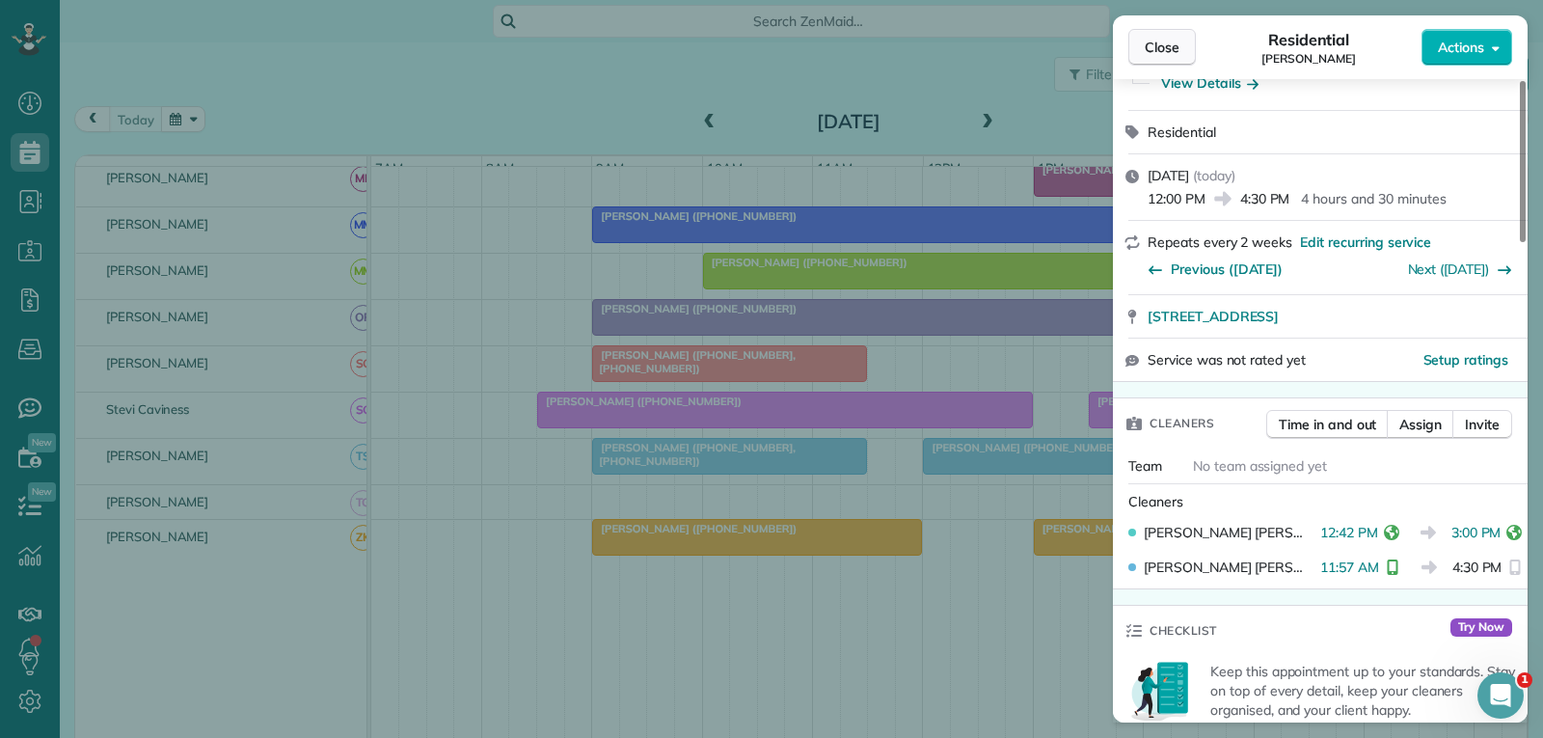
click at [1185, 40] on button "Close" at bounding box center [1162, 47] width 68 height 37
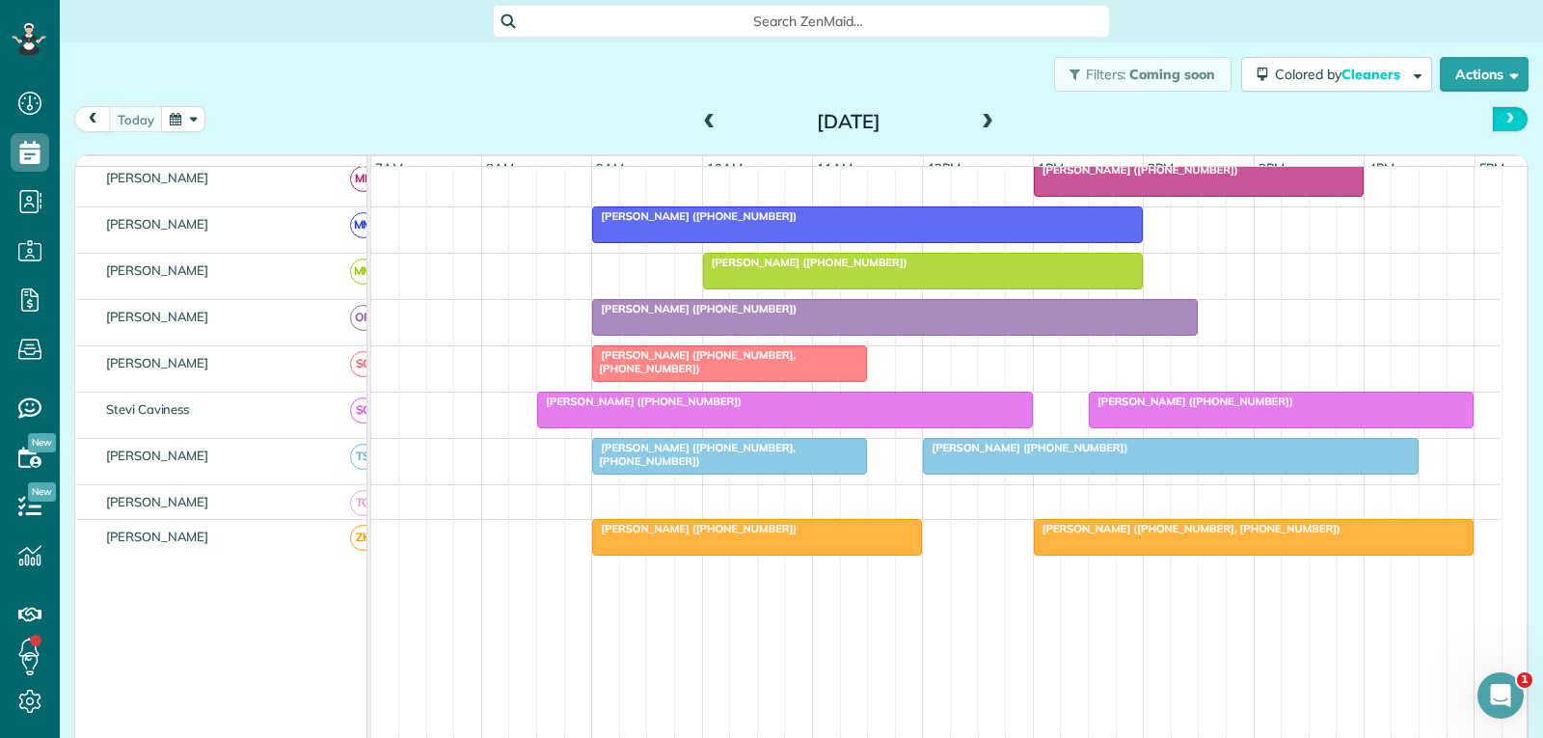
click at [1503, 114] on span "next" at bounding box center [1510, 119] width 15 height 13
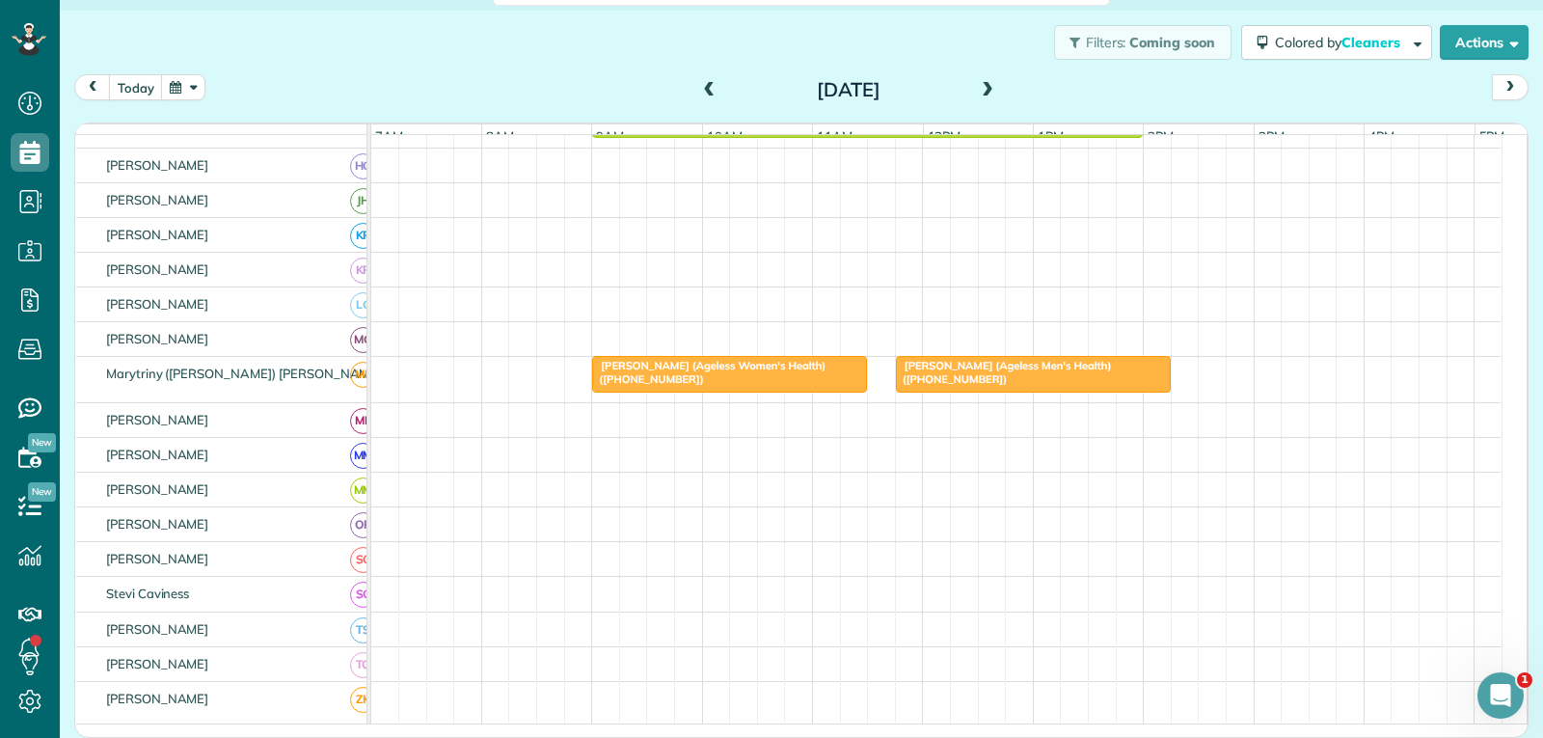
click at [978, 93] on span at bounding box center [987, 90] width 21 height 17
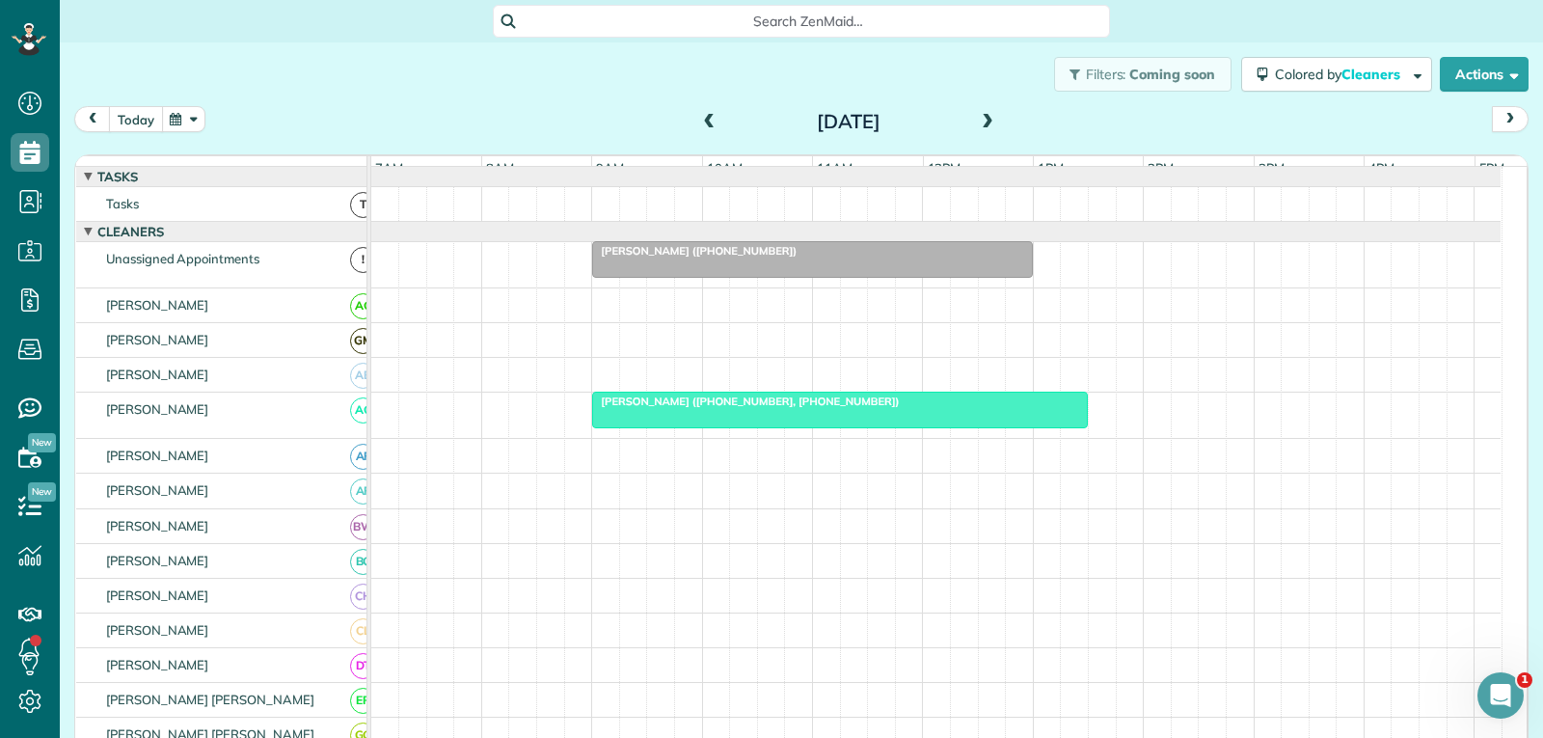
click at [145, 122] on button "today" at bounding box center [136, 119] width 54 height 26
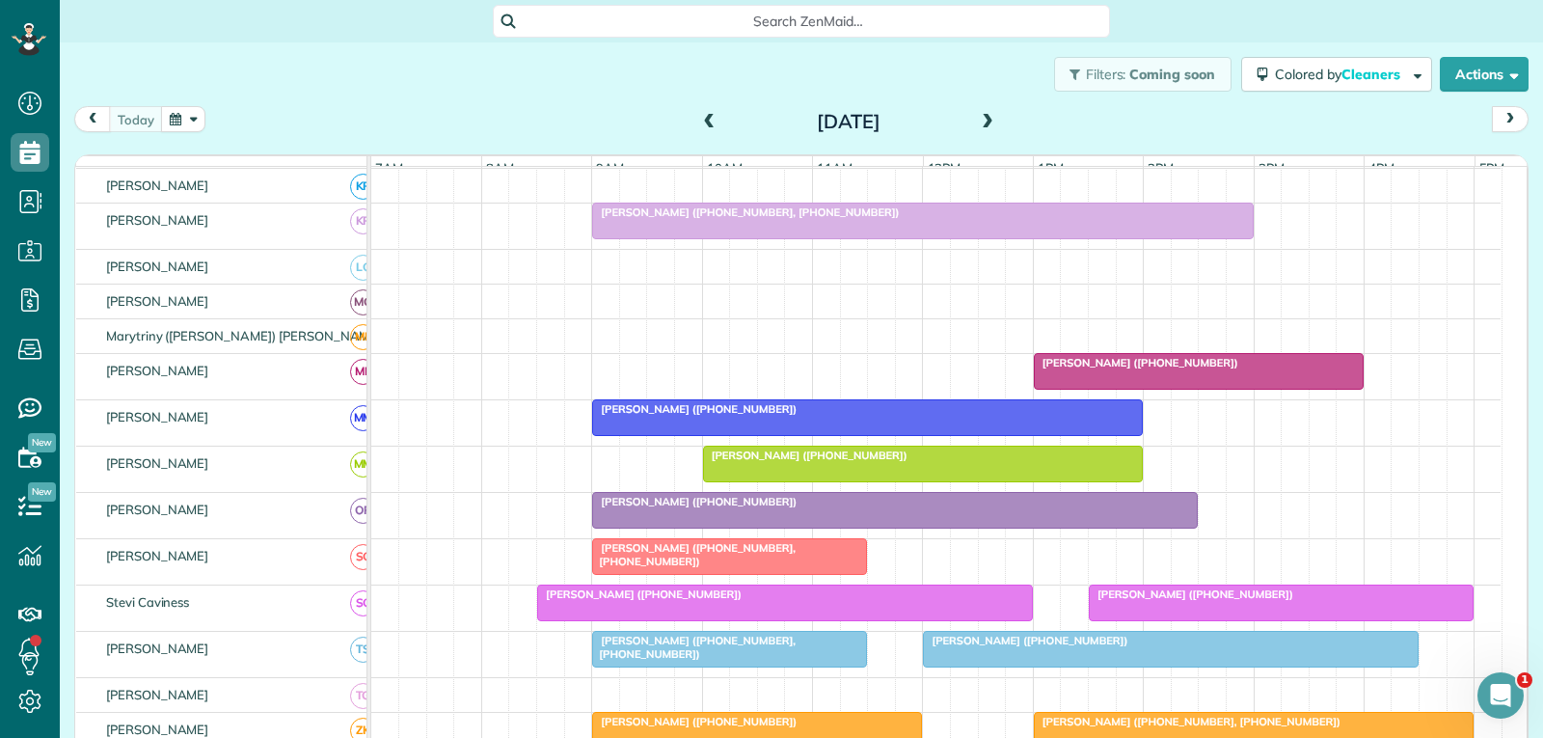
click at [1268, 385] on div at bounding box center [1199, 371] width 328 height 35
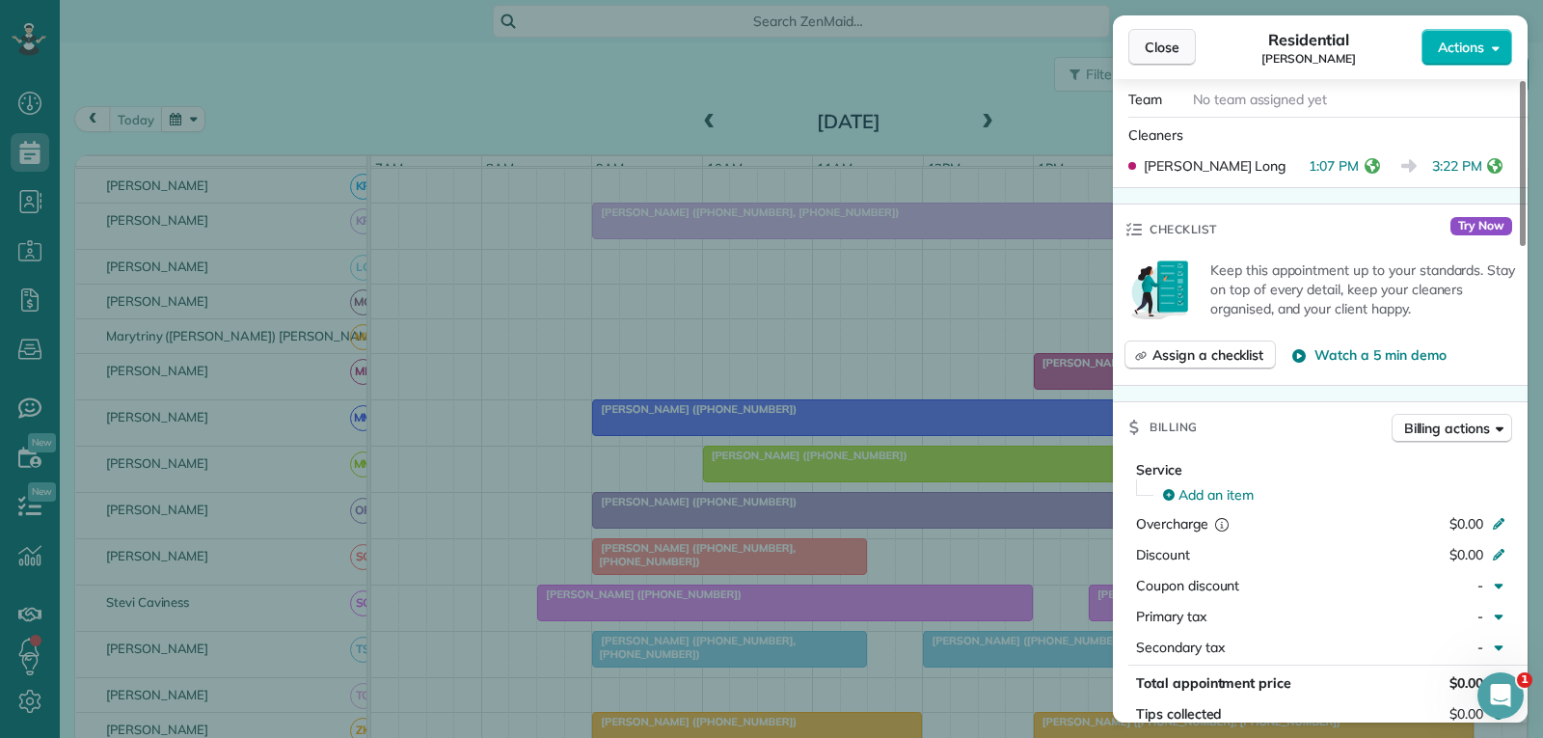
click at [1169, 44] on span "Close" at bounding box center [1162, 47] width 35 height 19
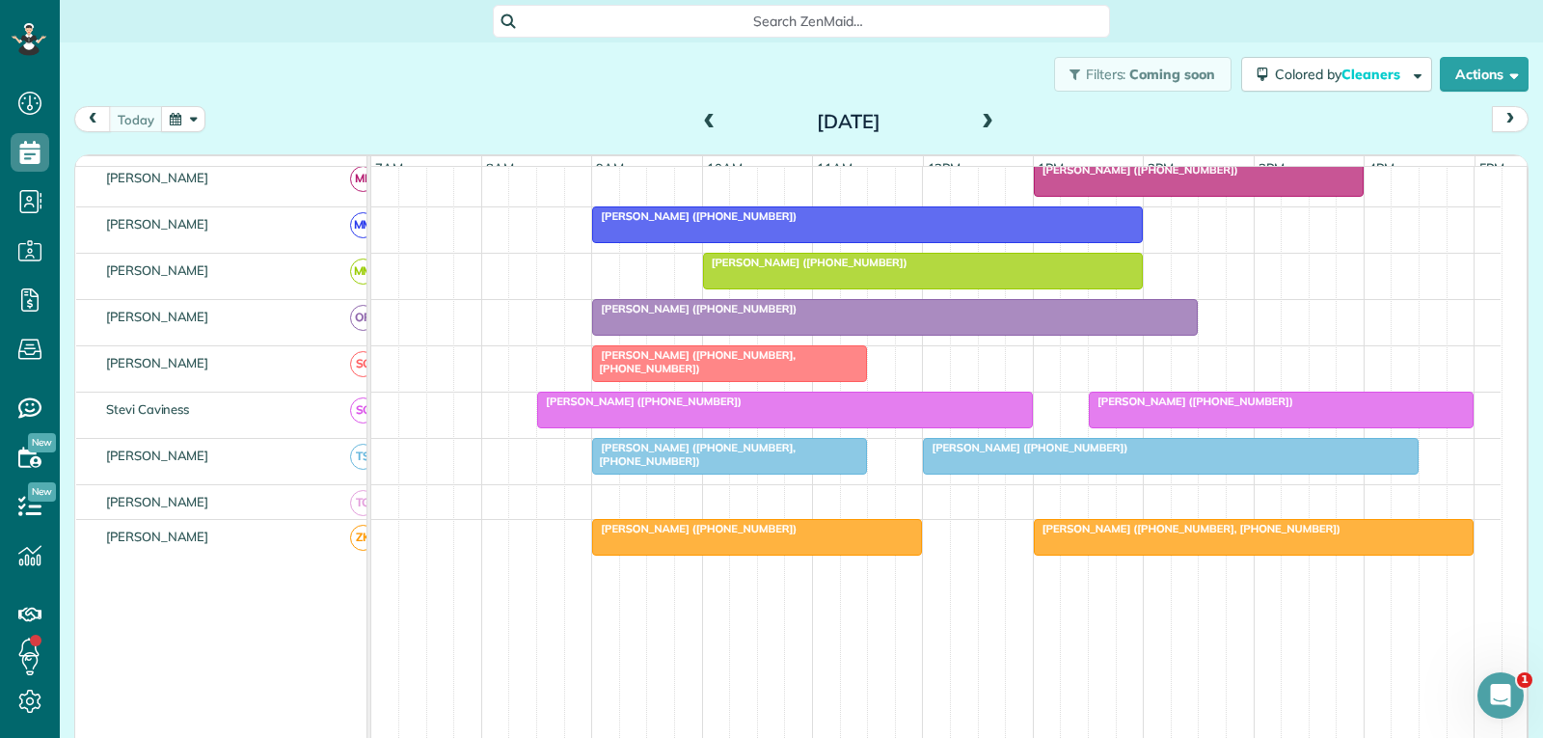
click at [910, 315] on div "[PERSON_NAME] ([PHONE_NUMBER])" at bounding box center [895, 309] width 594 height 14
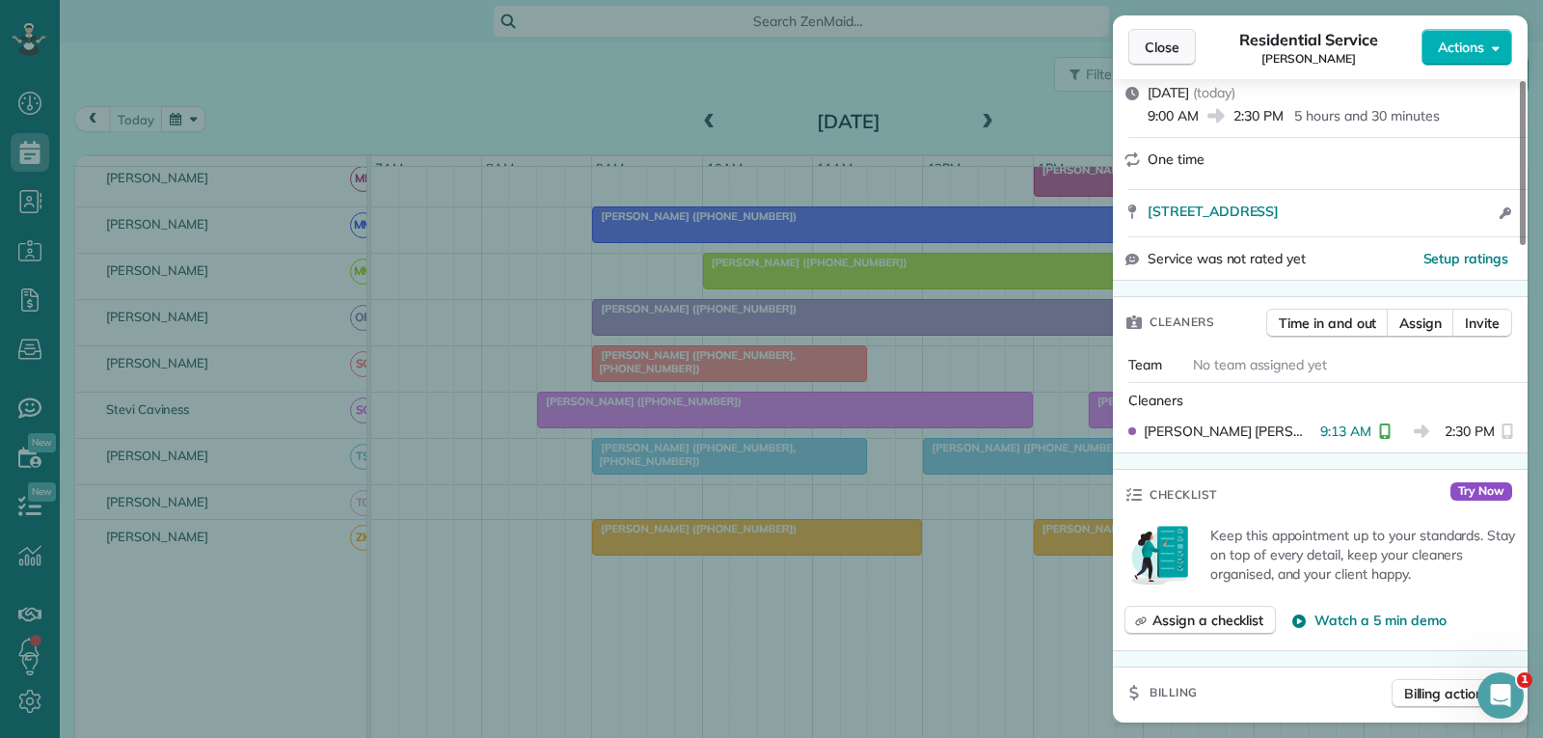
click at [1173, 52] on span "Close" at bounding box center [1162, 47] width 35 height 19
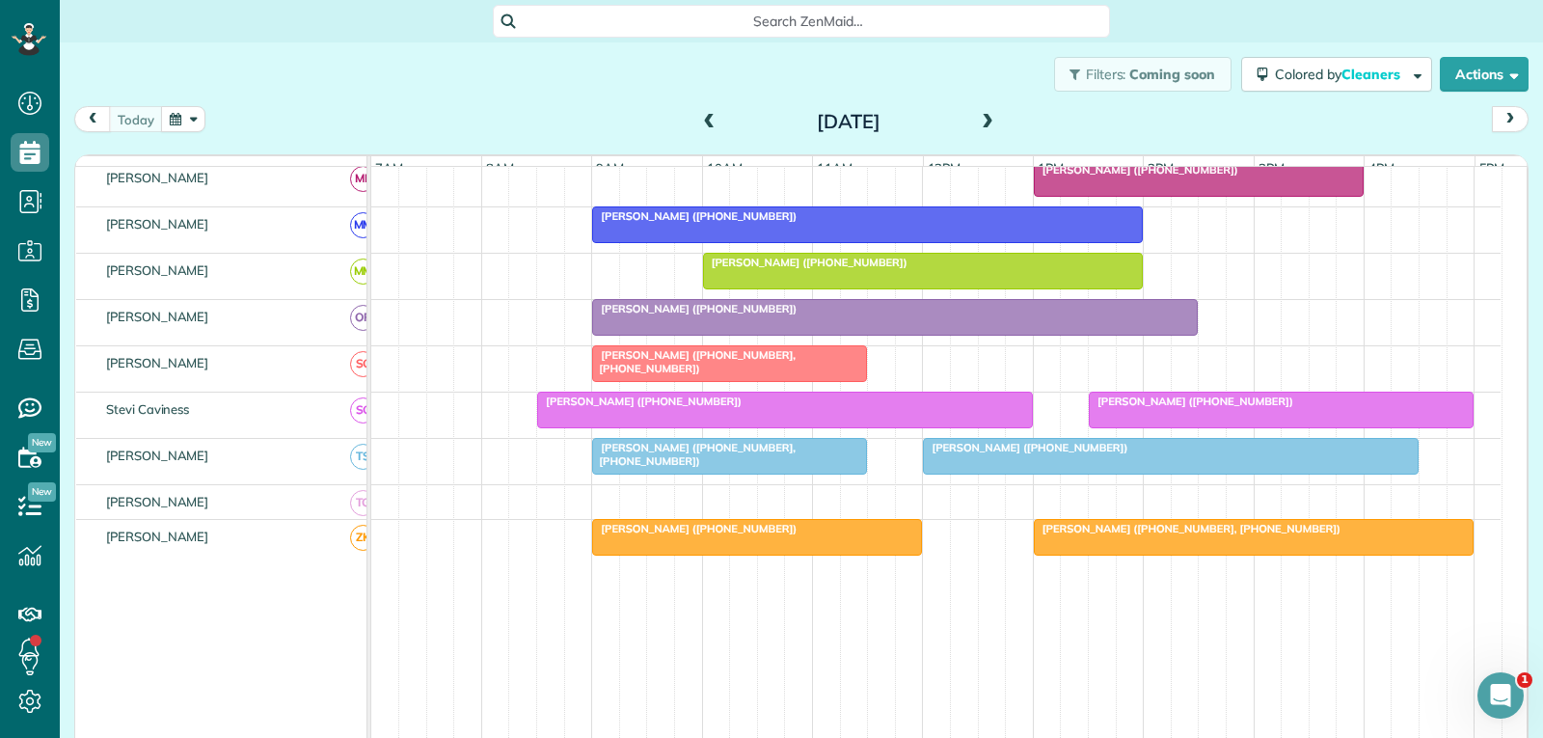
click at [1139, 470] on div at bounding box center [1171, 456] width 494 height 35
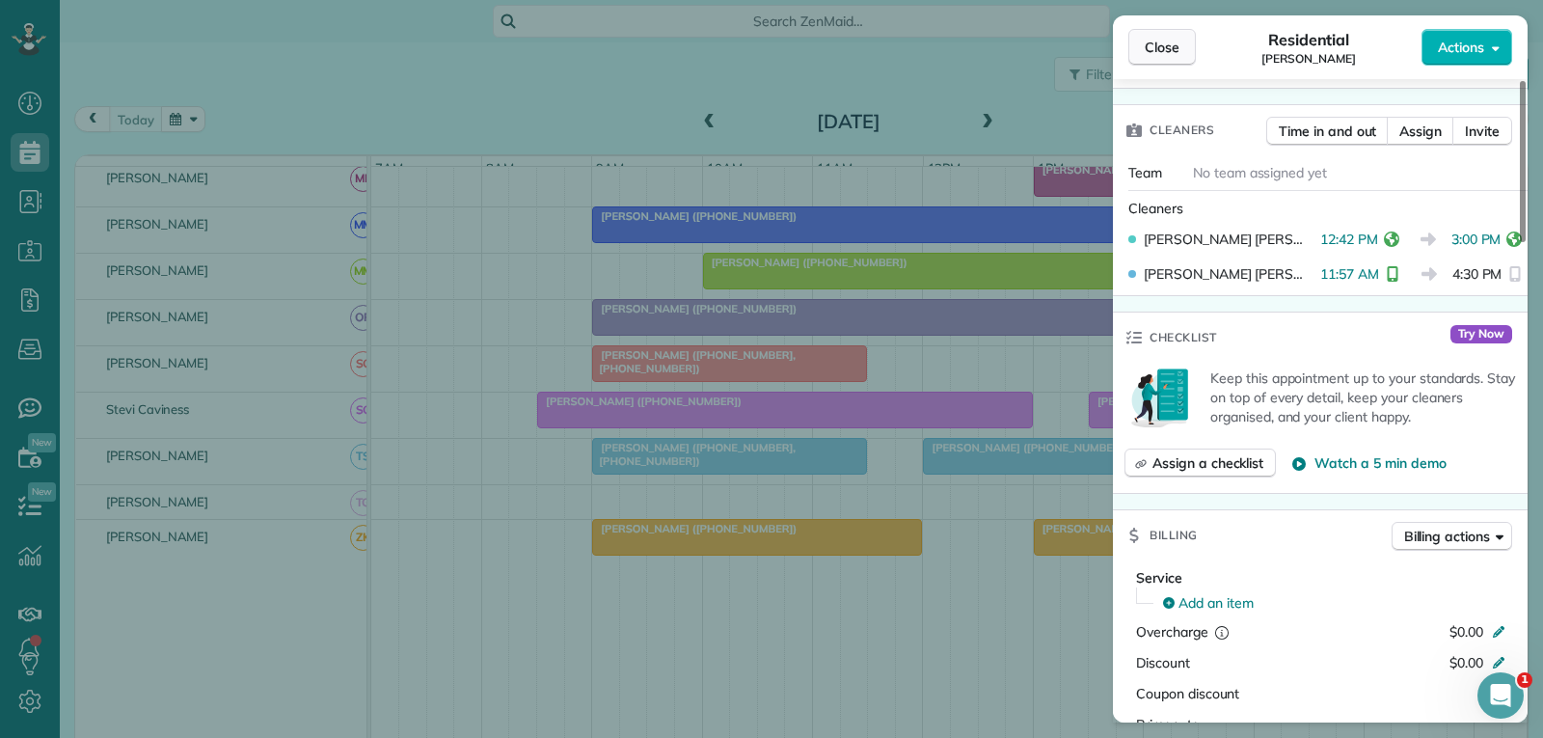
click at [1167, 42] on span "Close" at bounding box center [1162, 47] width 35 height 19
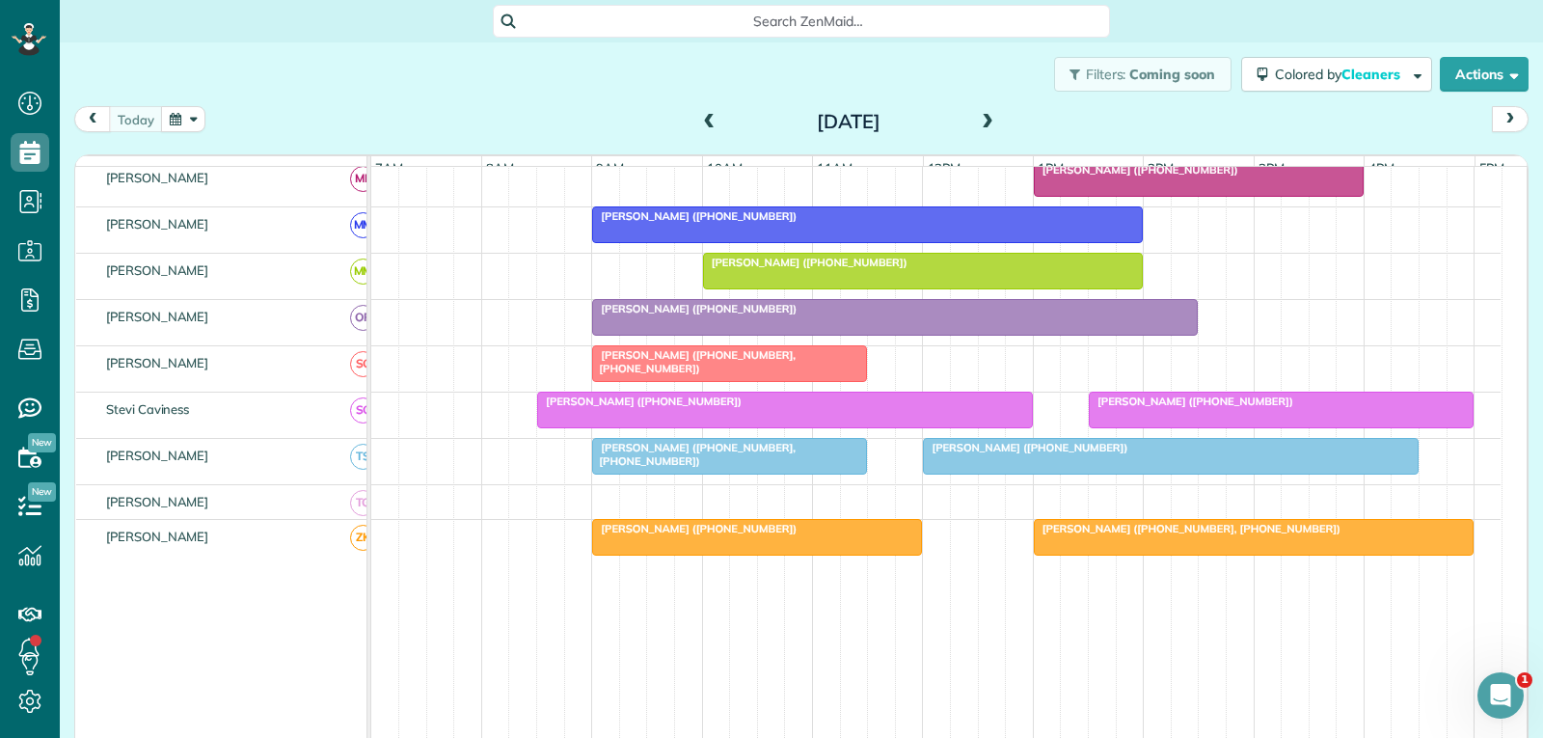
click at [1241, 424] on div at bounding box center [1281, 410] width 383 height 35
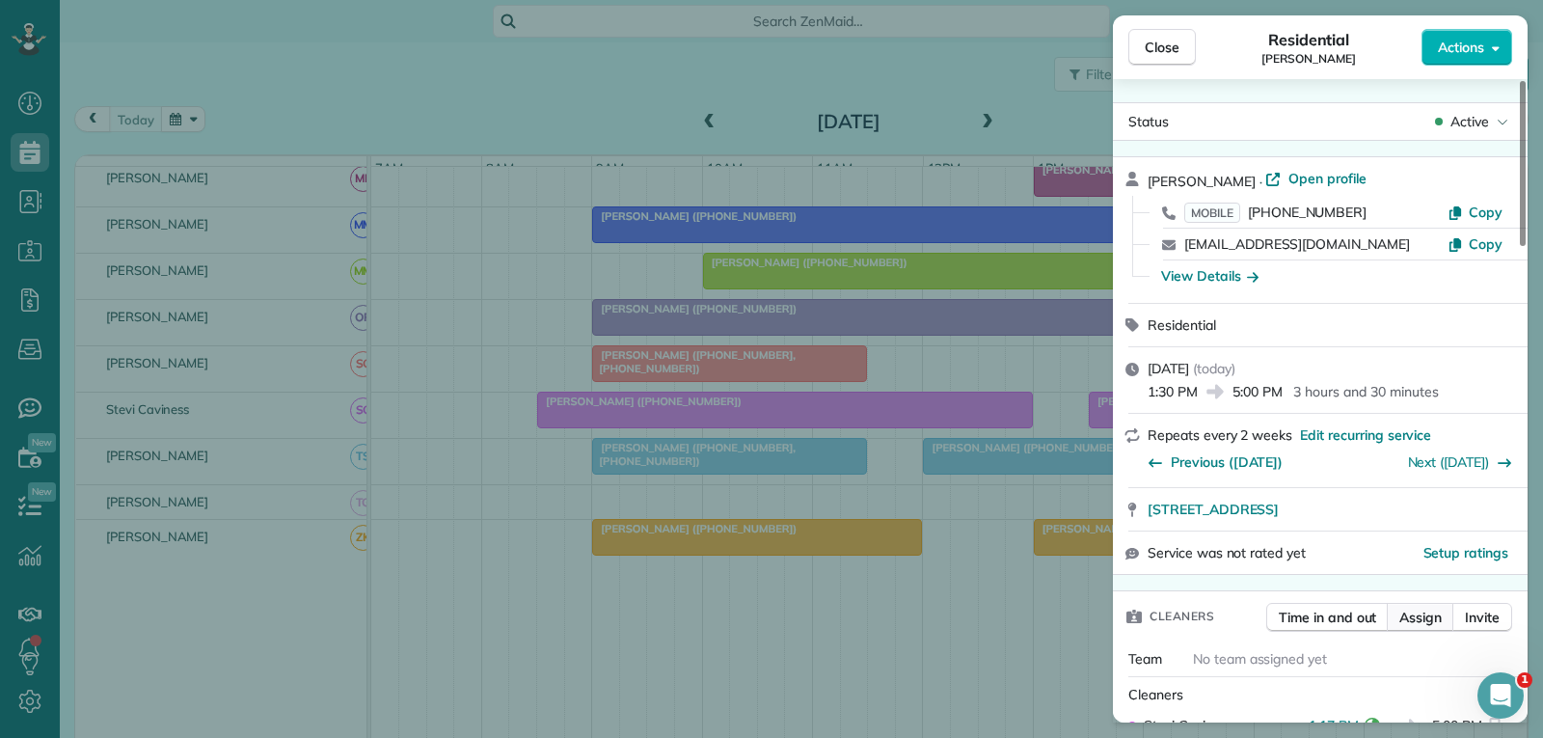
scroll to position [294, 0]
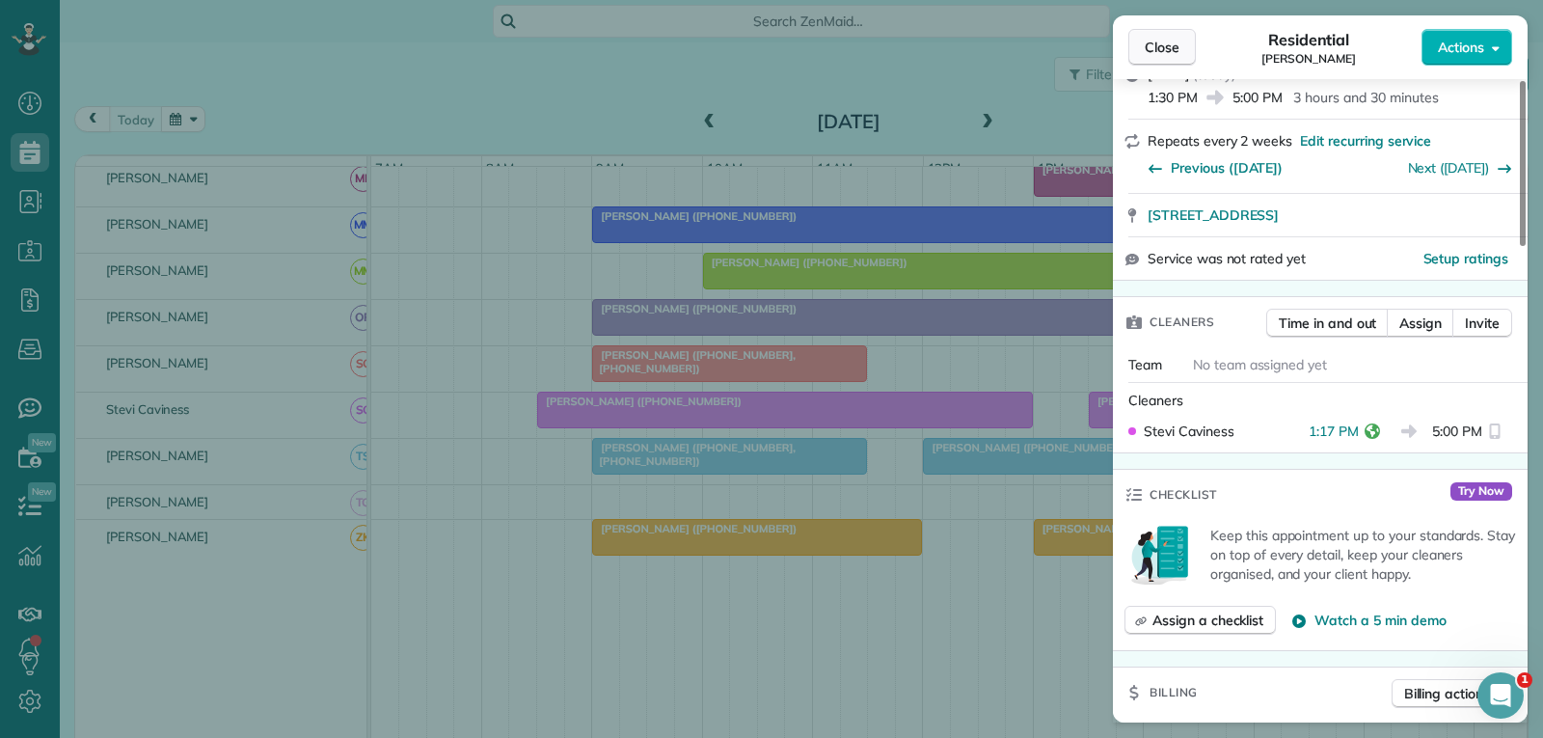
click at [1162, 45] on span "Close" at bounding box center [1162, 47] width 35 height 19
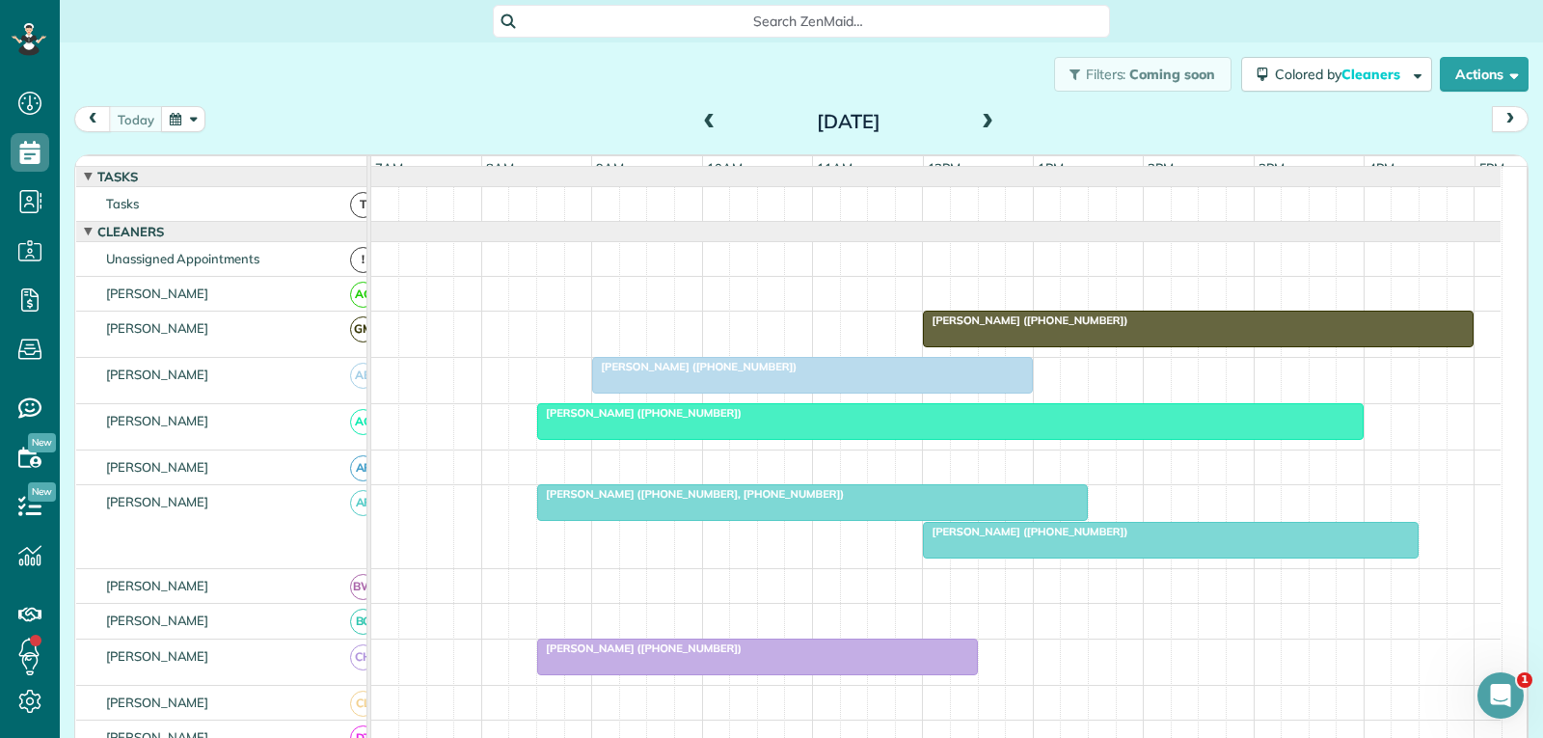
click at [772, 420] on div "[PERSON_NAME] ([PHONE_NUMBER])" at bounding box center [950, 413] width 815 height 14
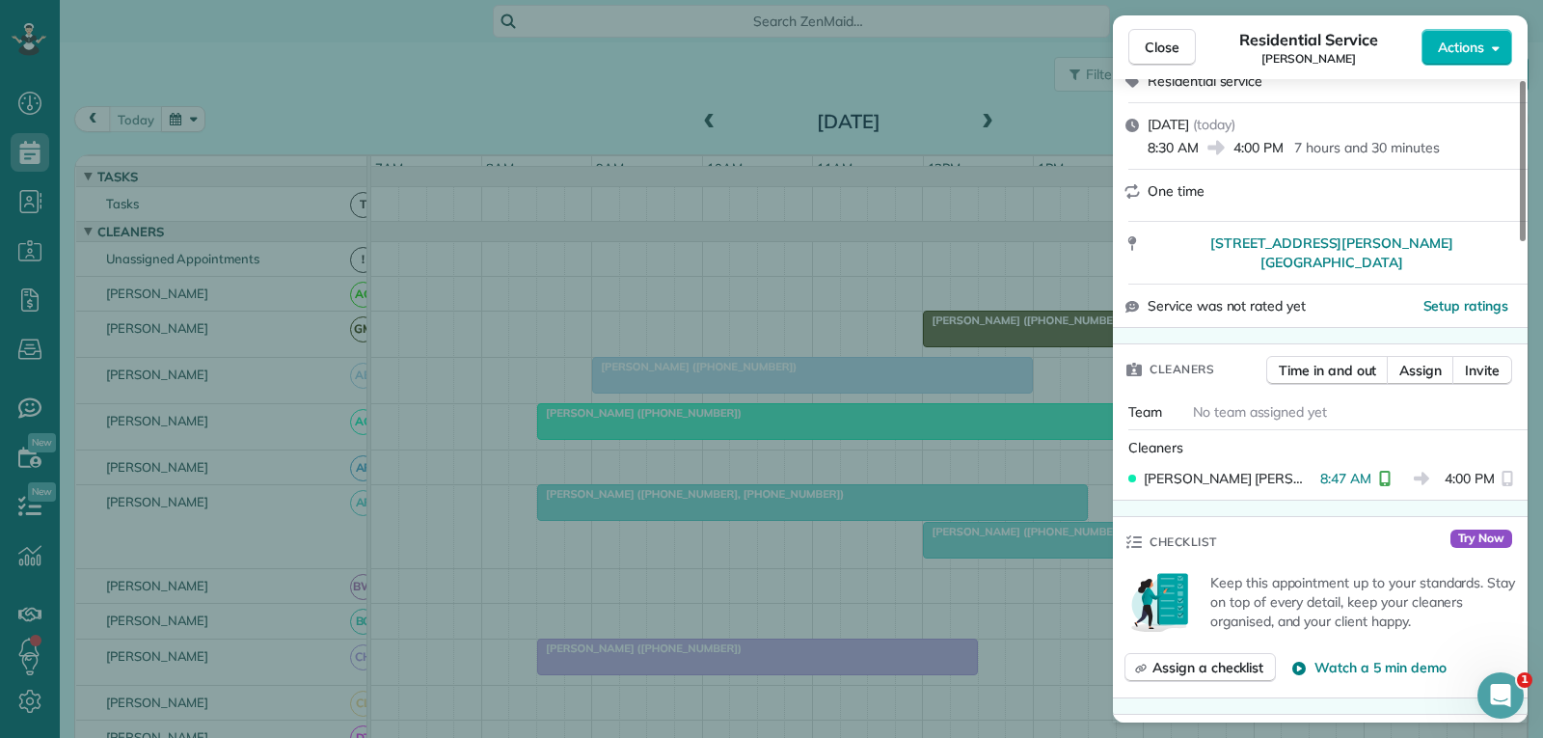
scroll to position [289, 0]
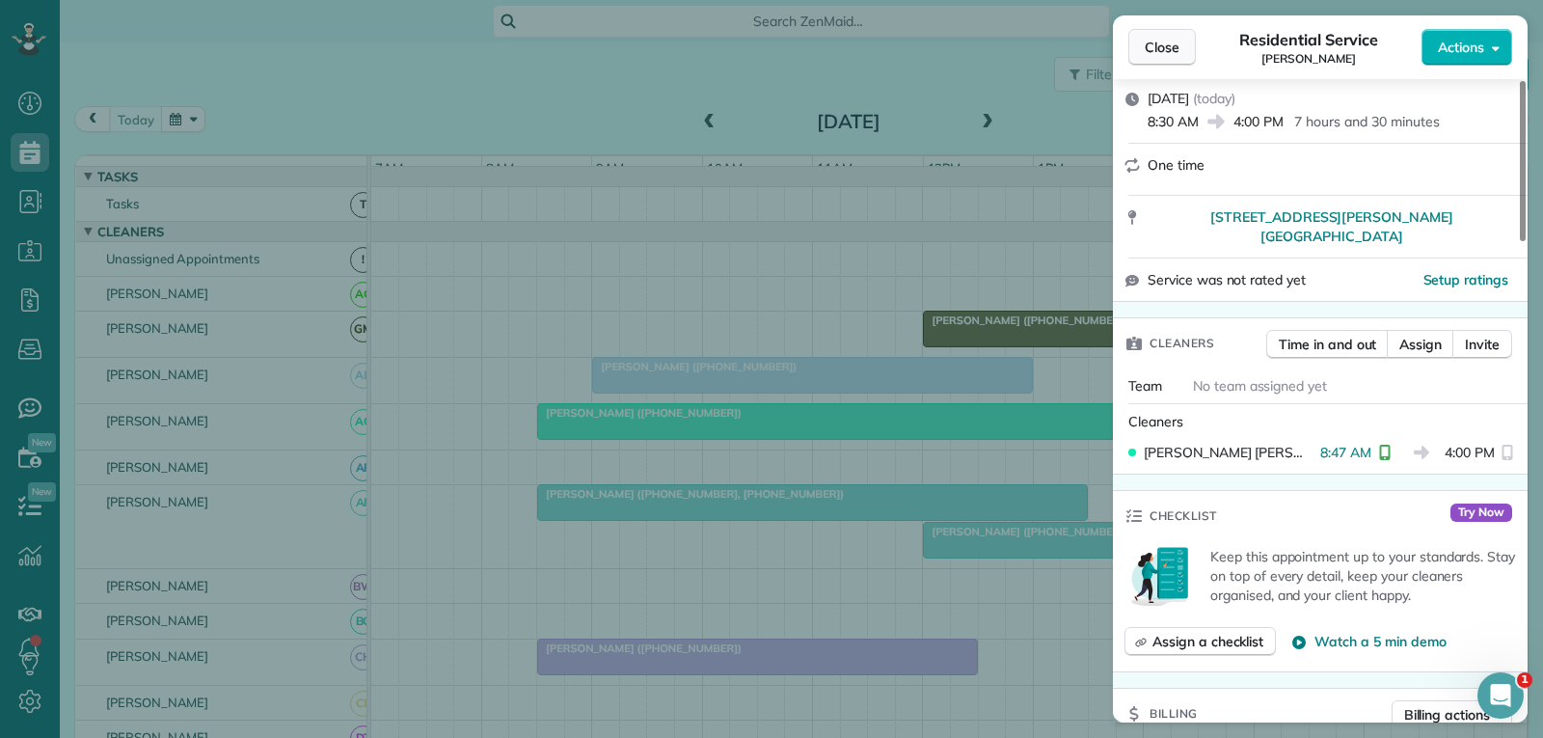
click at [1157, 53] on span "Close" at bounding box center [1162, 47] width 35 height 19
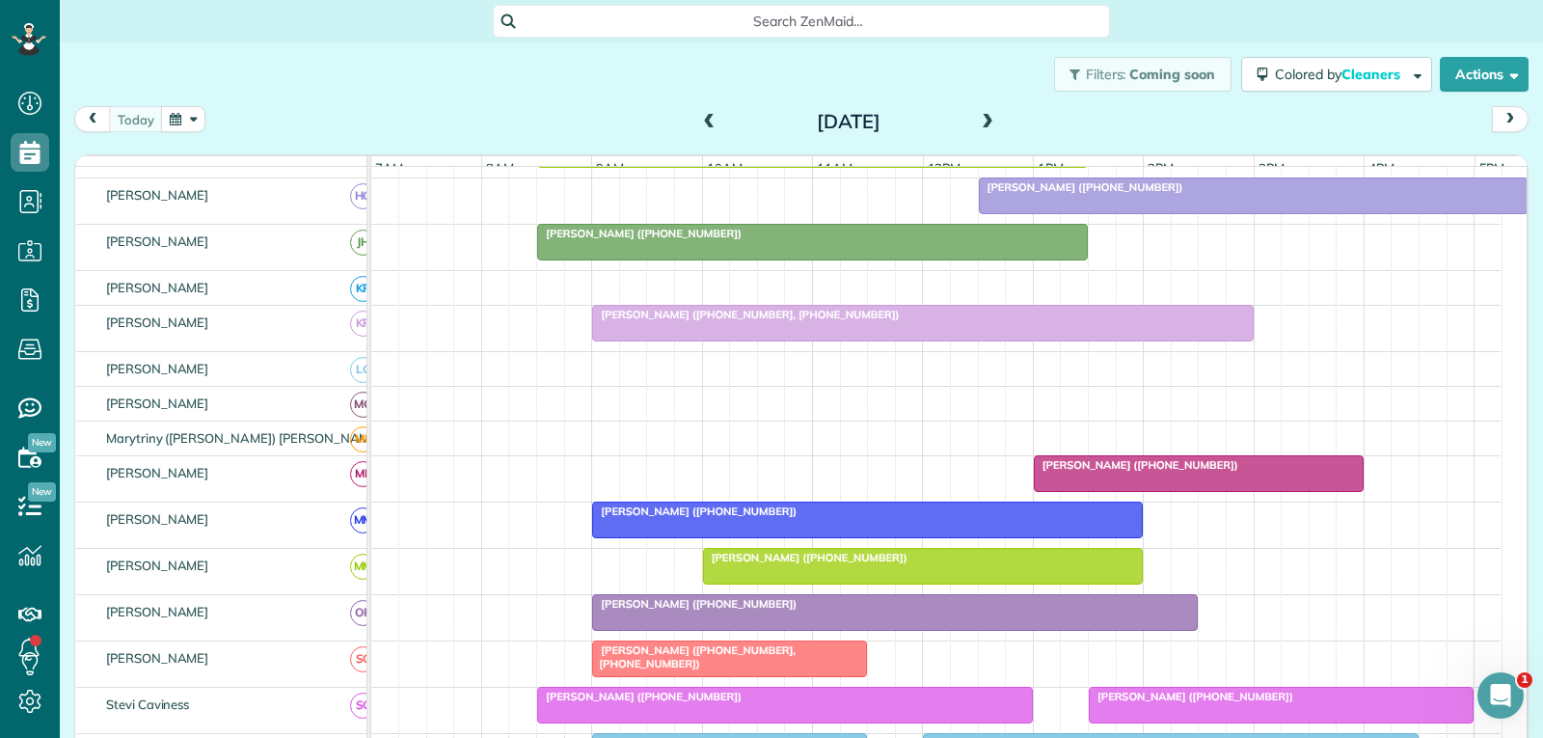
scroll to position [675, 0]
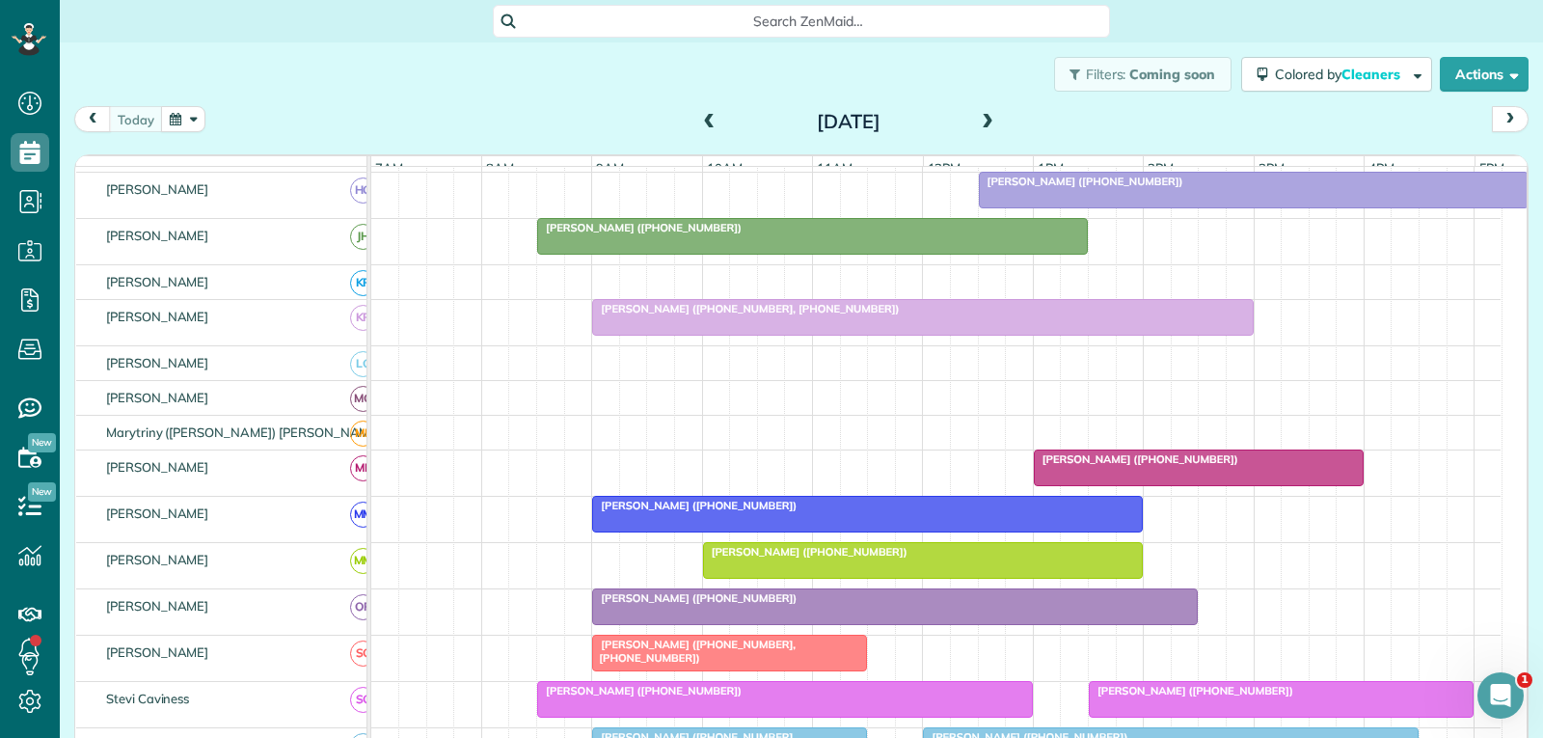
click at [732, 605] on span "[PERSON_NAME] ([PHONE_NUMBER])" at bounding box center [694, 598] width 206 height 14
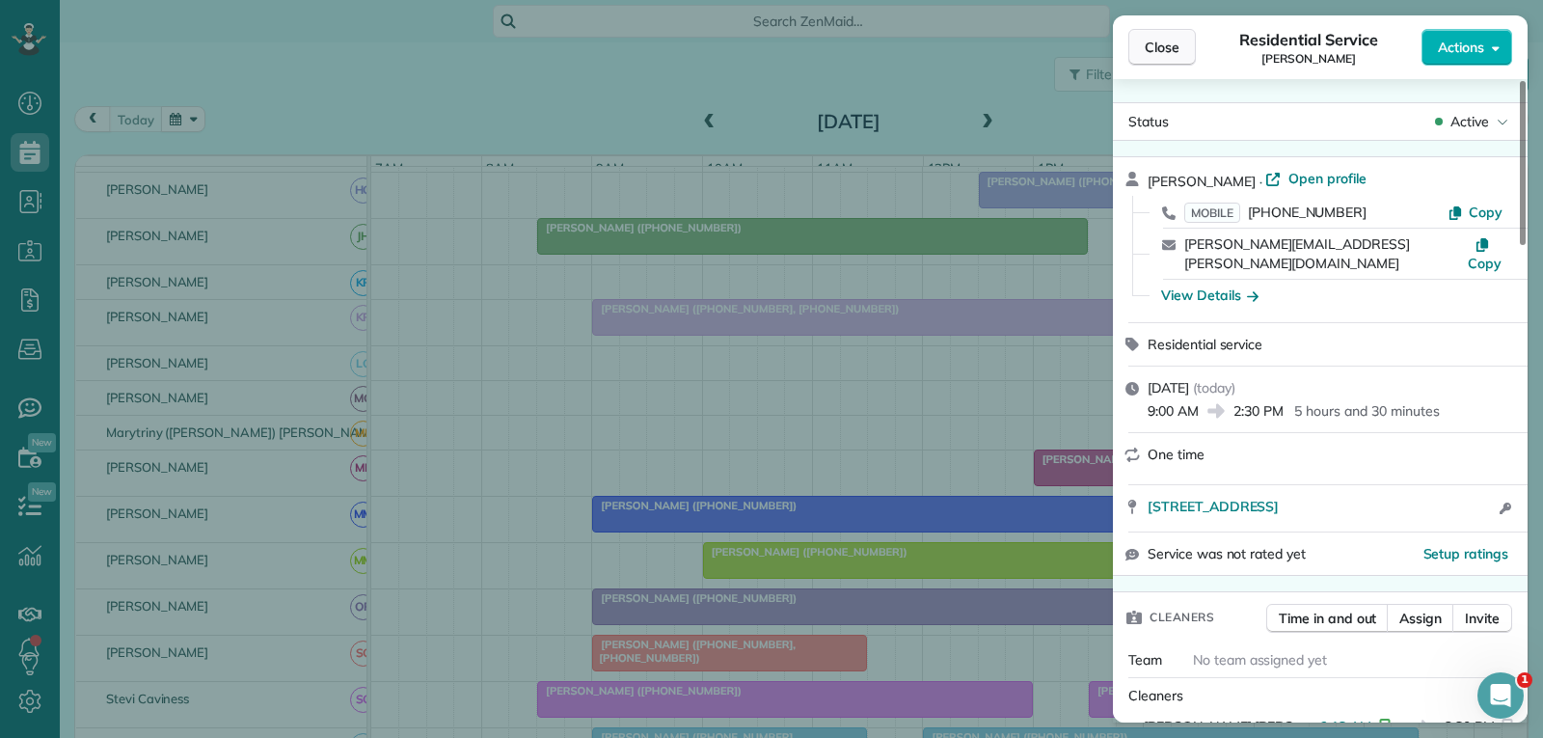
click at [1166, 52] on span "Close" at bounding box center [1162, 47] width 35 height 19
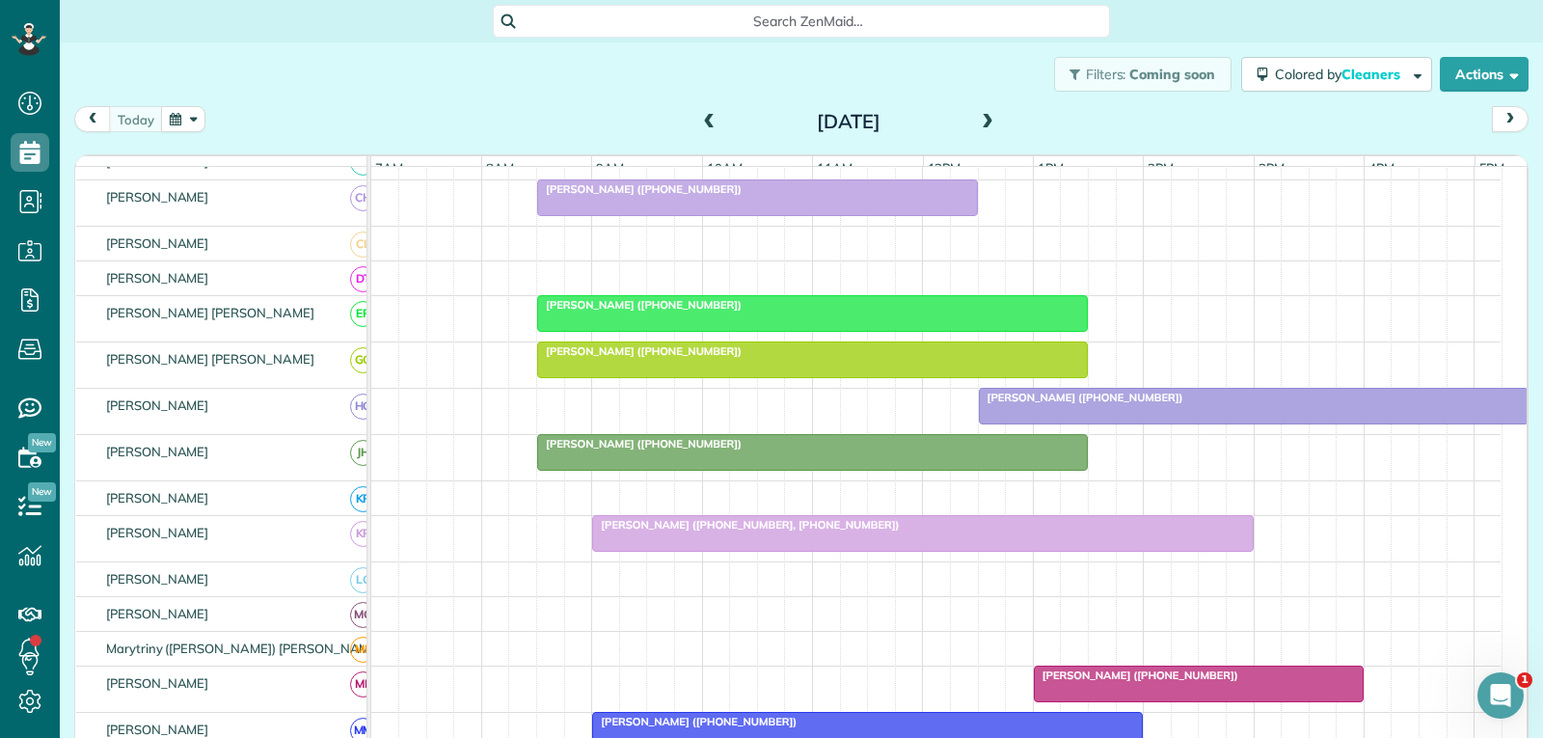
scroll to position [386, 0]
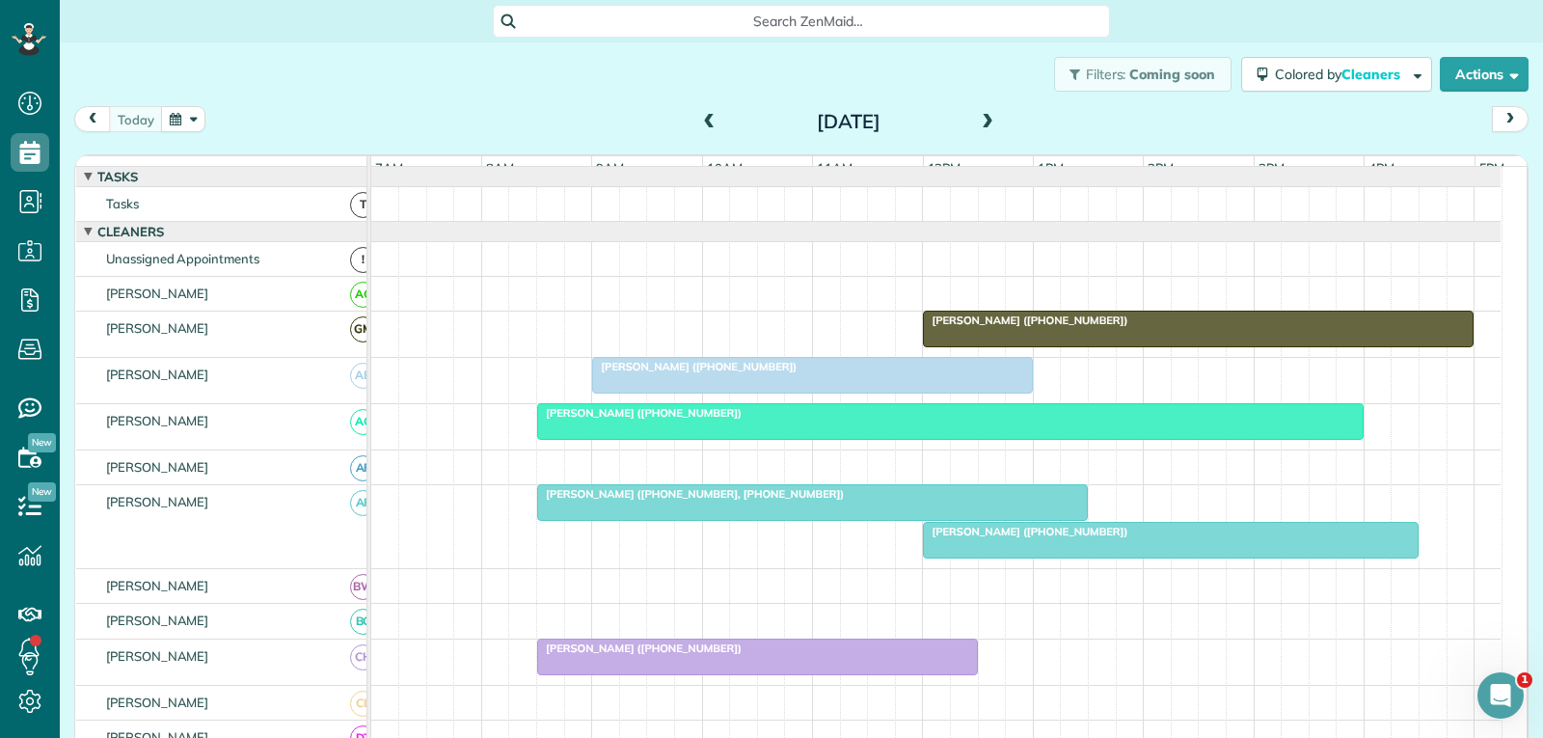
click at [948, 439] on div at bounding box center [950, 421] width 825 height 35
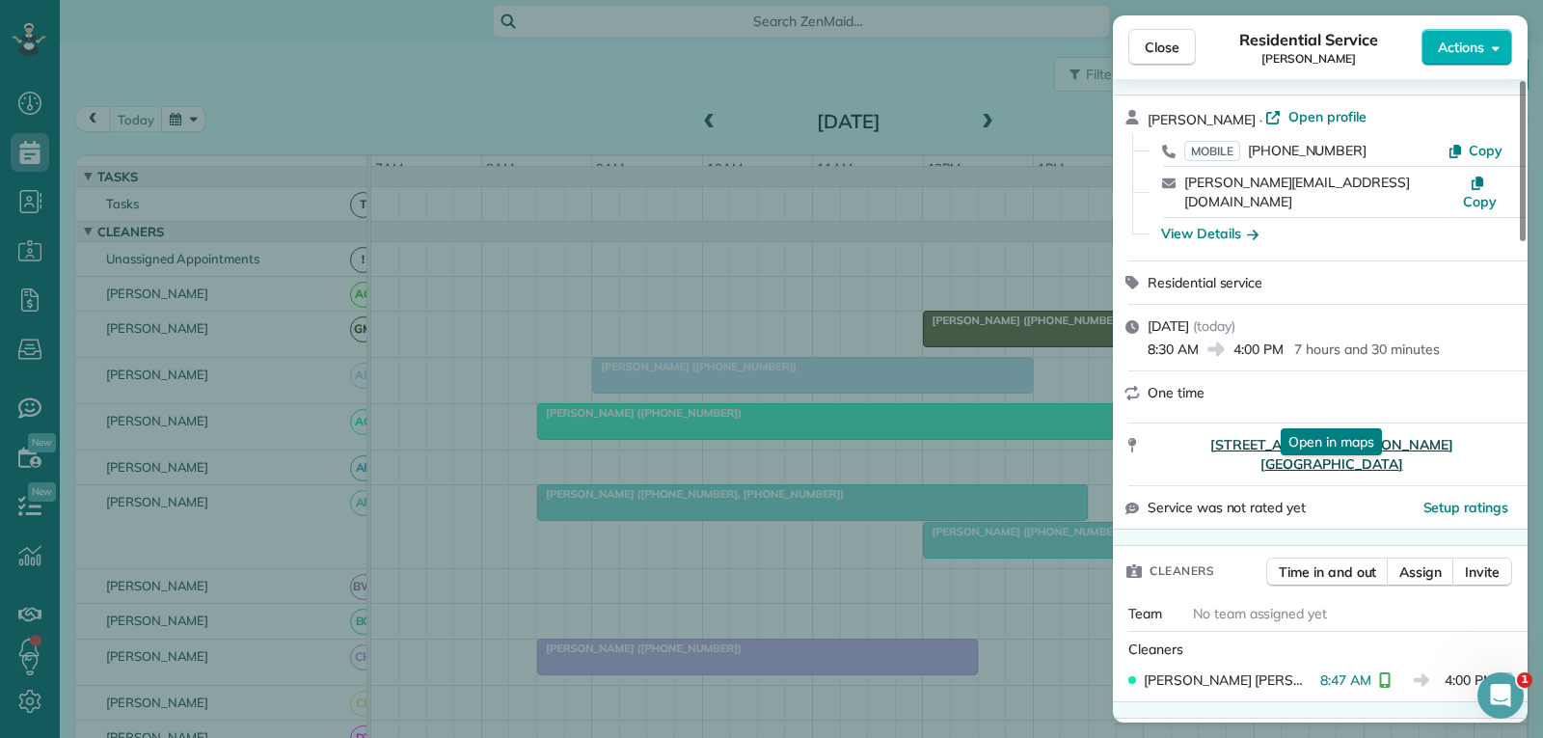
scroll to position [96, 0]
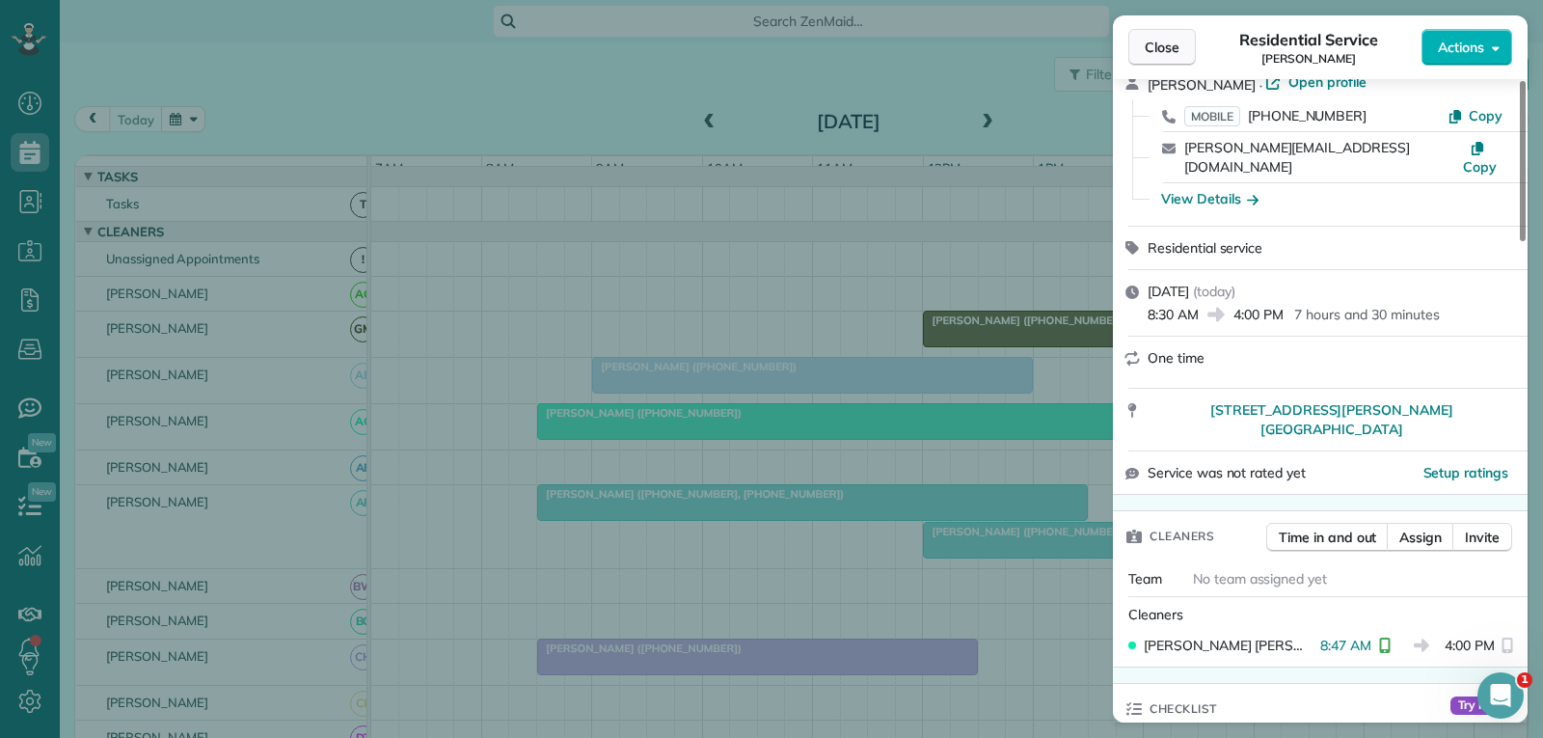
click at [1164, 54] on span "Close" at bounding box center [1162, 47] width 35 height 19
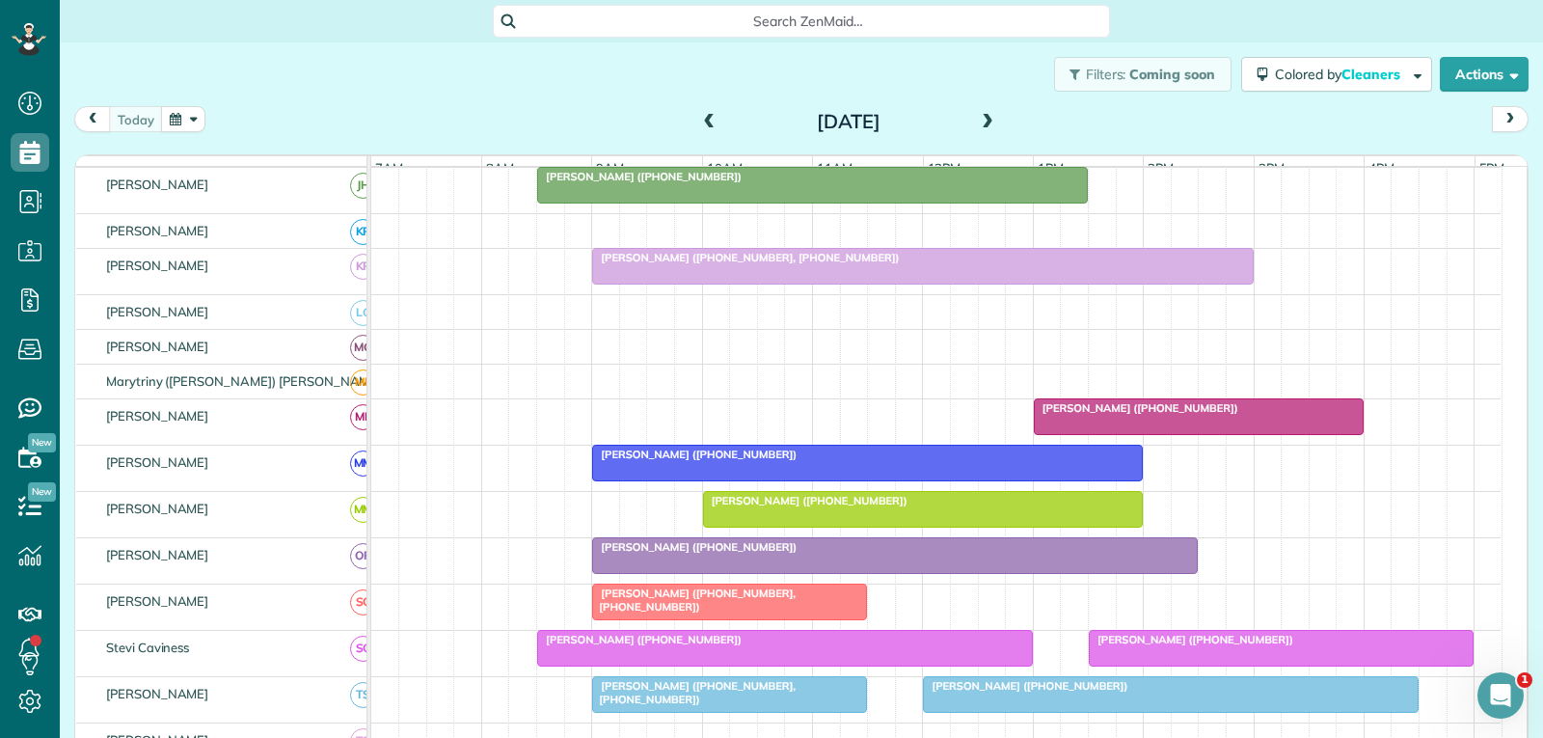
scroll to position [772, 0]
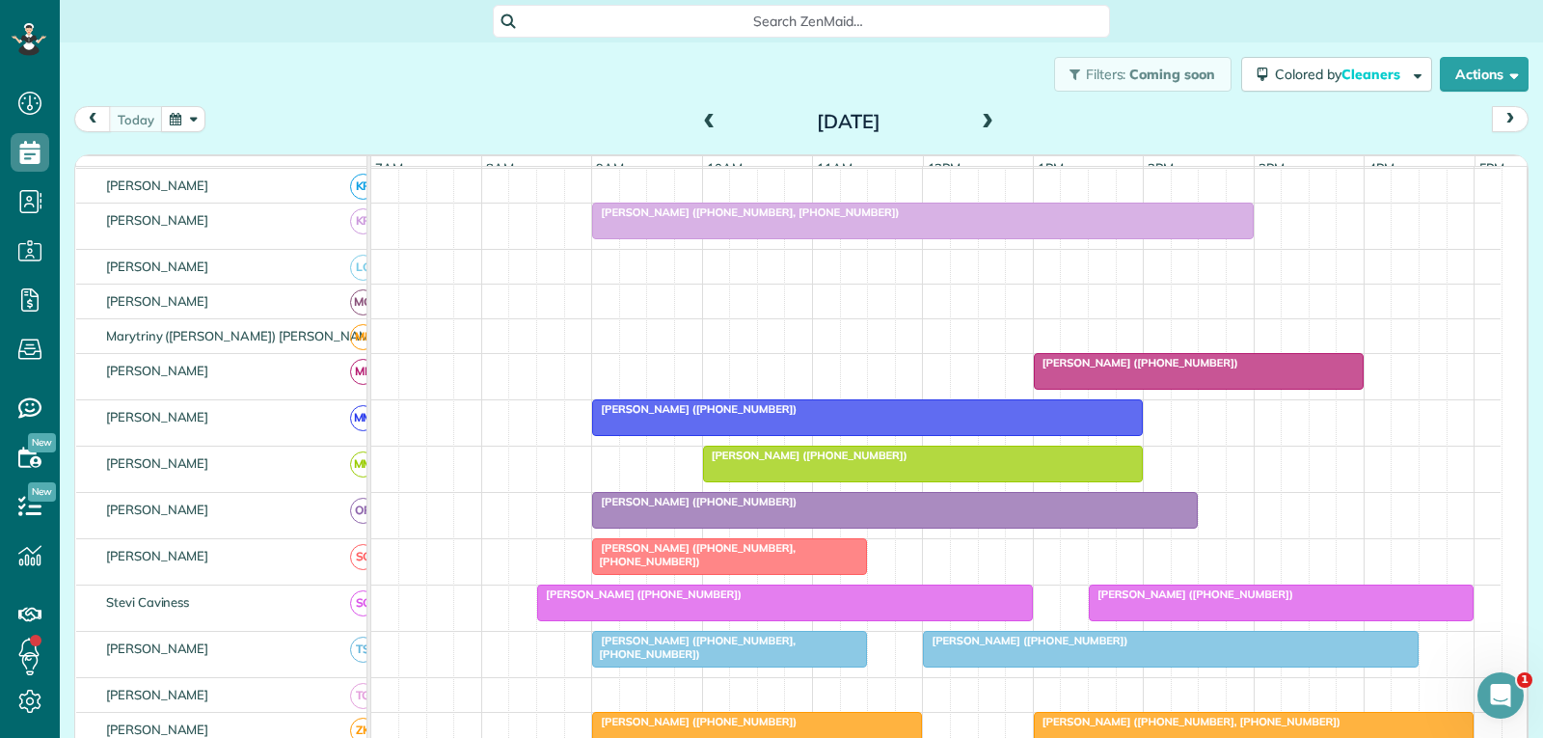
click at [774, 508] on div "[PERSON_NAME] ([PHONE_NUMBER])" at bounding box center [895, 502] width 594 height 14
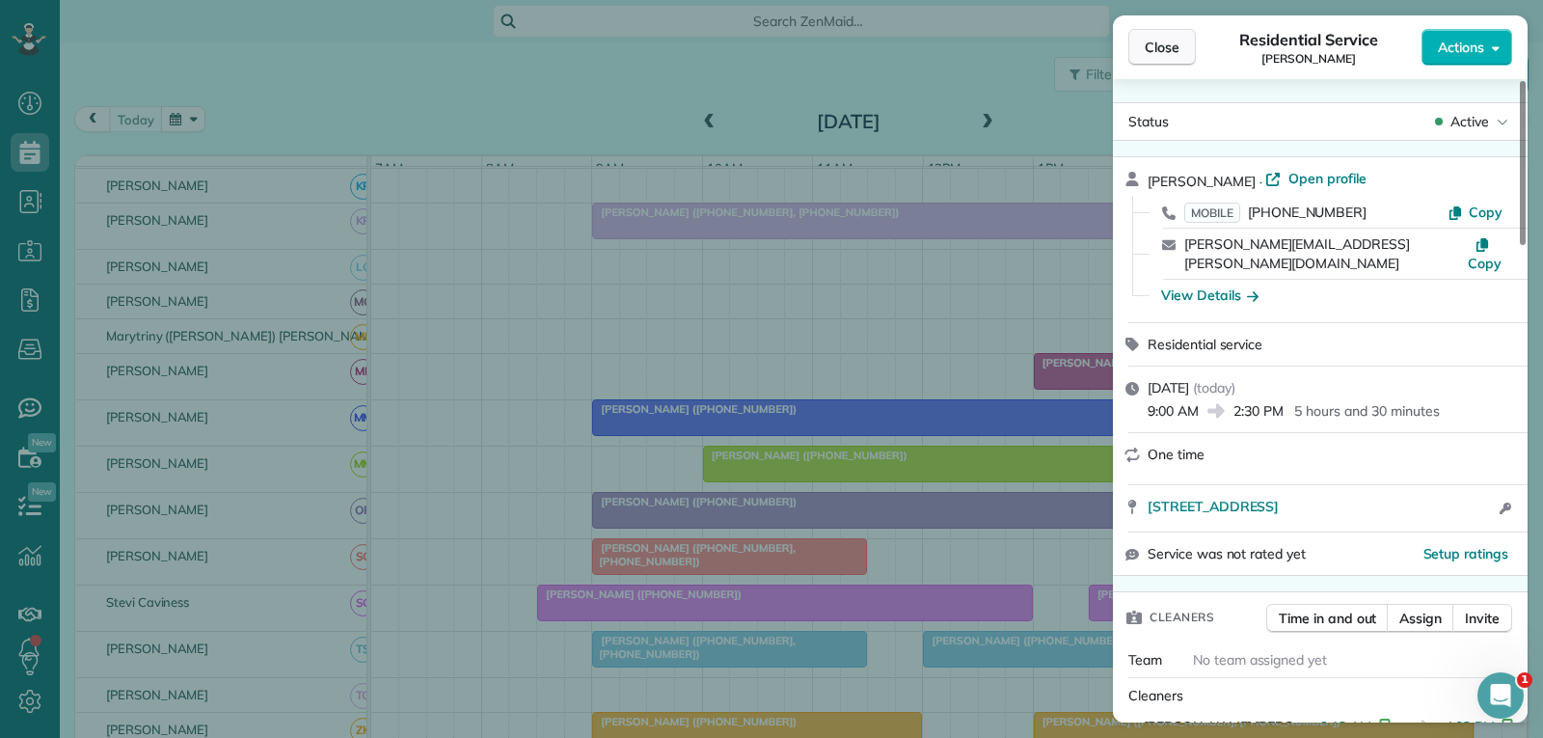
click at [1148, 42] on span "Close" at bounding box center [1162, 47] width 35 height 19
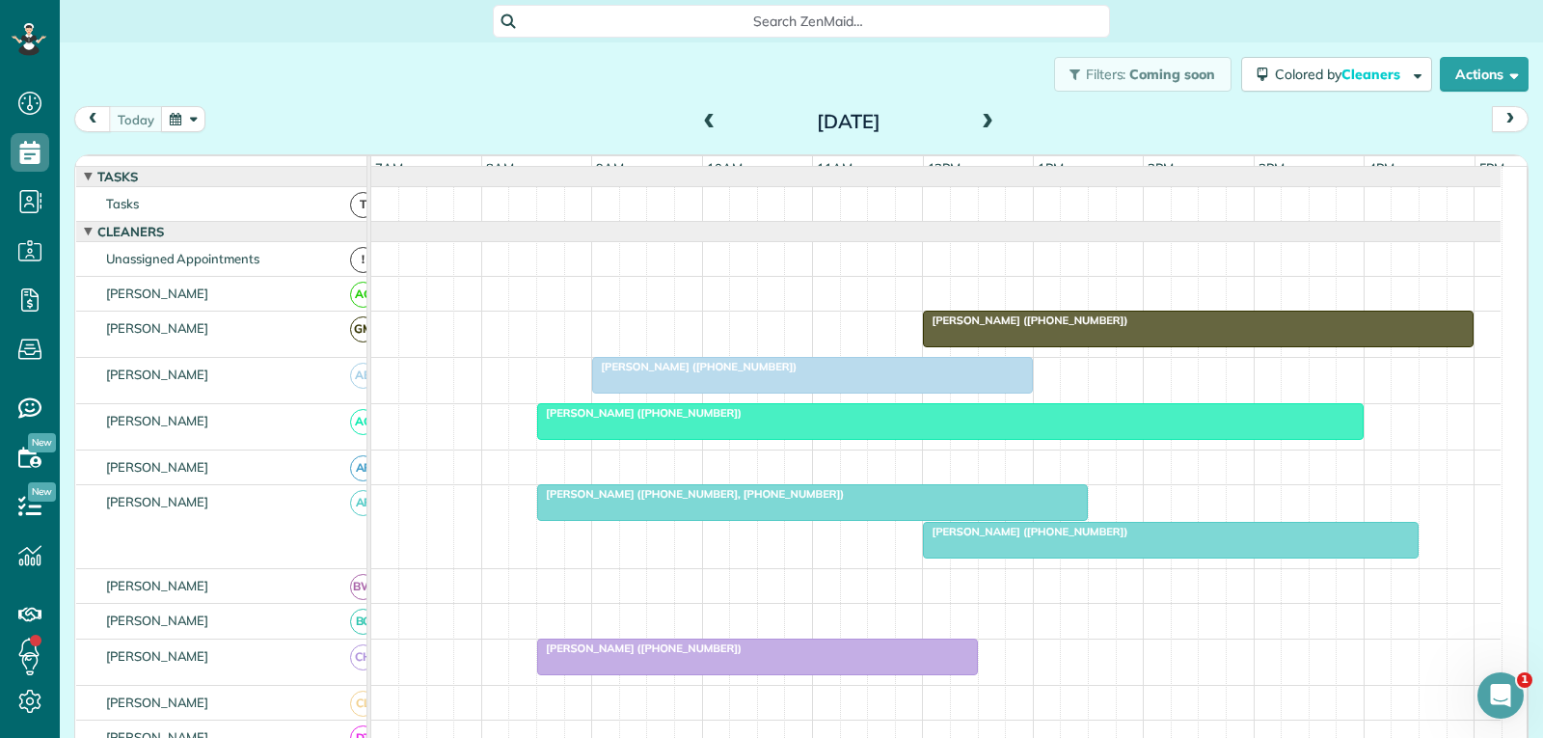
click at [874, 439] on div at bounding box center [950, 421] width 825 height 35
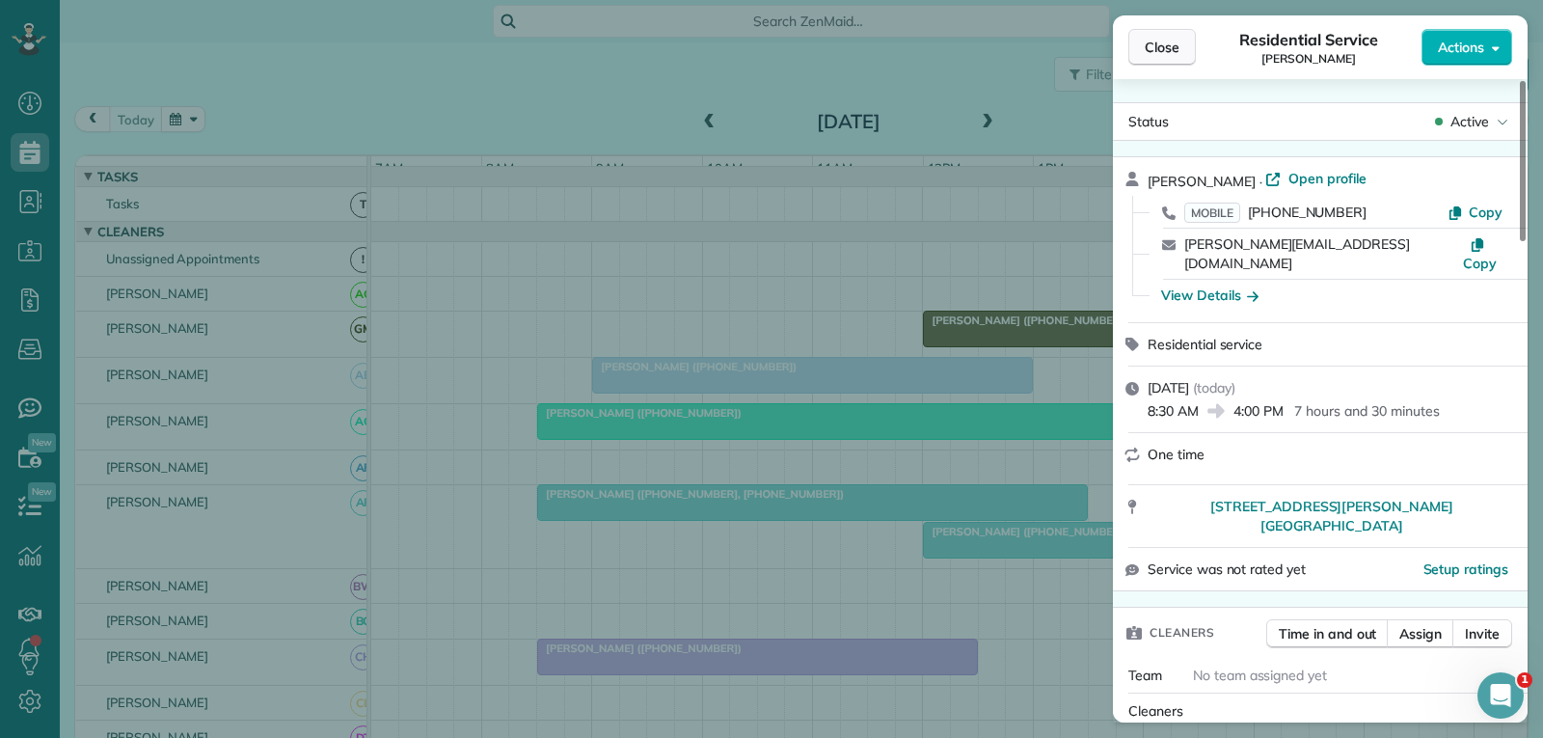
drag, startPoint x: 1178, startPoint y: 41, endPoint x: 1080, endPoint y: 272, distance: 250.2
click at [1177, 41] on span "Close" at bounding box center [1162, 47] width 35 height 19
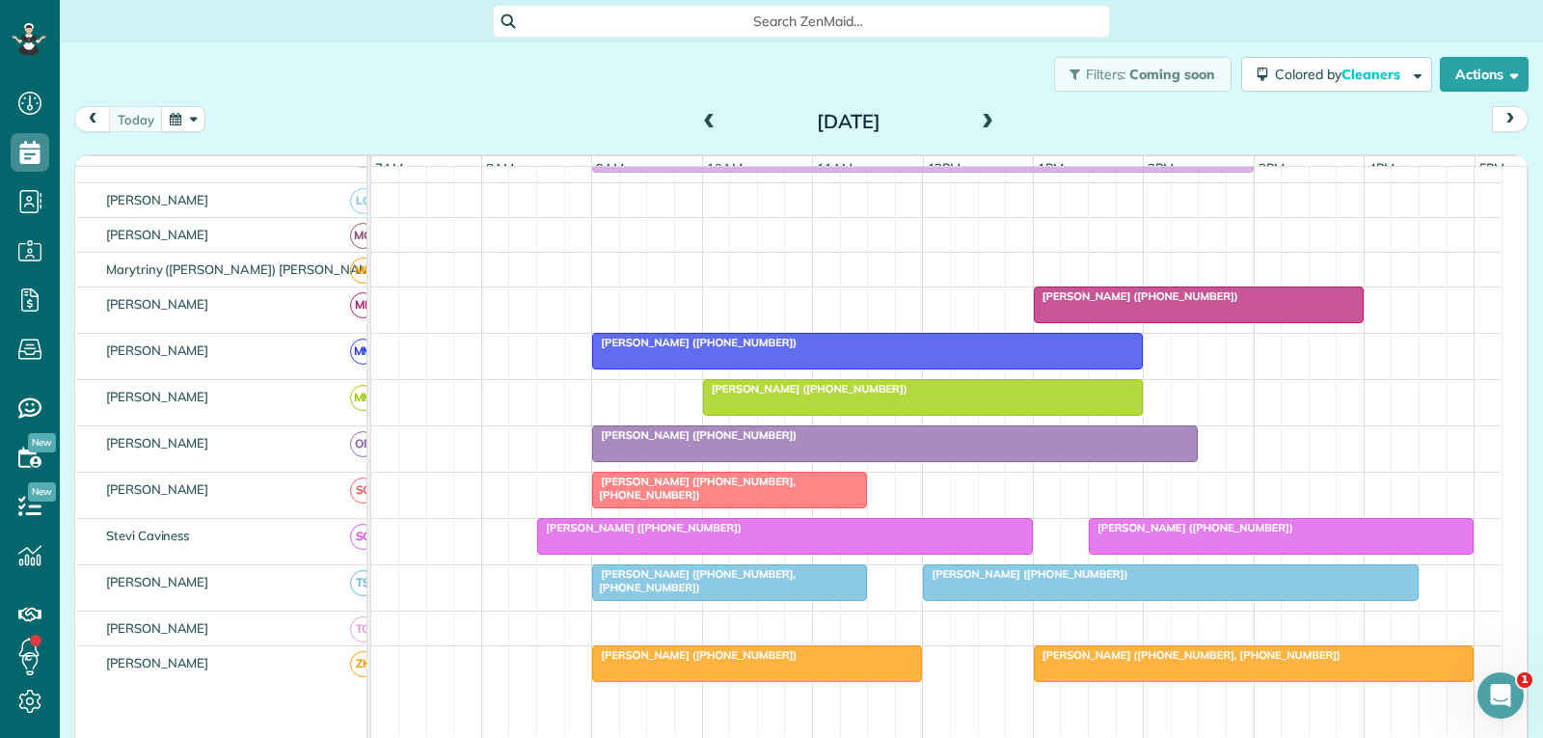
scroll to position [868, 0]
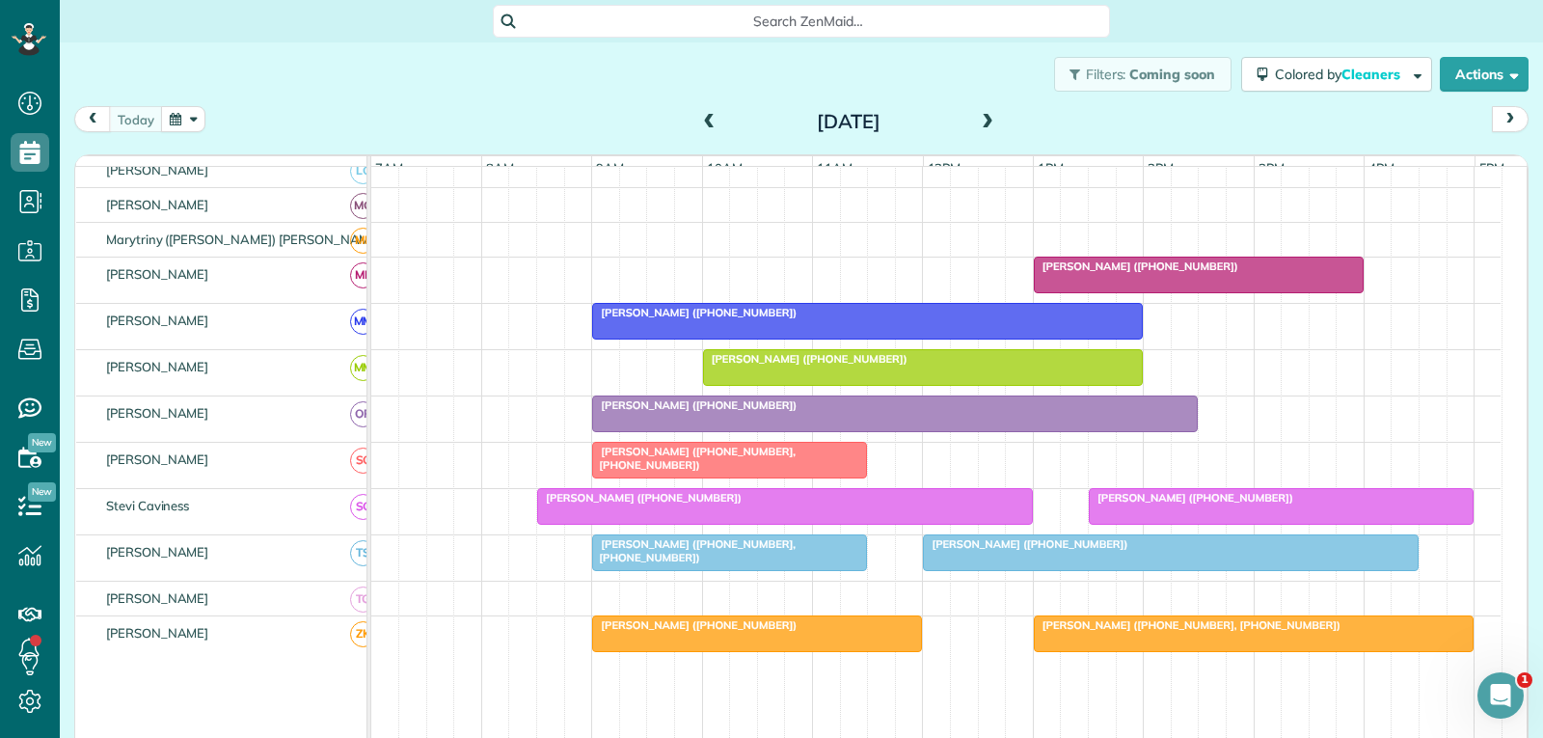
click at [1220, 570] on div at bounding box center [1171, 552] width 494 height 35
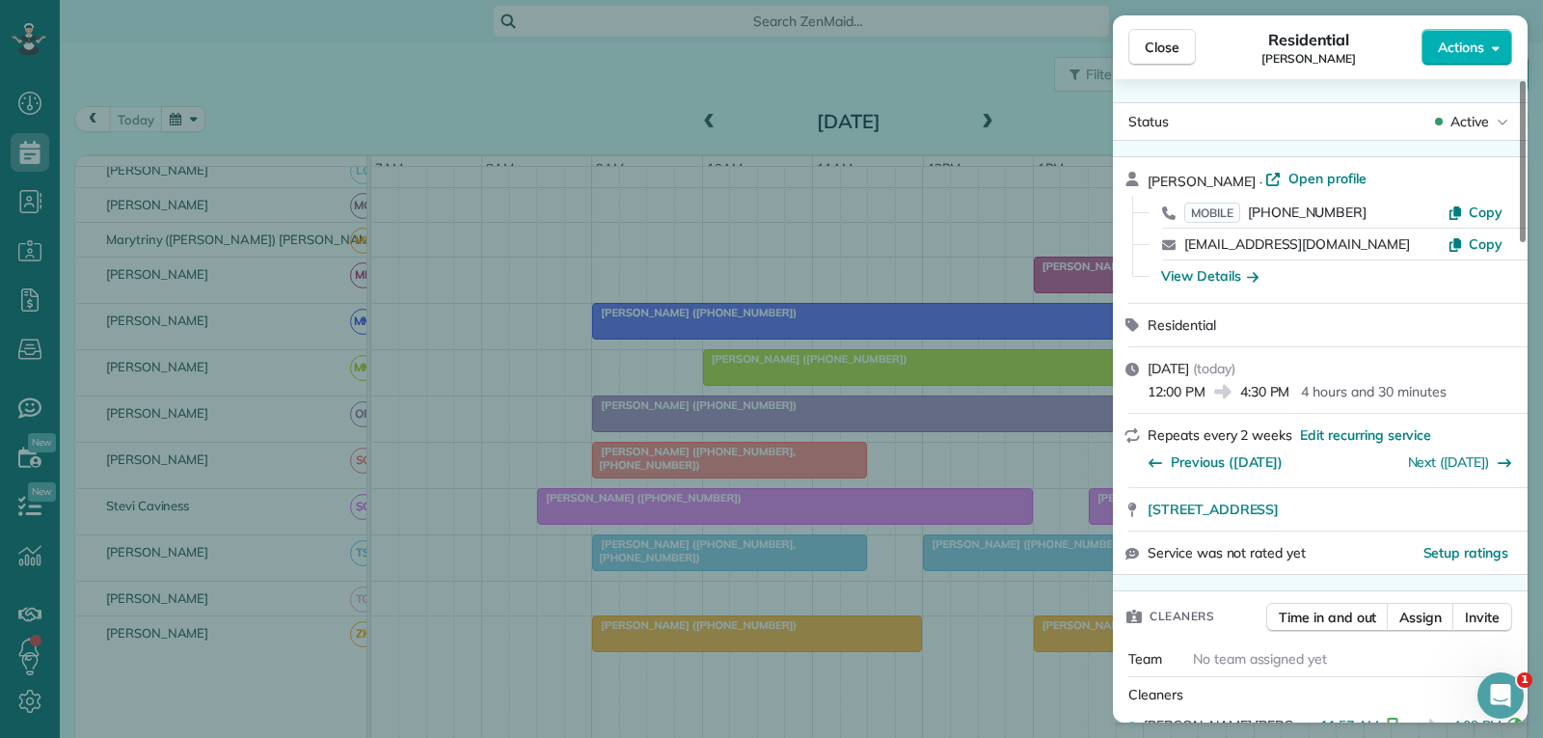
scroll to position [193, 0]
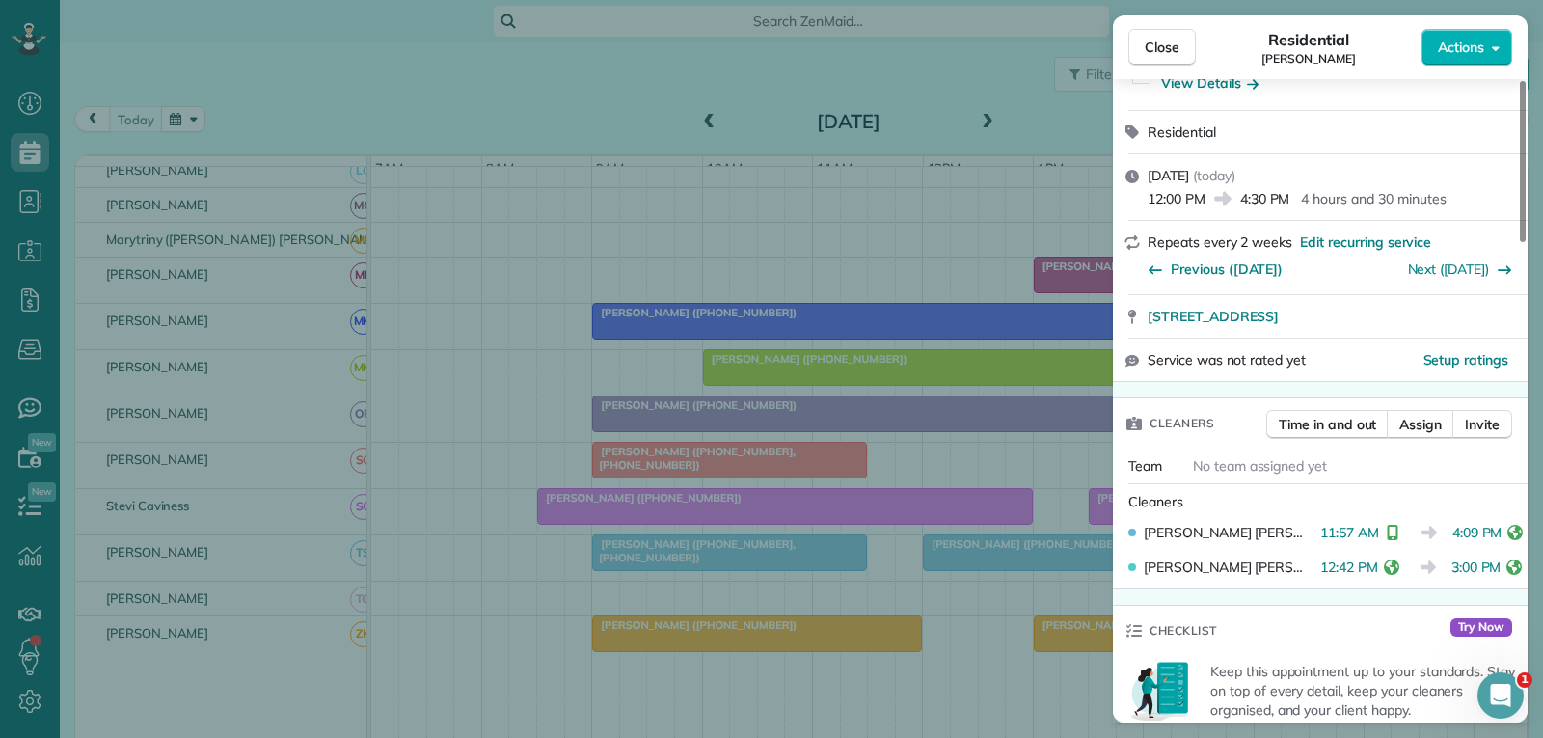
drag, startPoint x: 1149, startPoint y: 48, endPoint x: 1119, endPoint y: 129, distance: 86.3
click at [1150, 48] on span "Close" at bounding box center [1162, 47] width 35 height 19
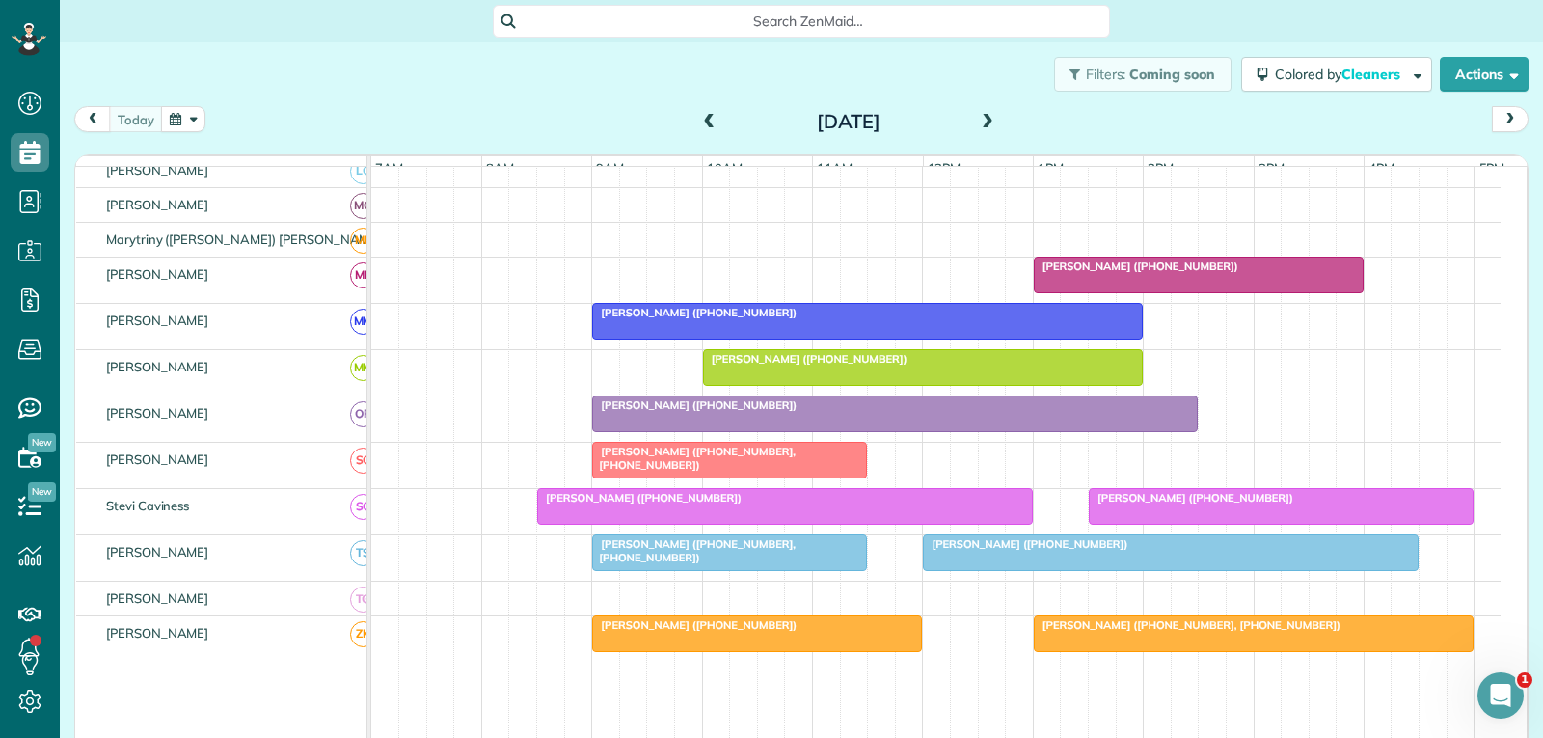
scroll to position [1061, 0]
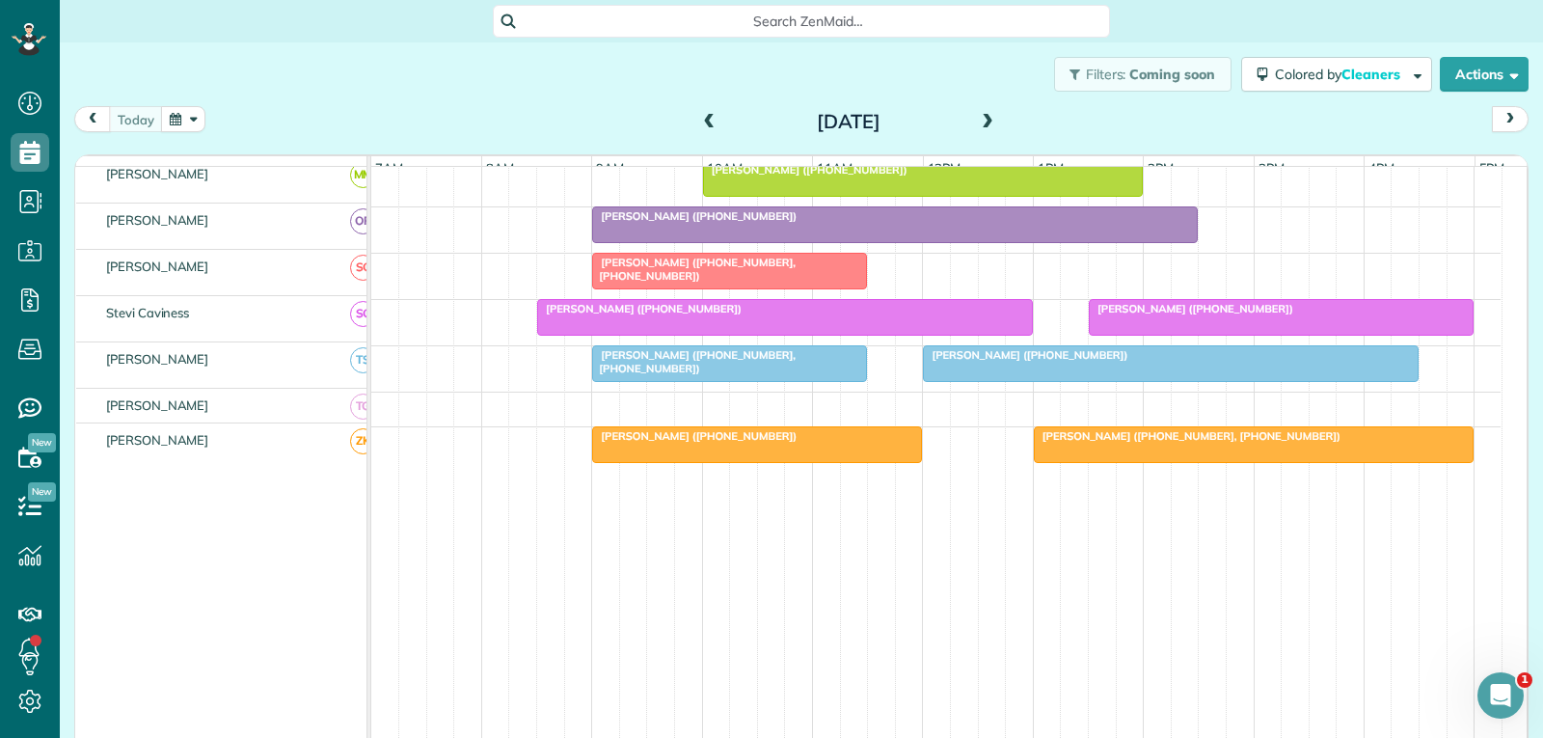
click at [1318, 315] on div "[PERSON_NAME] ([PHONE_NUMBER])" at bounding box center [1281, 309] width 373 height 14
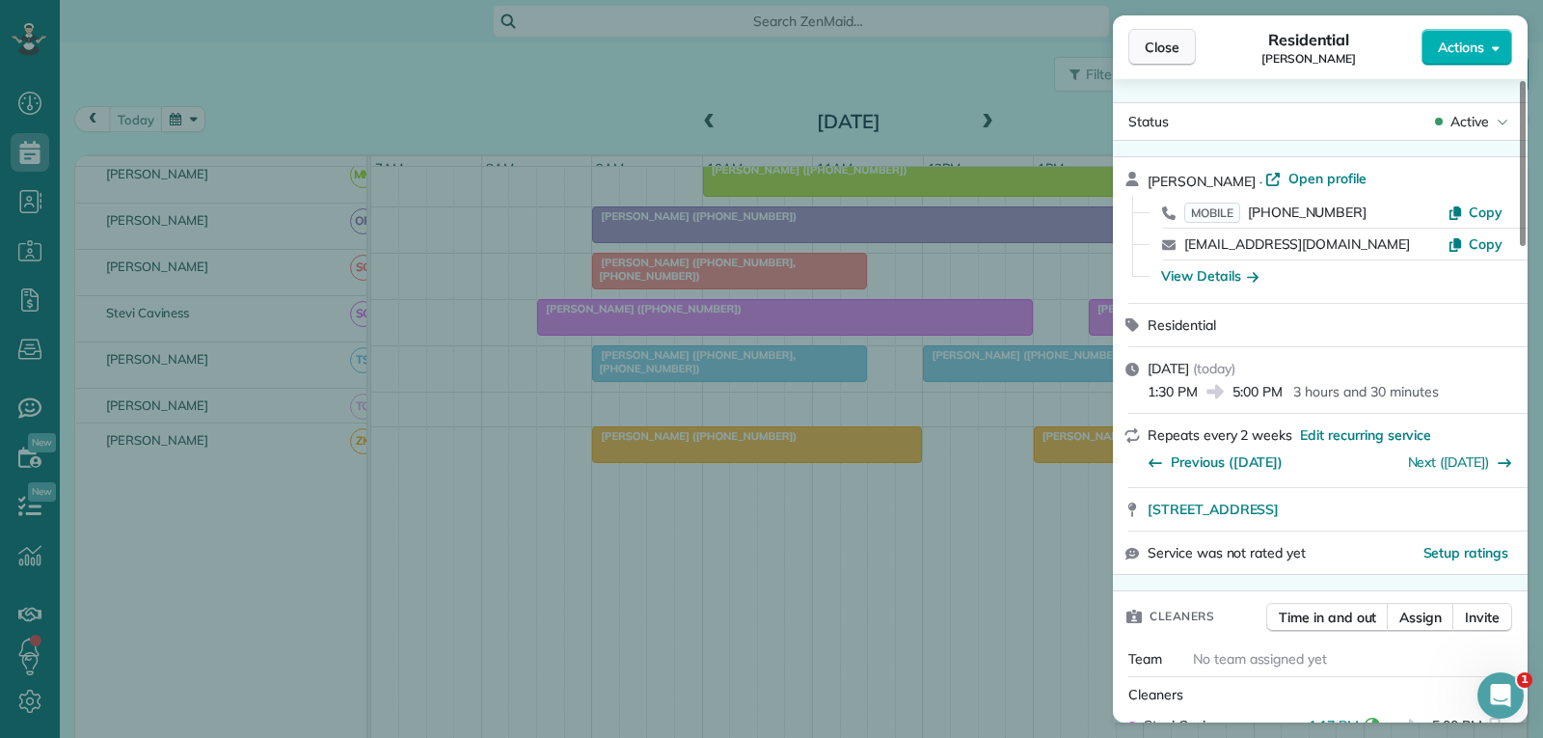
click at [1178, 45] on span "Close" at bounding box center [1162, 47] width 35 height 19
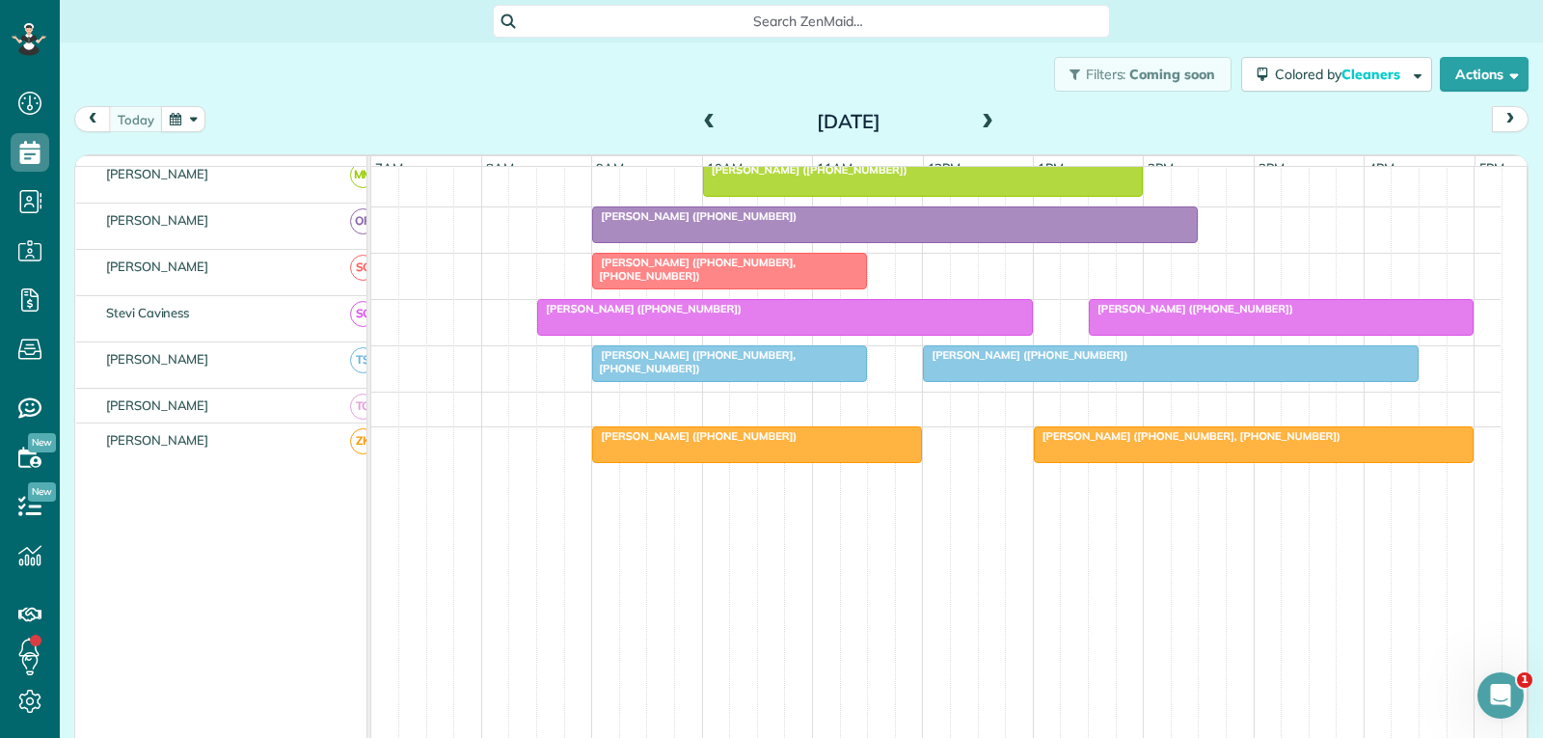
click at [1342, 315] on div "[PERSON_NAME] ([PHONE_NUMBER])" at bounding box center [1281, 309] width 373 height 14
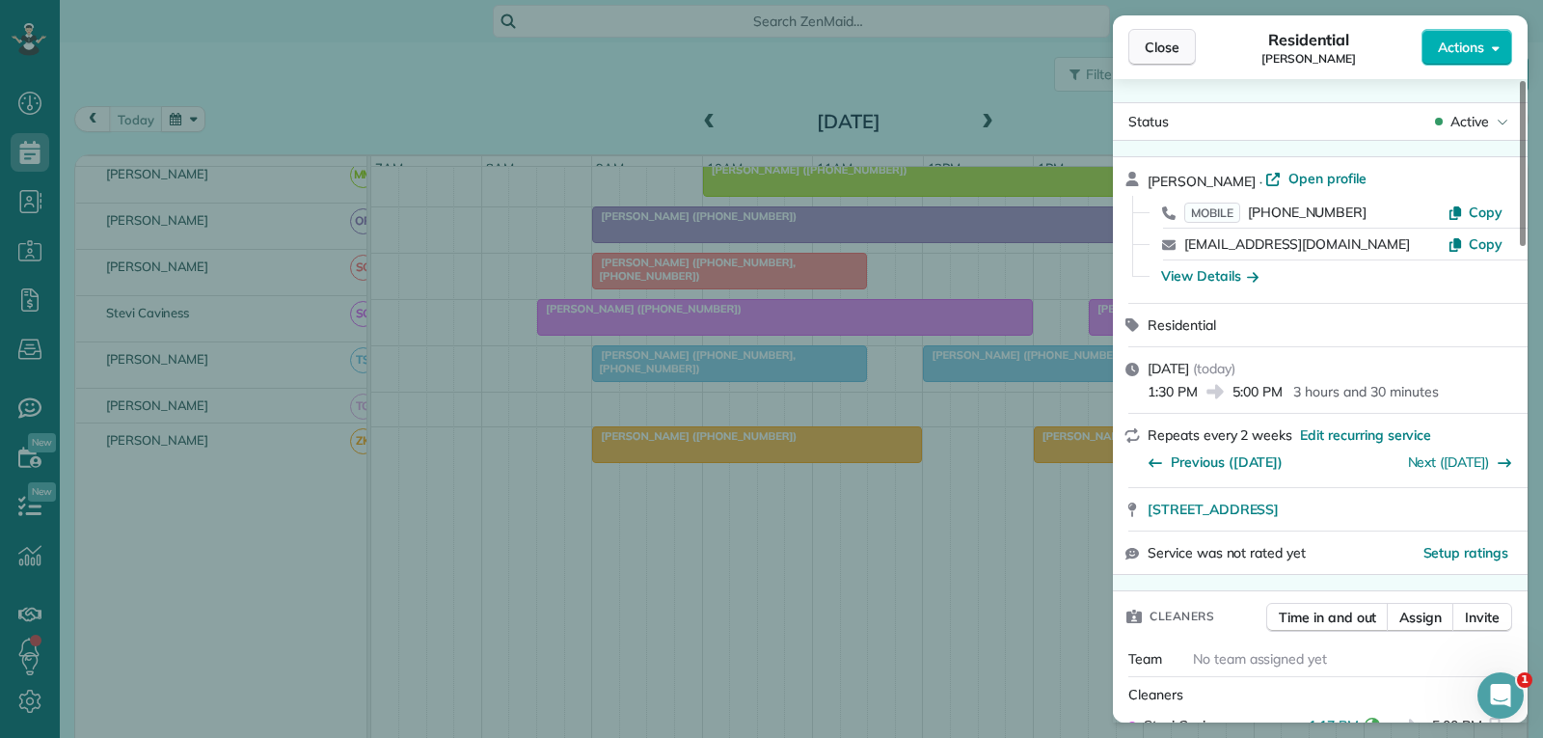
click at [1174, 53] on span "Close" at bounding box center [1162, 47] width 35 height 19
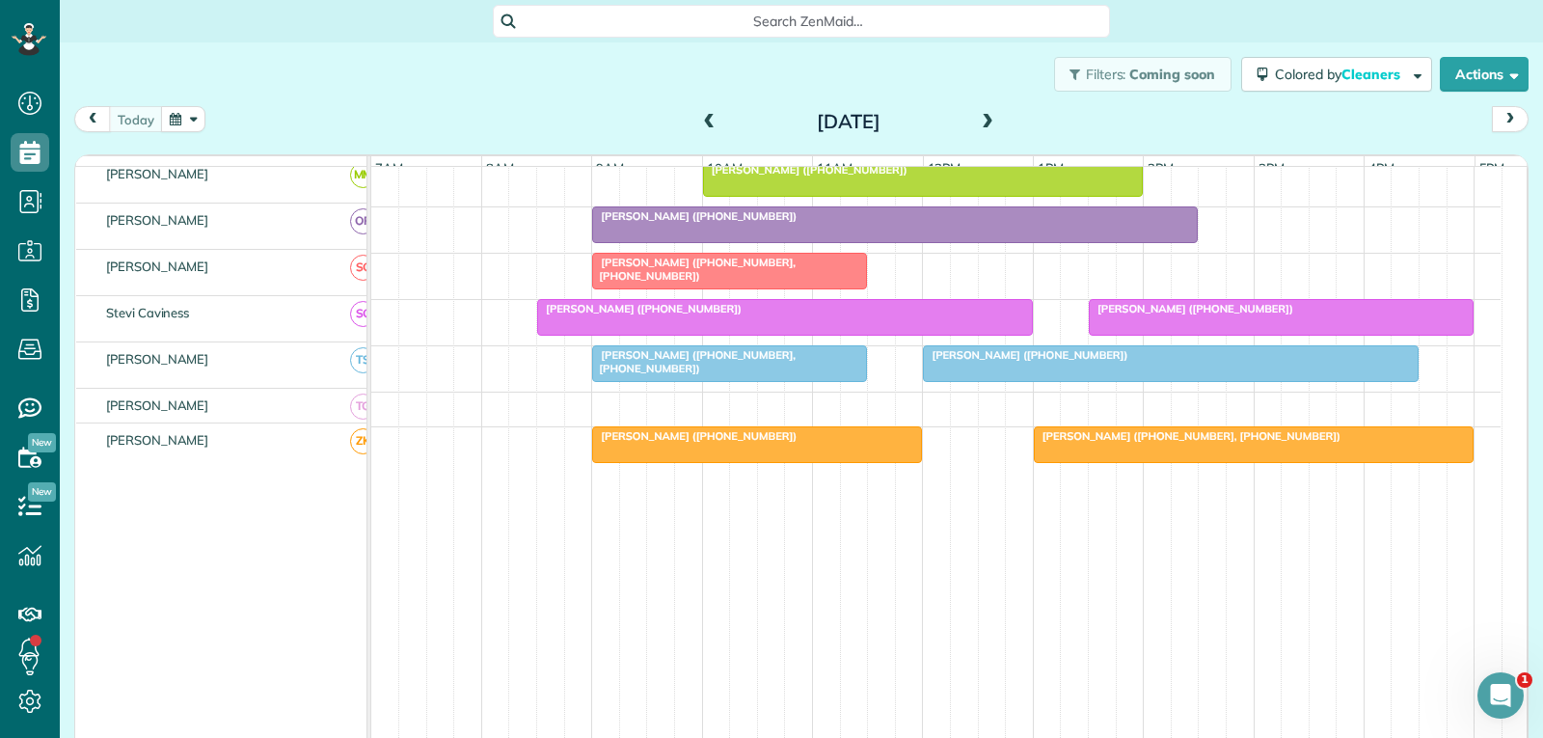
click at [1239, 335] on div at bounding box center [1281, 317] width 383 height 35
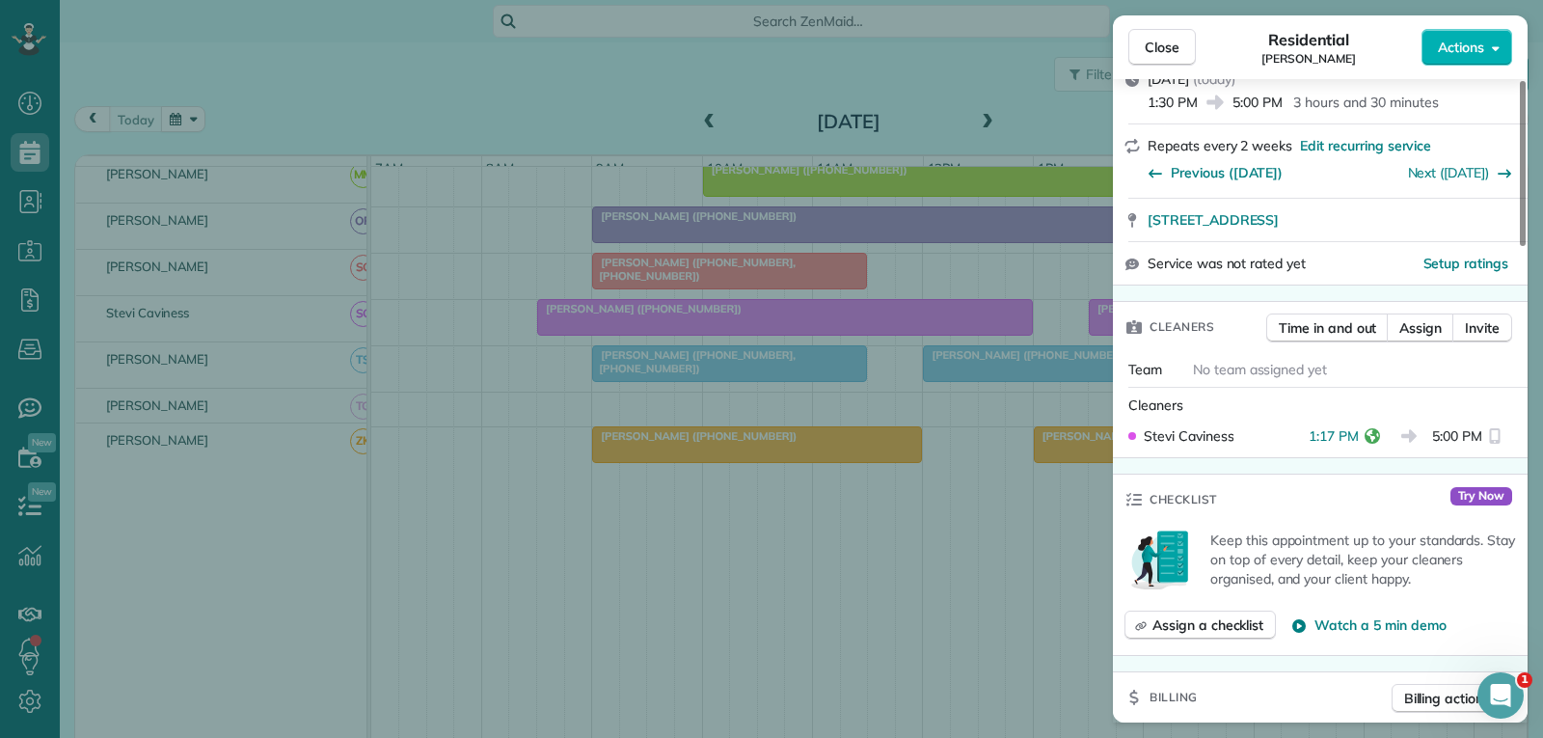
scroll to position [291, 0]
click at [1173, 50] on span "Close" at bounding box center [1162, 47] width 35 height 19
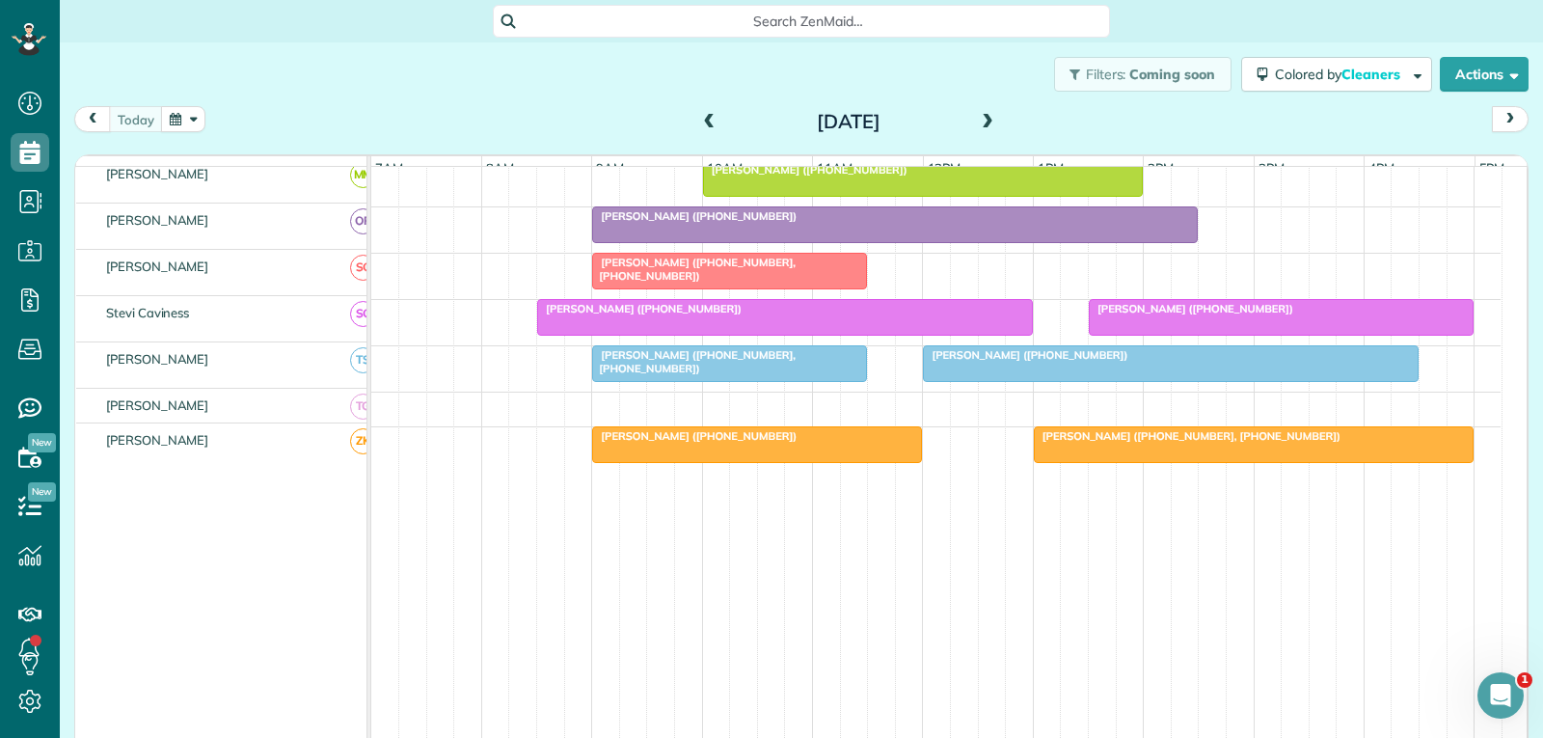
click at [1237, 315] on span "[PERSON_NAME] ([PHONE_NUMBER])" at bounding box center [1191, 309] width 206 height 14
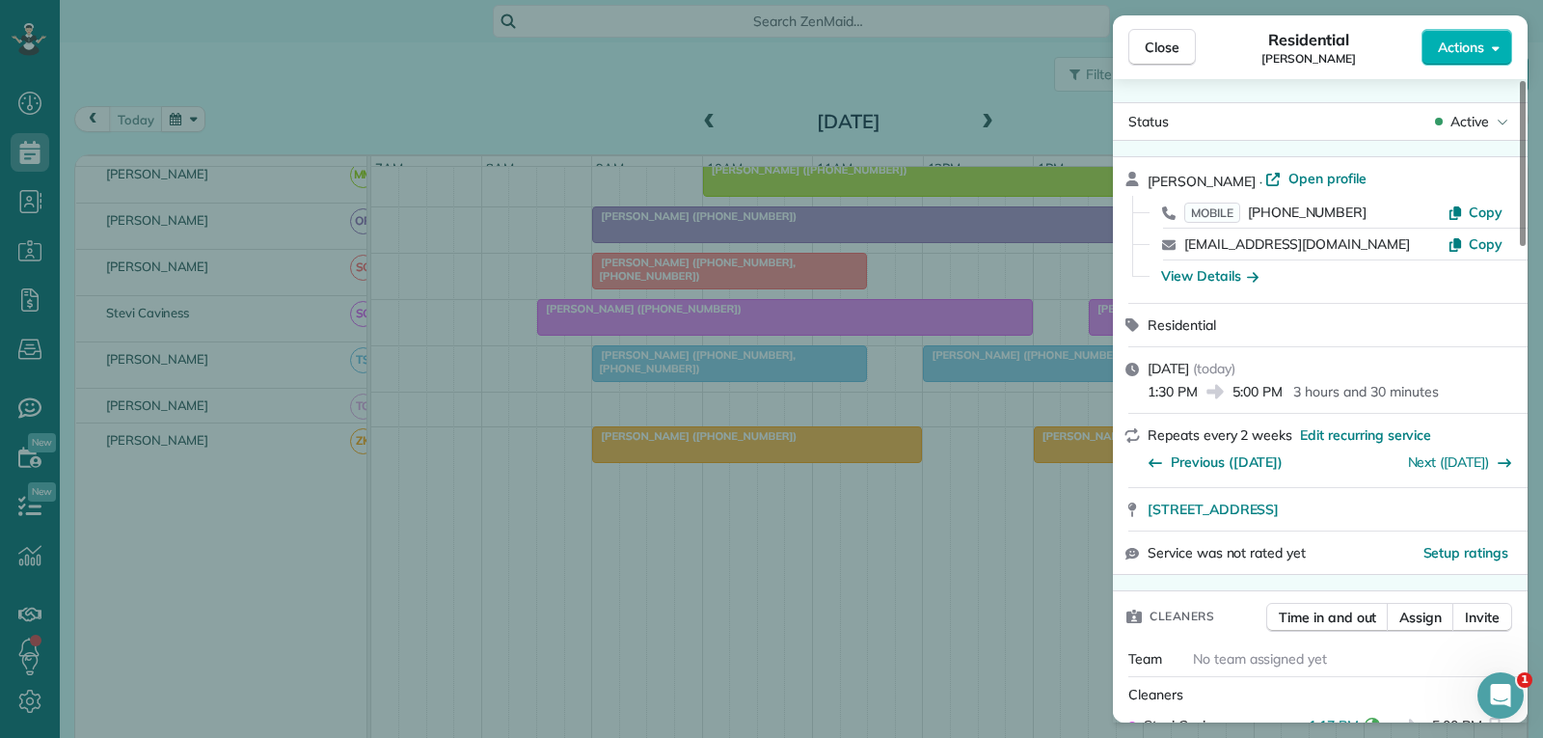
drag, startPoint x: 1179, startPoint y: 44, endPoint x: 1177, endPoint y: 69, distance: 25.2
click at [1179, 43] on button "Close" at bounding box center [1162, 47] width 68 height 37
